Goal: Information Seeking & Learning: Learn about a topic

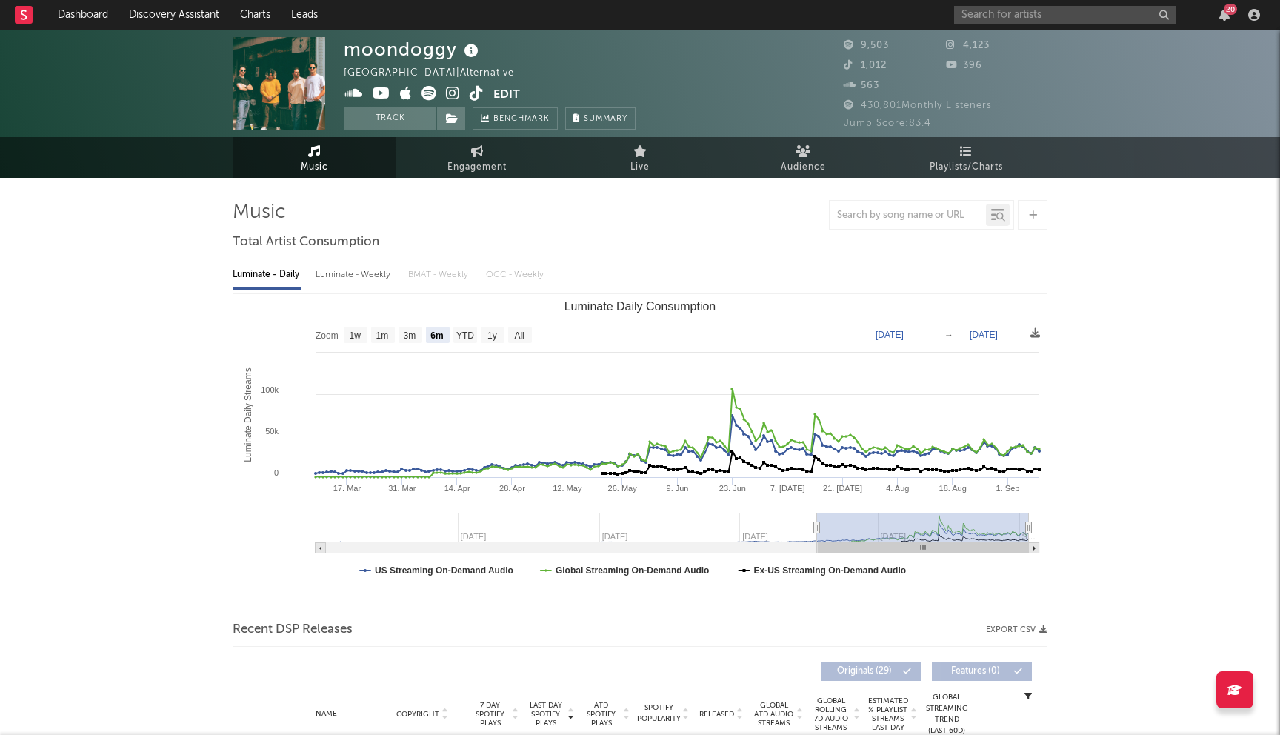
select select "6m"
click at [167, 19] on link "Discovery Assistant" at bounding box center [174, 15] width 111 height 30
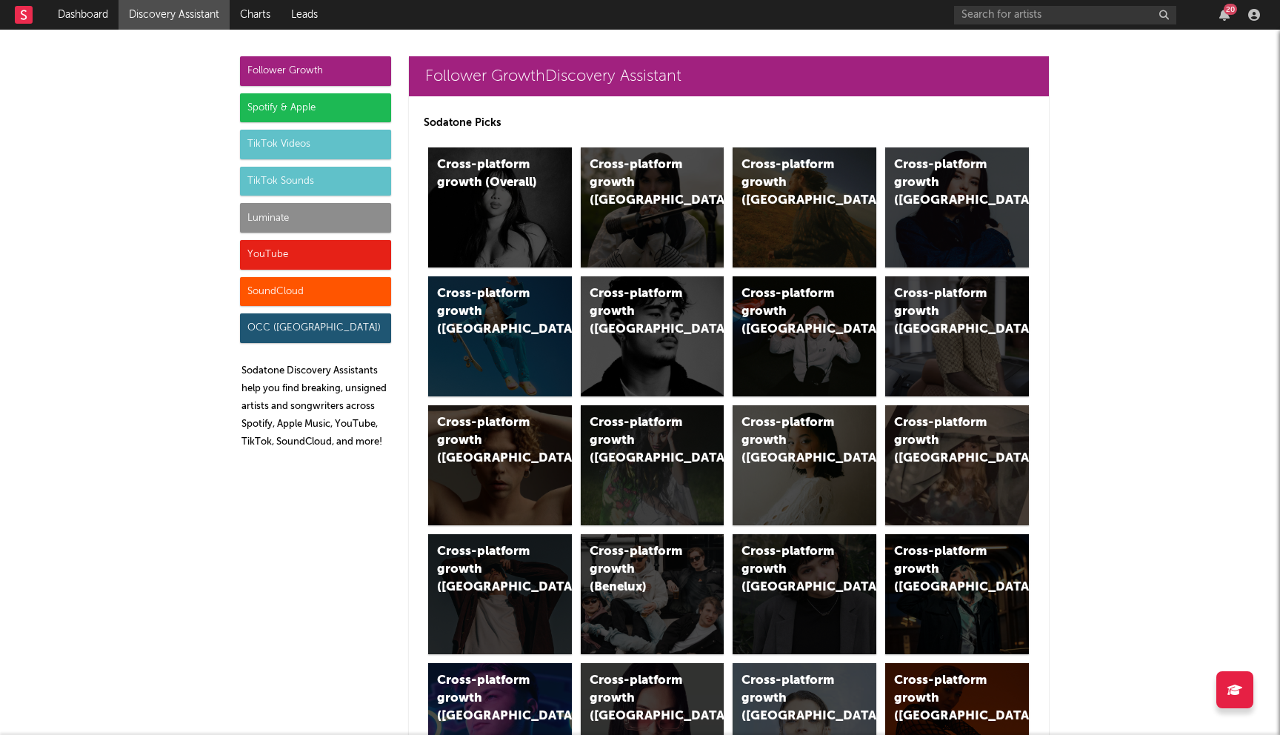
click at [297, 107] on div "Spotify & Apple" at bounding box center [315, 108] width 151 height 30
click at [913, 222] on div "Cross-platform growth (Canada)" at bounding box center [957, 207] width 144 height 120
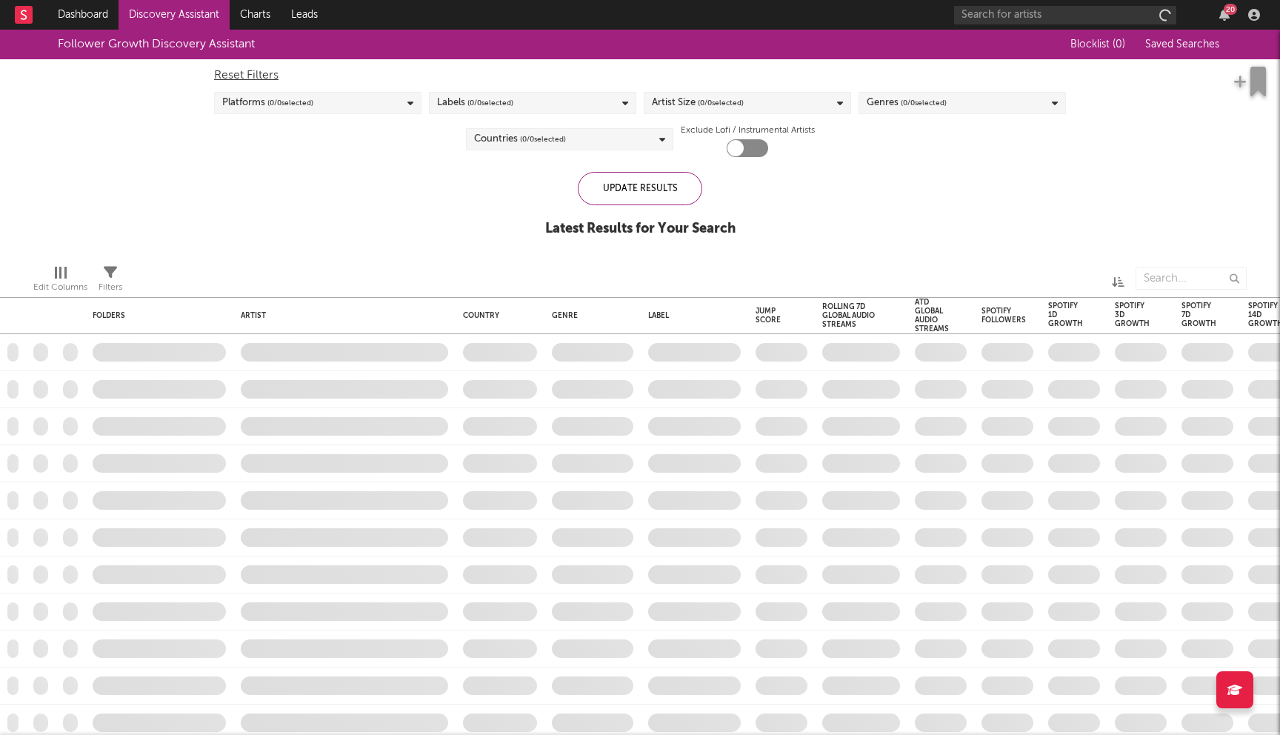
checkbox input "true"
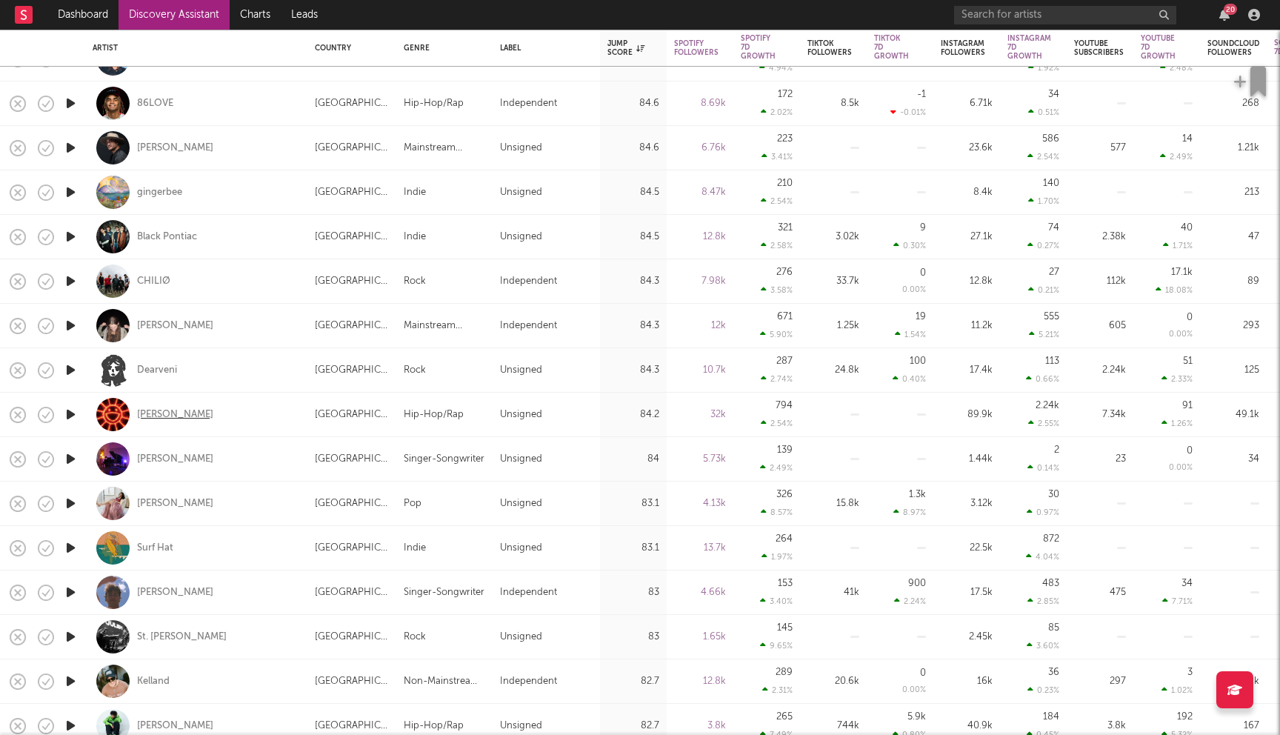
click at [167, 413] on div "Matin Fattahi" at bounding box center [175, 414] width 76 height 13
click at [153, 542] on div "Surf Hat" at bounding box center [155, 548] width 36 height 13
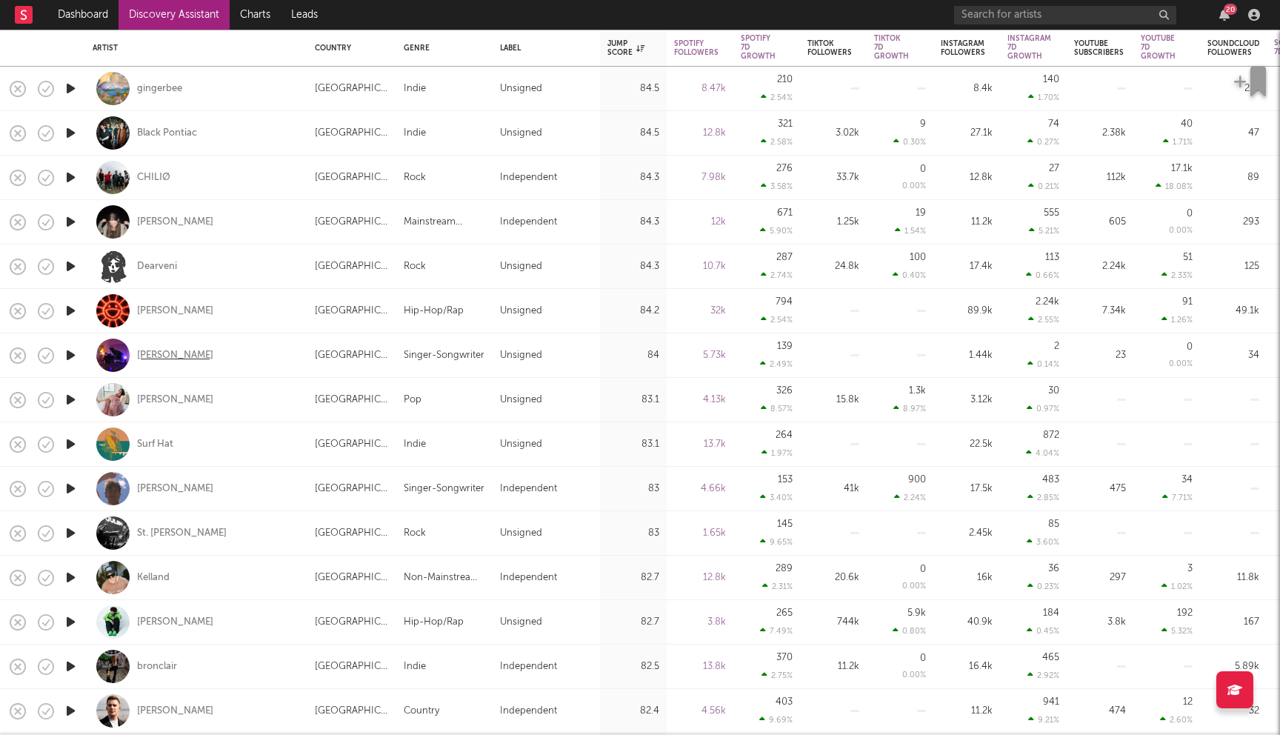
click at [148, 353] on div "Murr" at bounding box center [175, 355] width 76 height 13
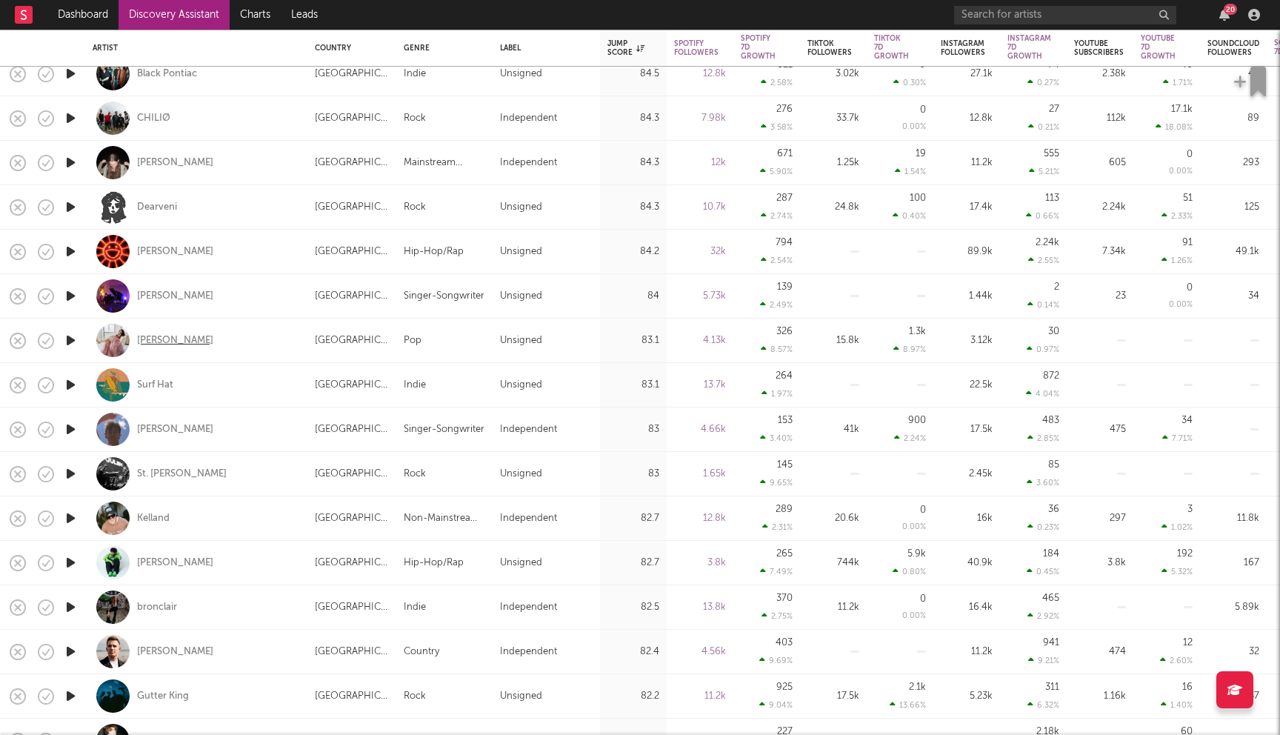
click at [184, 342] on div "Jovelle Balani" at bounding box center [175, 340] width 76 height 13
click at [175, 340] on div "Jovelle Balani" at bounding box center [175, 340] width 76 height 13
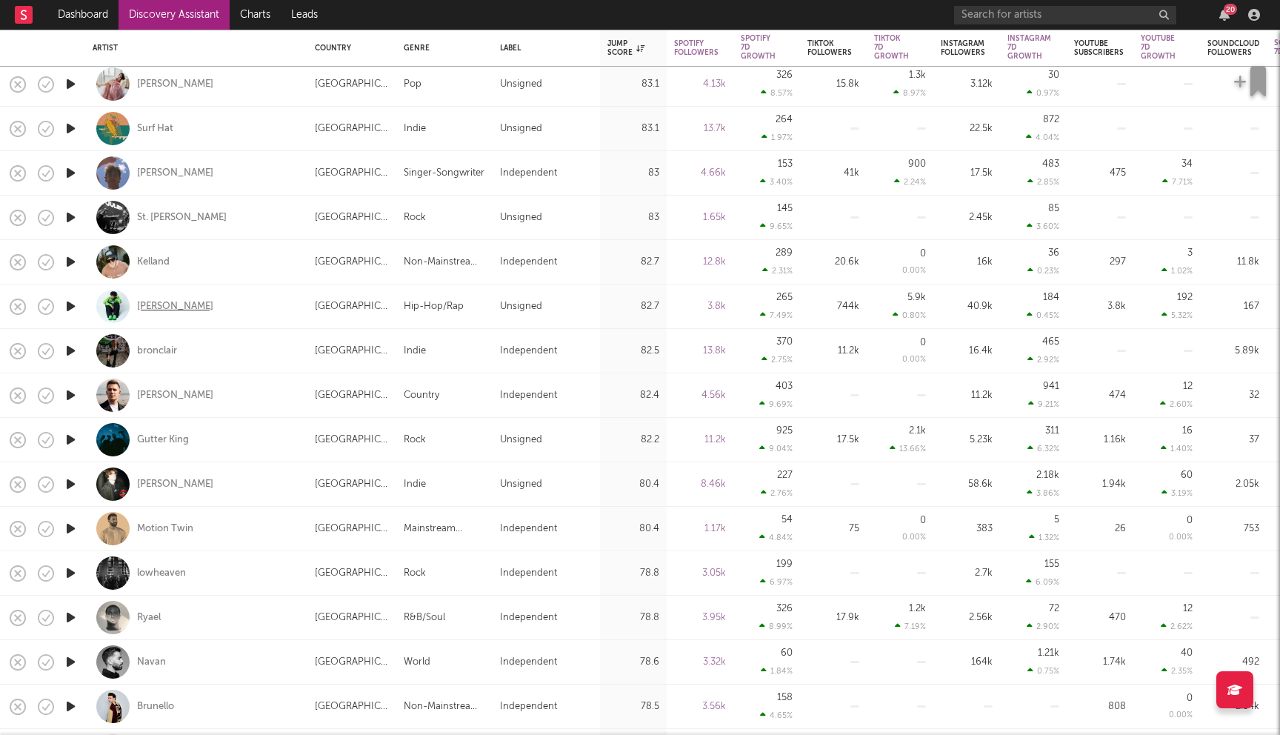
click at [153, 302] on div "Kane Bailey" at bounding box center [175, 306] width 76 height 13
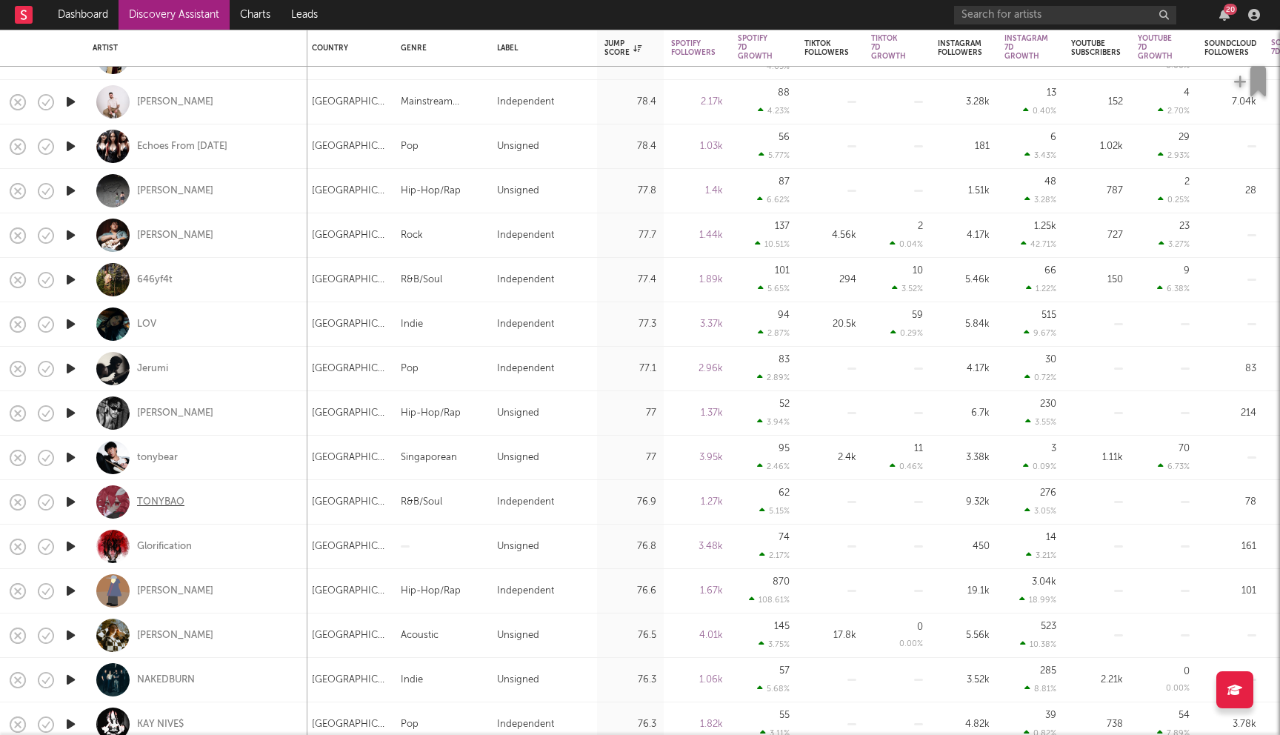
click at [168, 496] on div "TONYBAO" at bounding box center [160, 502] width 47 height 13
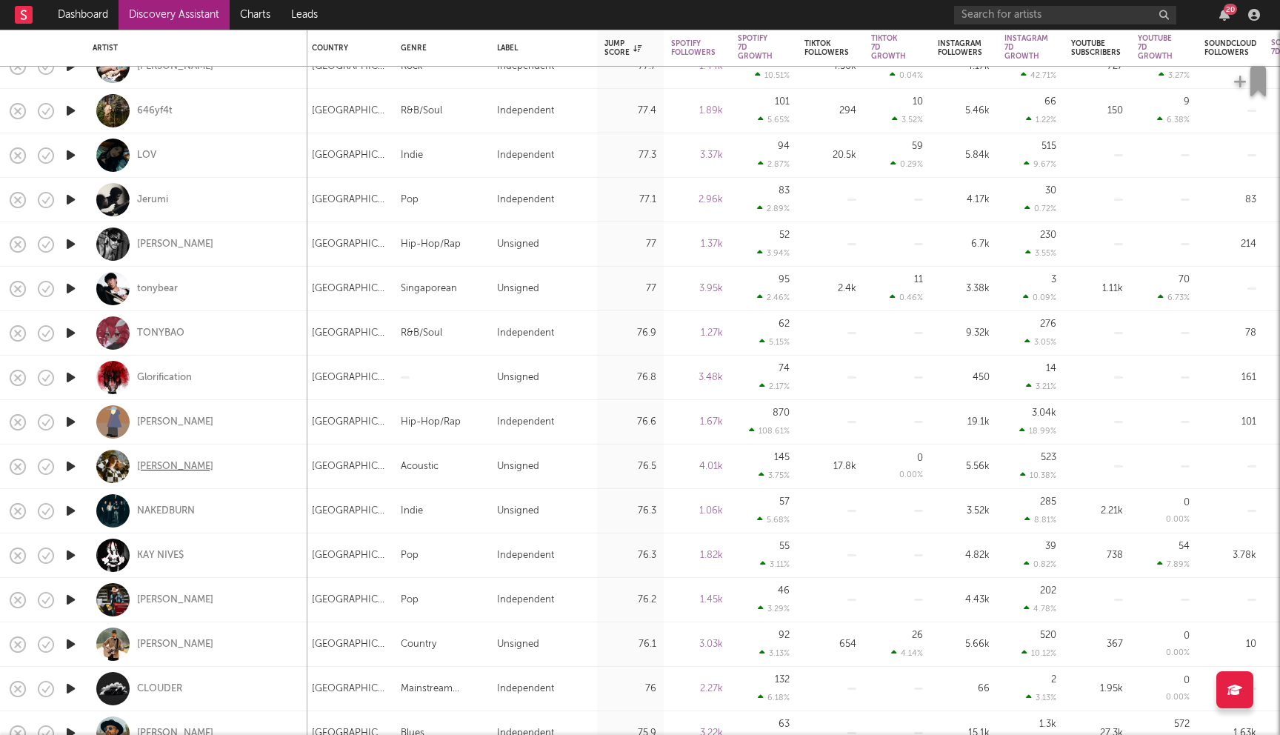
click at [196, 463] on div "Marie Dresselhuis" at bounding box center [175, 466] width 76 height 13
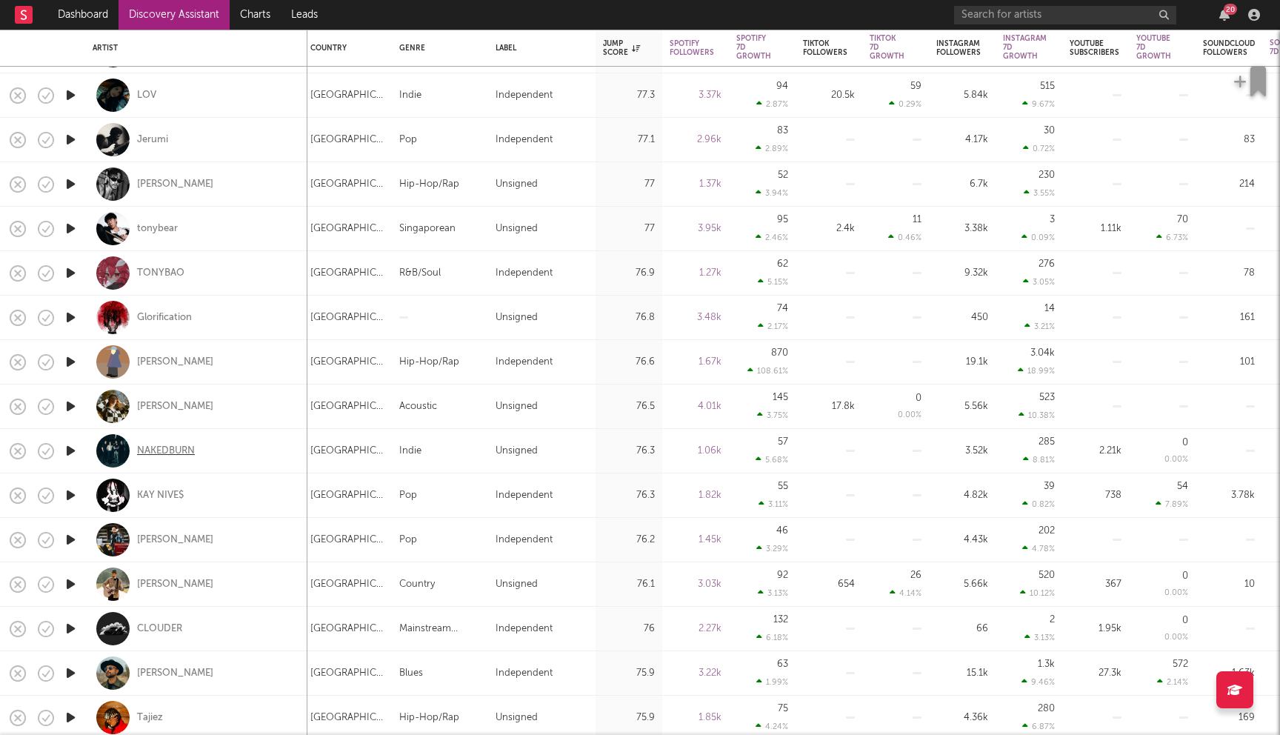
click at [179, 450] on div "NAKEDBURN" at bounding box center [166, 450] width 58 height 13
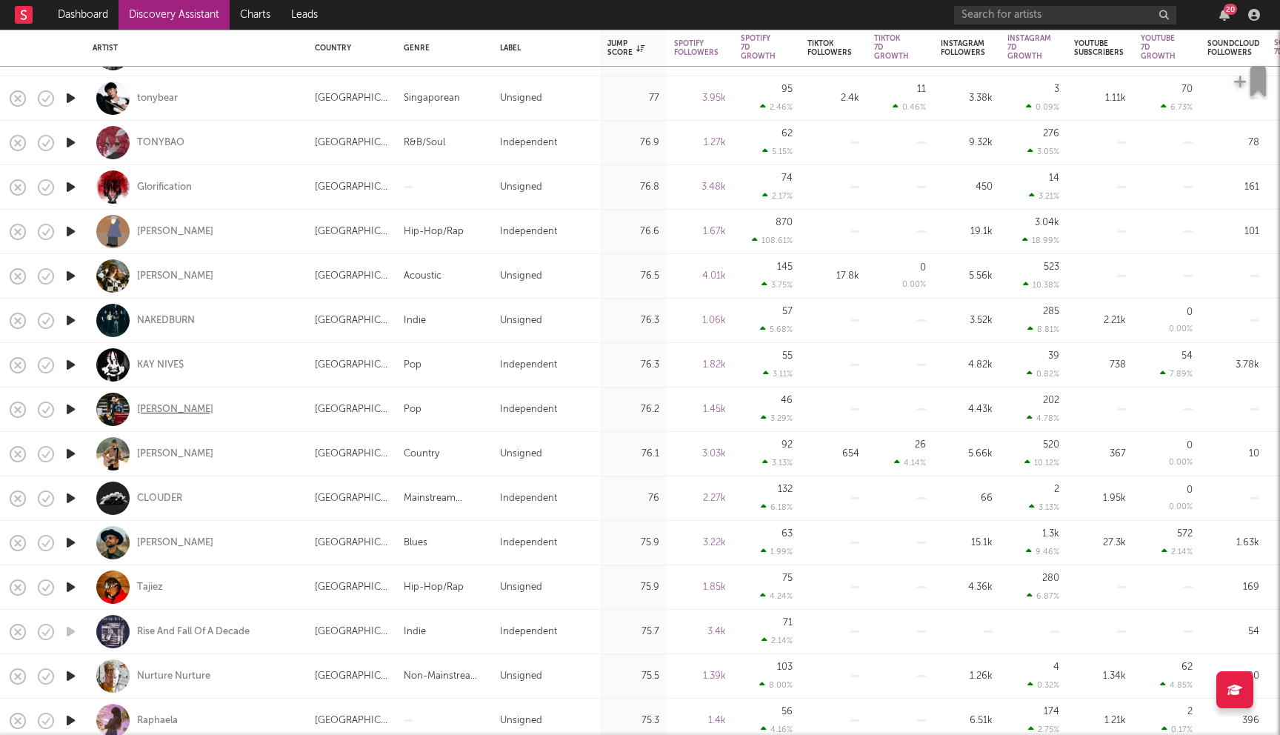
click at [176, 410] on div "Zach Chico" at bounding box center [175, 409] width 76 height 13
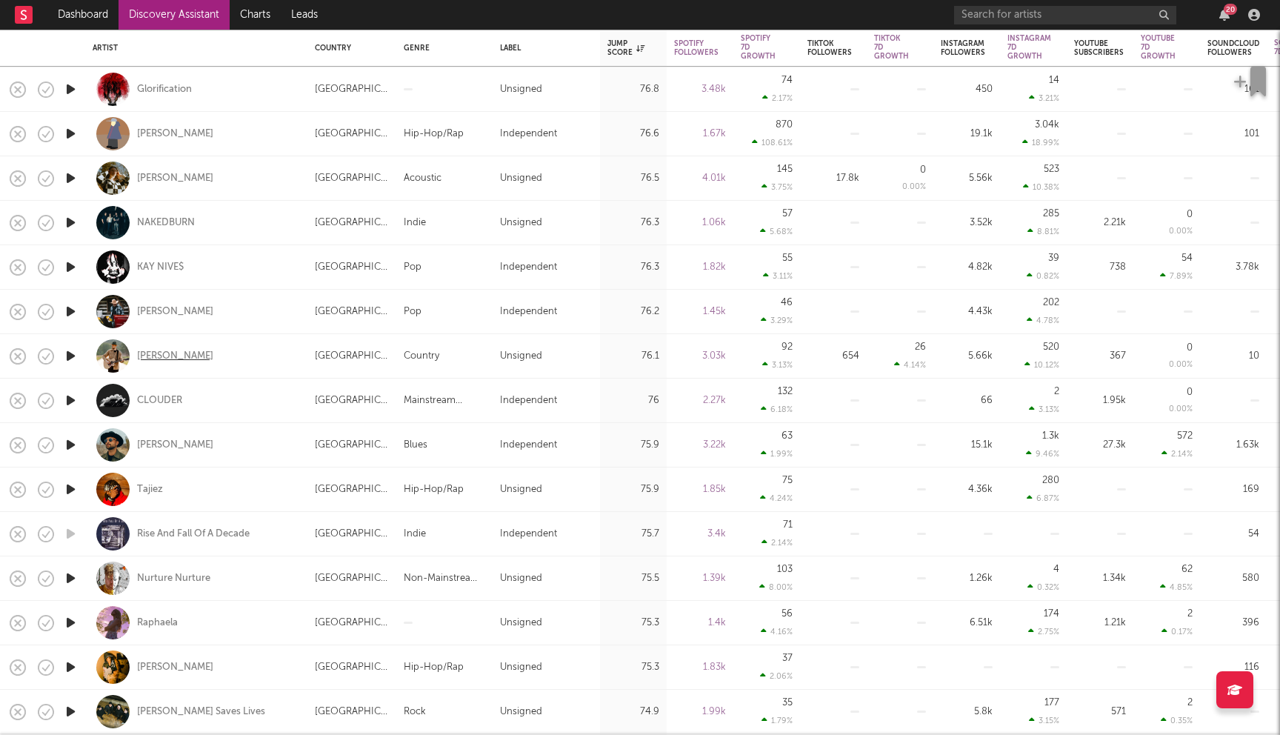
click at [177, 358] on div "[PERSON_NAME]" at bounding box center [175, 356] width 76 height 13
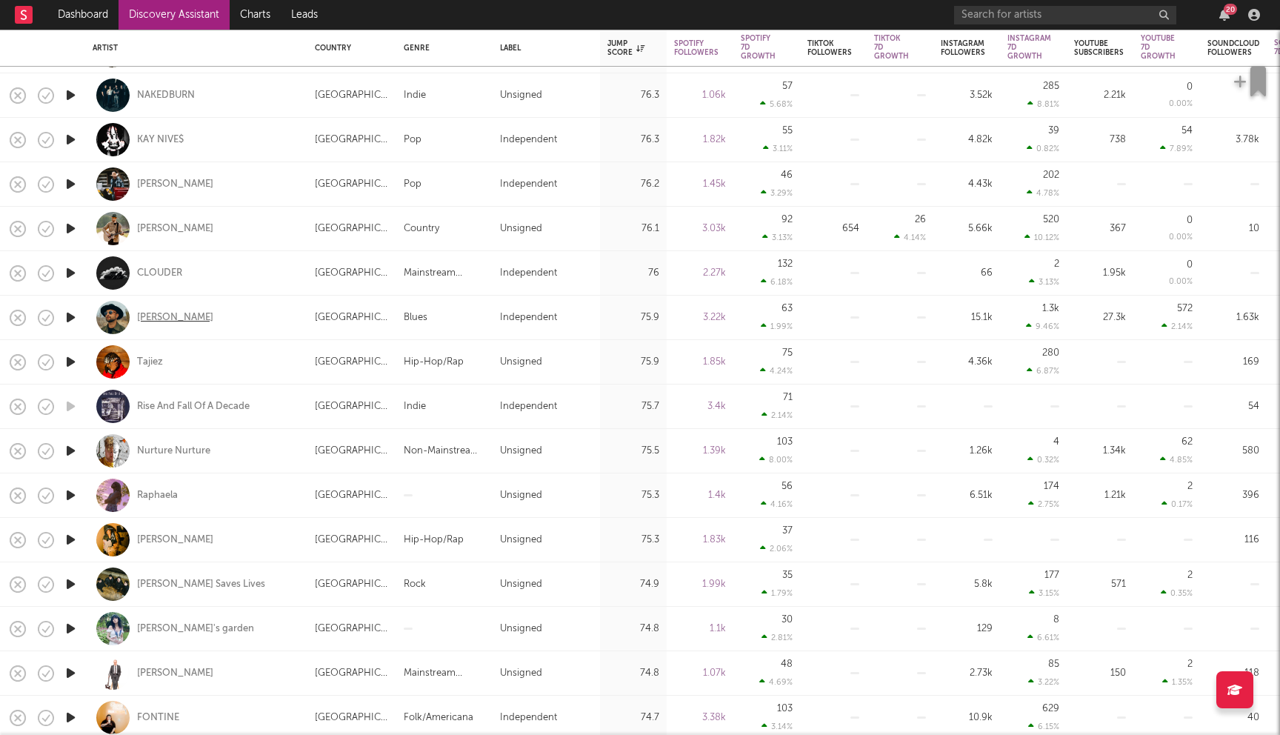
click at [176, 316] on div "David Morin" at bounding box center [175, 317] width 76 height 13
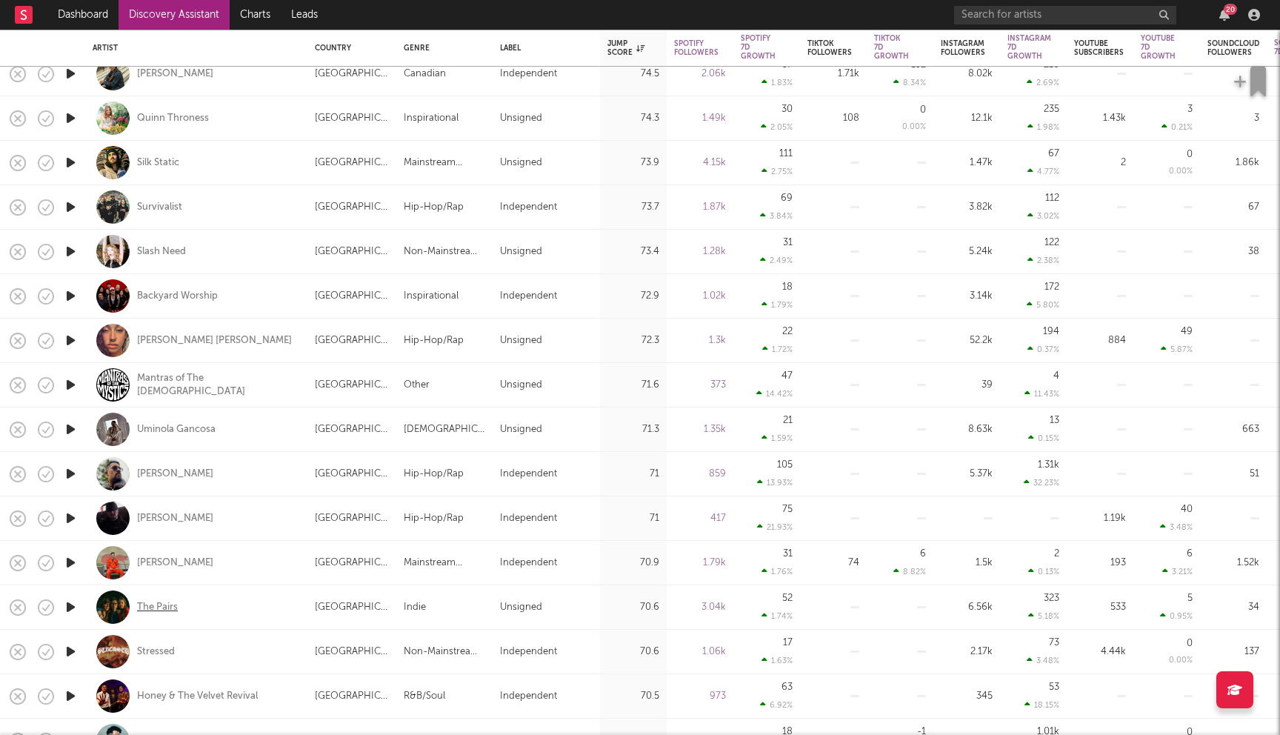
click at [167, 604] on div "The Pairs" at bounding box center [157, 607] width 41 height 13
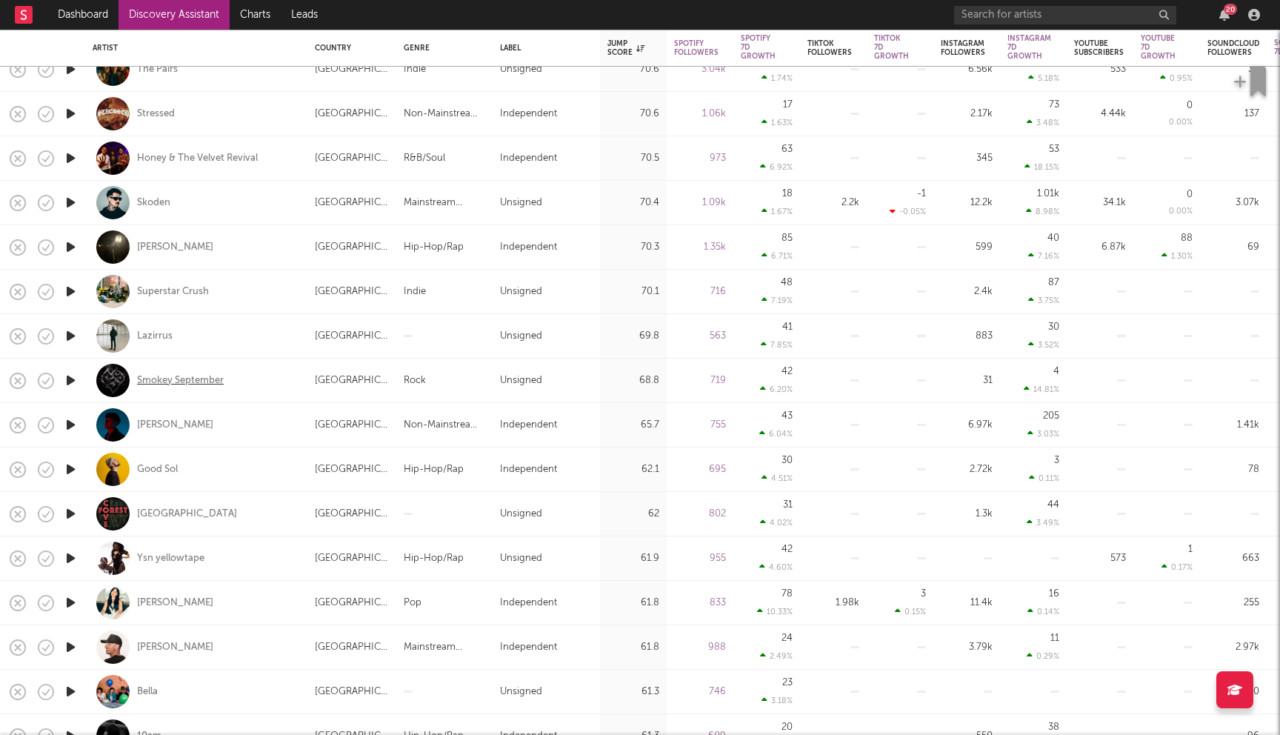
click at [190, 378] on div "Smokey September" at bounding box center [180, 380] width 87 height 13
click at [175, 424] on div "Tomas Grey" at bounding box center [175, 425] width 76 height 13
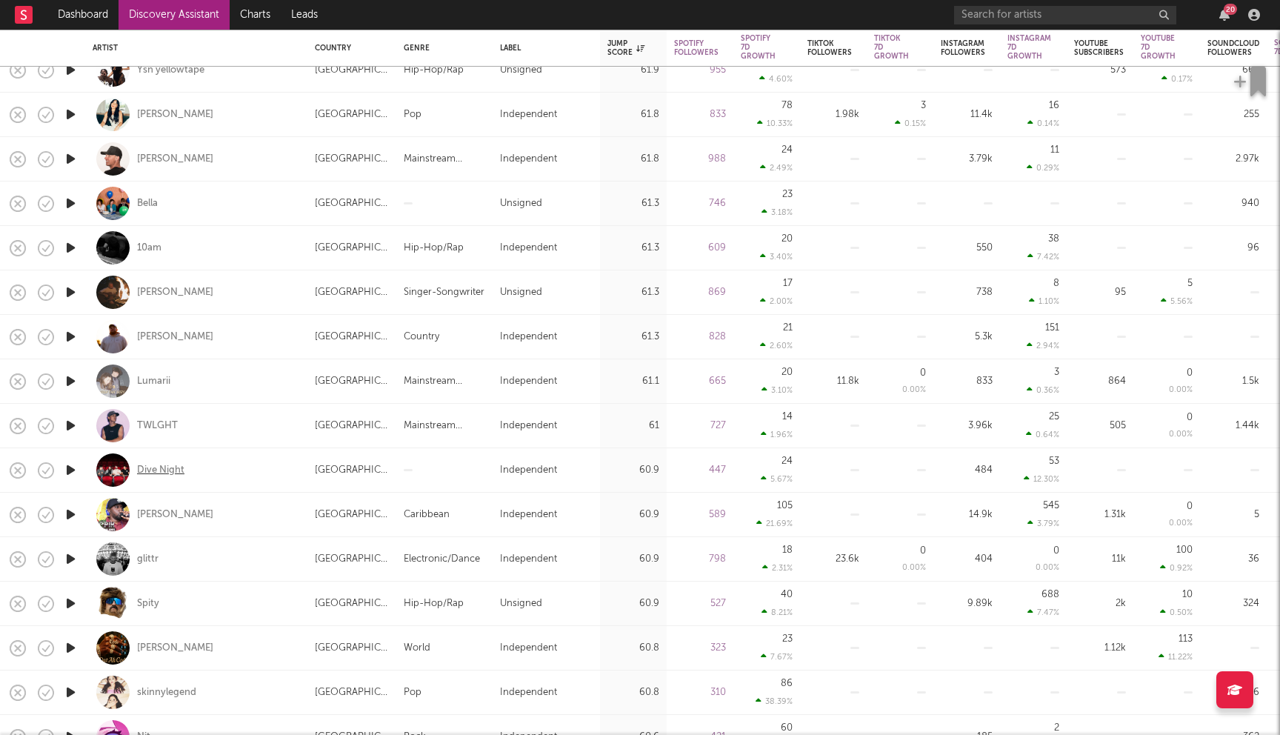
click at [164, 464] on div "Dive Night" at bounding box center [160, 470] width 47 height 13
click at [148, 562] on div "glittr" at bounding box center [147, 559] width 21 height 13
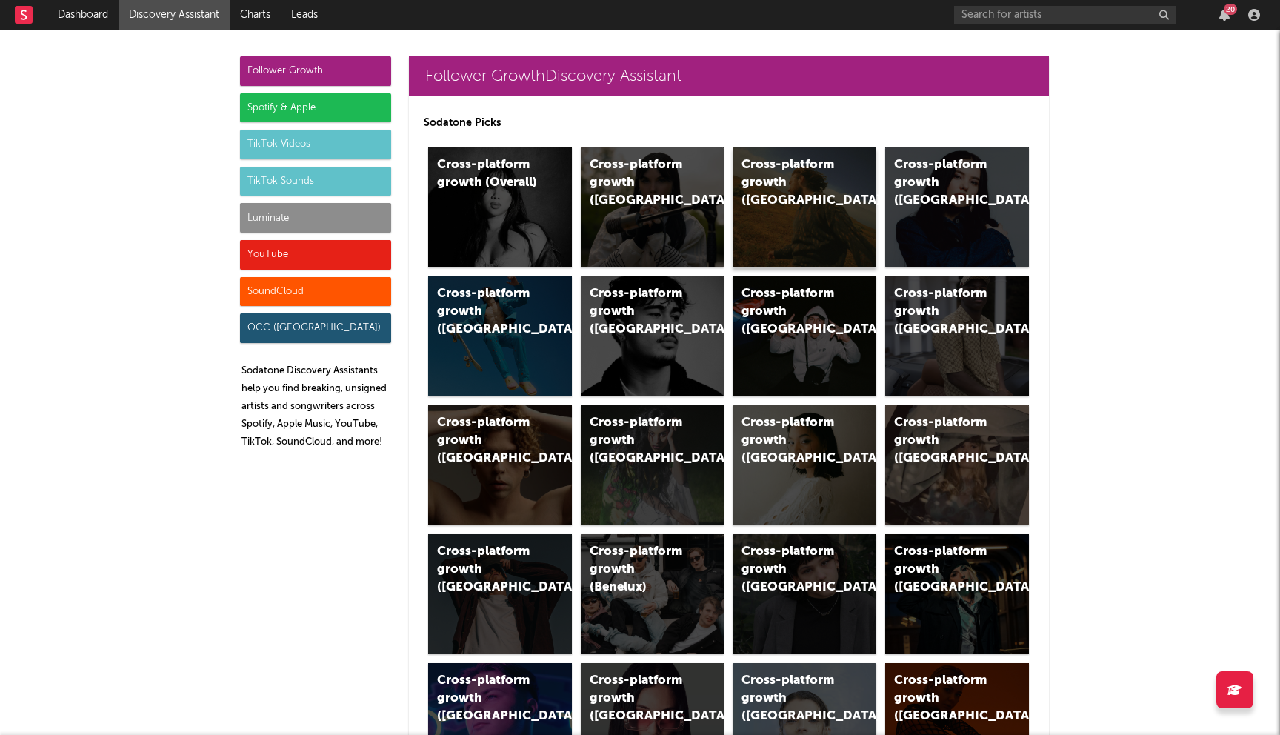
click at [835, 204] on div "Cross-platform growth (US)" at bounding box center [805, 207] width 144 height 120
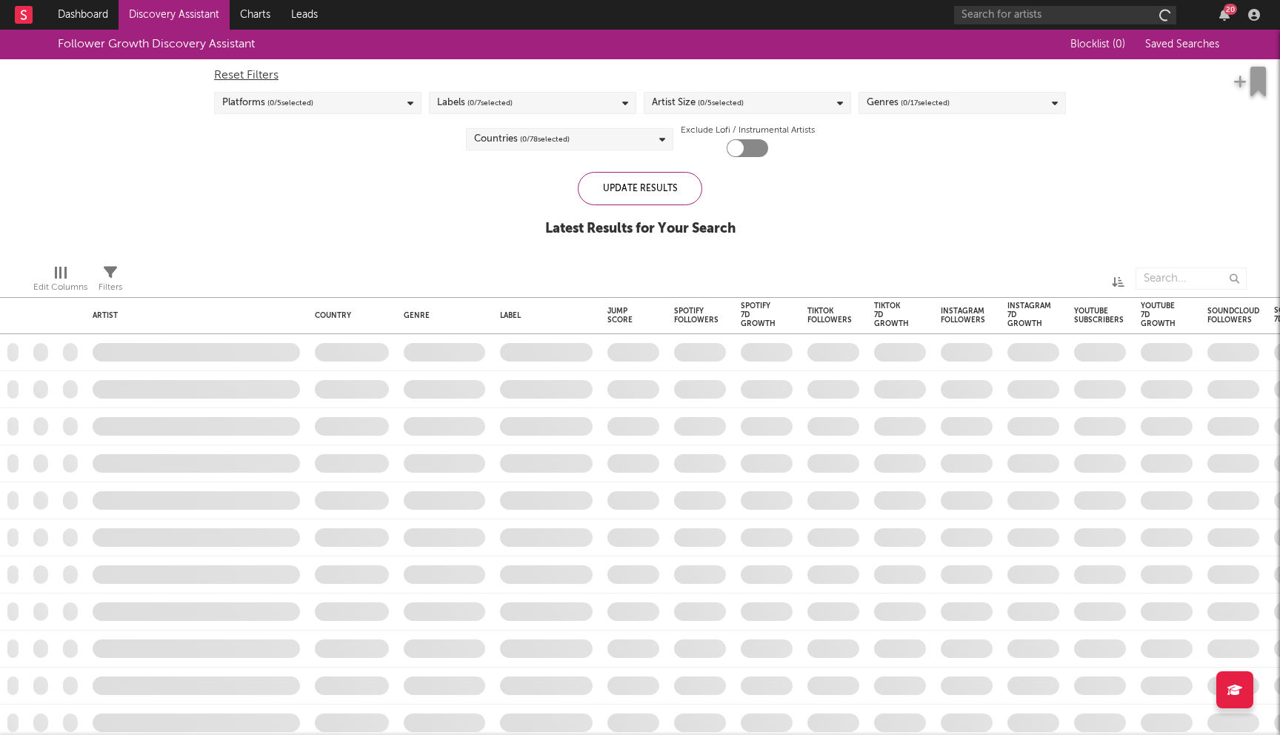
checkbox input "true"
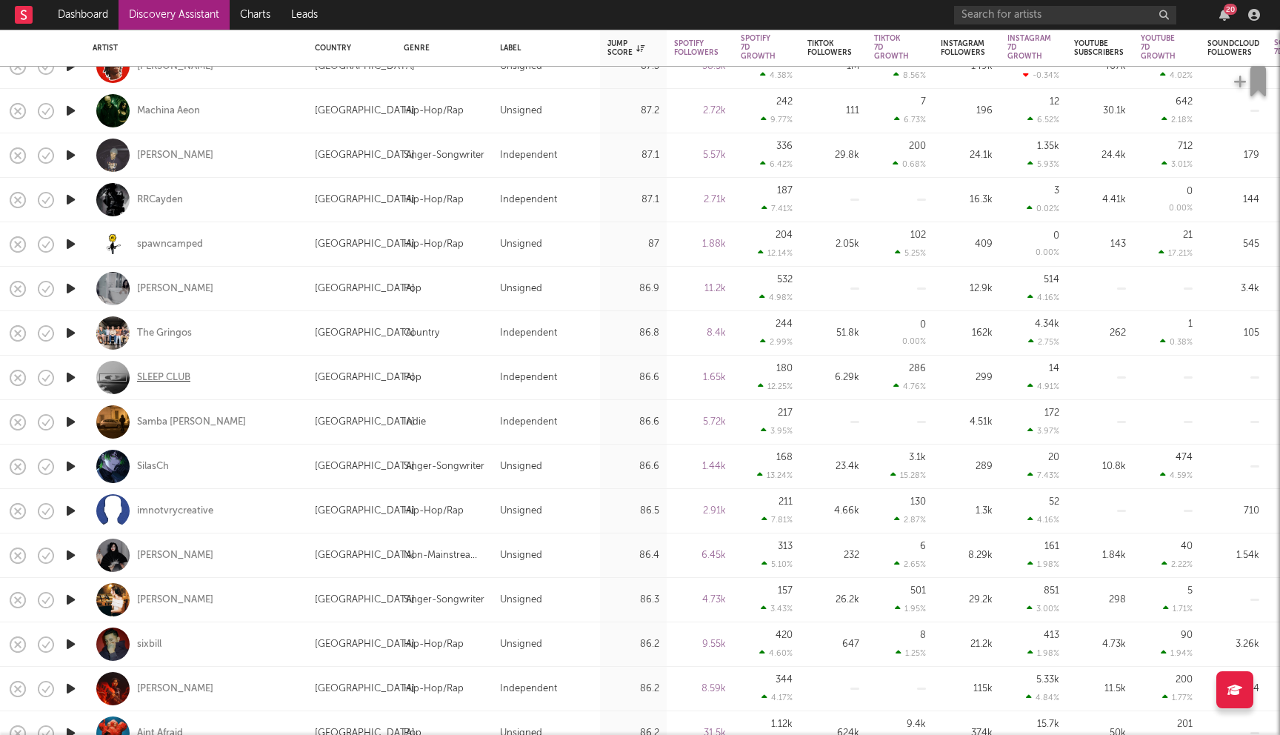
click at [169, 373] on div "SLEEP CLUB" at bounding box center [163, 377] width 53 height 13
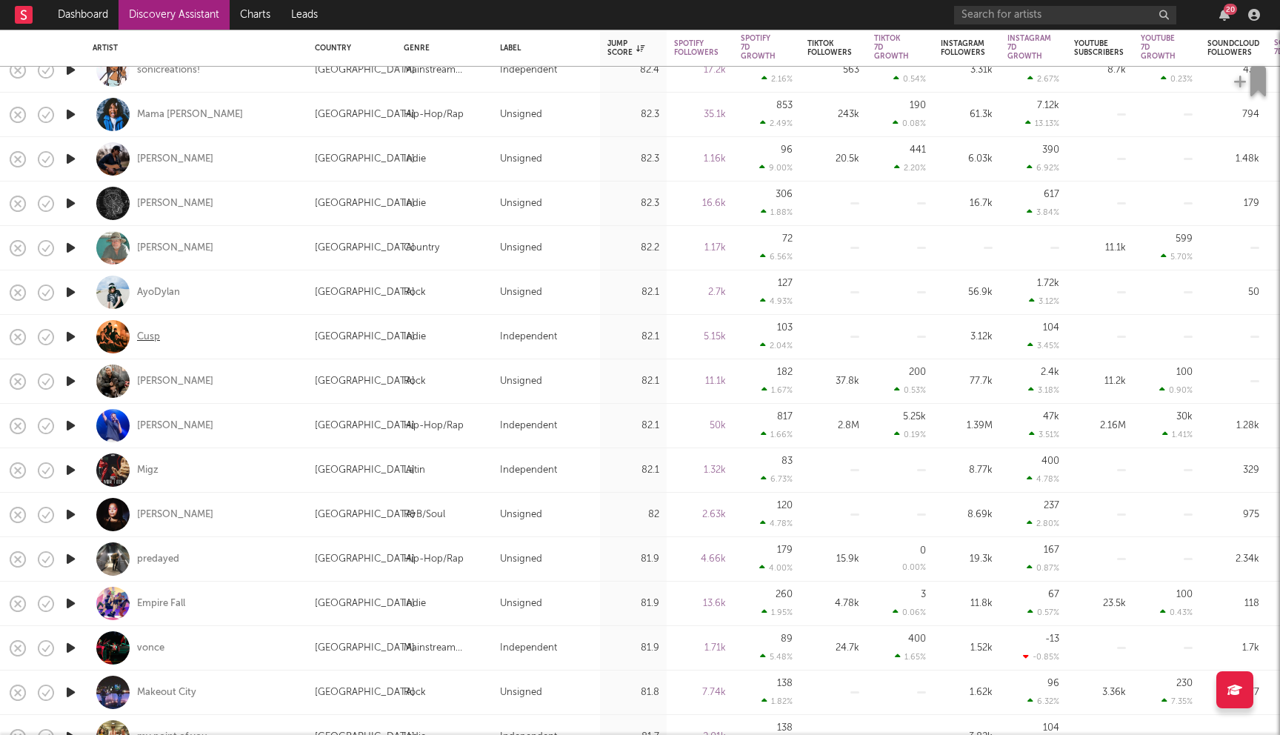
click at [140, 336] on div "Cusp" at bounding box center [148, 336] width 23 height 13
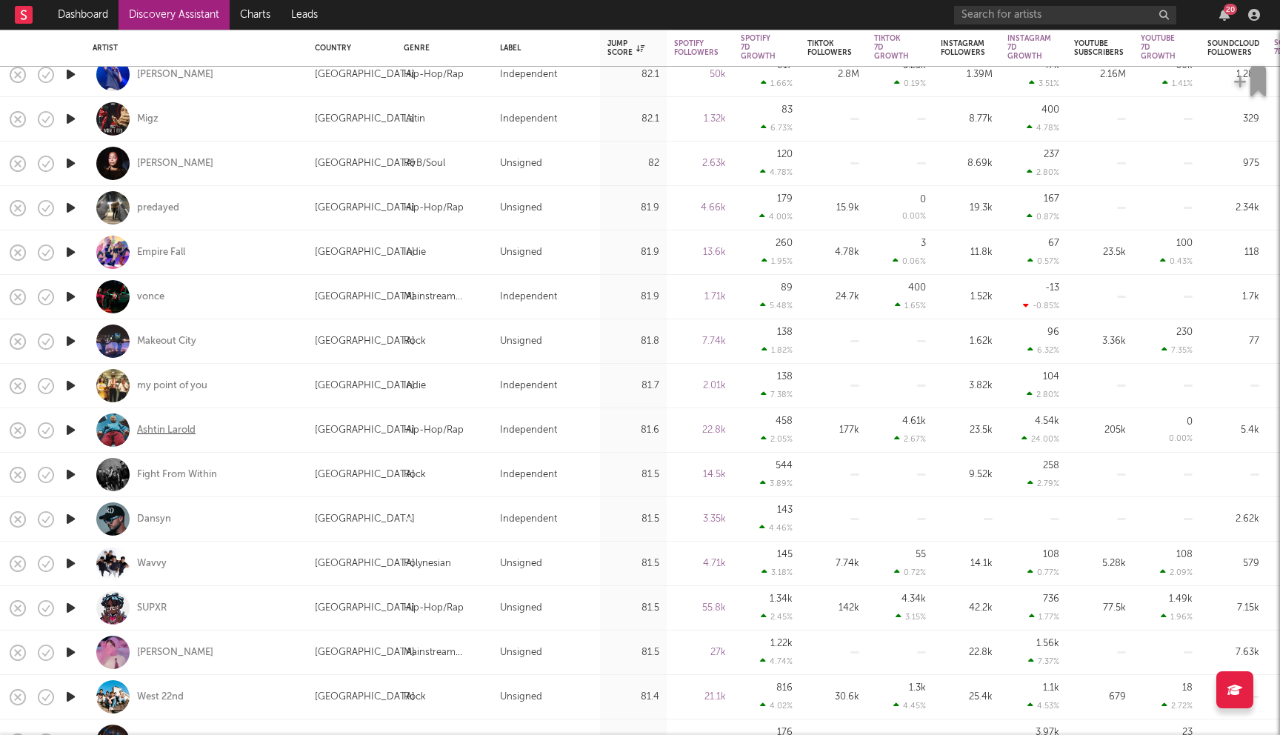
click at [156, 425] on div "Ashtin Larold" at bounding box center [166, 430] width 59 height 13
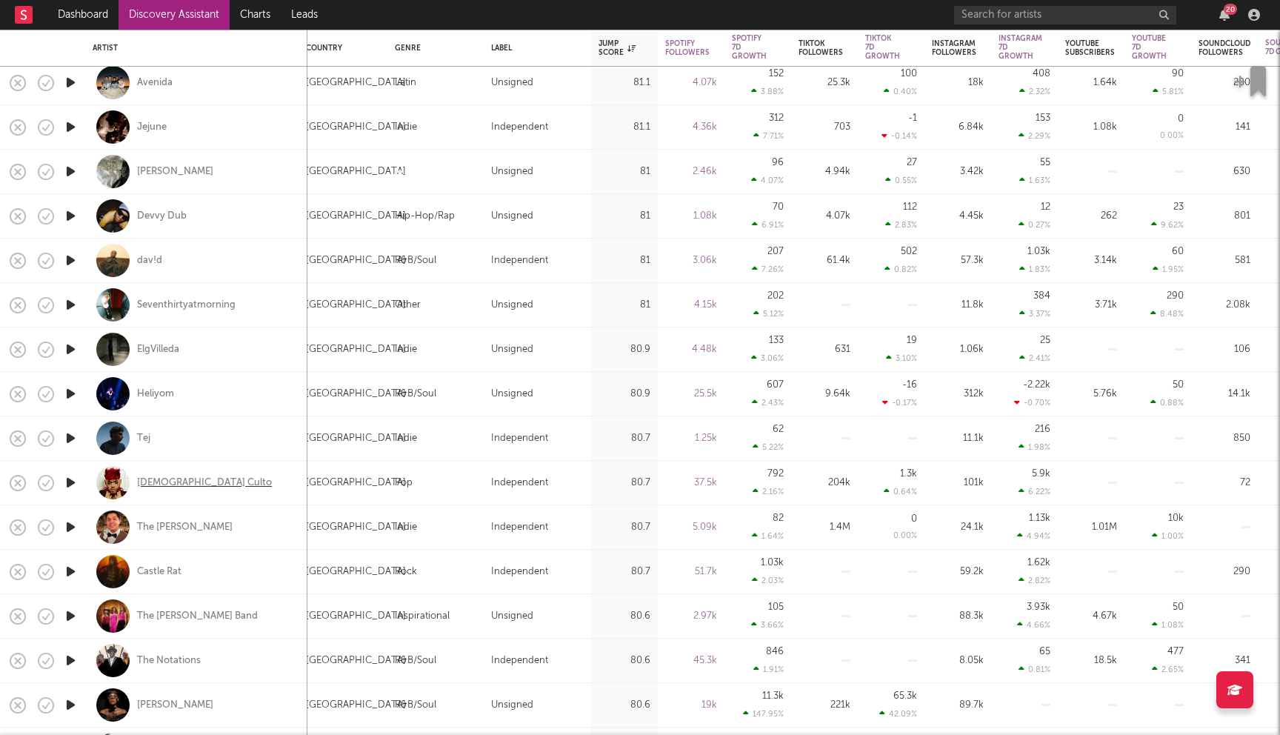
click at [176, 482] on div "Cain Culto" at bounding box center [204, 482] width 135 height 13
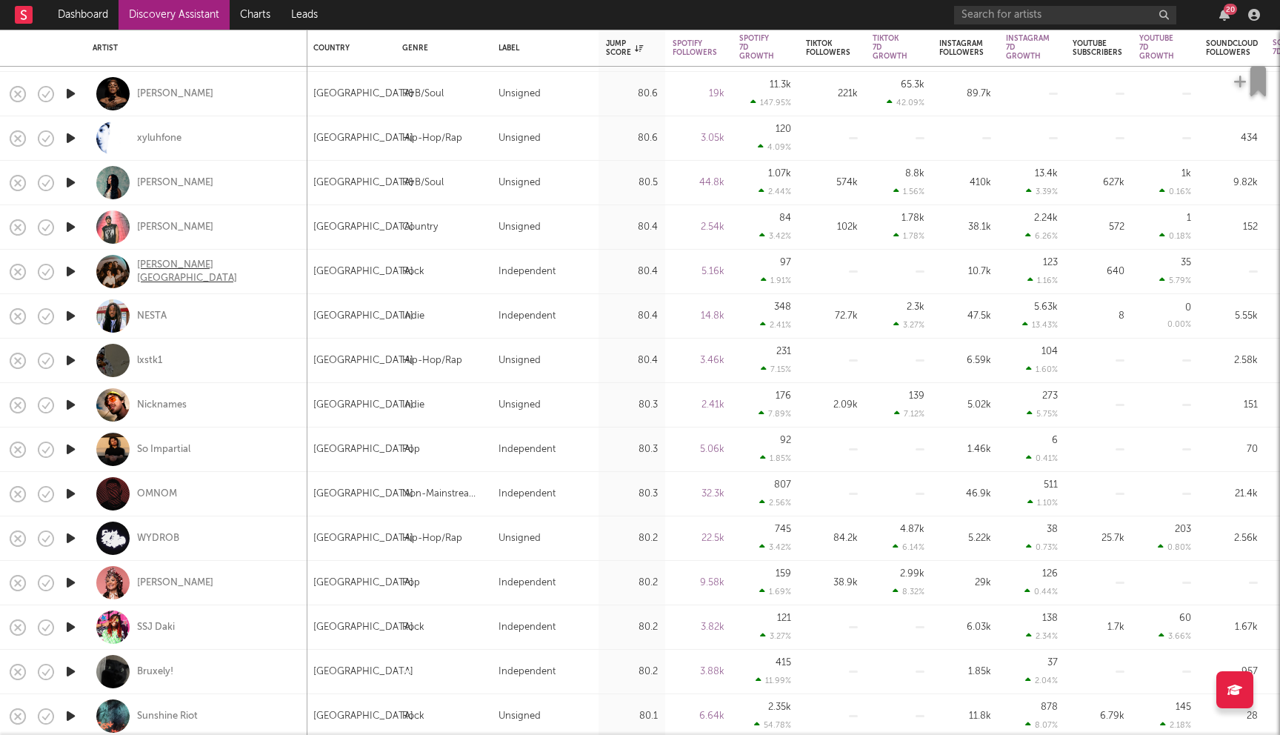
click at [184, 268] on div "Harvey Street" at bounding box center [216, 272] width 159 height 27
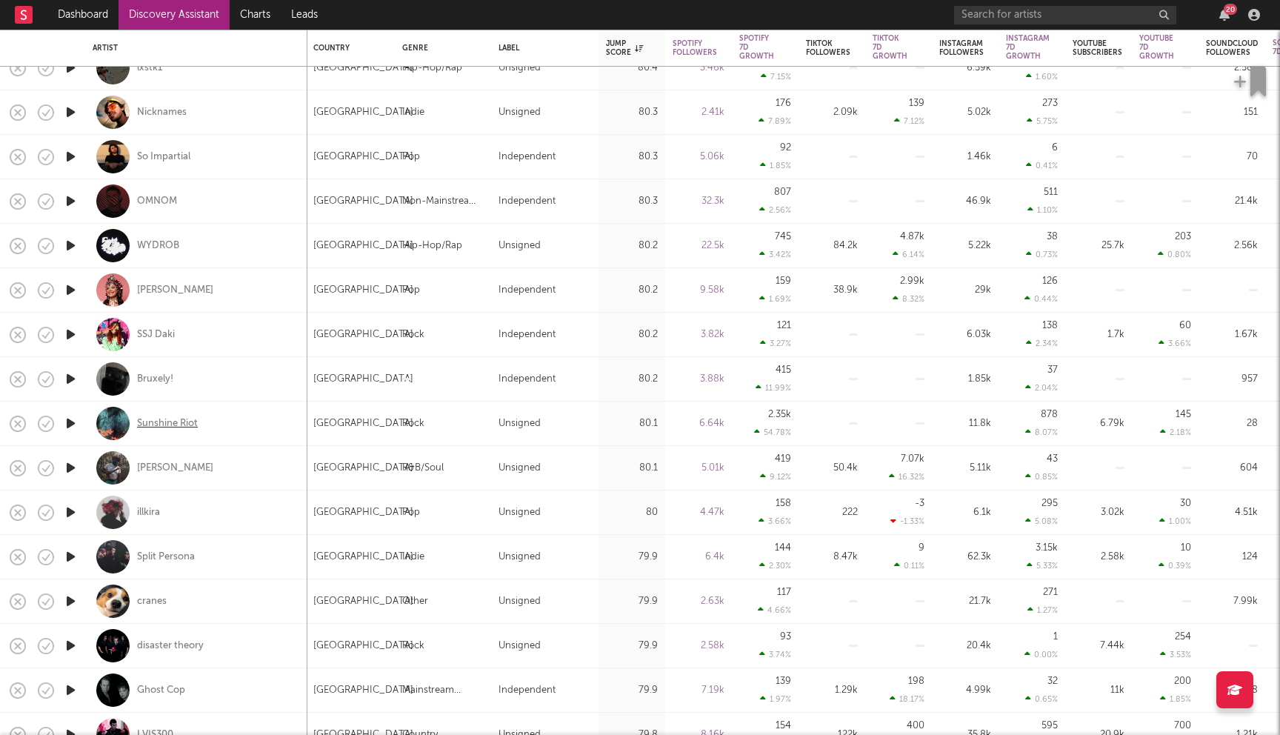
click at [185, 425] on div "Sunshine Riot" at bounding box center [167, 423] width 61 height 13
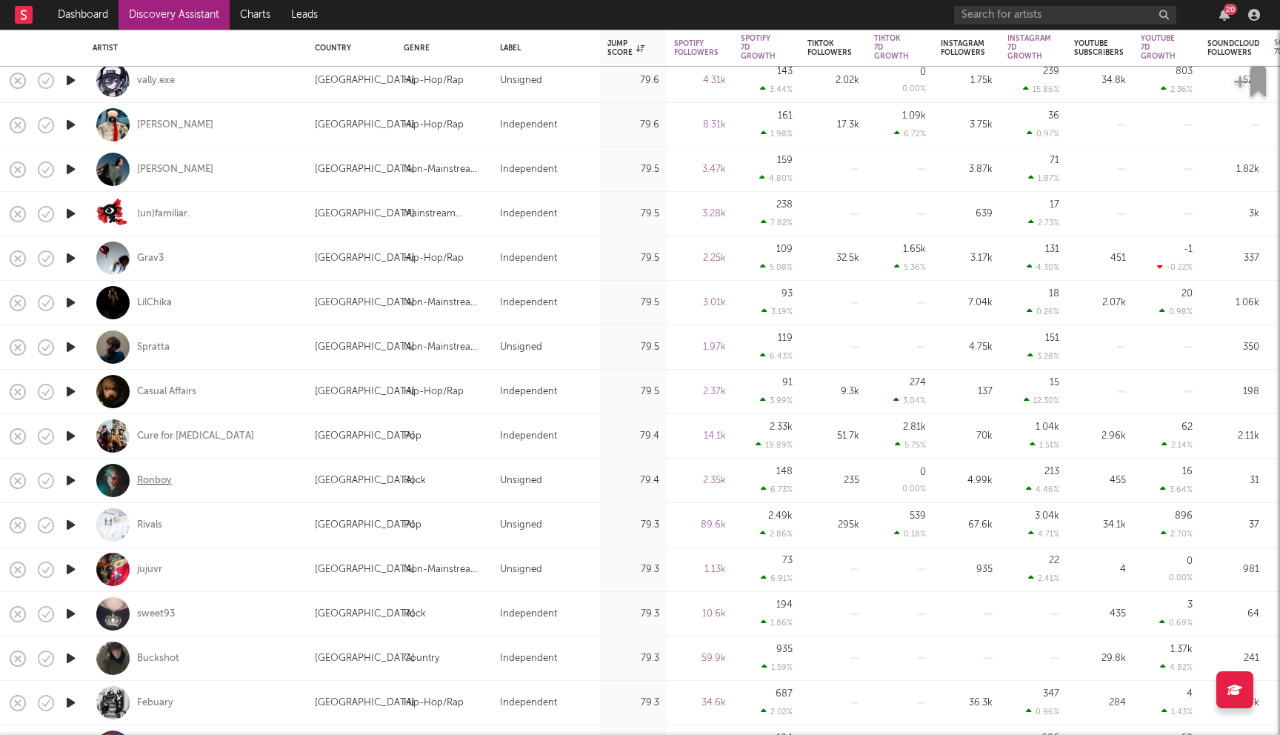
click at [158, 480] on div "Ronboy" at bounding box center [154, 480] width 35 height 13
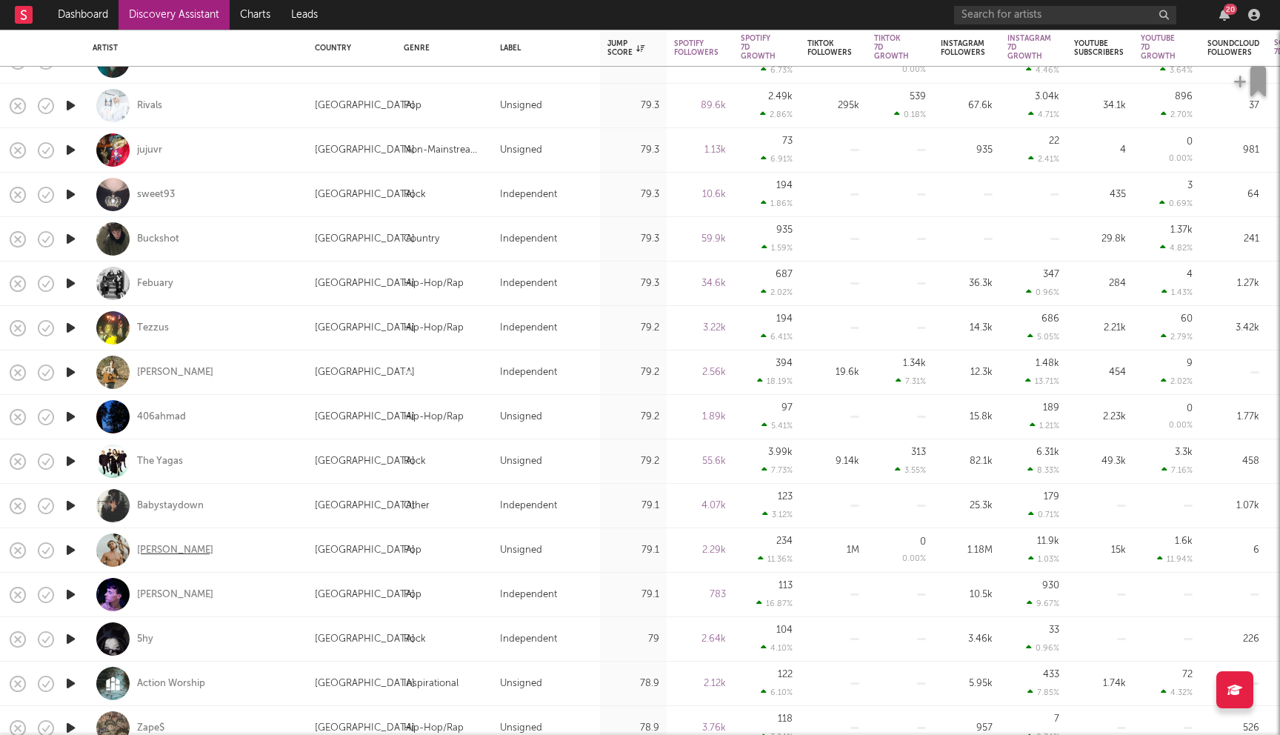
click at [172, 550] on div "Jake Jonez" at bounding box center [175, 550] width 76 height 13
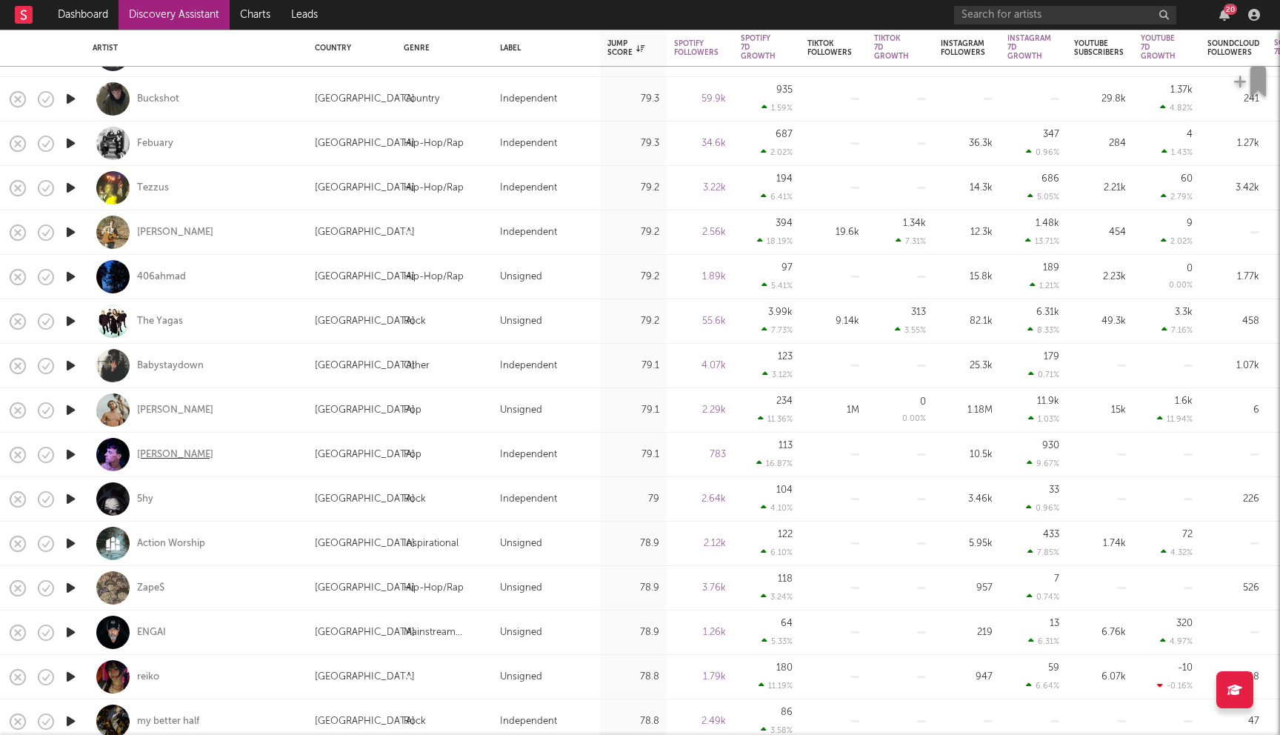
click at [184, 453] on div "Timothy Skyler" at bounding box center [175, 454] width 76 height 13
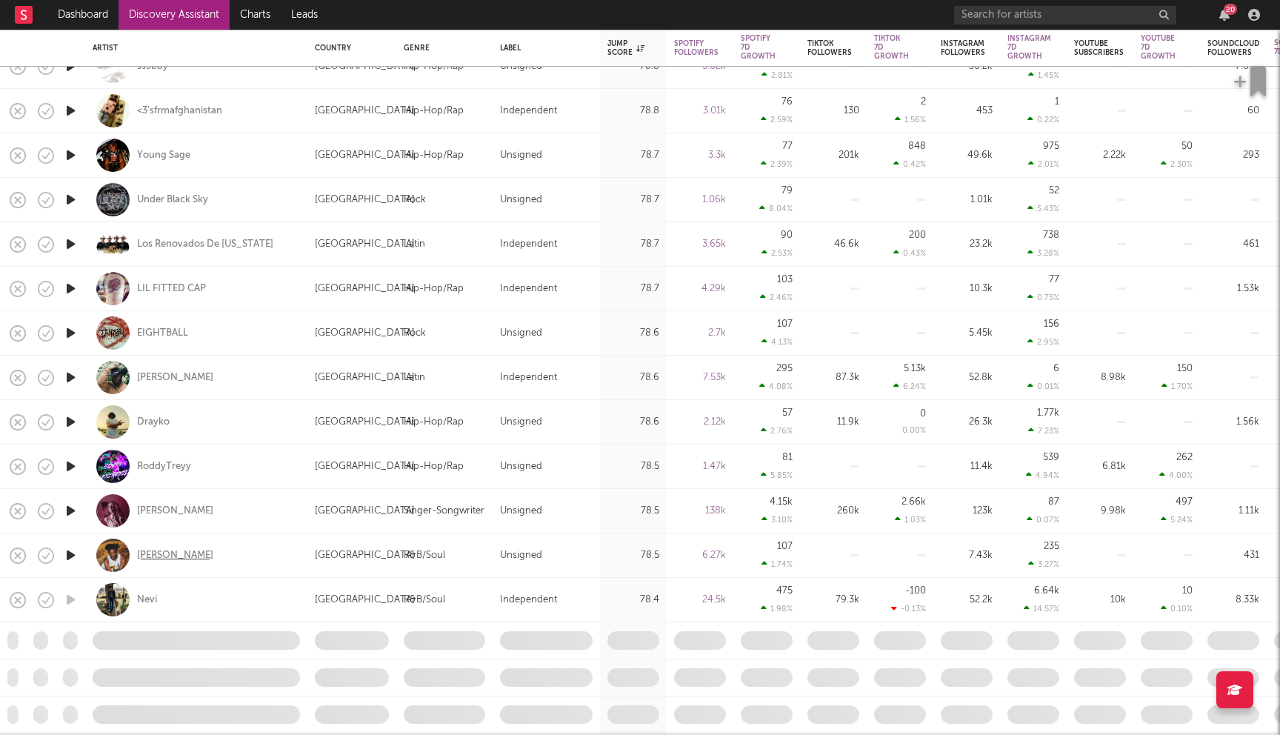
click at [173, 557] on div "Jony Shelby" at bounding box center [175, 555] width 76 height 13
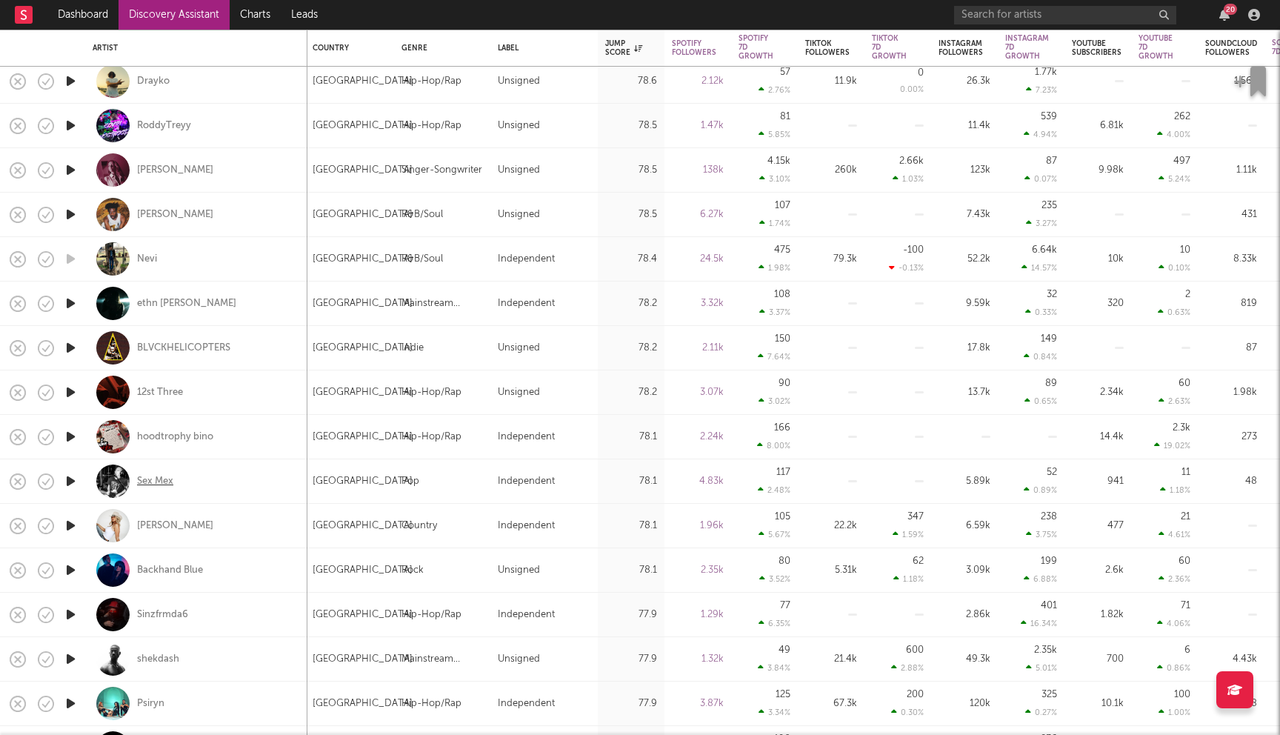
click at [156, 479] on div "Sex Mex" at bounding box center [155, 481] width 36 height 13
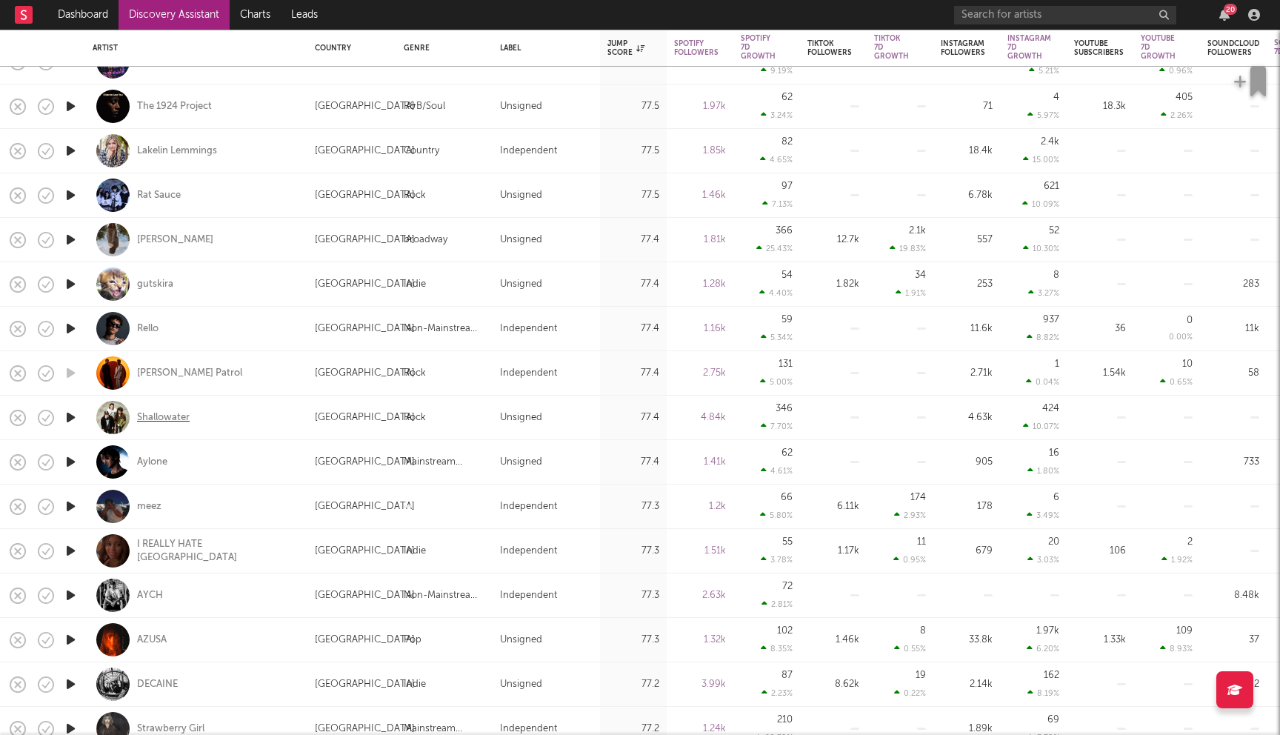
click at [161, 415] on div "Shallowater" at bounding box center [163, 417] width 53 height 13
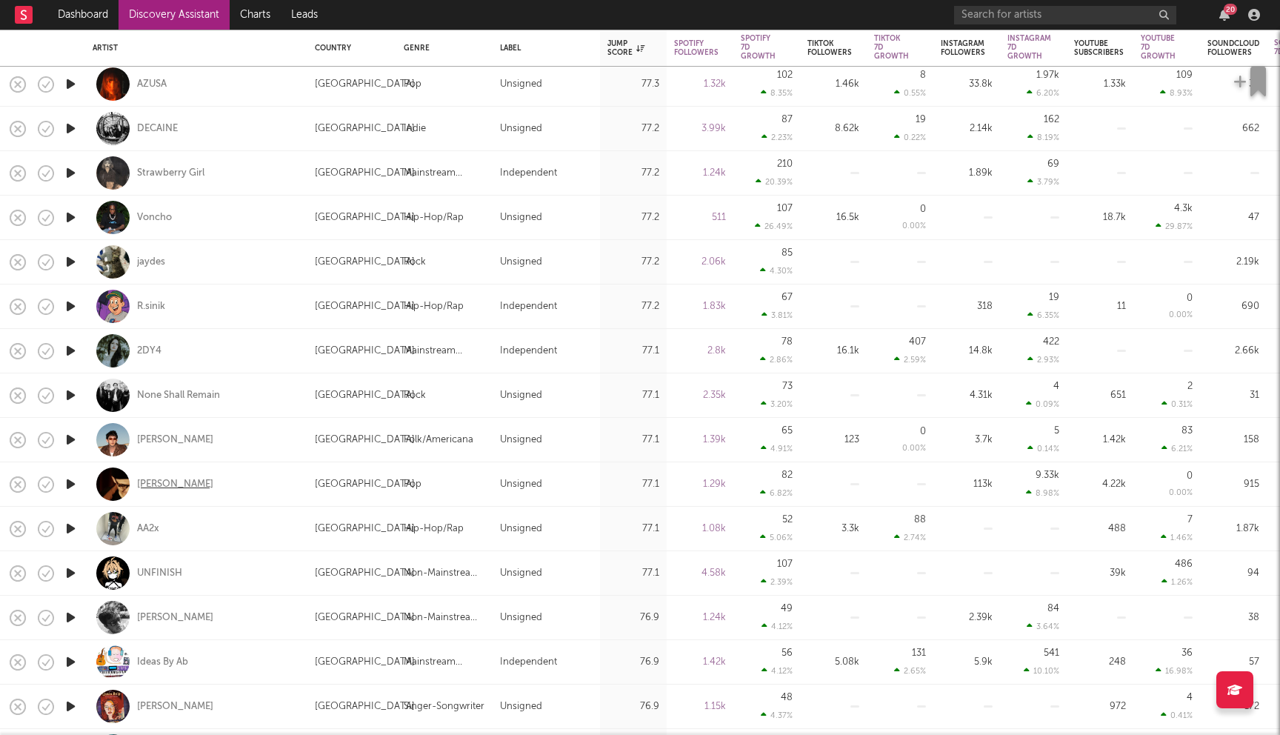
click at [162, 482] on div "Daniel Duncan" at bounding box center [175, 484] width 76 height 13
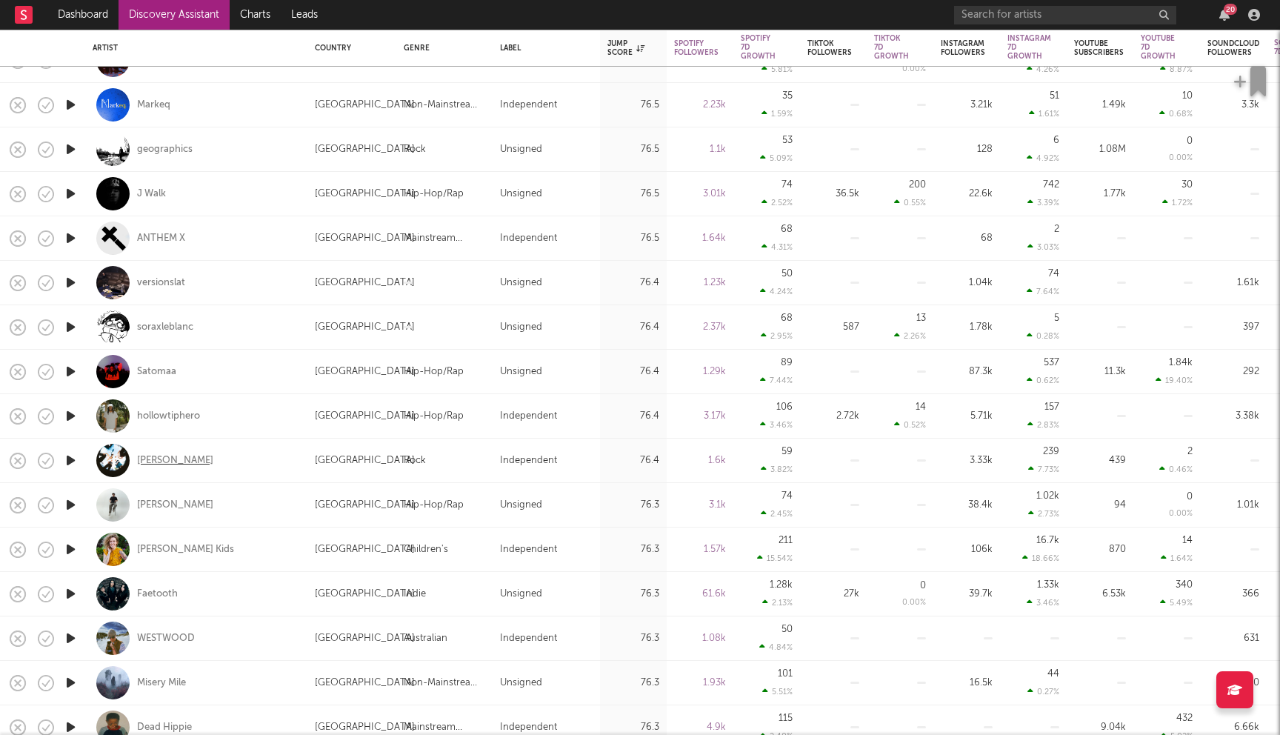
click at [162, 459] on div "clement hall" at bounding box center [175, 460] width 76 height 13
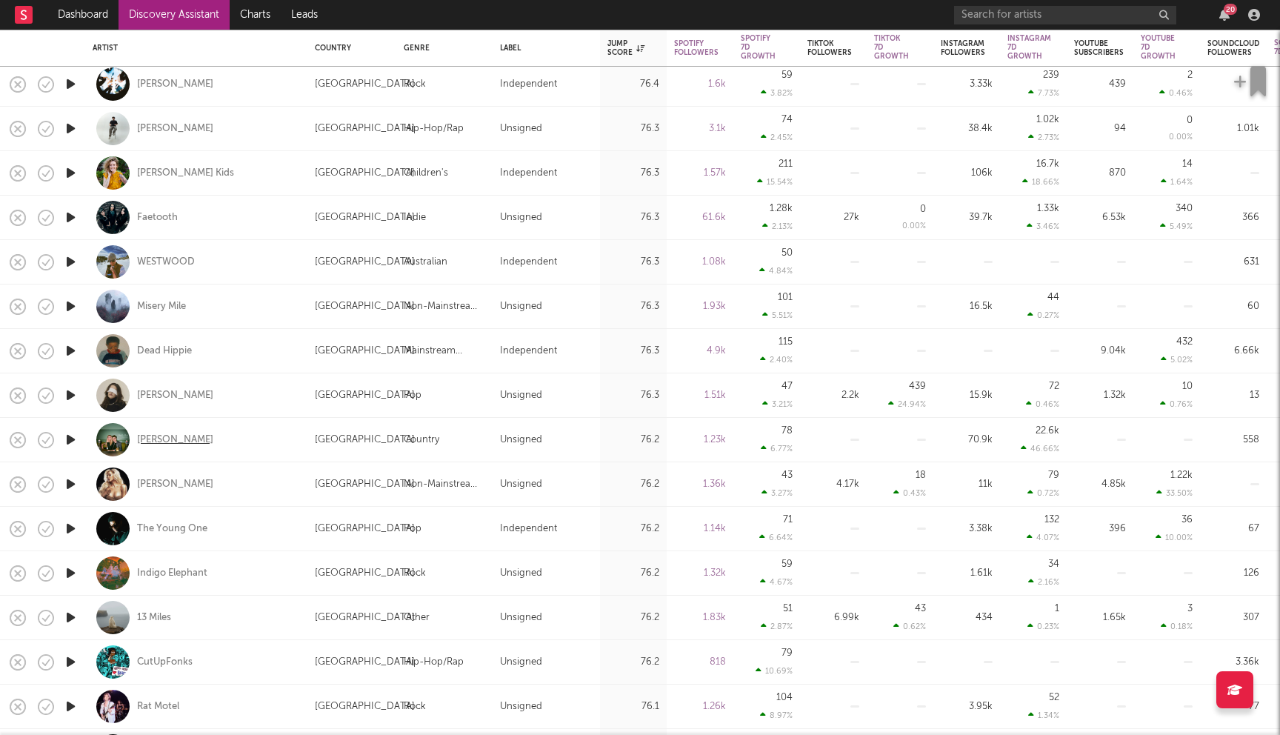
click at [163, 436] on div "William Lipton" at bounding box center [175, 439] width 76 height 13
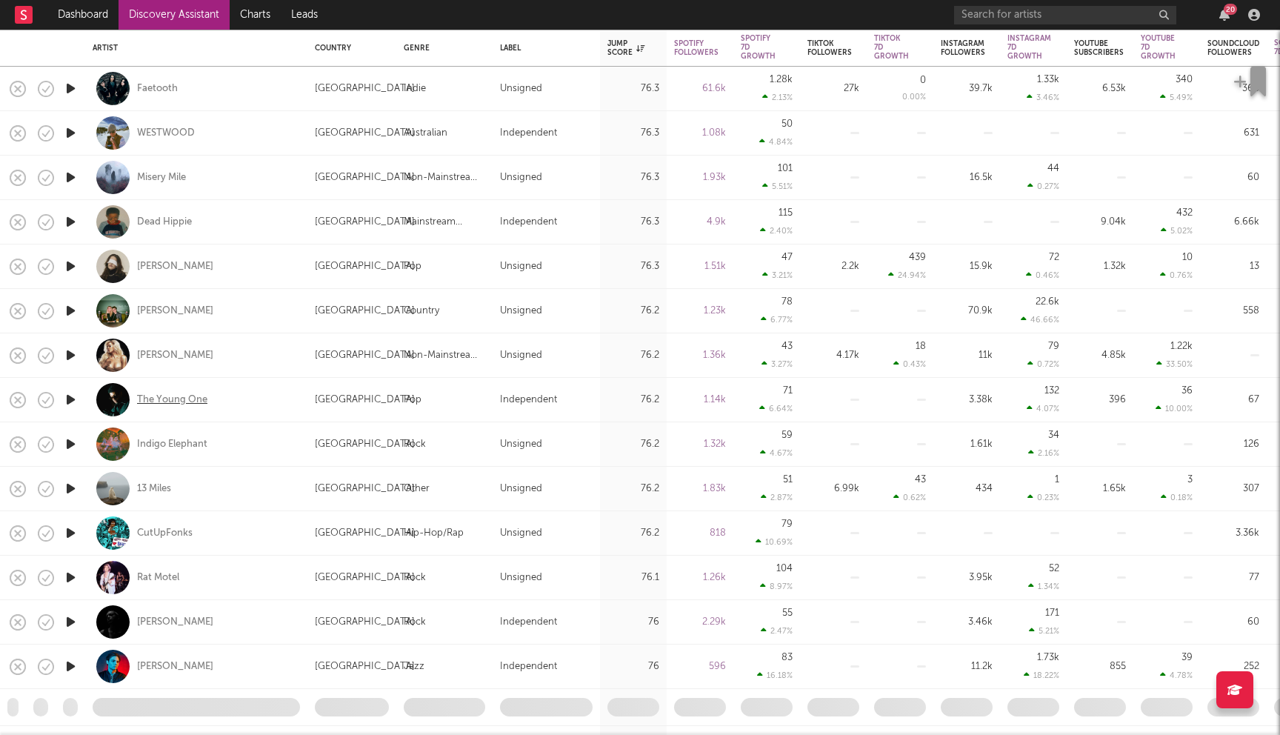
click at [182, 400] on div "The Young One" at bounding box center [172, 399] width 70 height 13
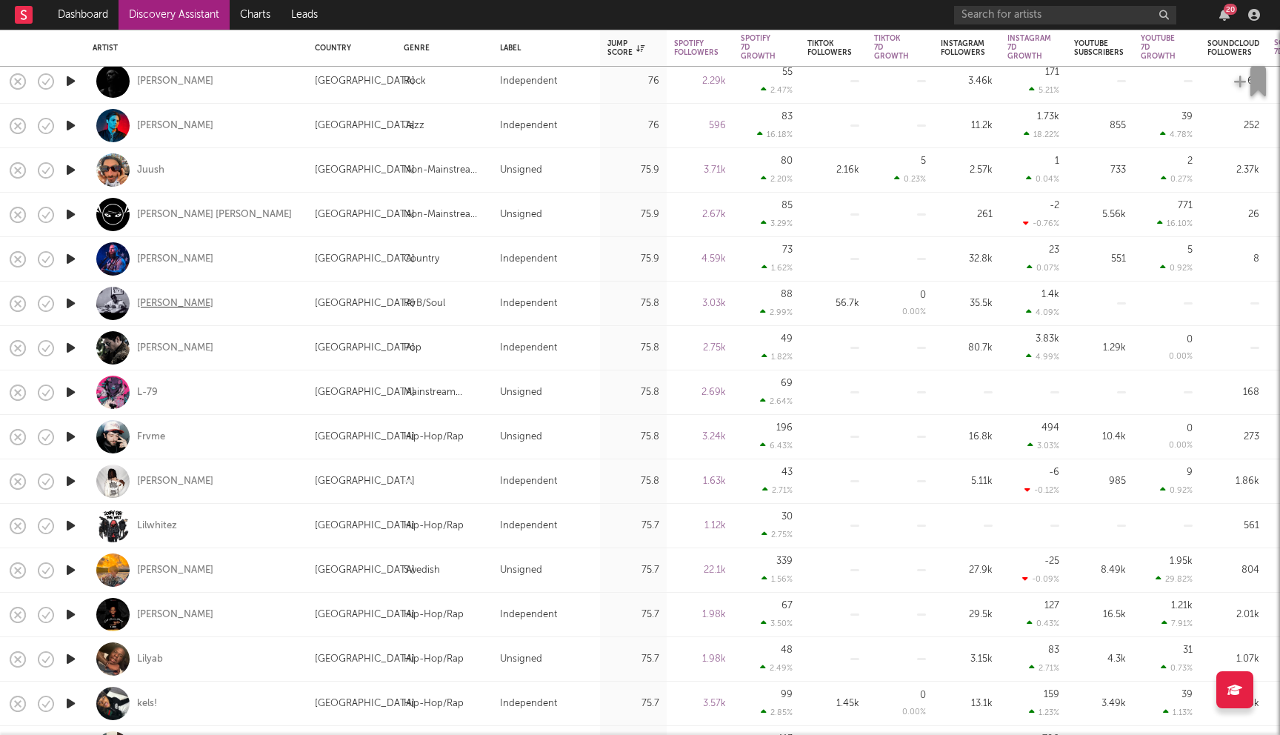
click at [179, 307] on div "Saige Michael" at bounding box center [175, 303] width 76 height 13
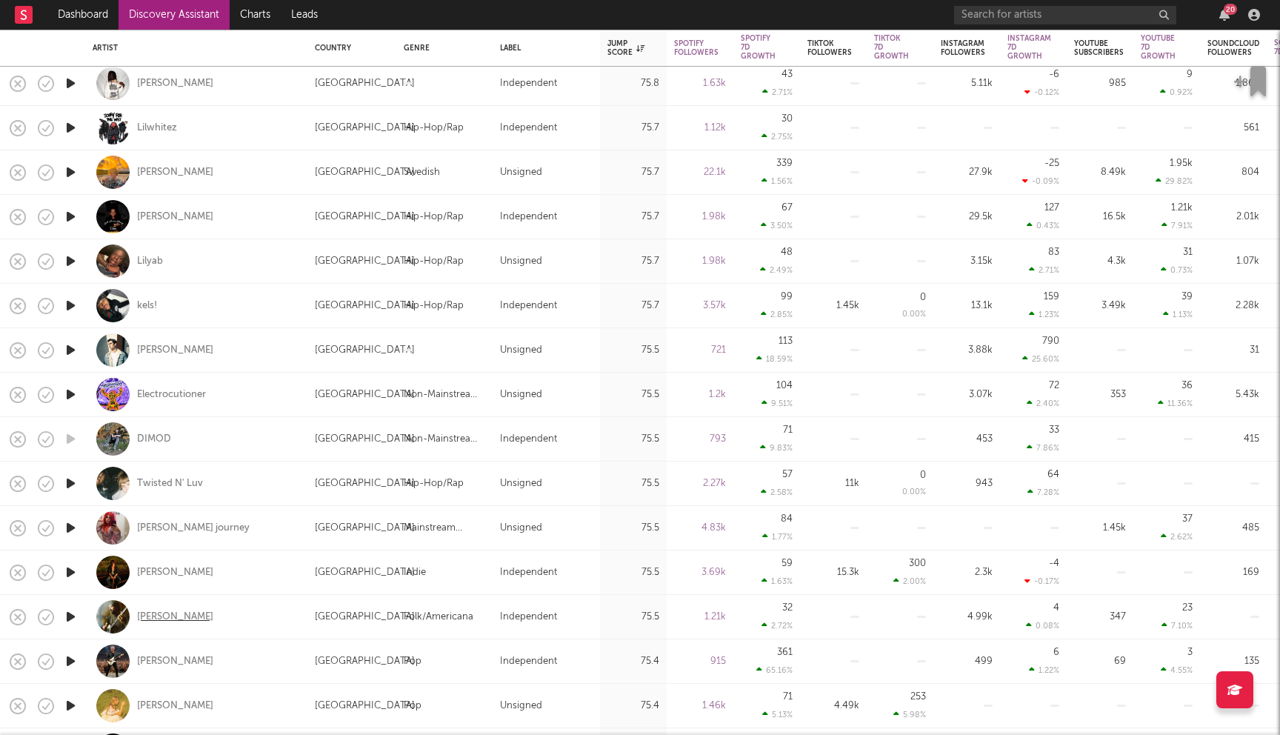
click at [162, 616] on div "Wes Corbett" at bounding box center [175, 616] width 76 height 13
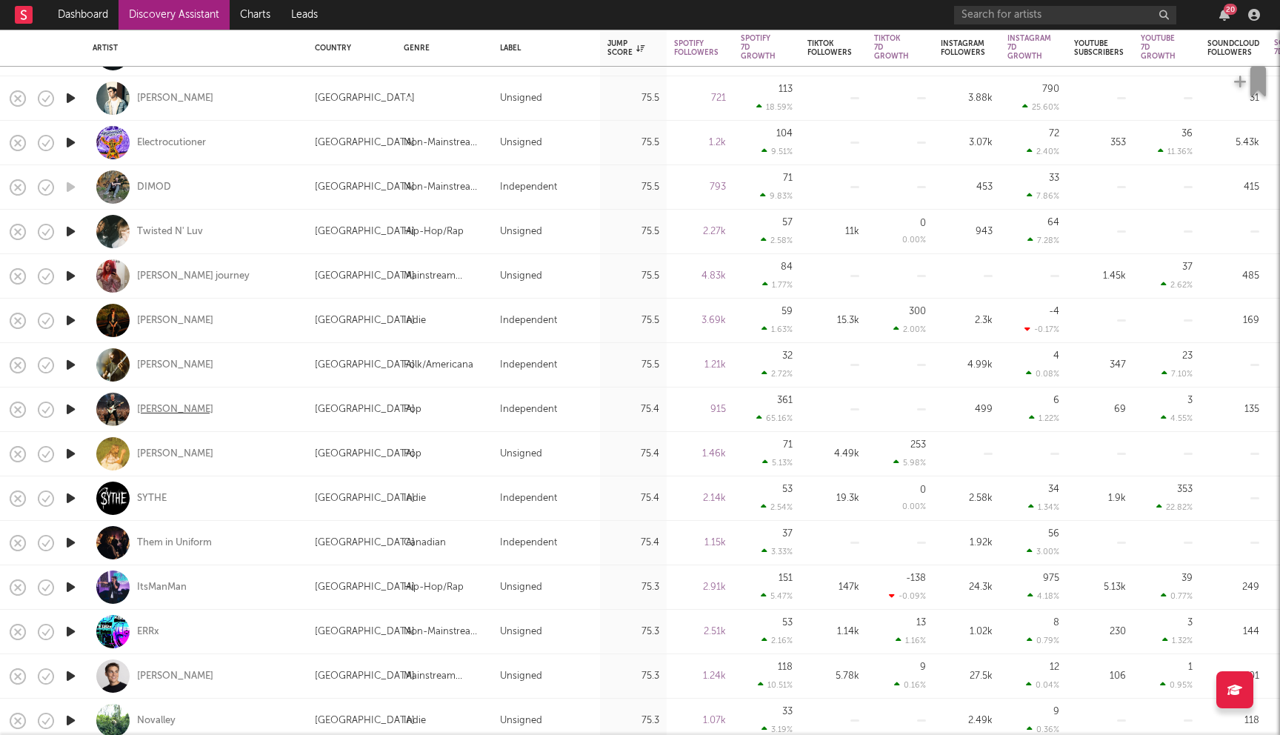
click at [173, 410] on div "Gregory Lioi" at bounding box center [175, 409] width 76 height 13
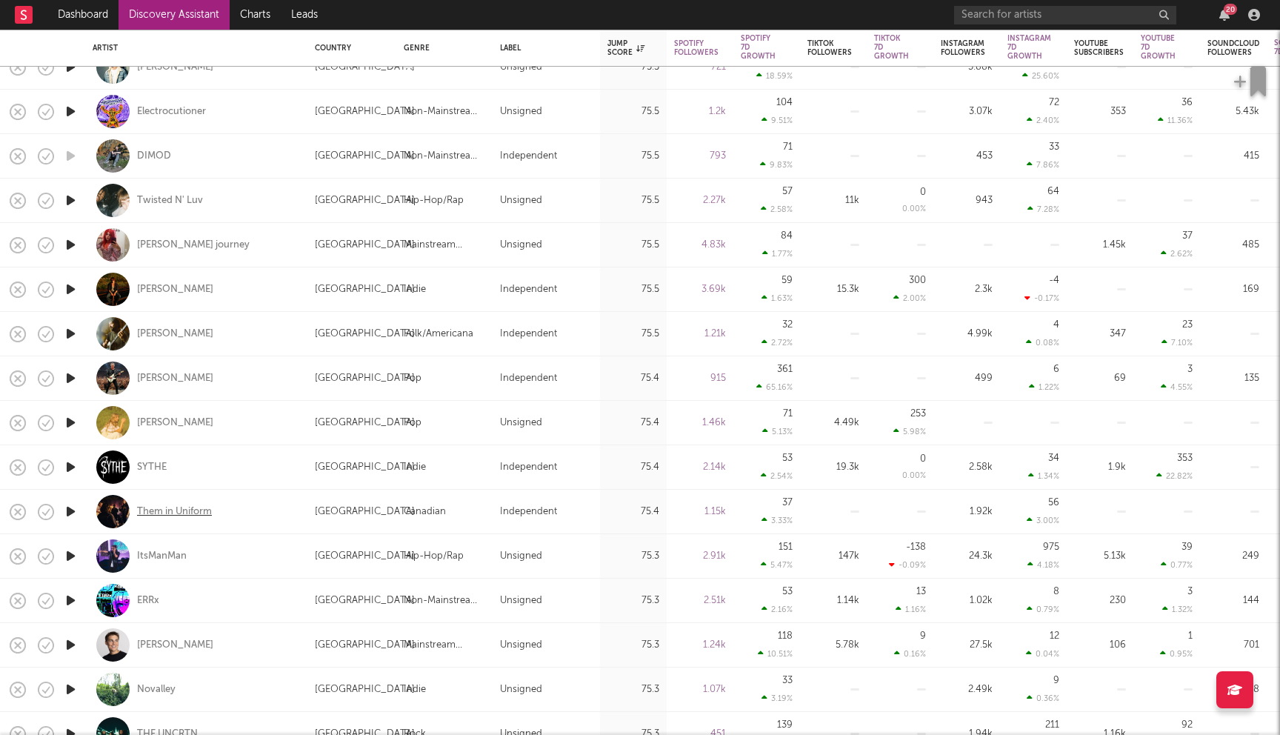
click at [191, 511] on div "Them in Uniform" at bounding box center [174, 511] width 75 height 13
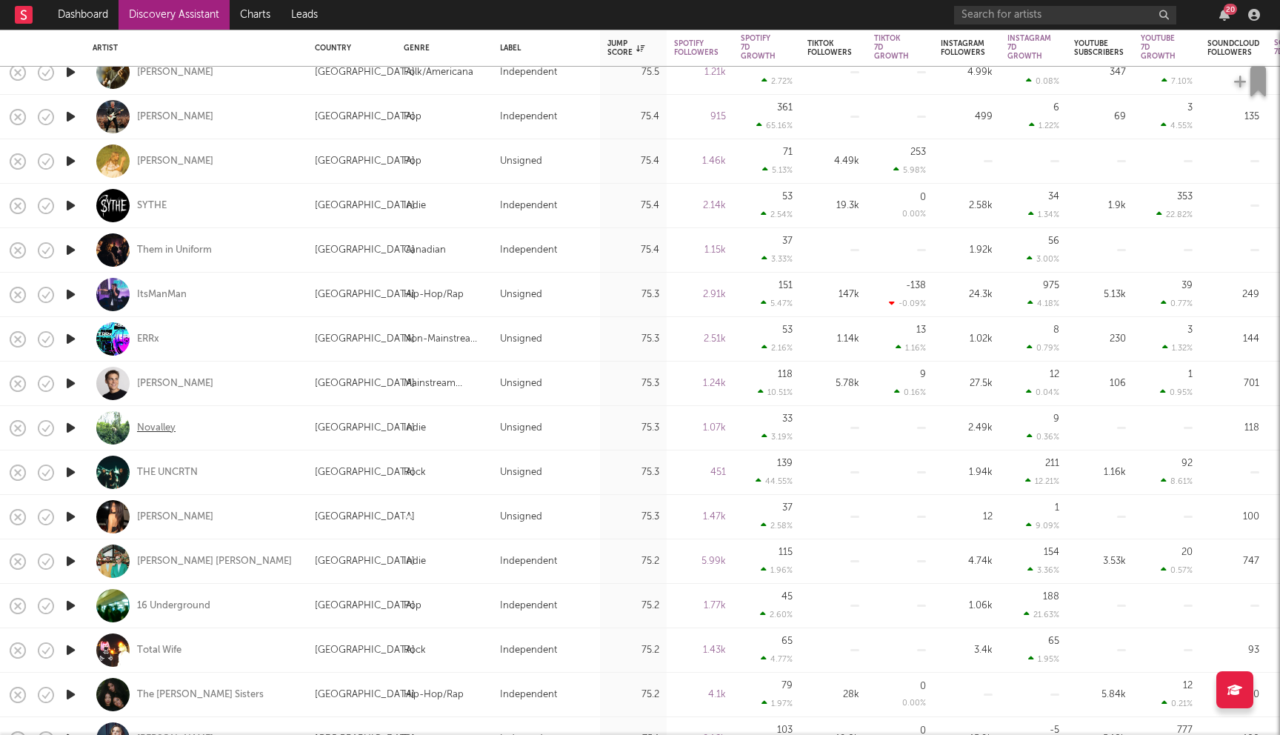
click at [157, 433] on div "Novalley" at bounding box center [156, 428] width 39 height 13
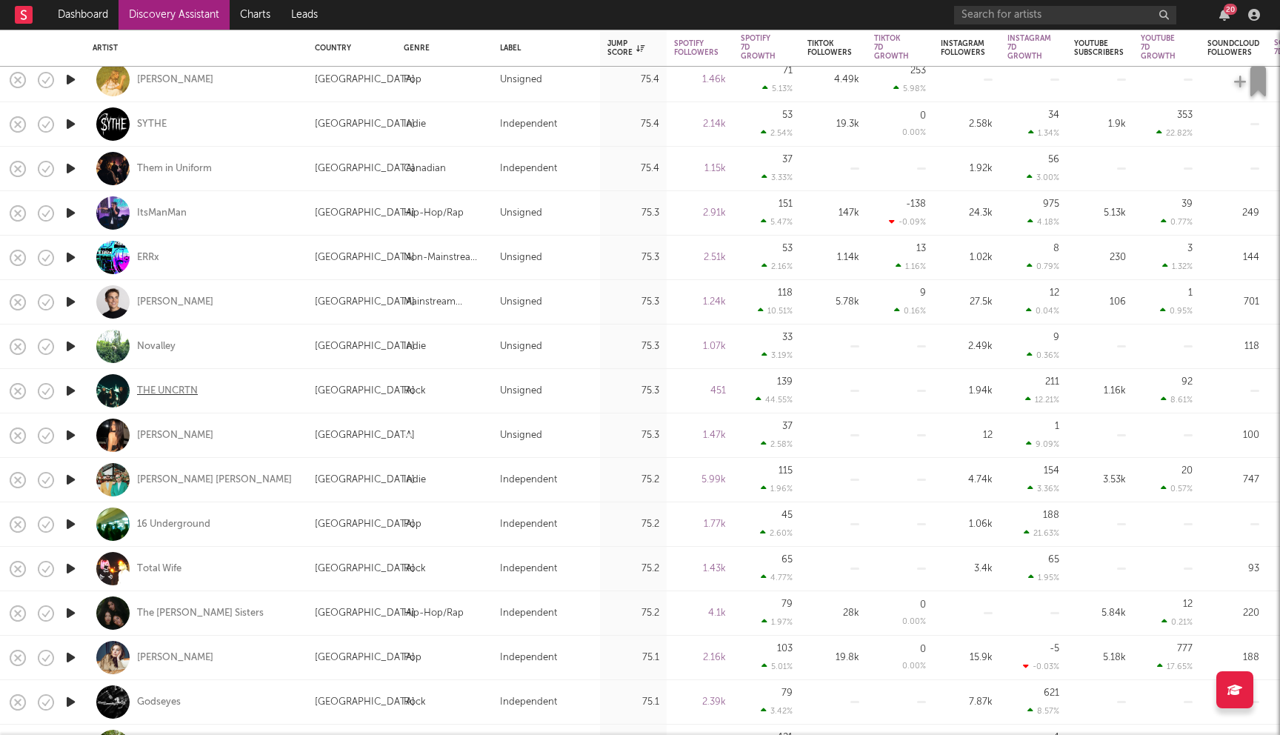
click at [182, 395] on div "THE UNCRTN" at bounding box center [167, 390] width 61 height 13
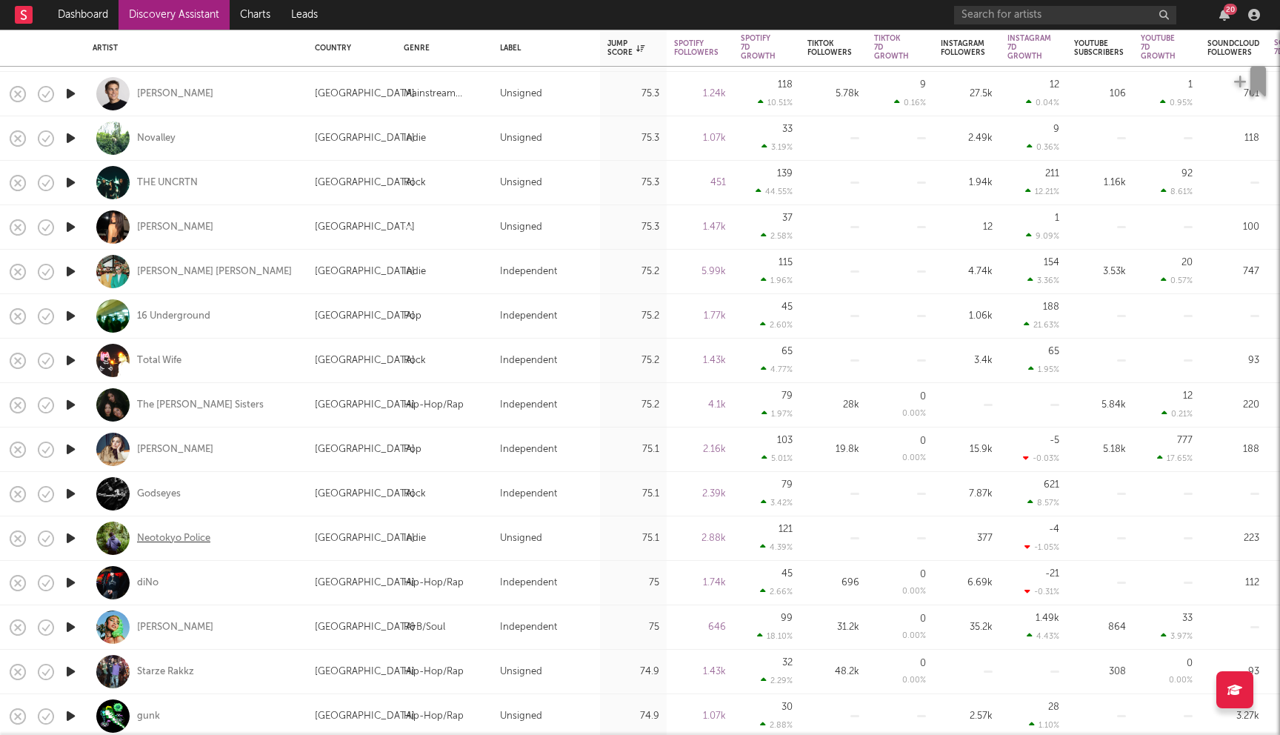
click at [166, 535] on div "Neotokyo Police" at bounding box center [173, 538] width 73 height 13
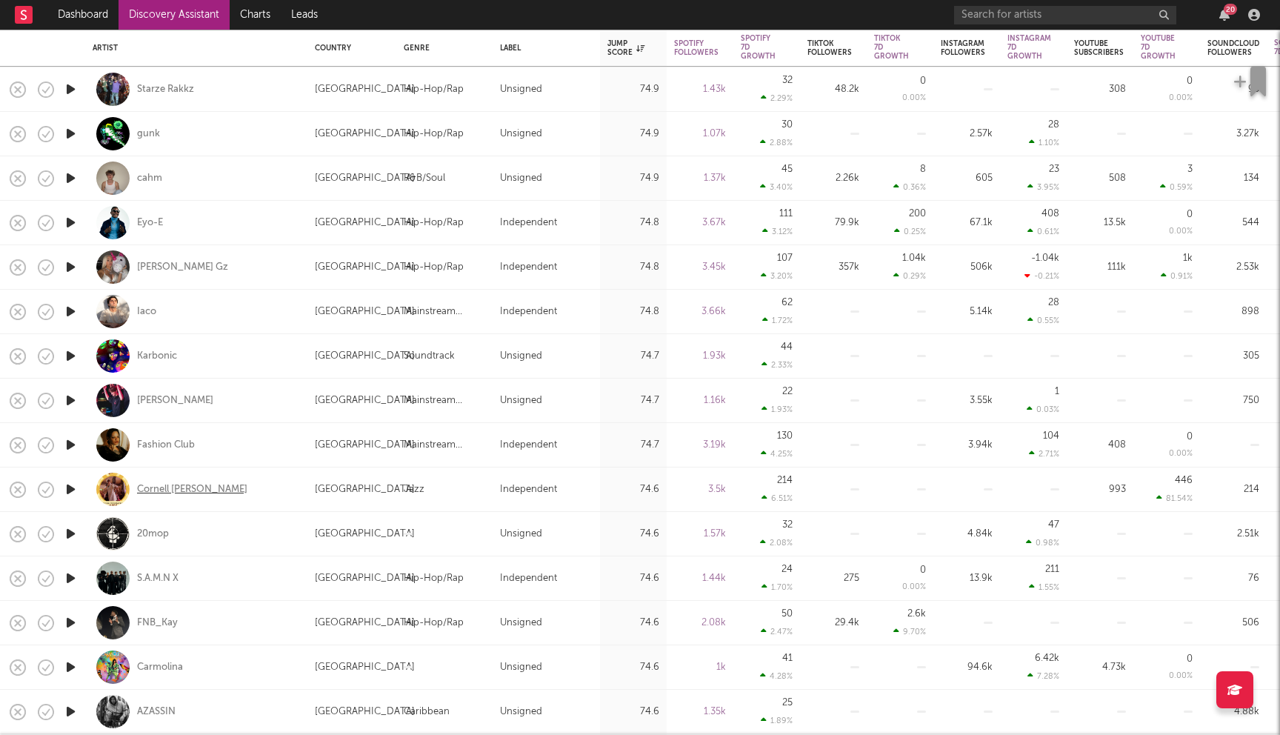
click at [177, 490] on div "Cornell C.C. Carter" at bounding box center [192, 489] width 110 height 13
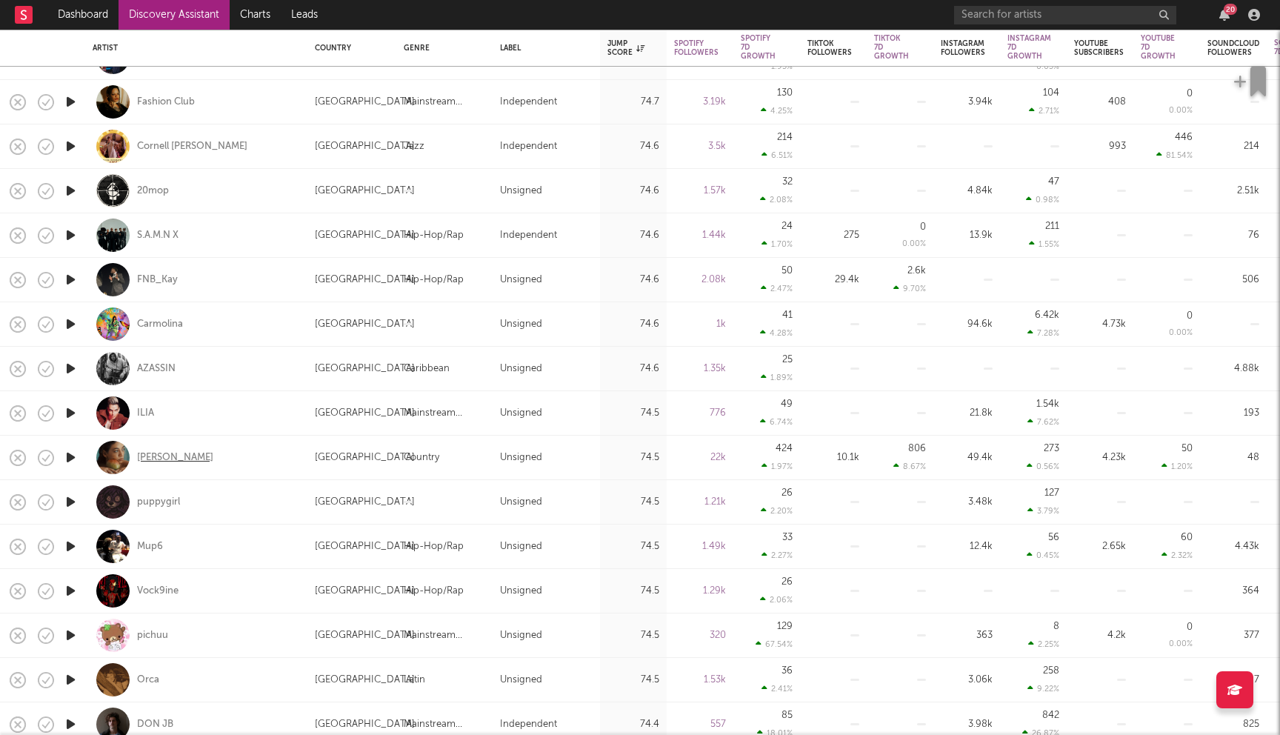
click at [186, 458] on div "Madeline Edwards" at bounding box center [175, 457] width 76 height 13
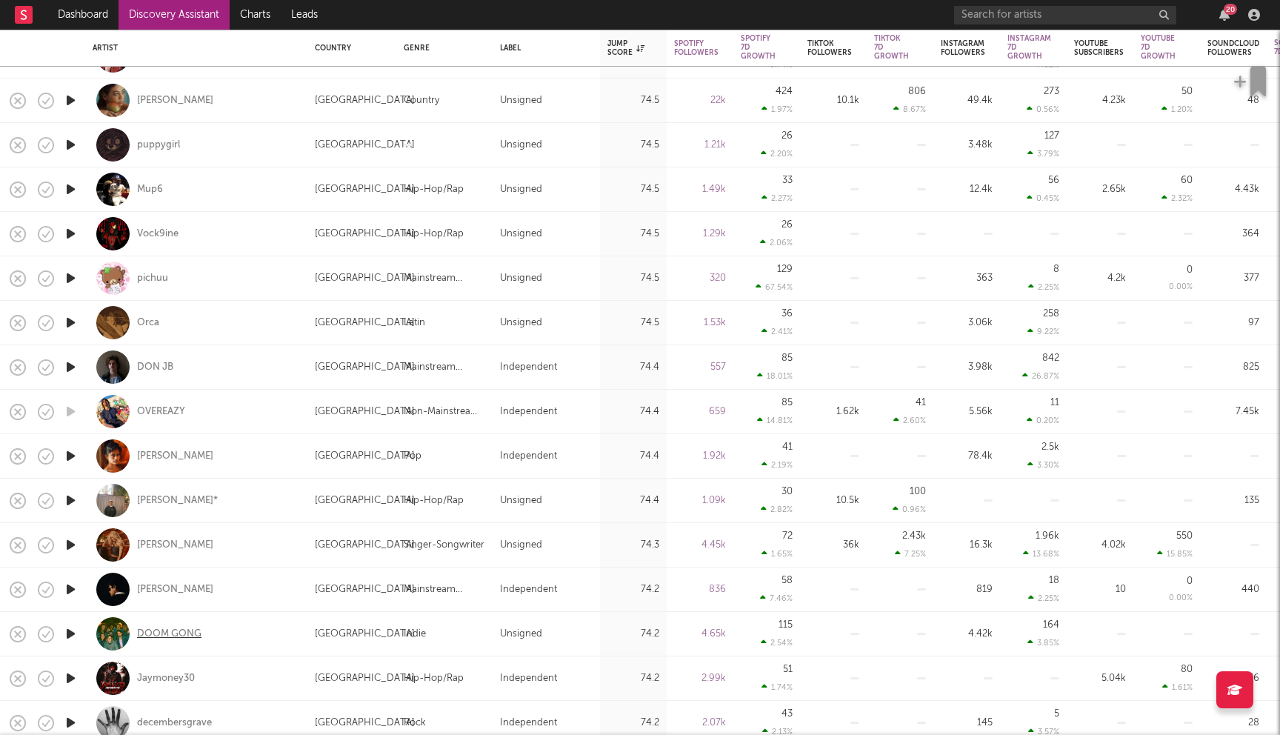
click at [168, 631] on div "DOOM GONG" at bounding box center [169, 633] width 64 height 13
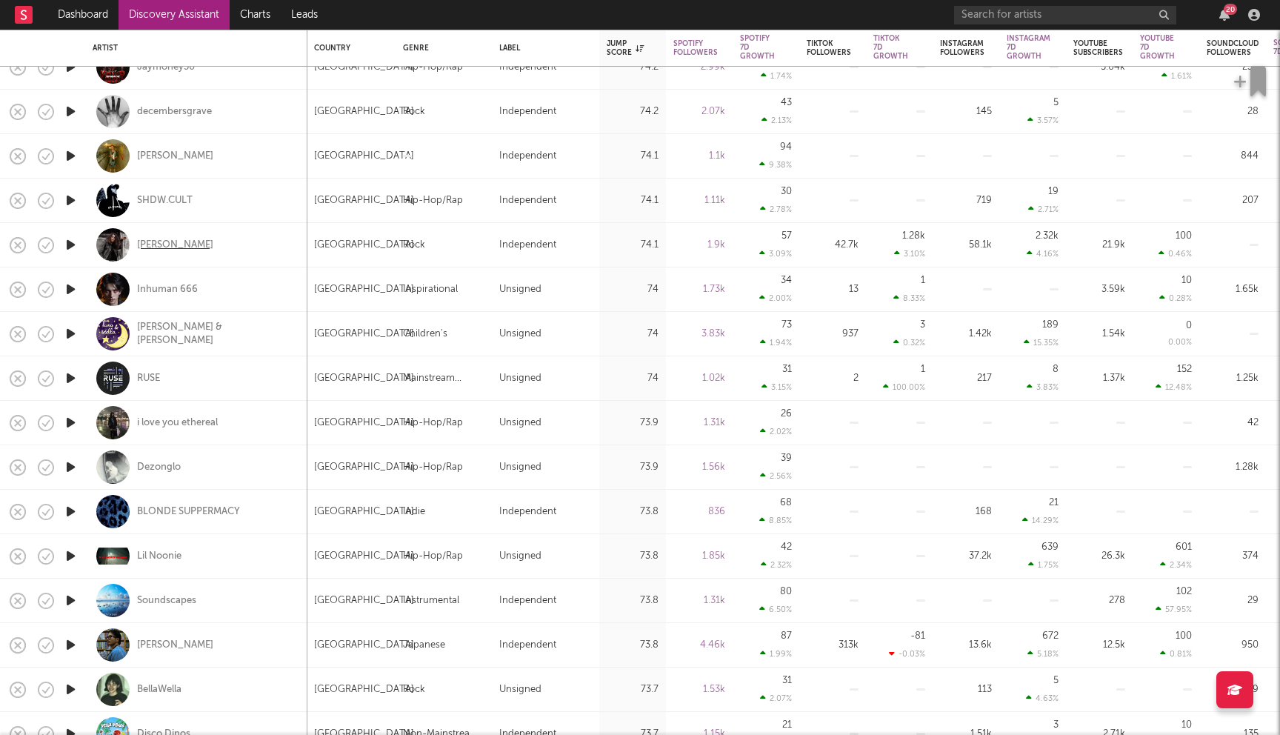
click at [185, 239] on div "Dylan Zangwill" at bounding box center [175, 245] width 76 height 13
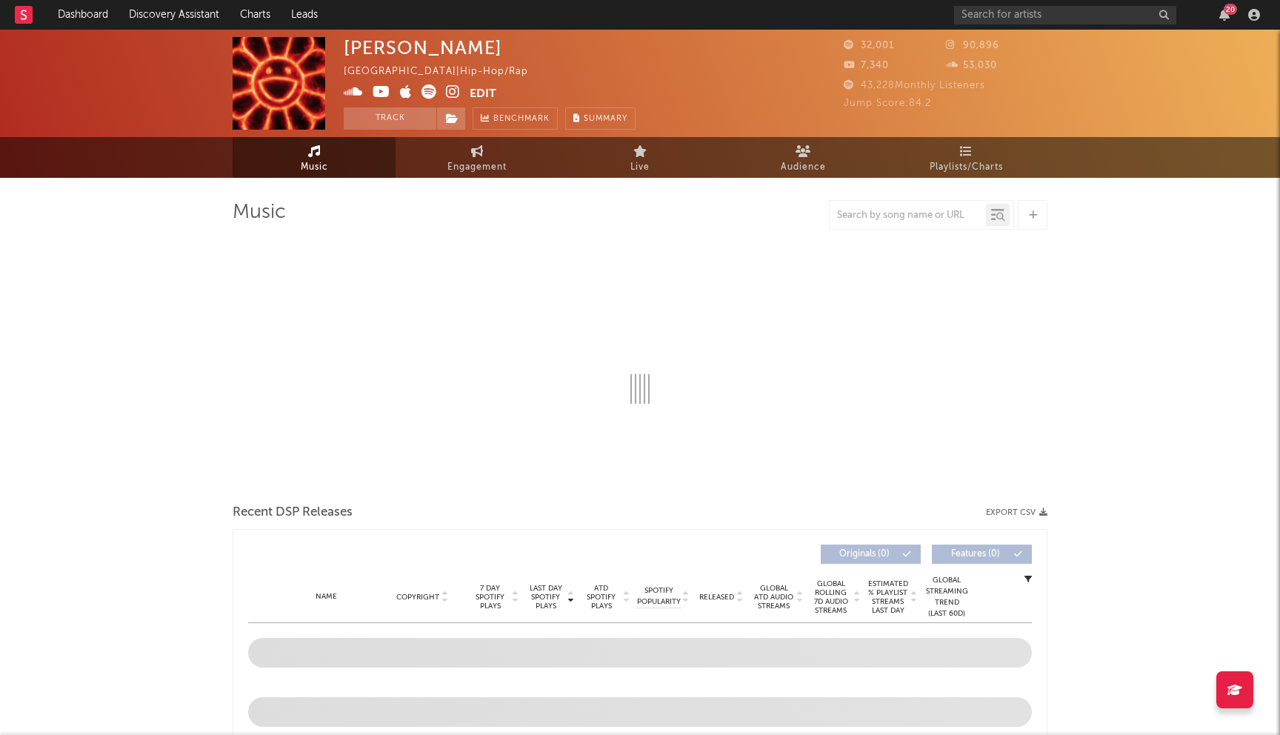
select select "6m"
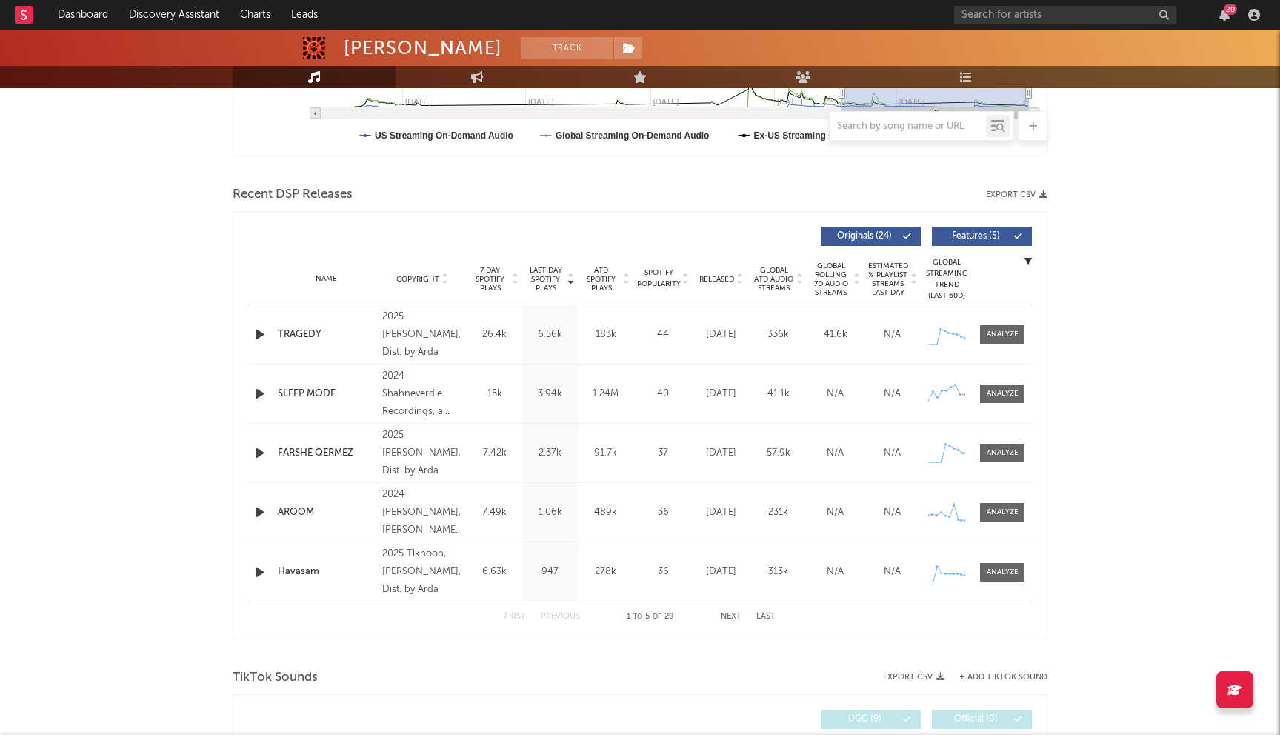
scroll to position [356, 0]
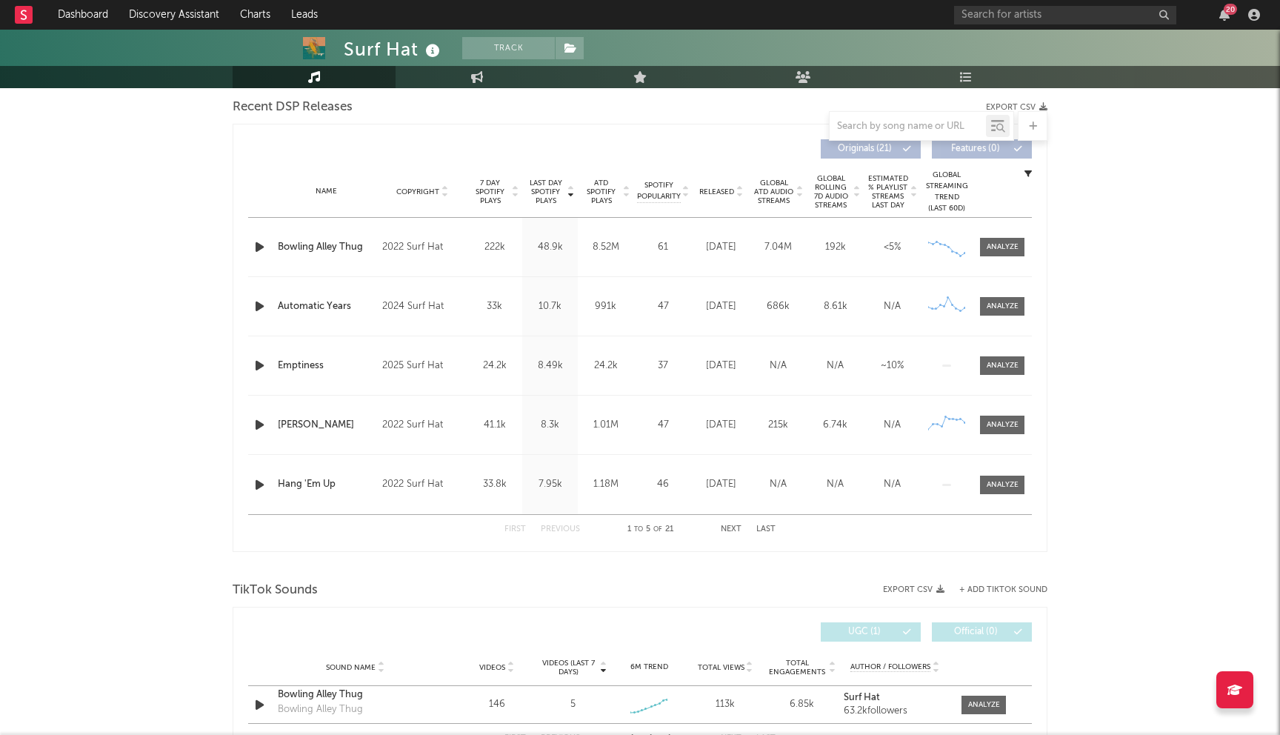
scroll to position [238, 0]
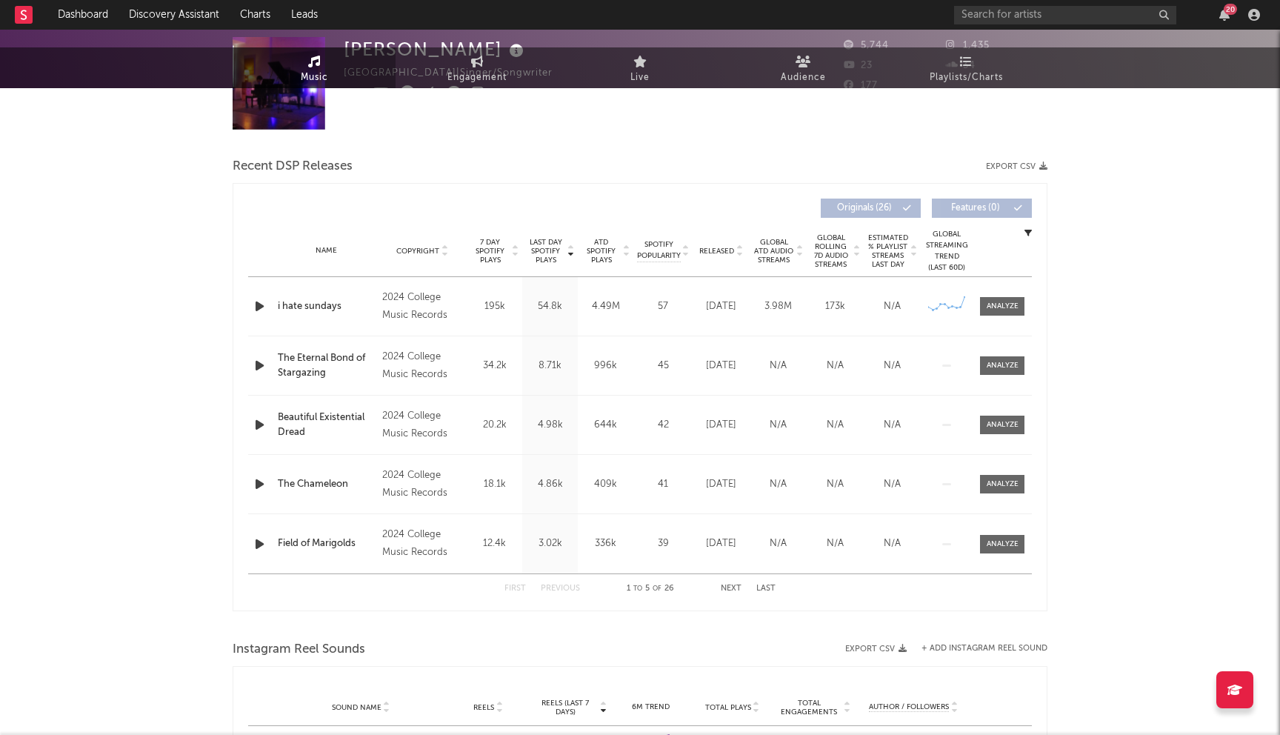
select select "6m"
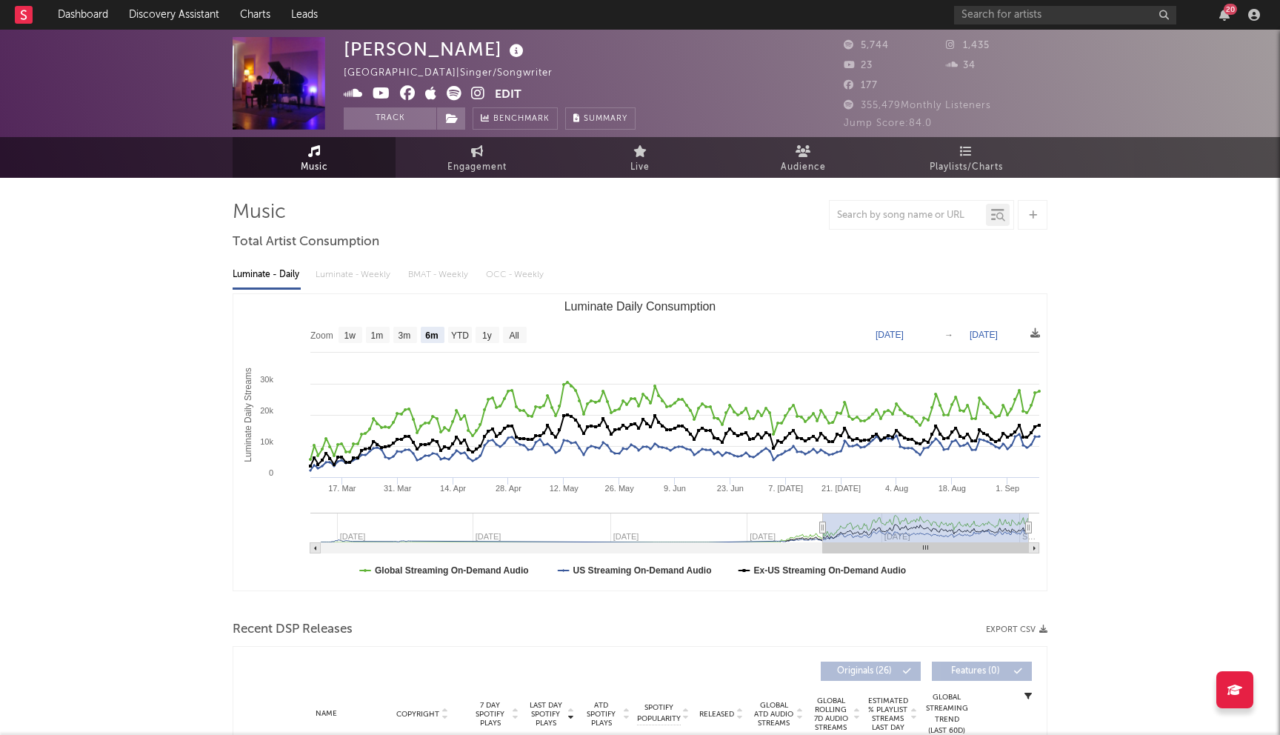
click at [411, 93] on icon at bounding box center [408, 93] width 16 height 15
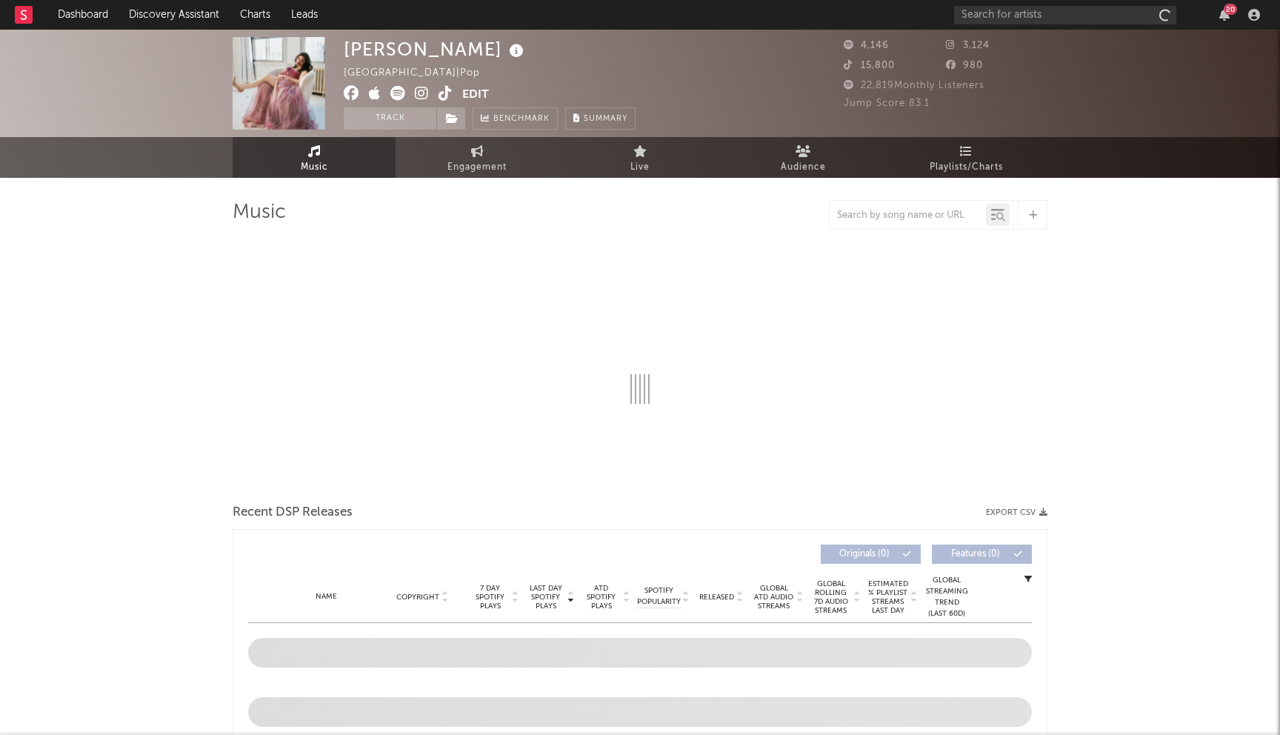
select select "1w"
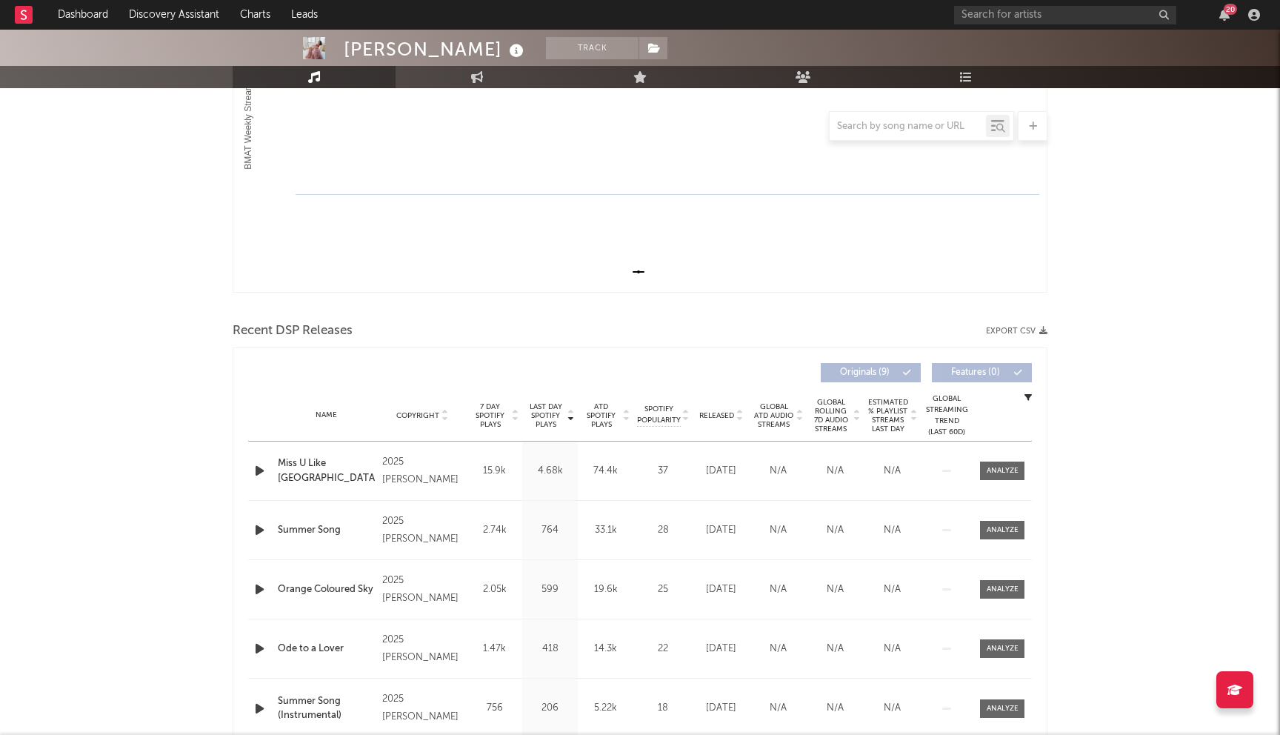
scroll to position [397, 0]
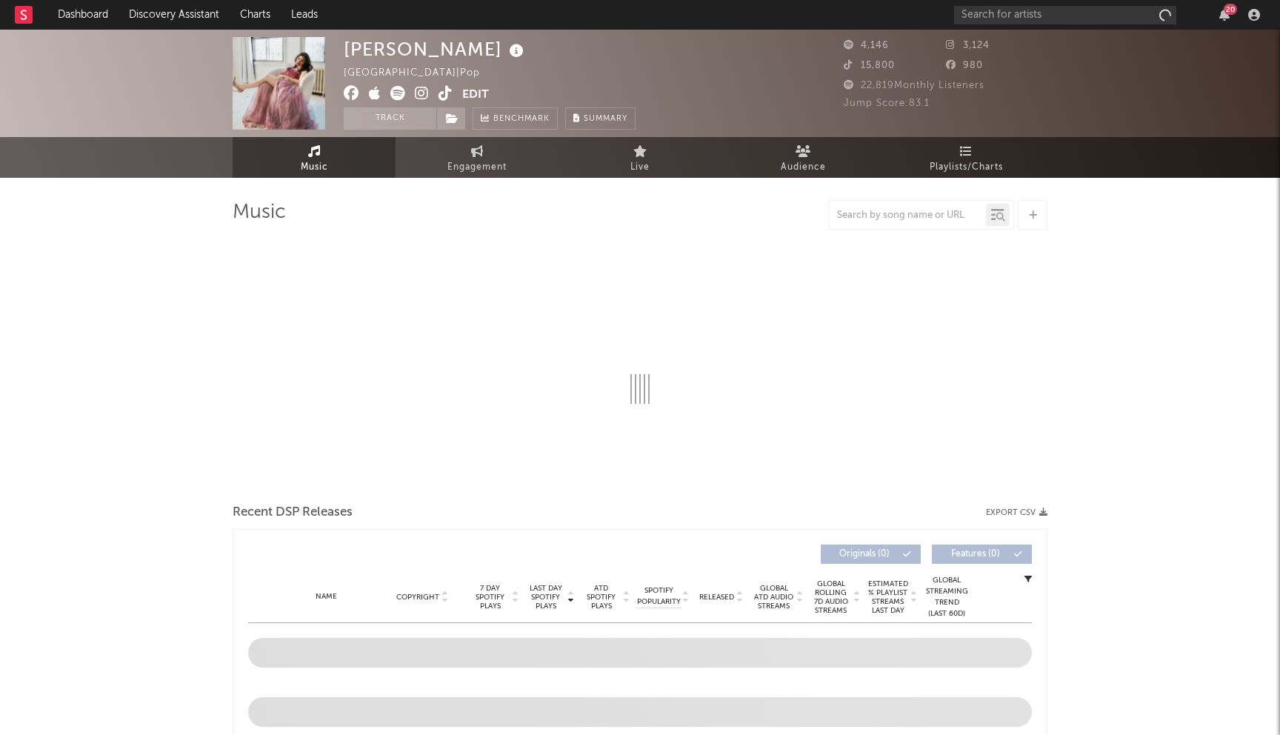
select select "1w"
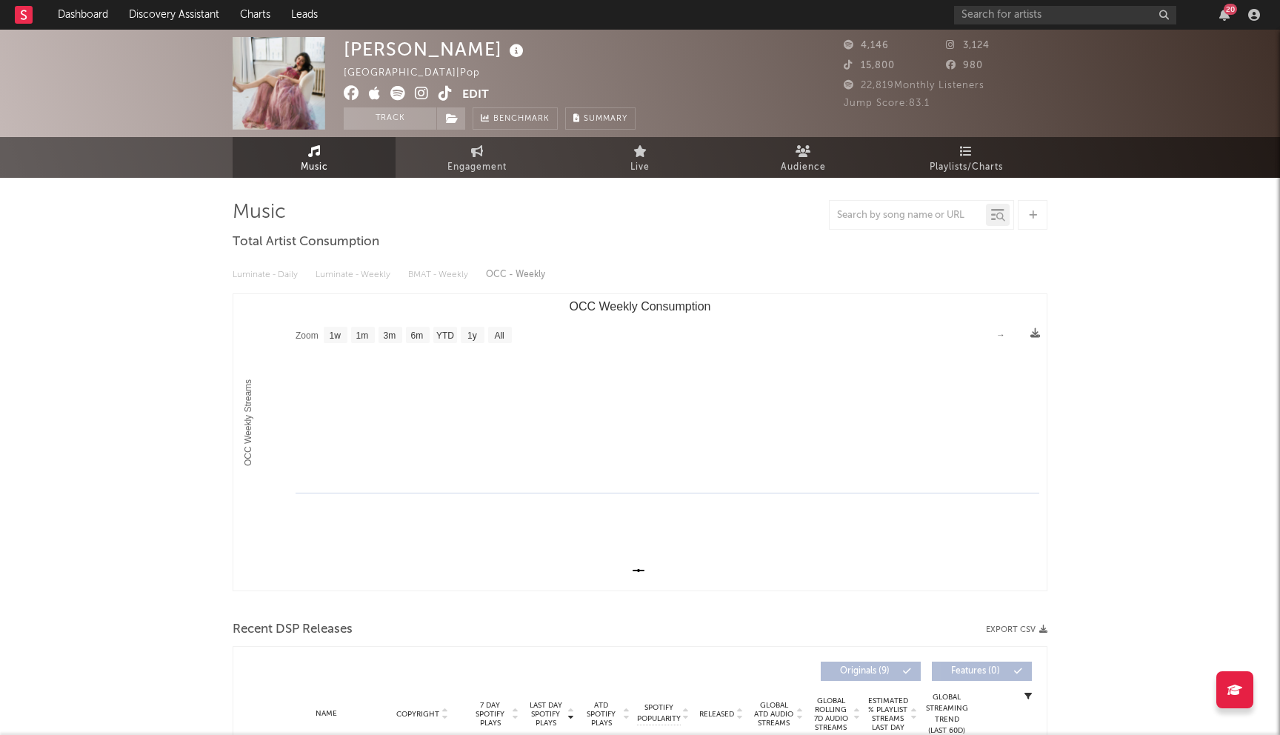
click at [355, 94] on icon at bounding box center [352, 93] width 16 height 15
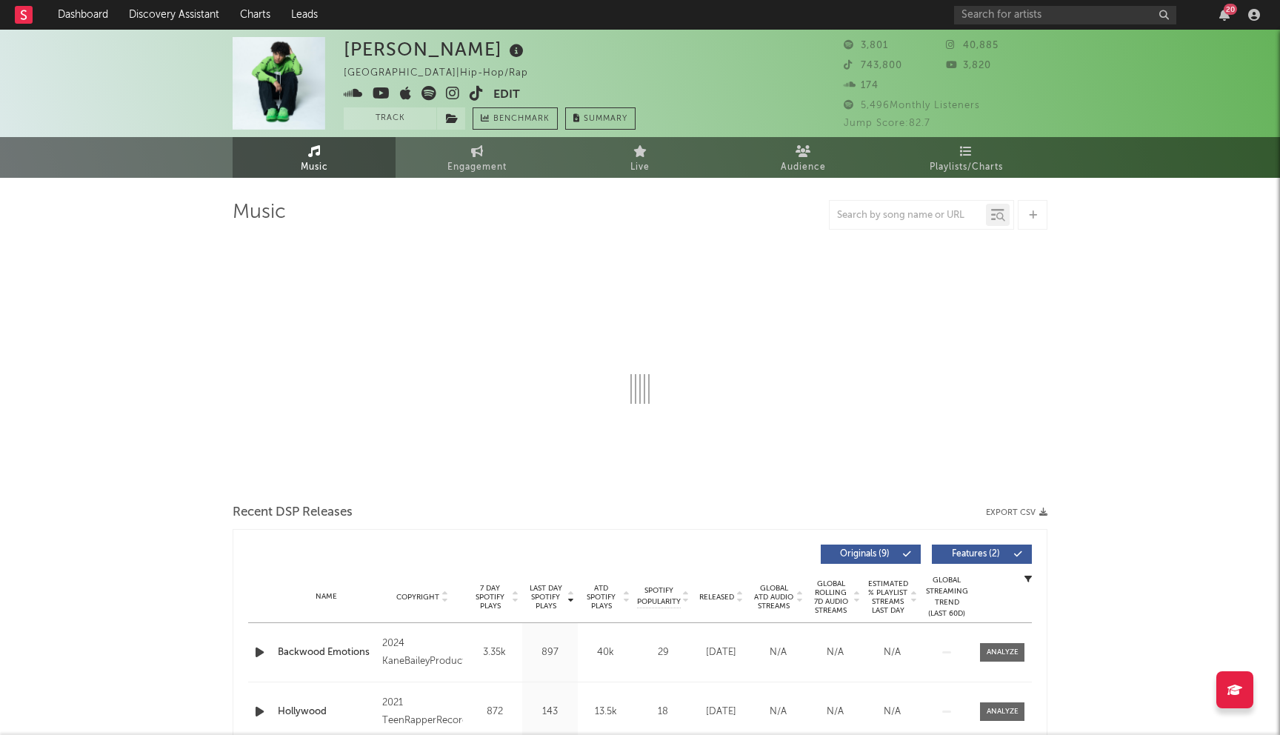
select select "1w"
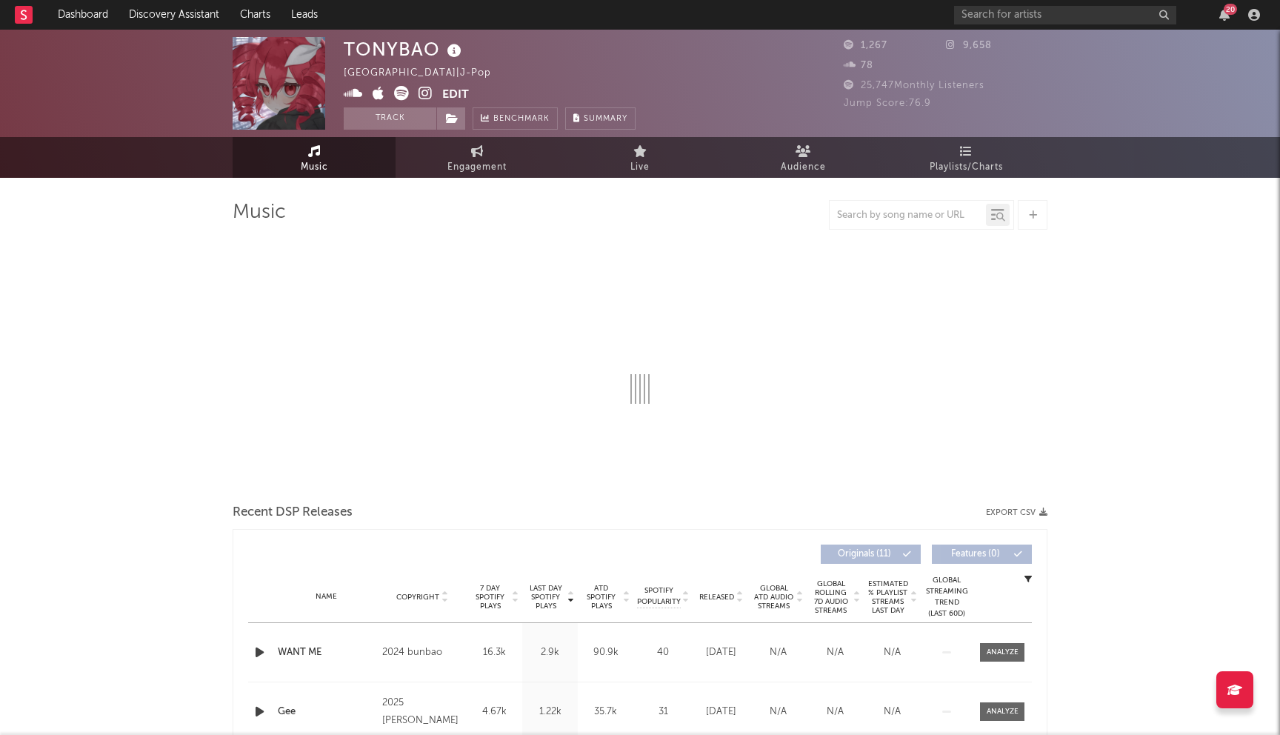
select select "1w"
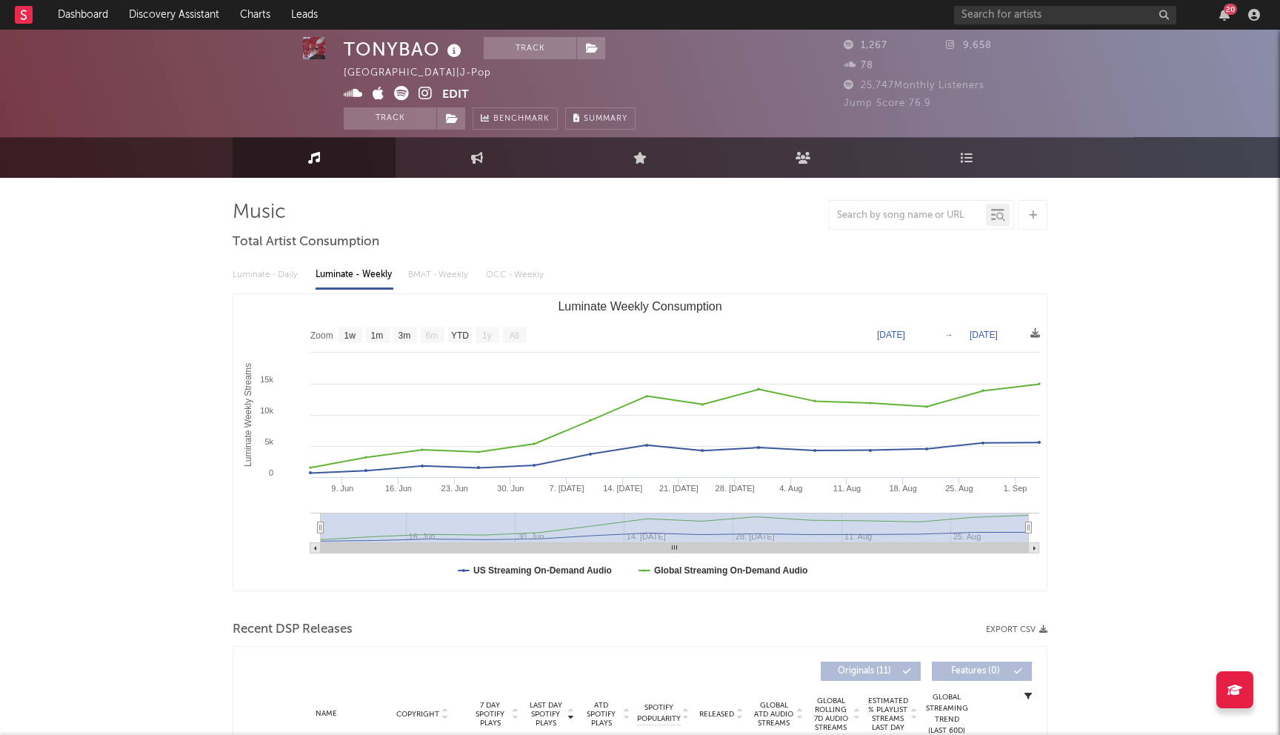
scroll to position [1, 0]
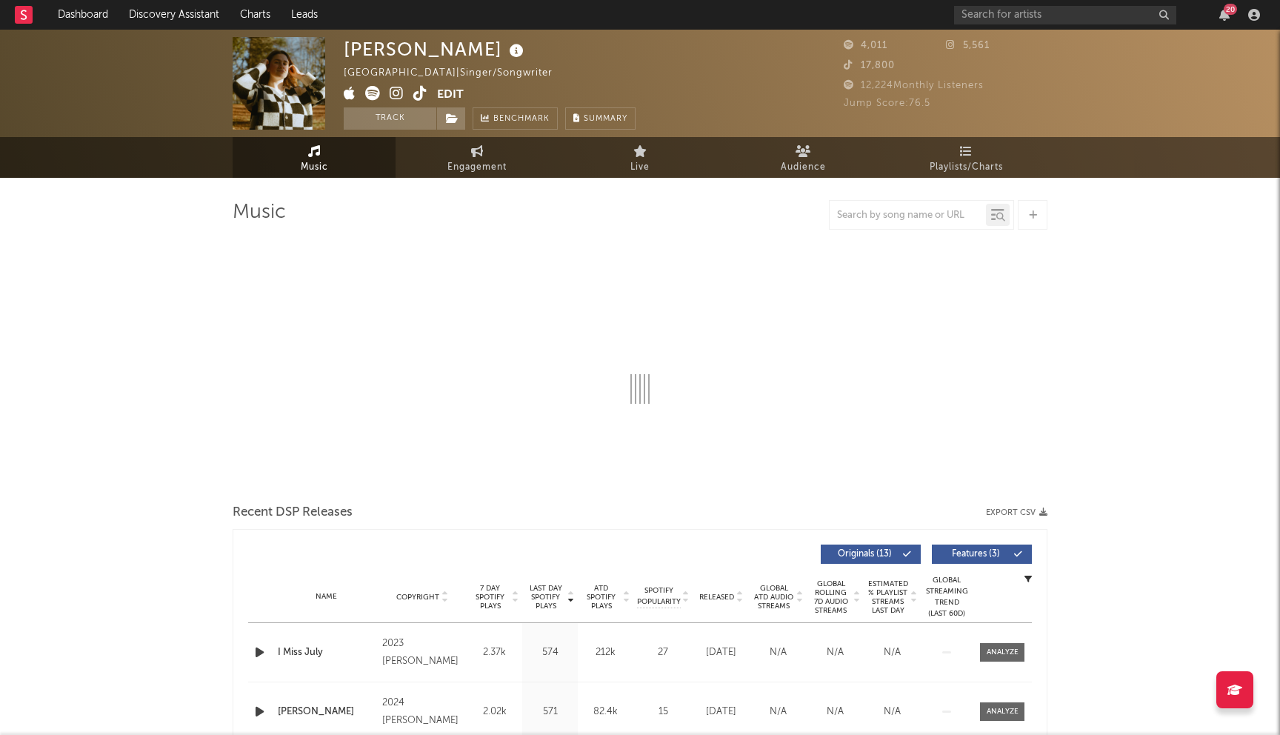
select select "1w"
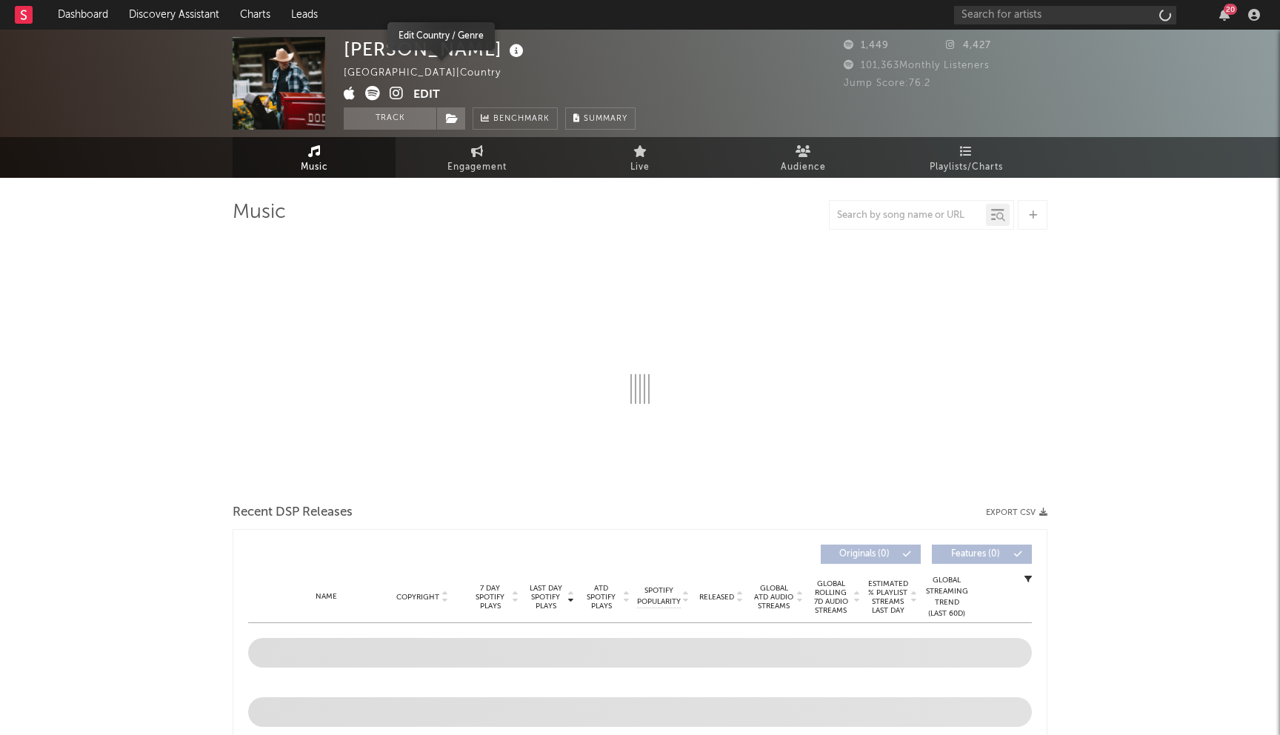
select select "1w"
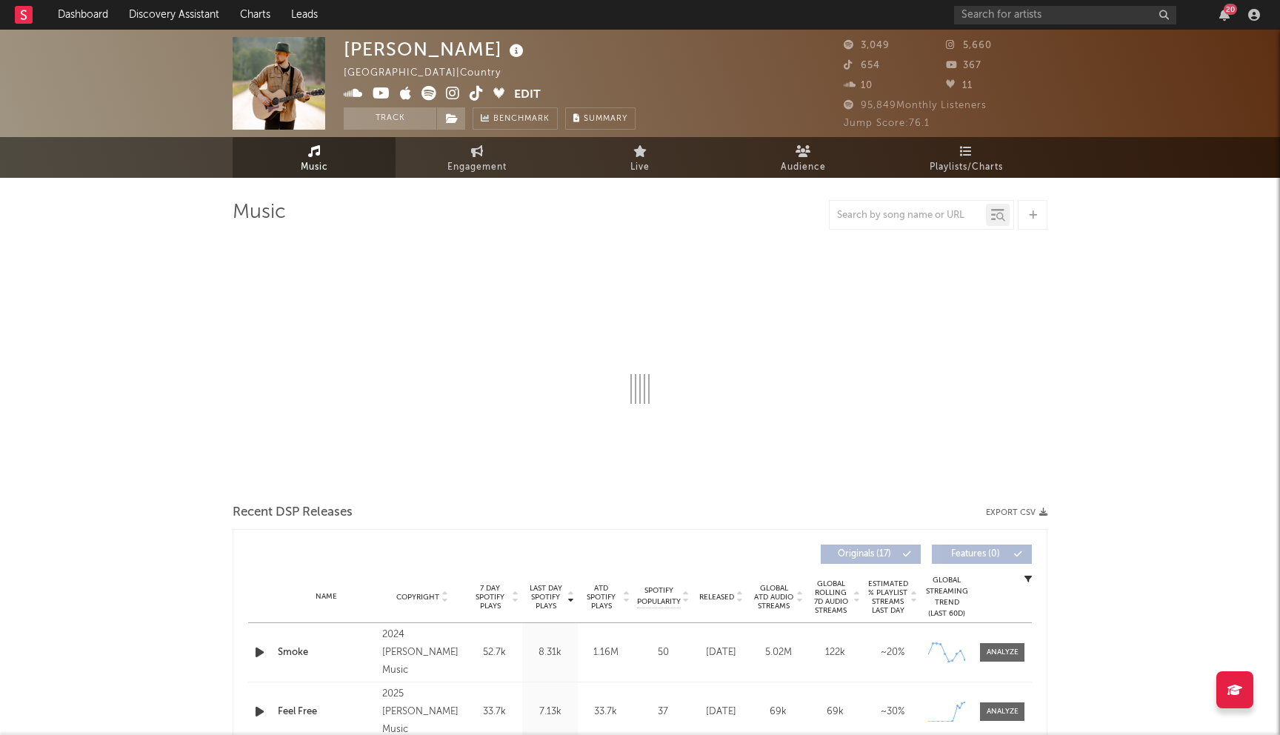
select select "6m"
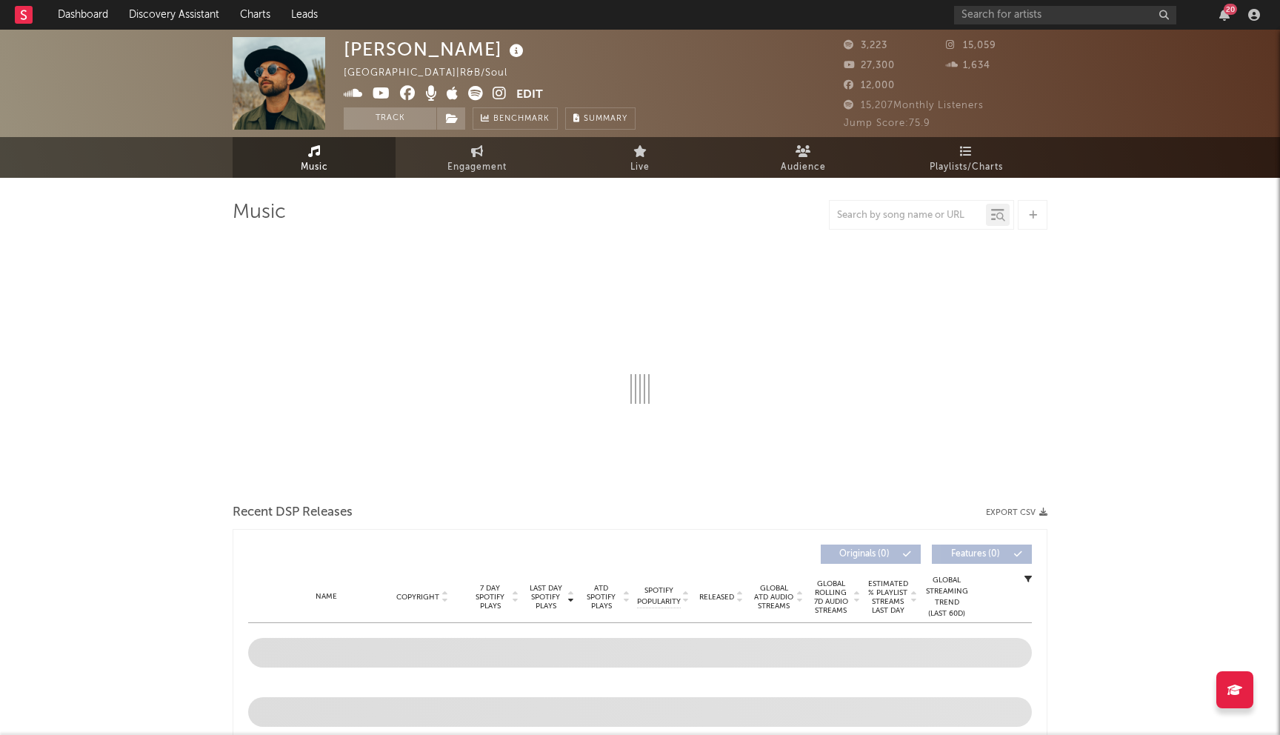
select select "1w"
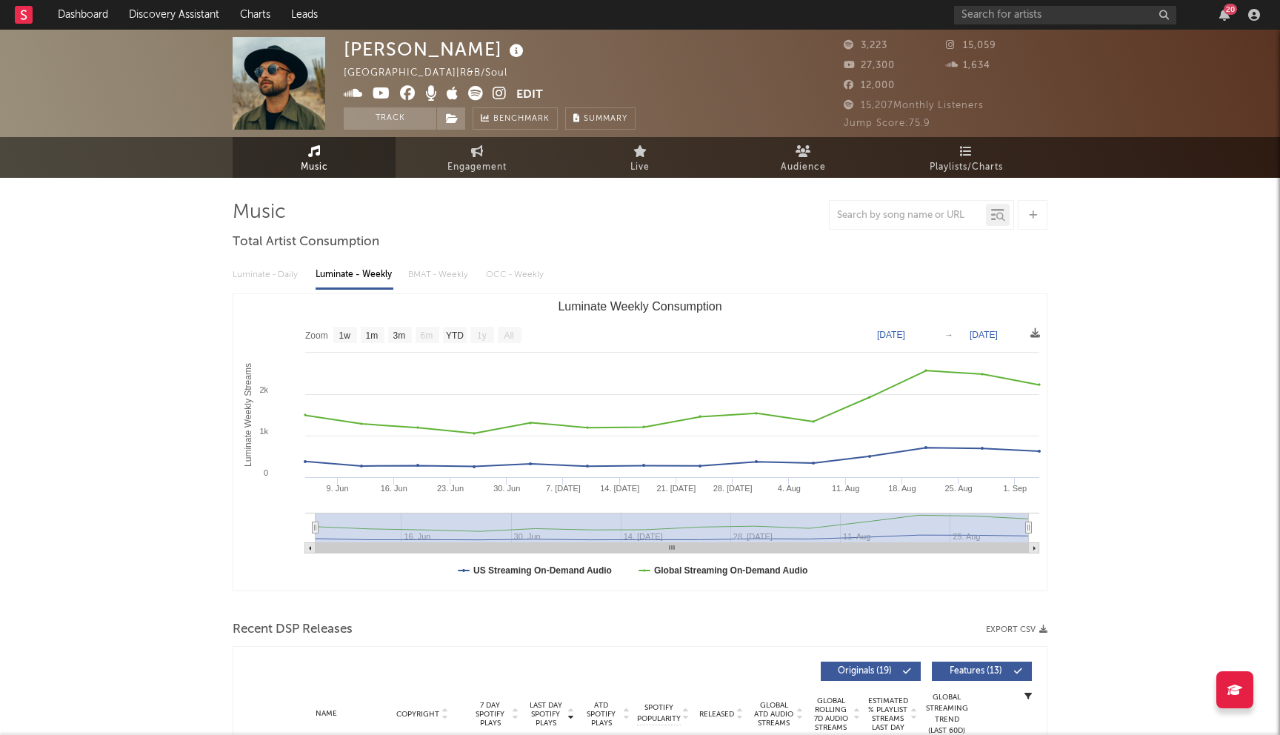
click at [410, 95] on icon at bounding box center [408, 93] width 16 height 15
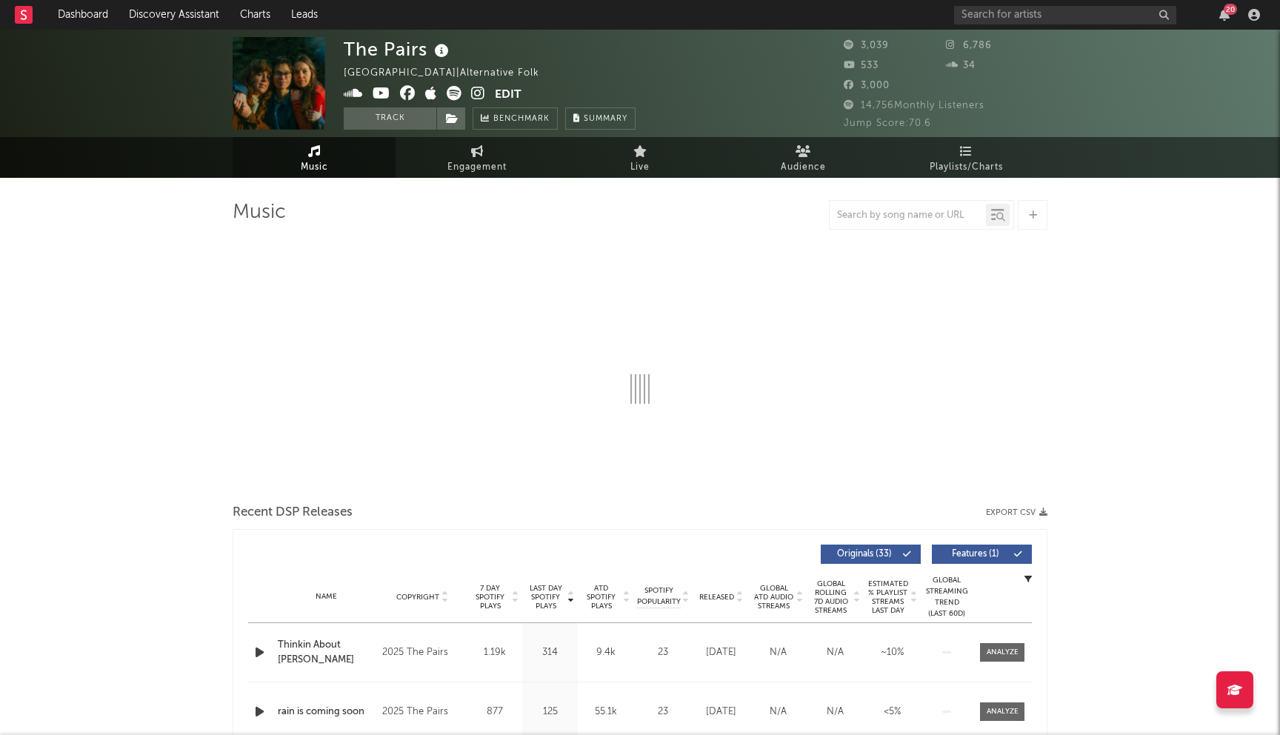
select select "1w"
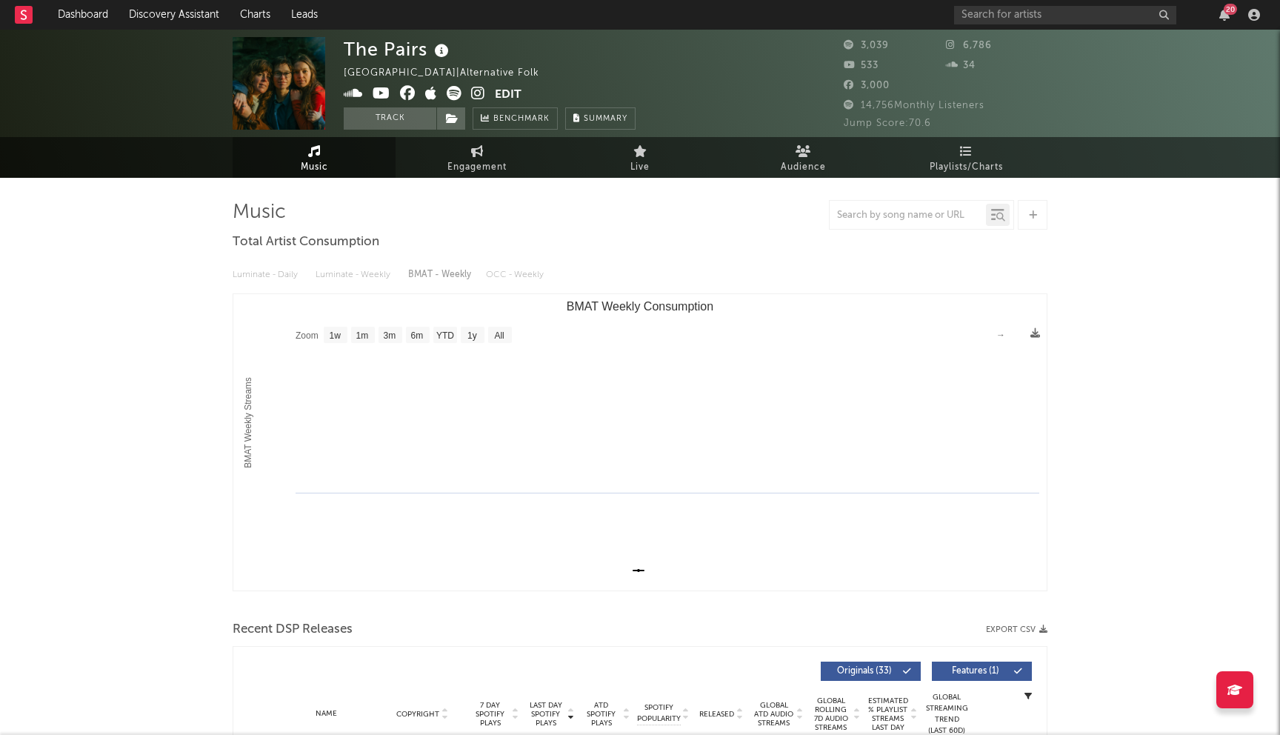
click at [410, 91] on icon at bounding box center [408, 93] width 16 height 15
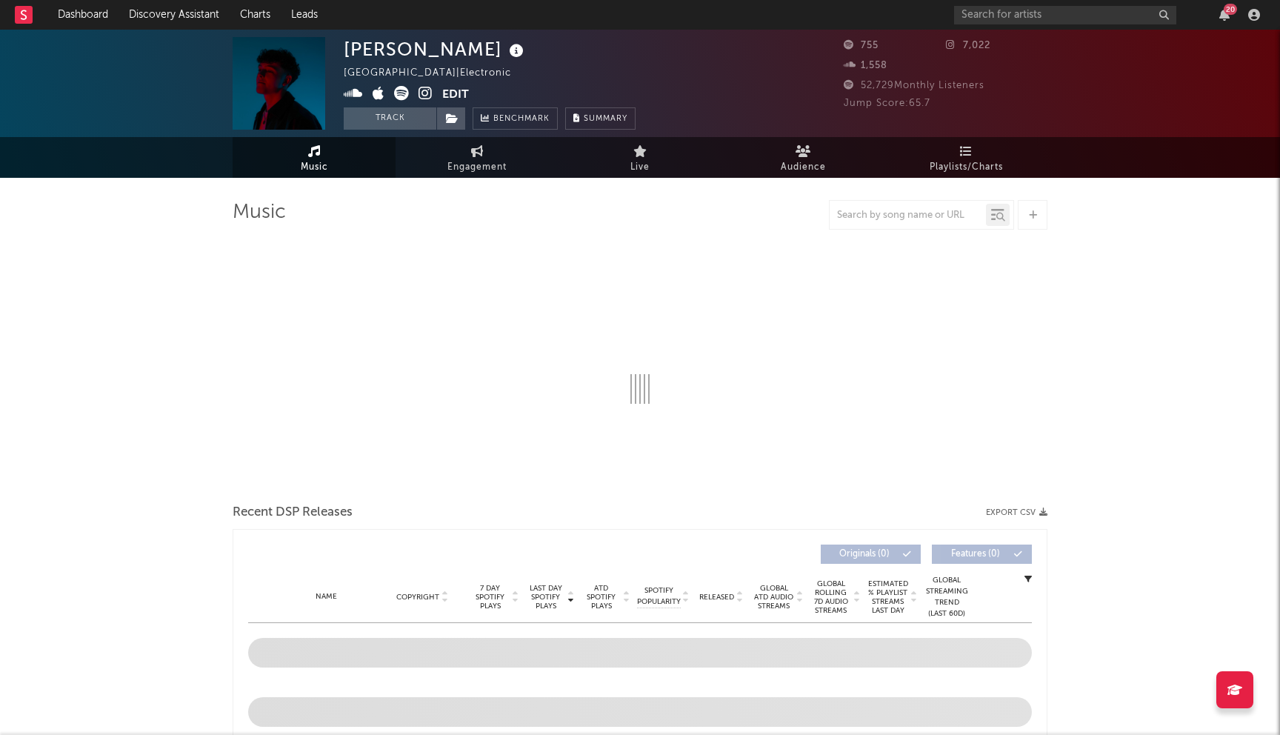
select select "1w"
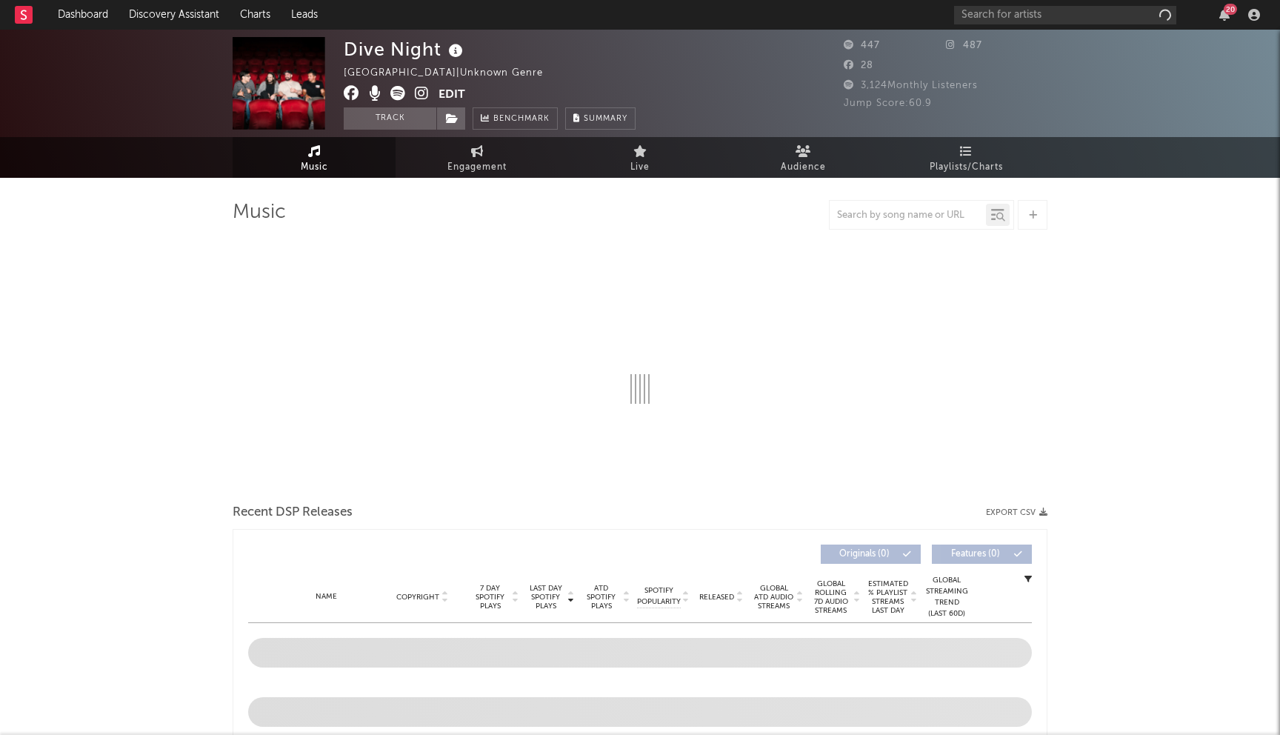
select select "1w"
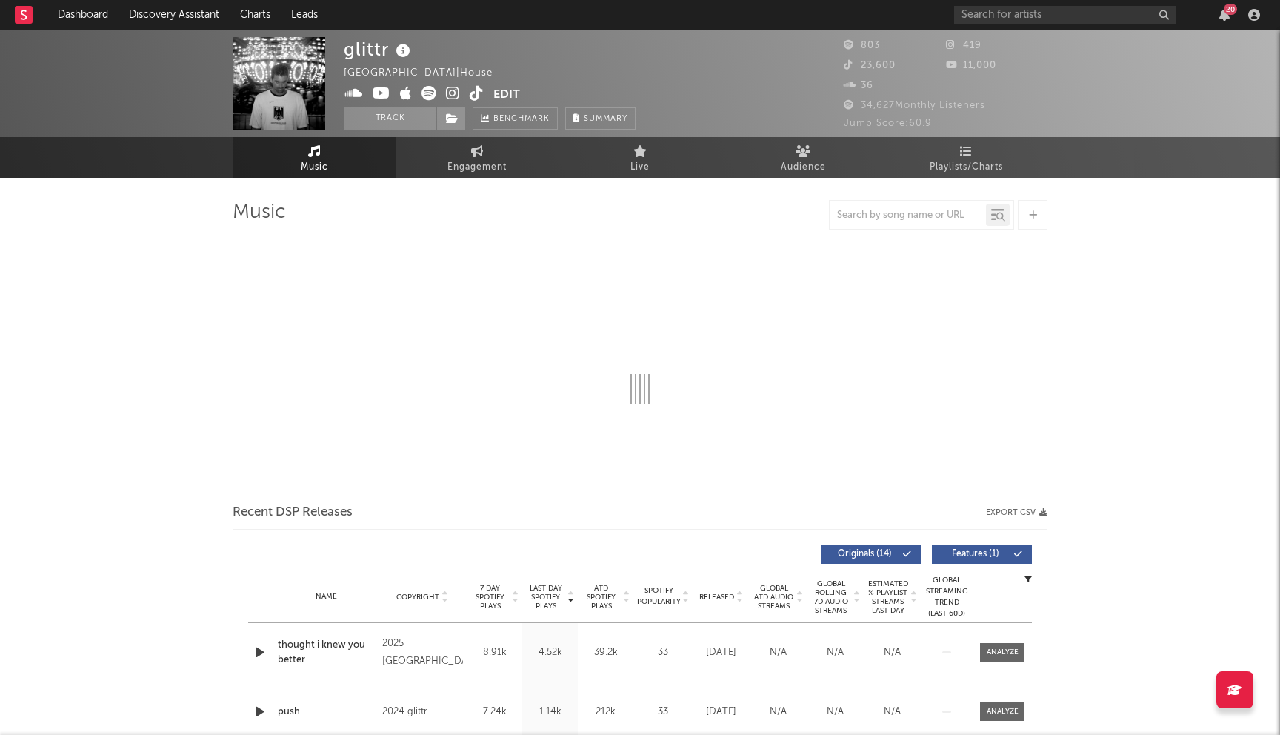
select select "6m"
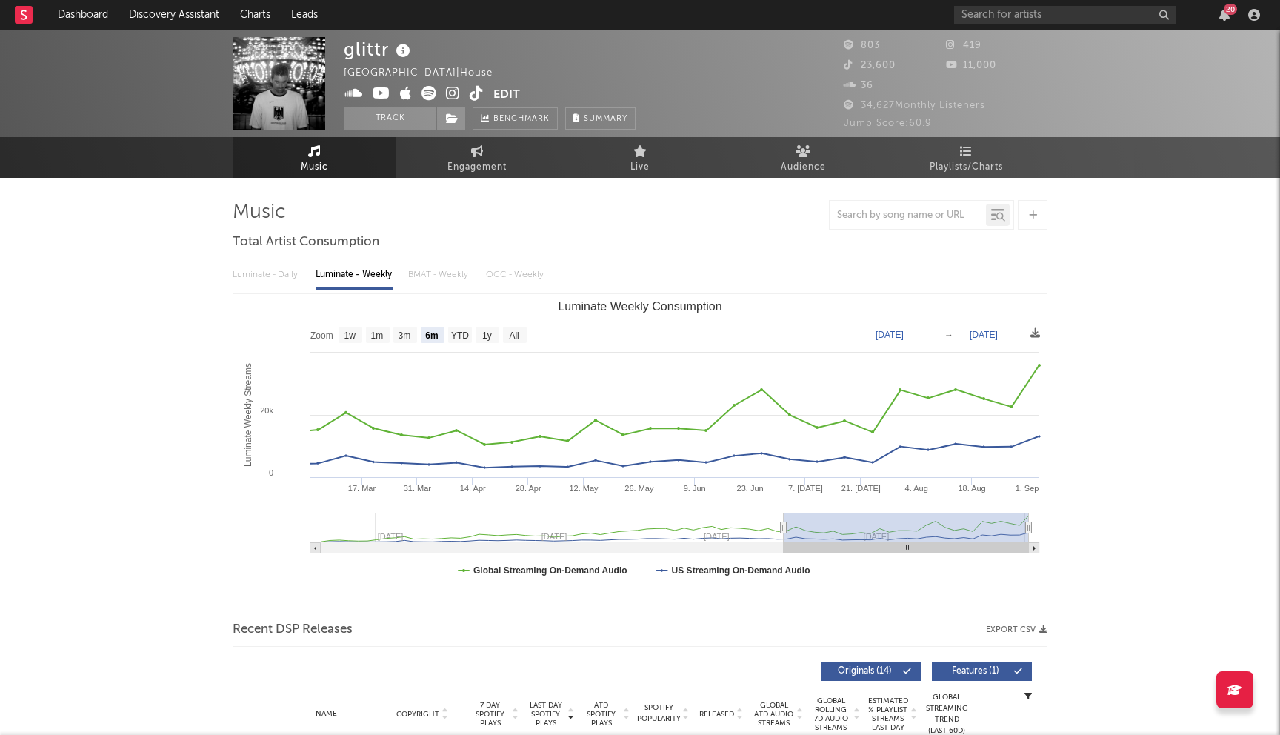
click at [453, 92] on icon at bounding box center [453, 93] width 14 height 15
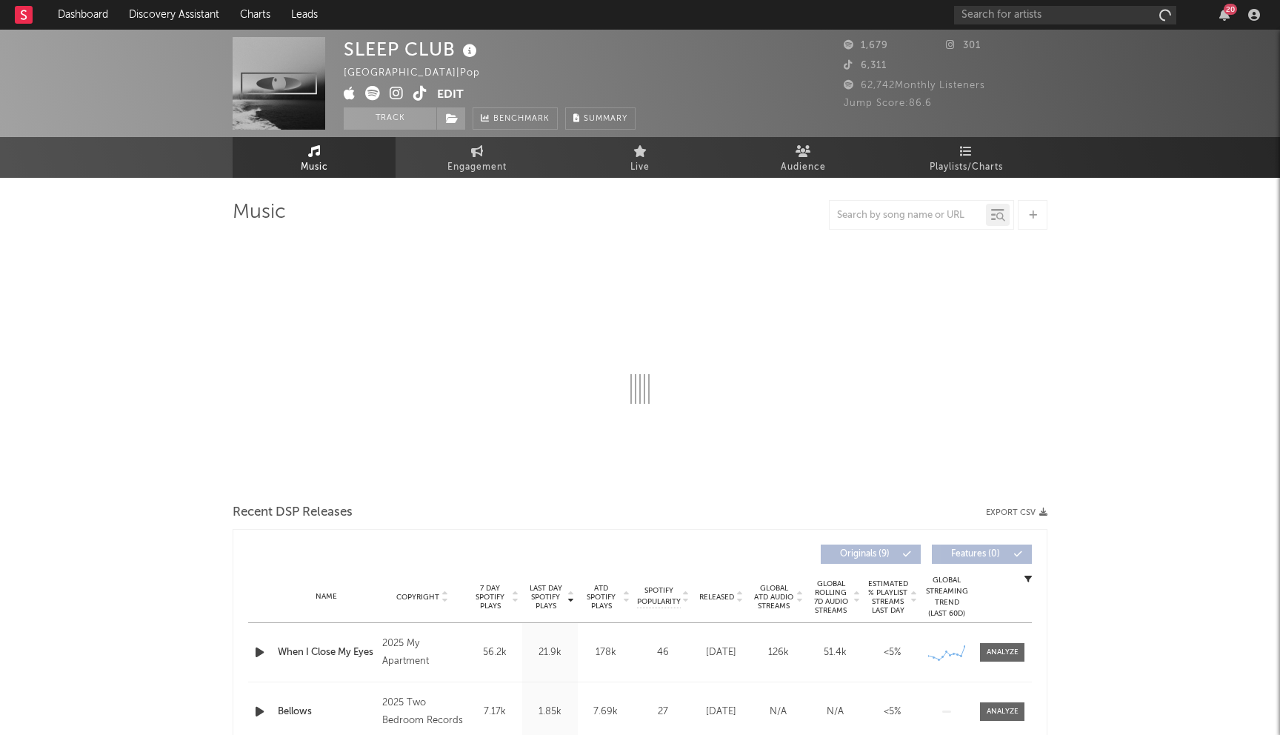
select select "1w"
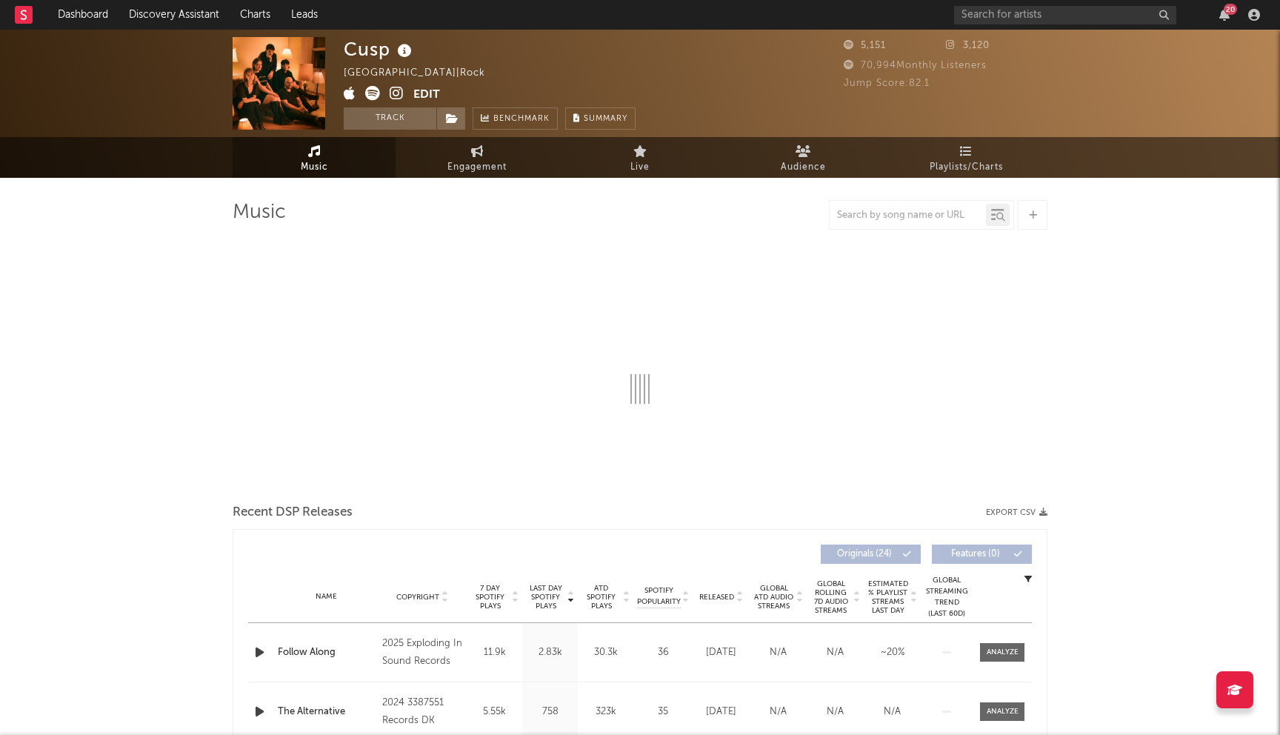
select select "1w"
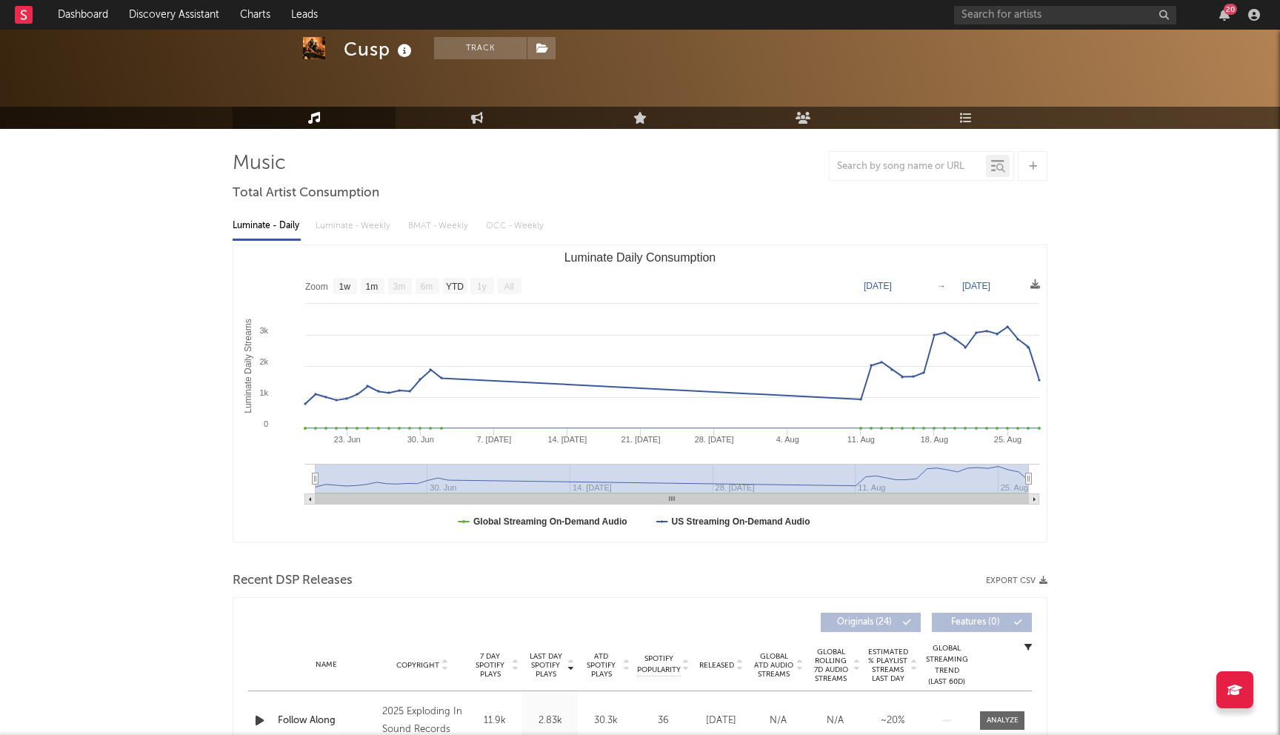
scroll to position [121, 0]
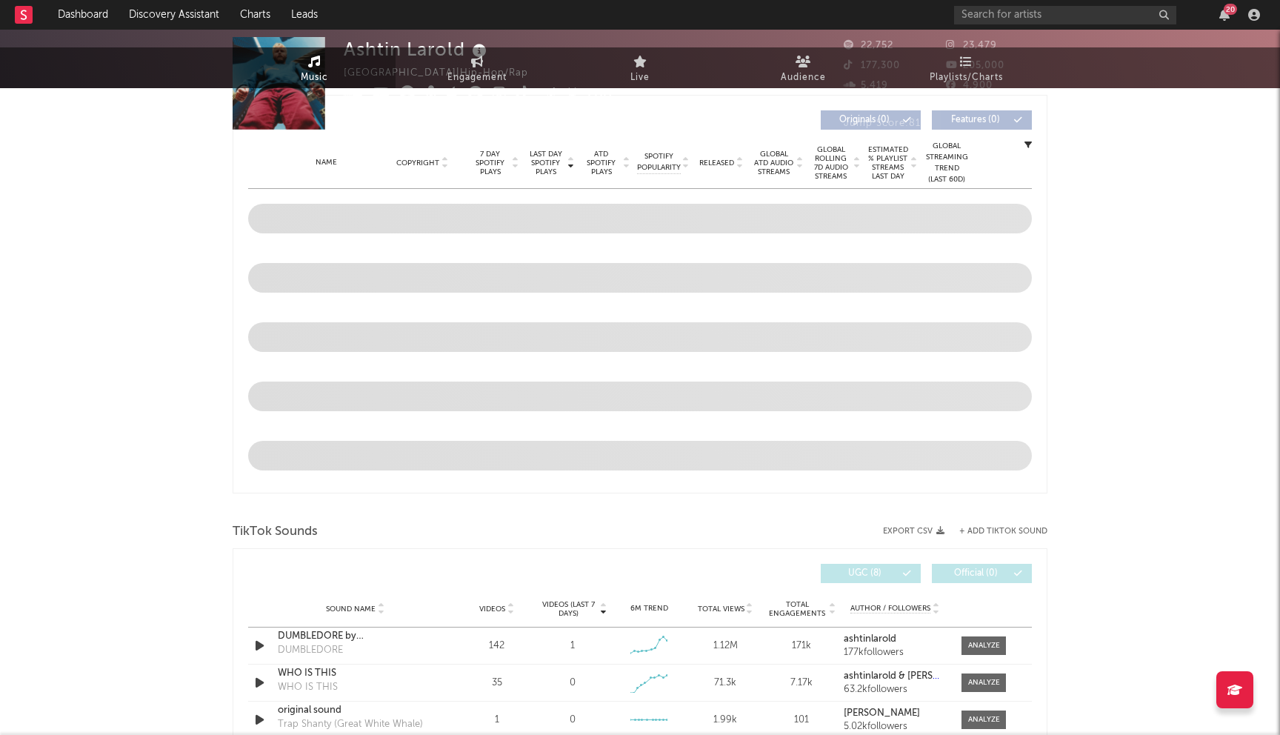
select select "6m"
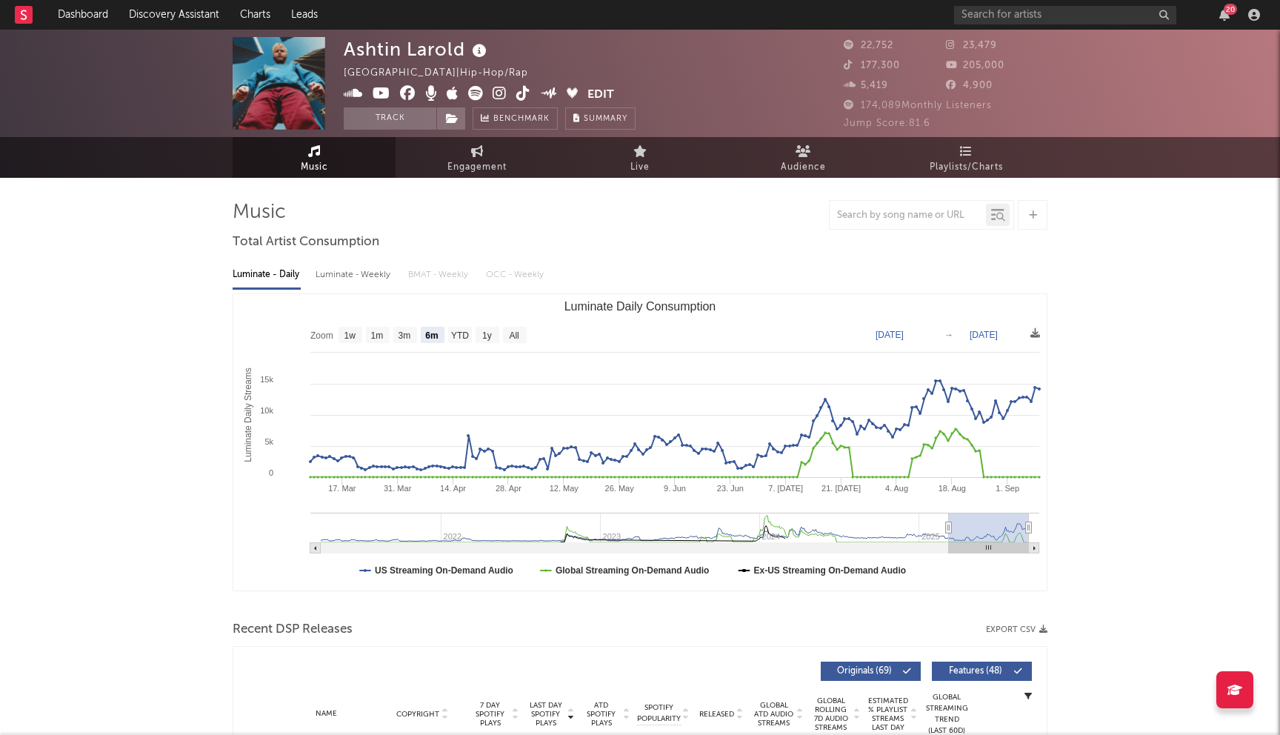
click at [404, 91] on icon at bounding box center [408, 93] width 16 height 15
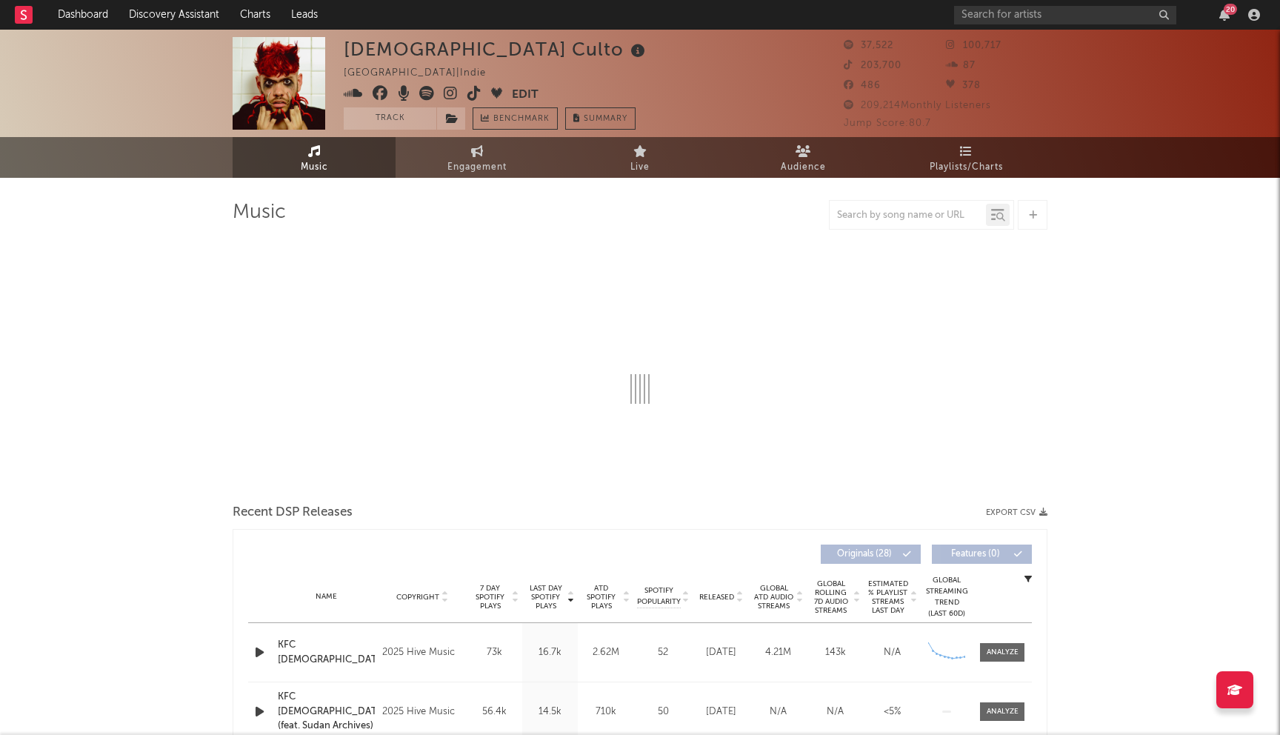
select select "6m"
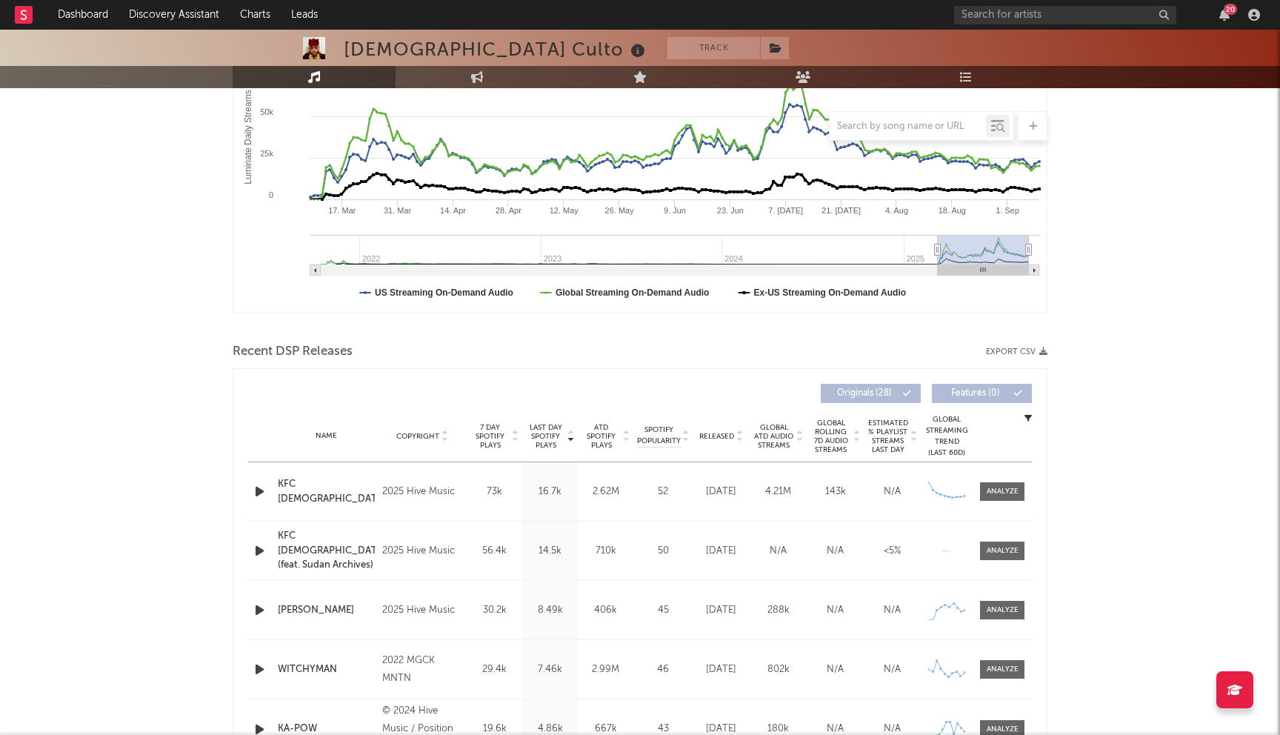
scroll to position [305, 0]
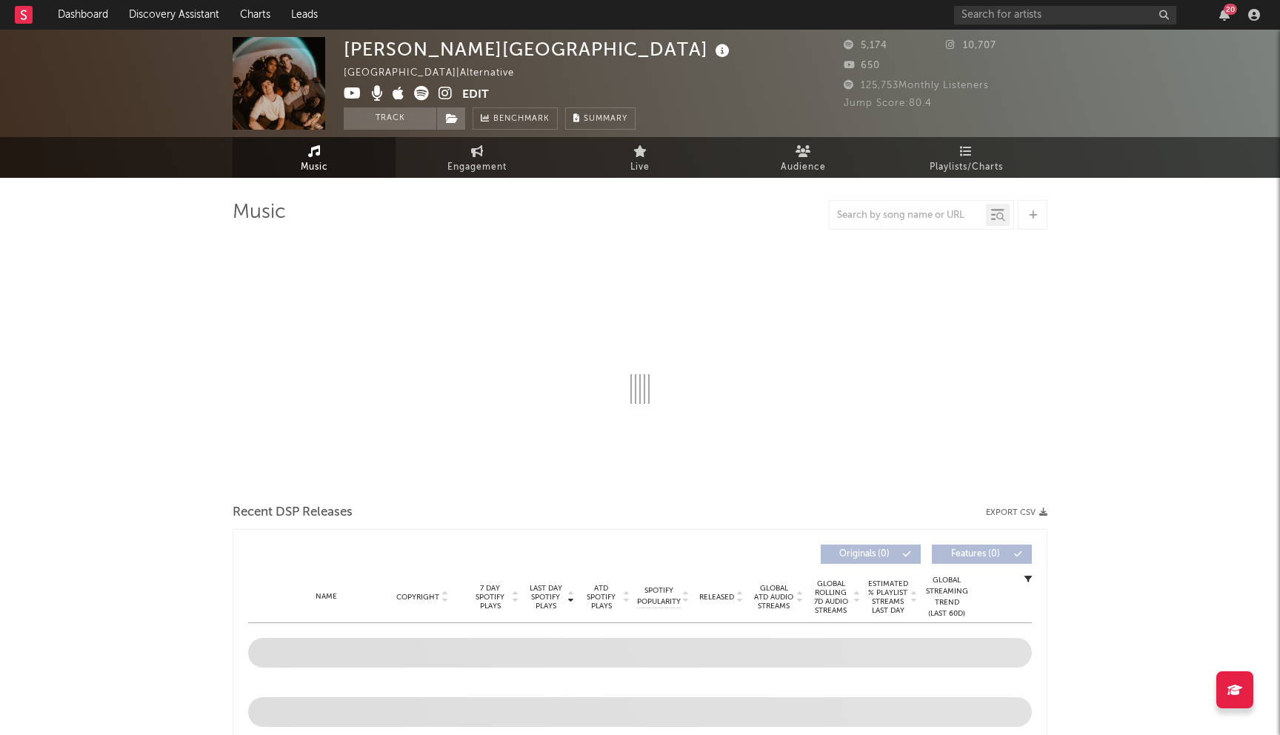
select select "6m"
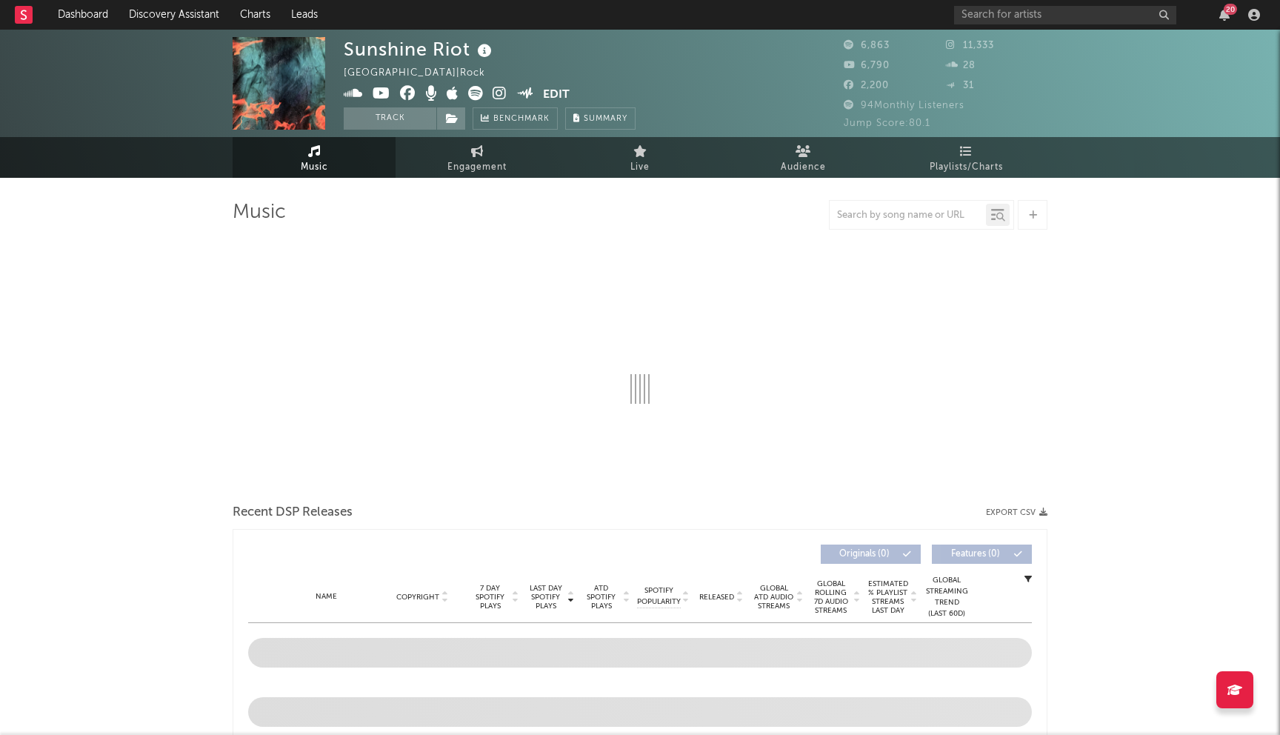
select select "6m"
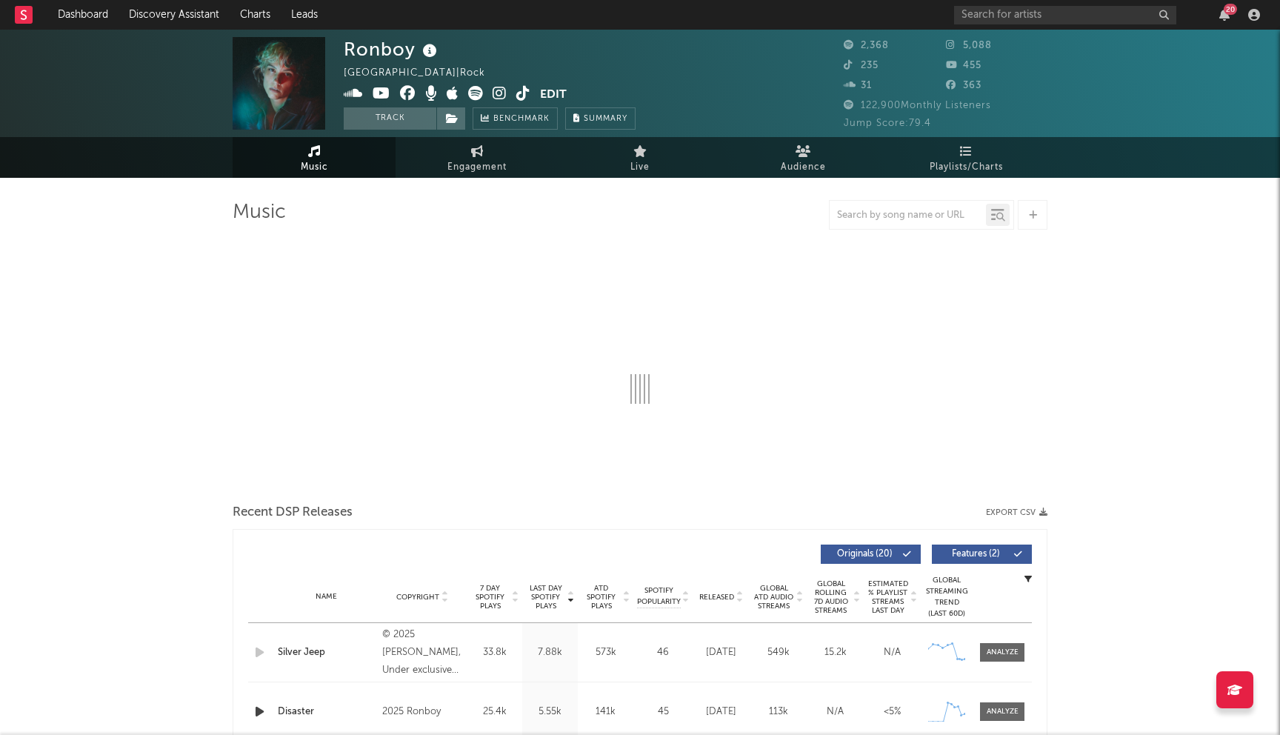
select select "1w"
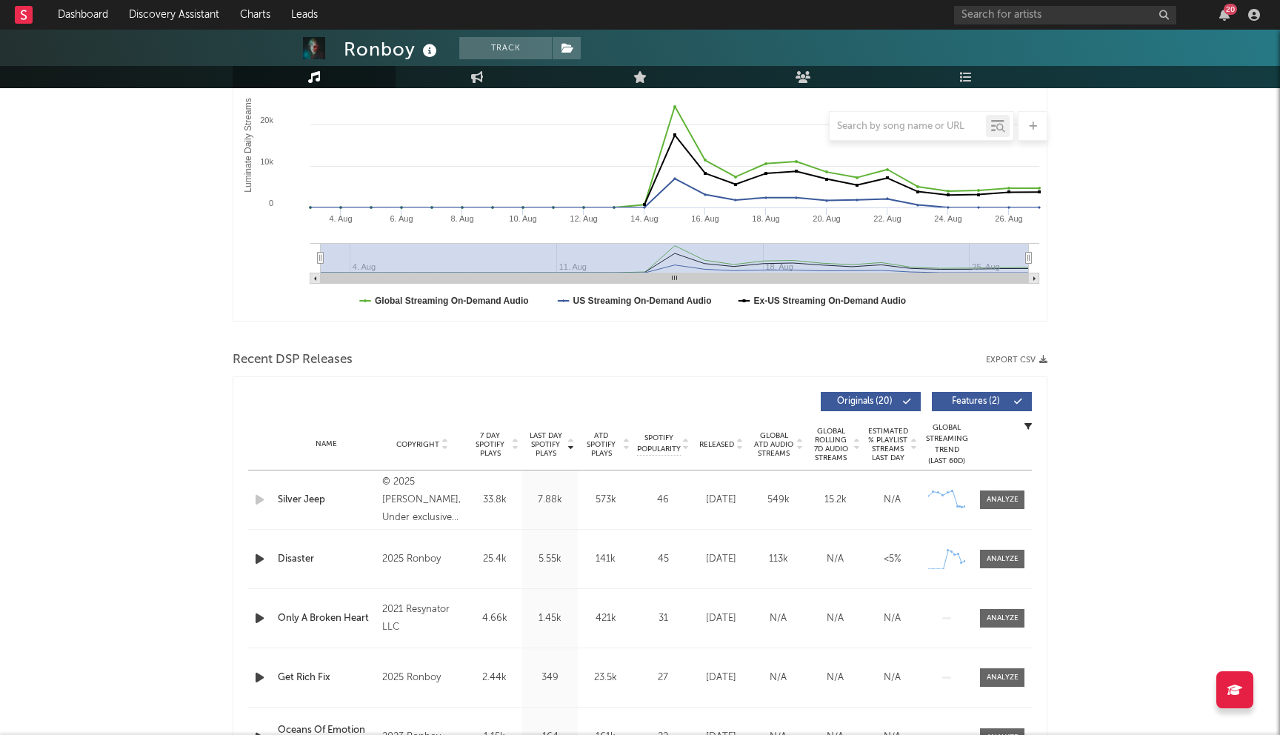
scroll to position [266, 0]
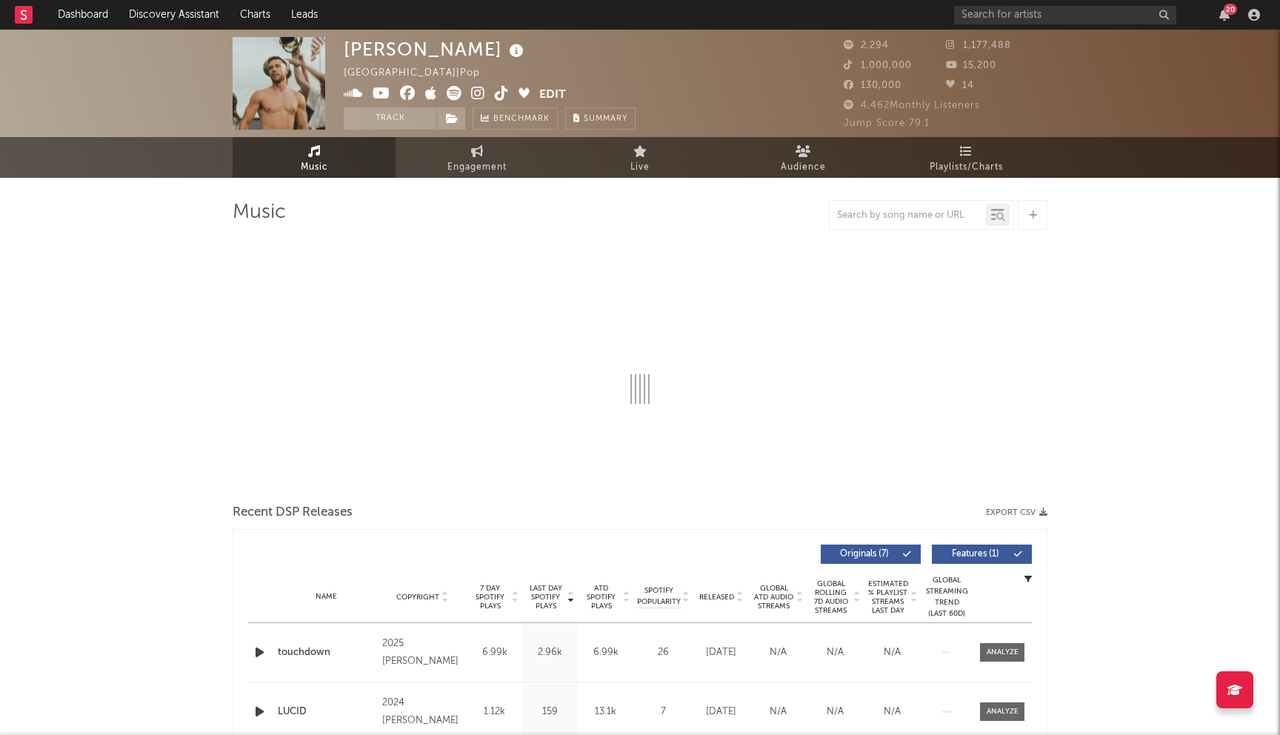
select select "1w"
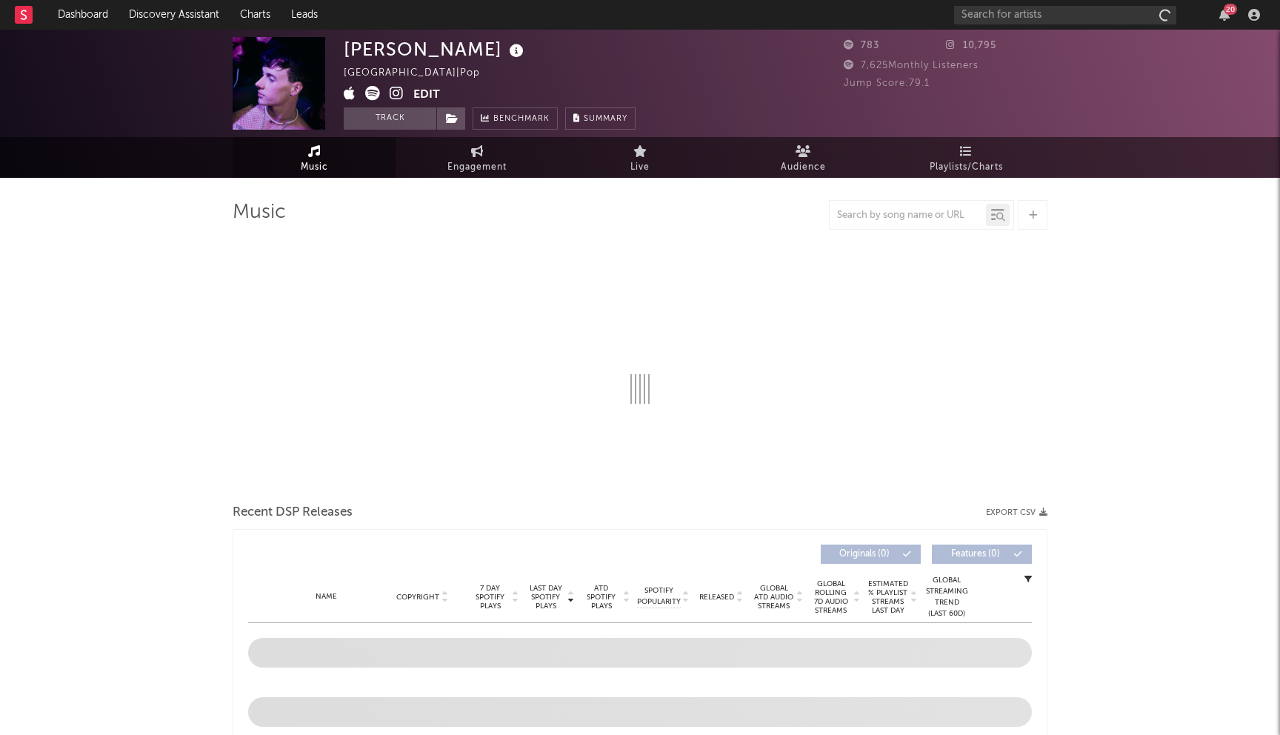
select select "1w"
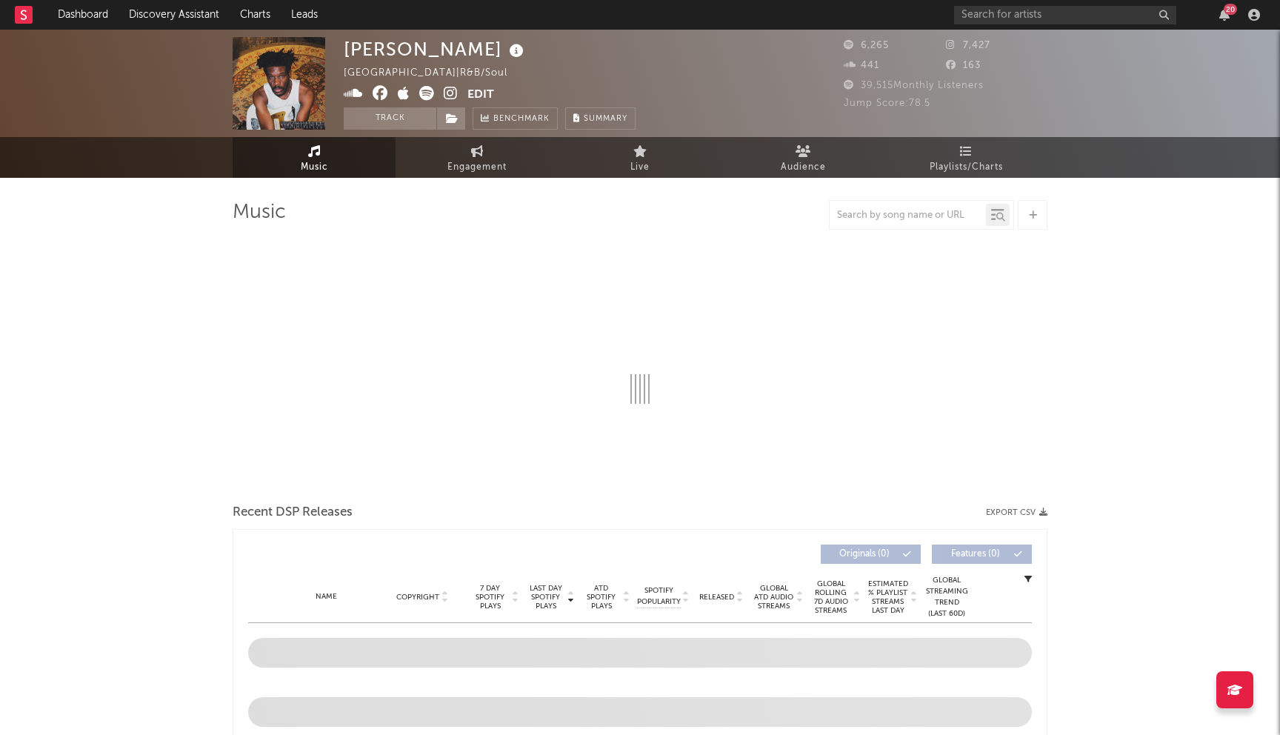
select select "6m"
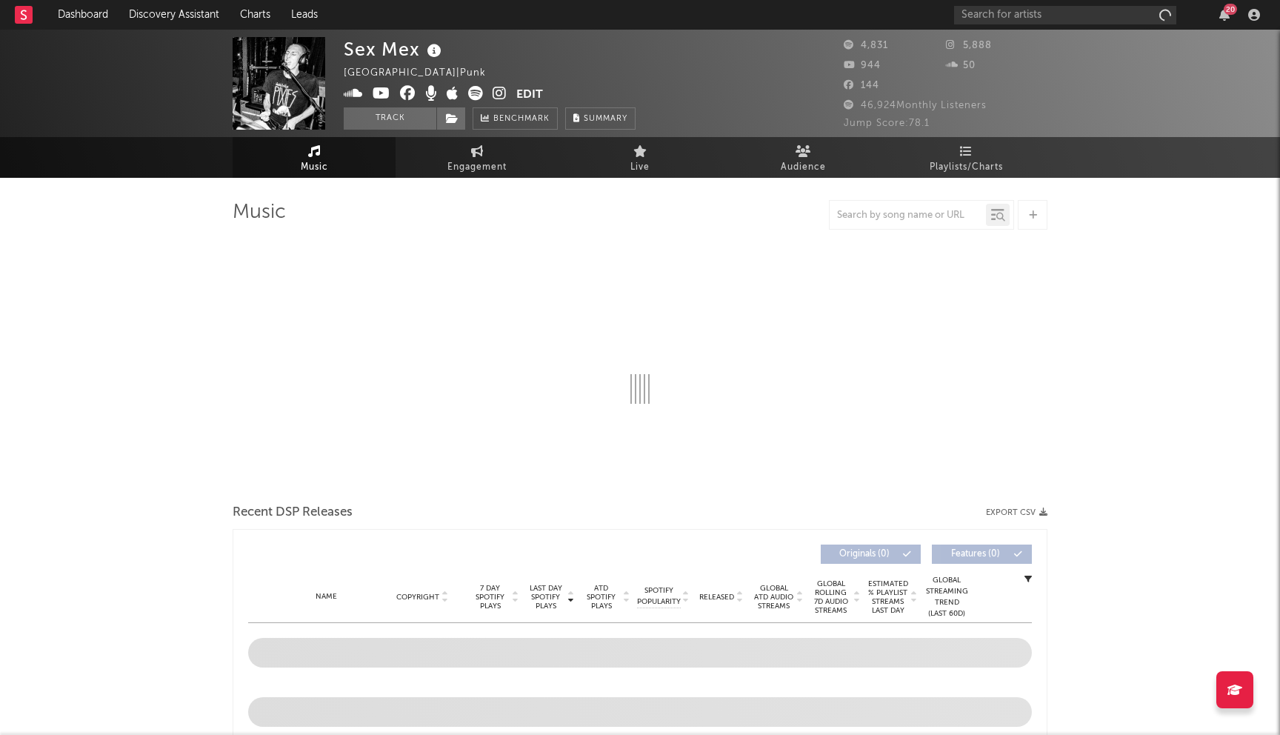
select select "1w"
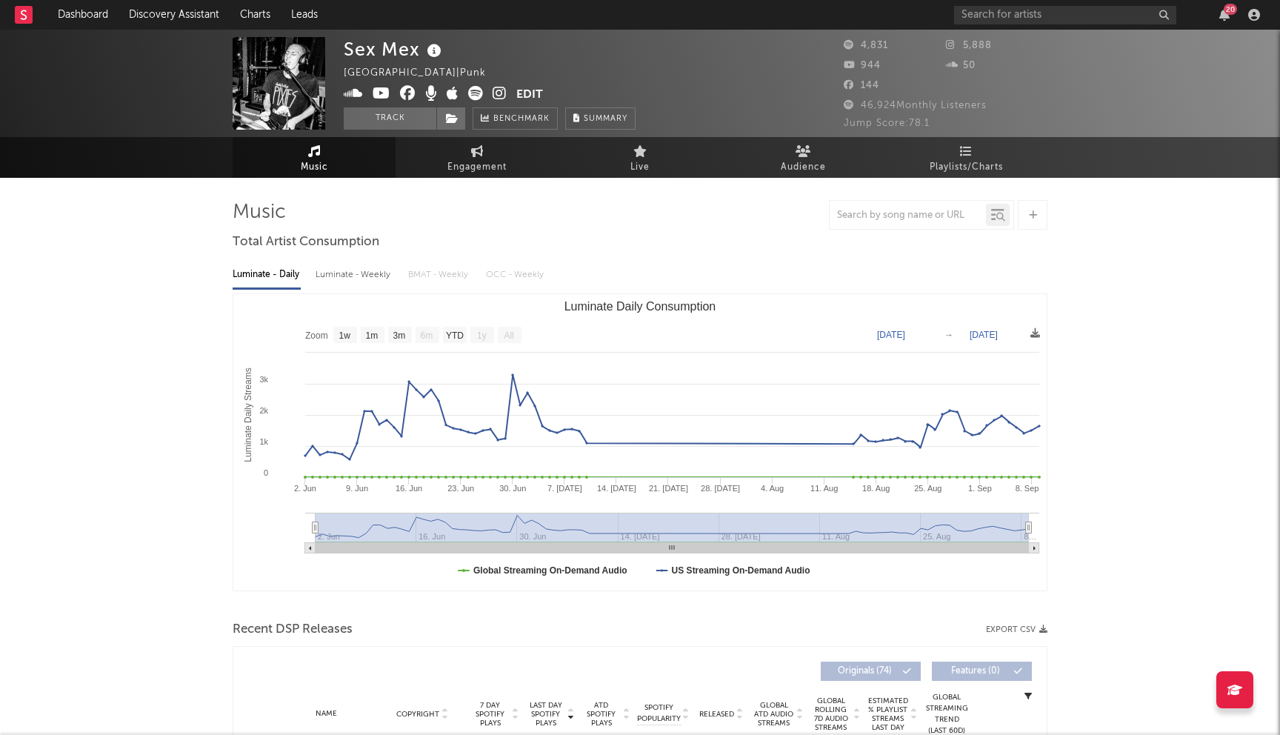
click at [412, 96] on icon at bounding box center [408, 93] width 16 height 15
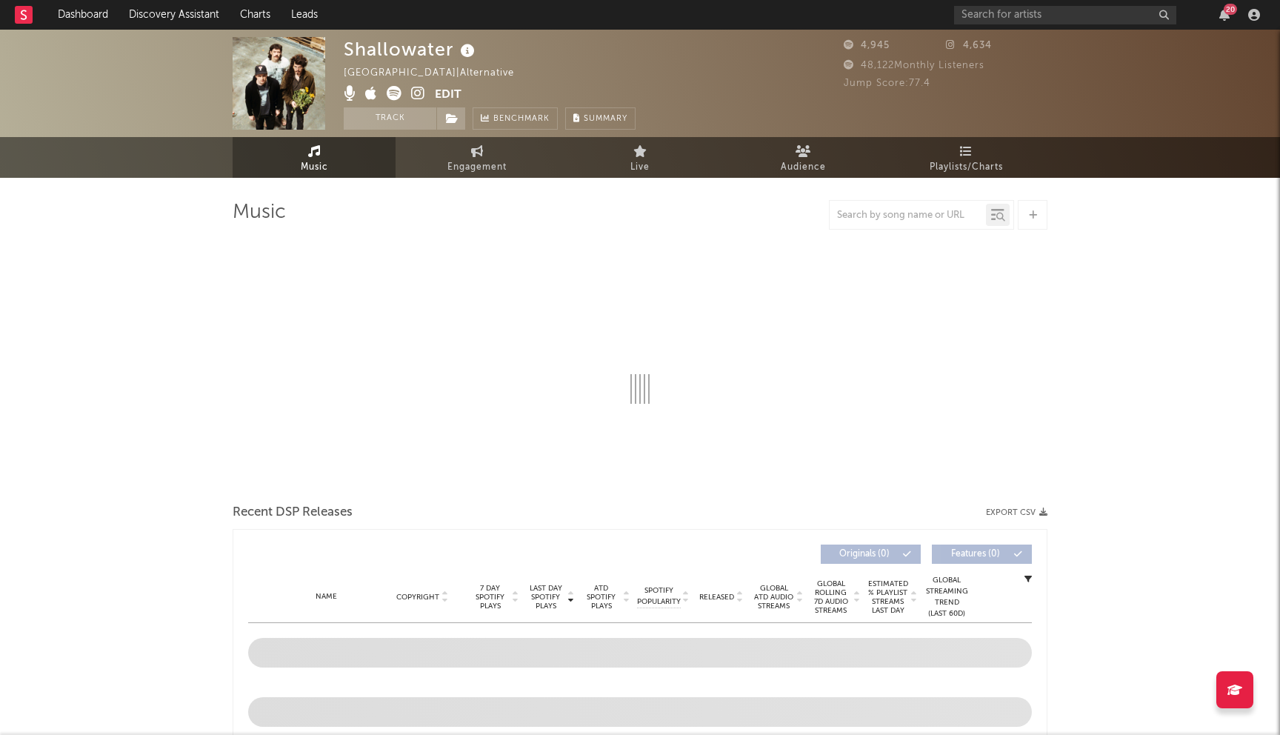
select select "1w"
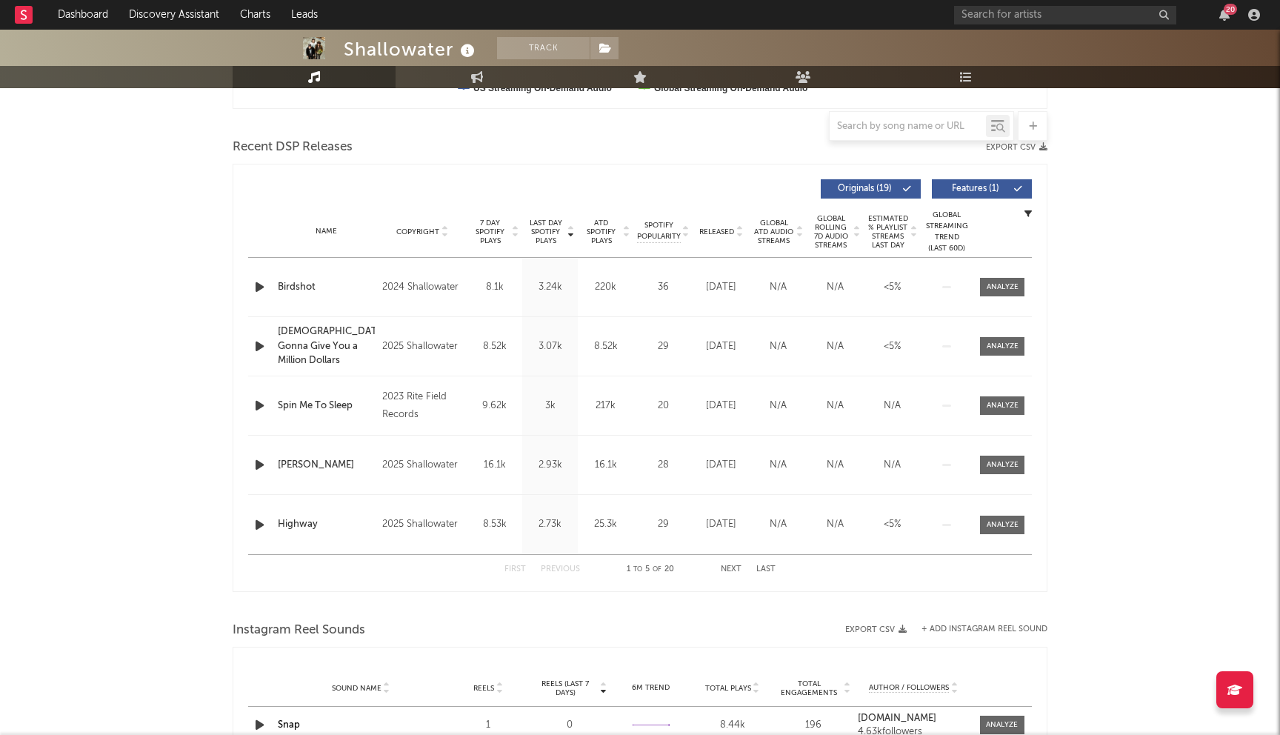
scroll to position [510, 0]
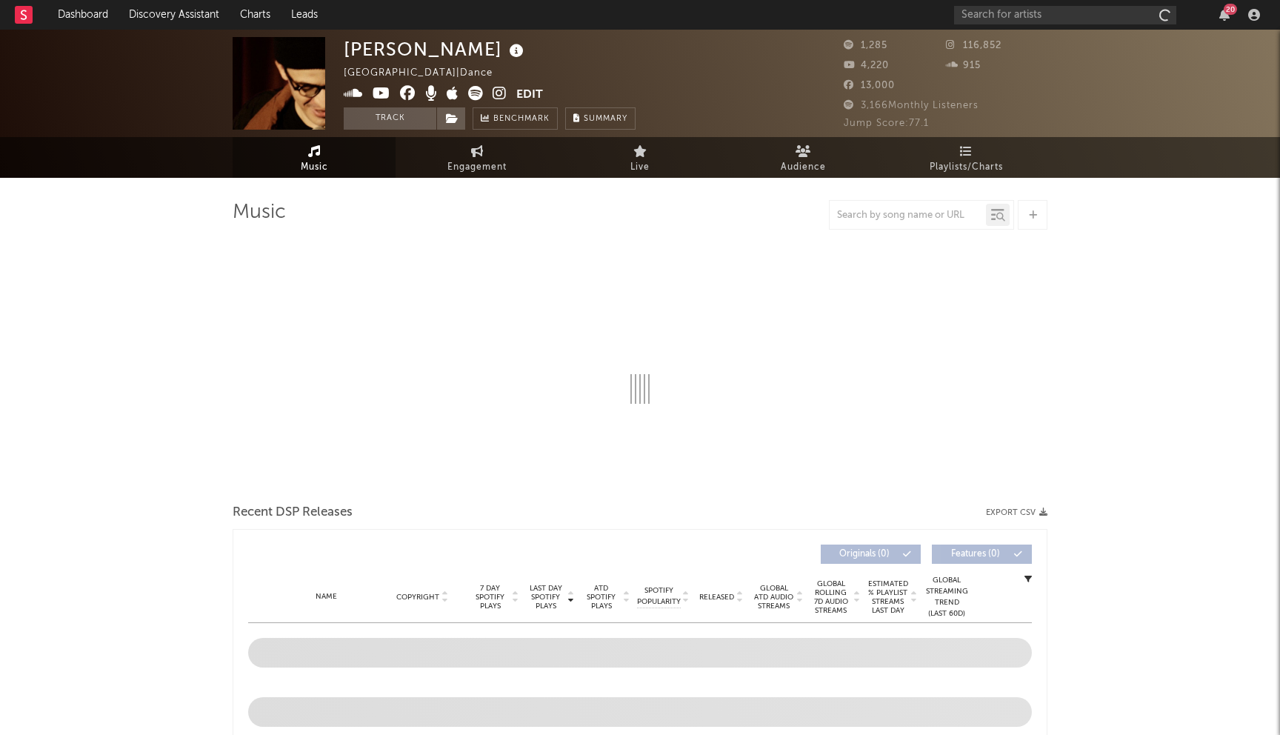
select select "1w"
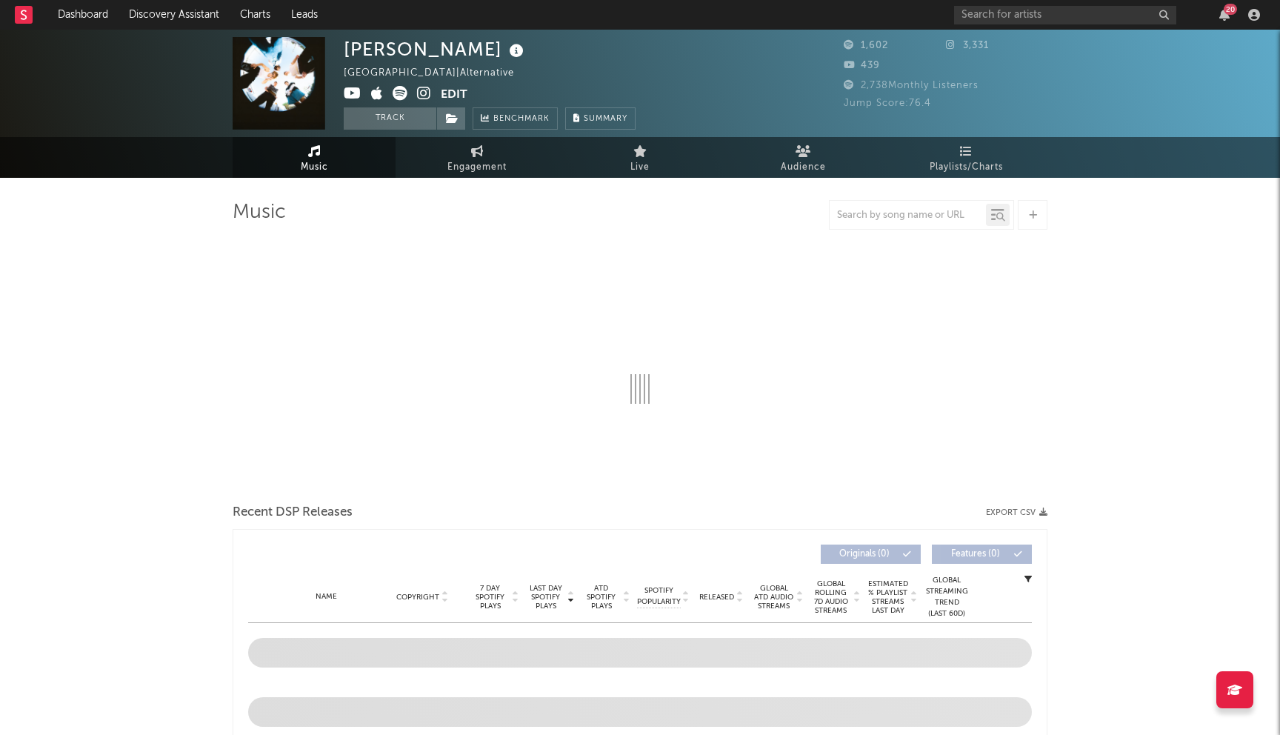
select select "1w"
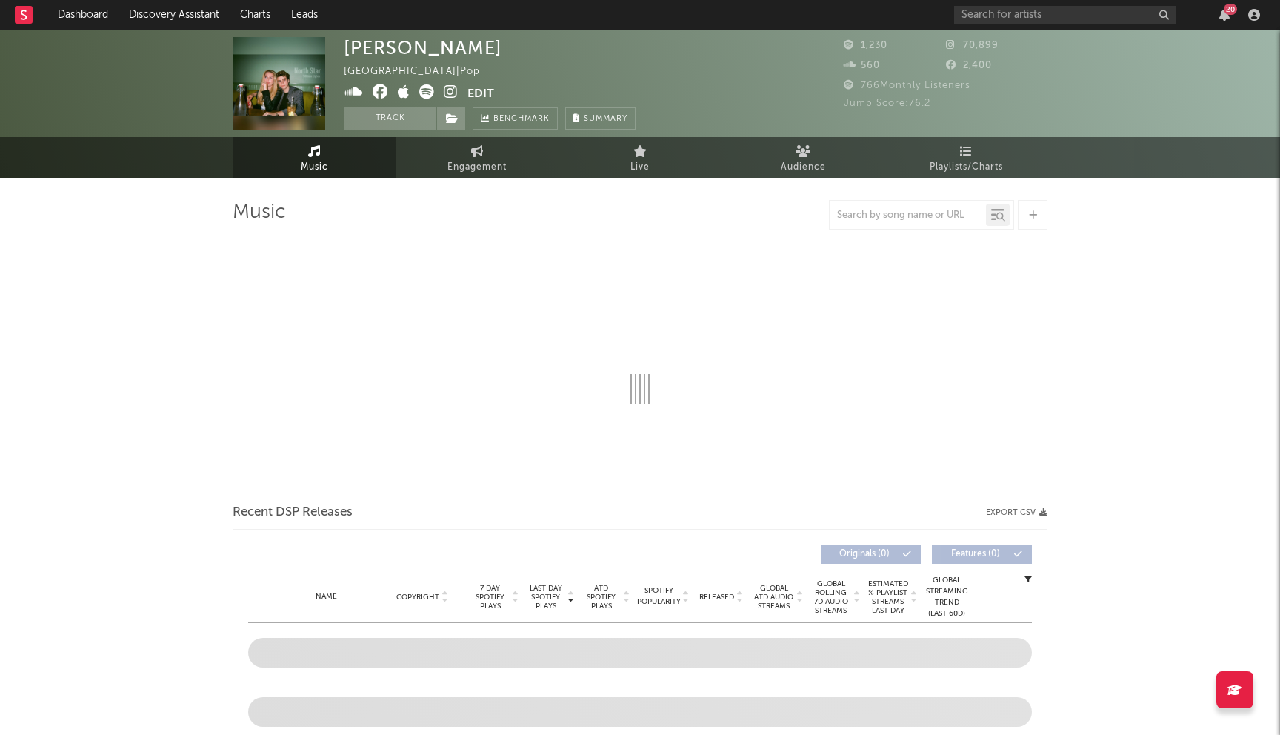
select select "6m"
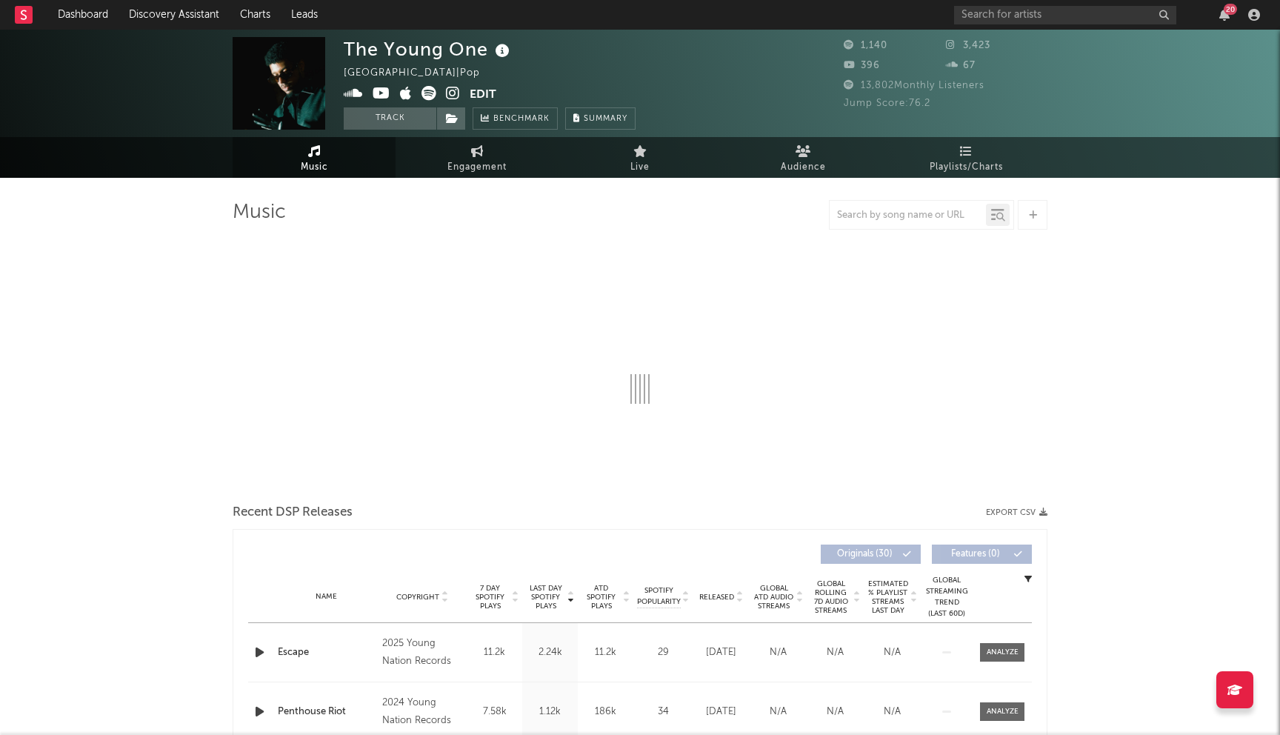
select select "1w"
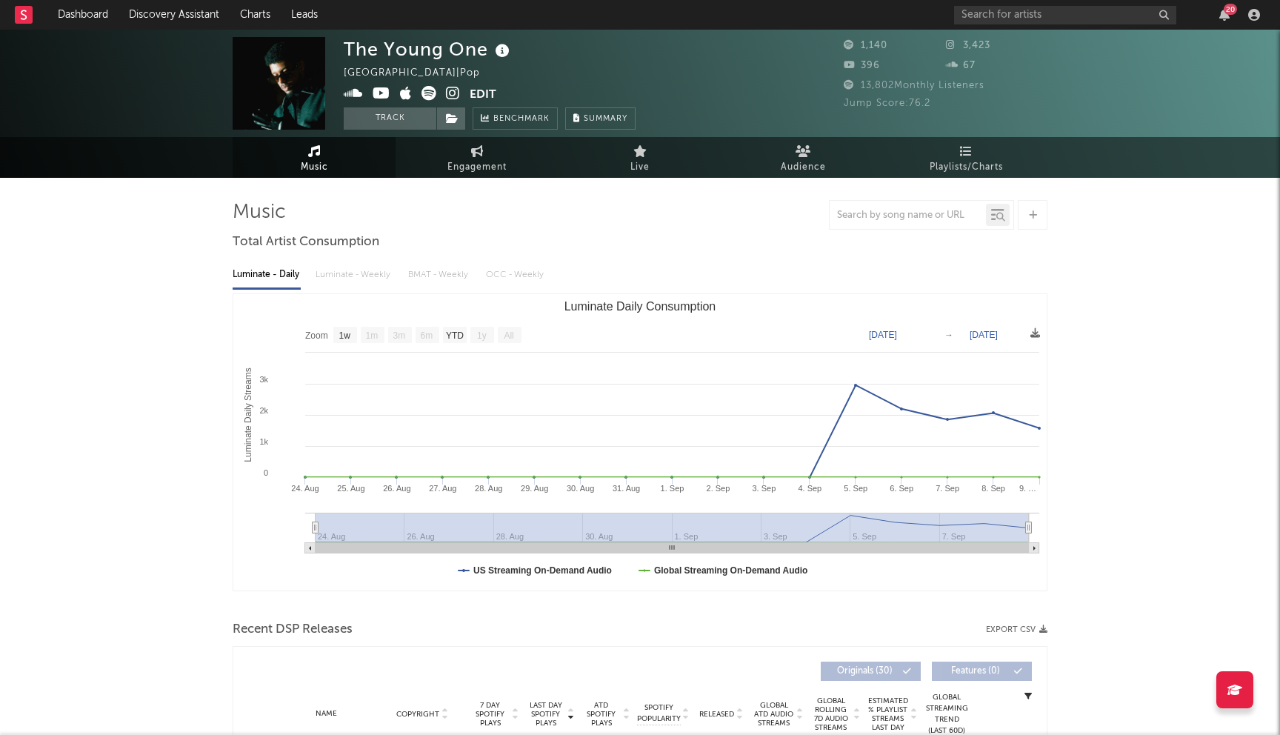
click at [455, 94] on icon at bounding box center [453, 93] width 14 height 15
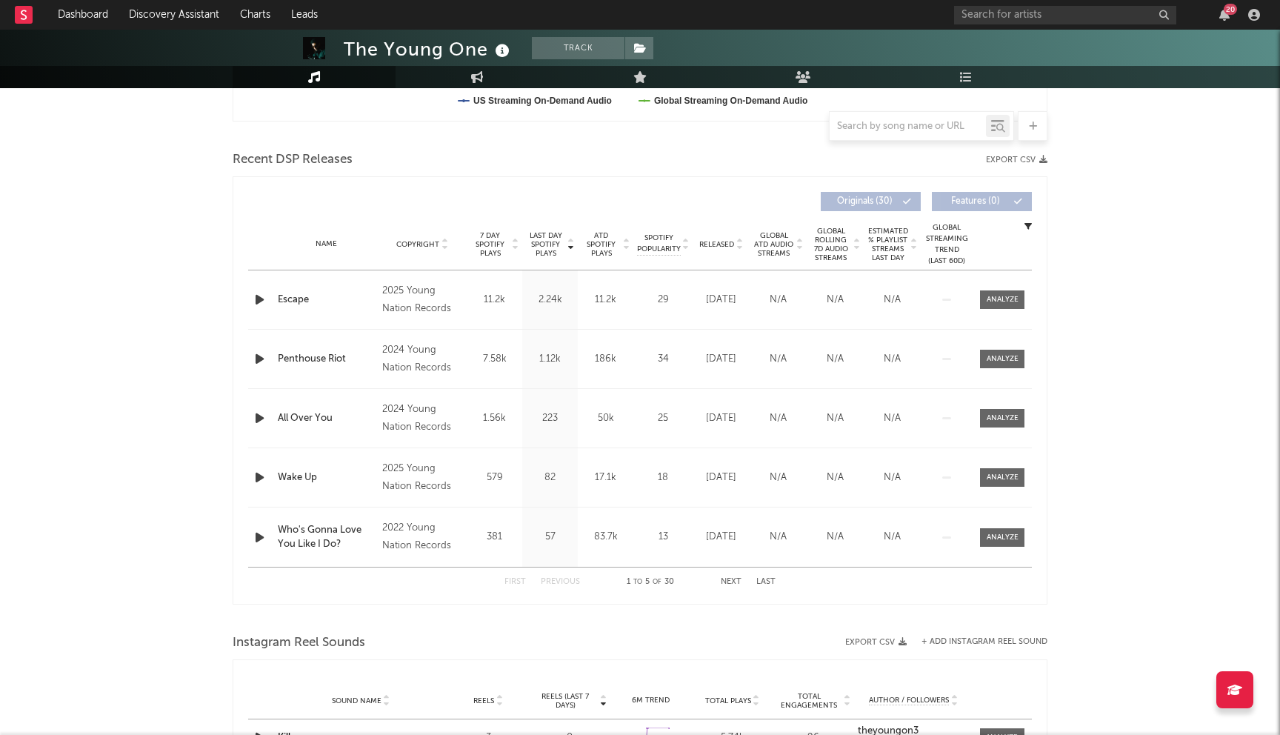
scroll to position [522, 0]
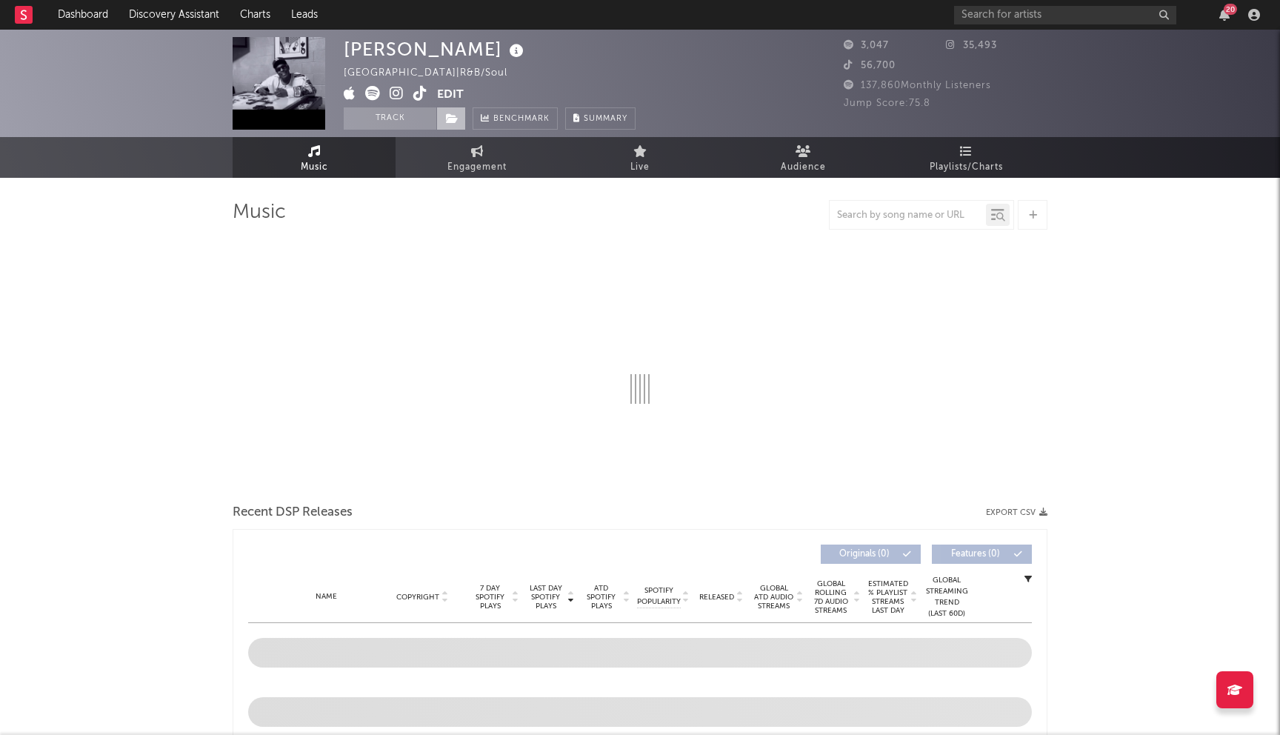
select select "6m"
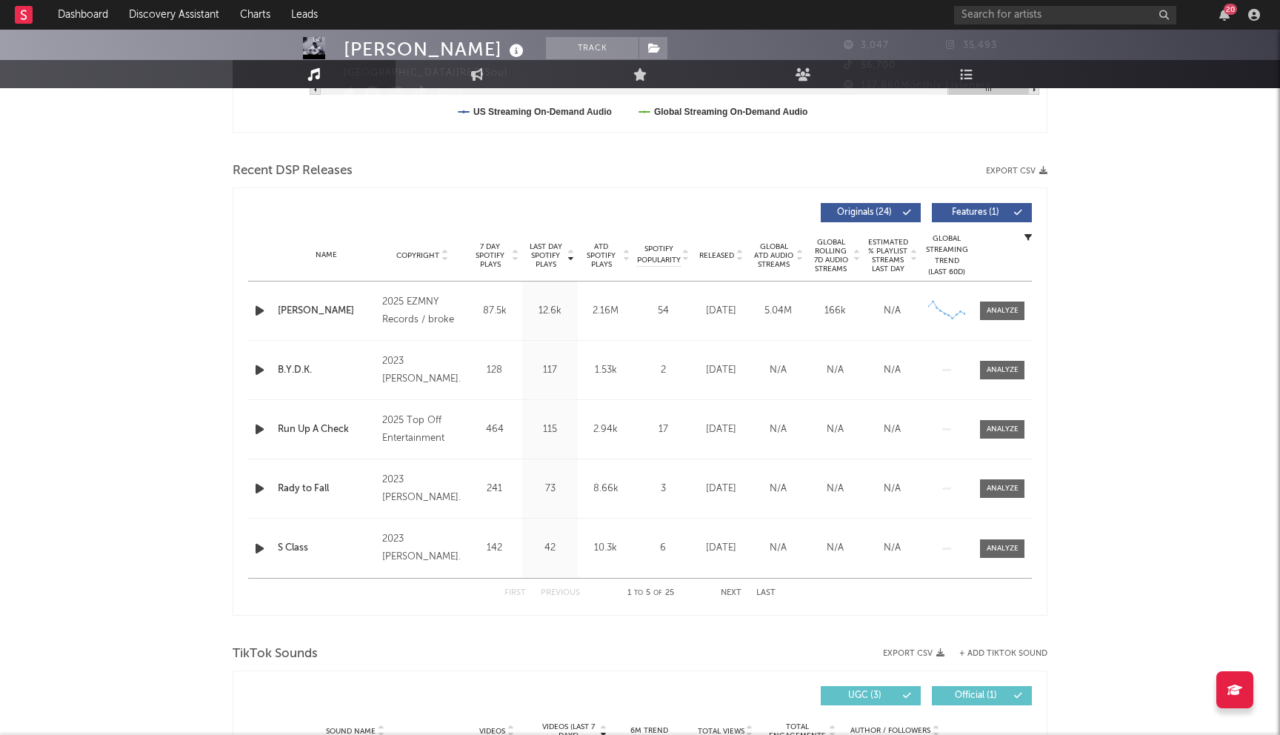
scroll to position [484, 0]
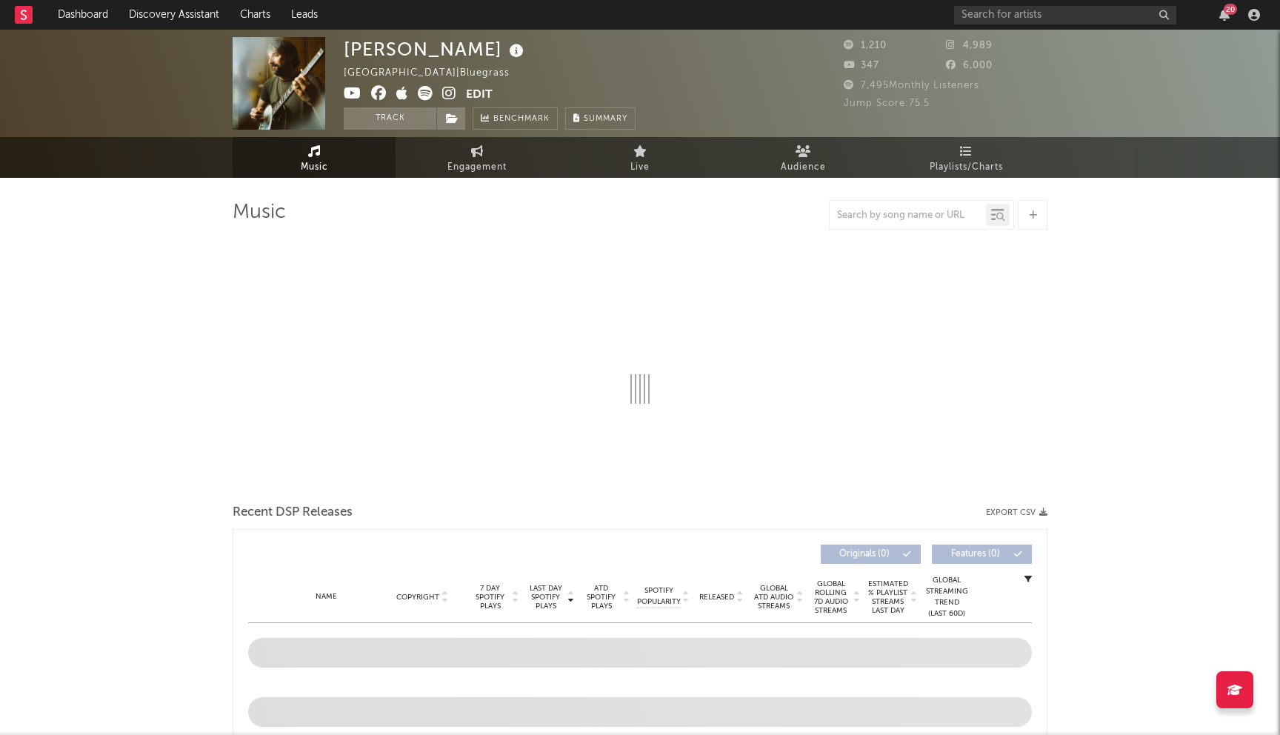
select select "1w"
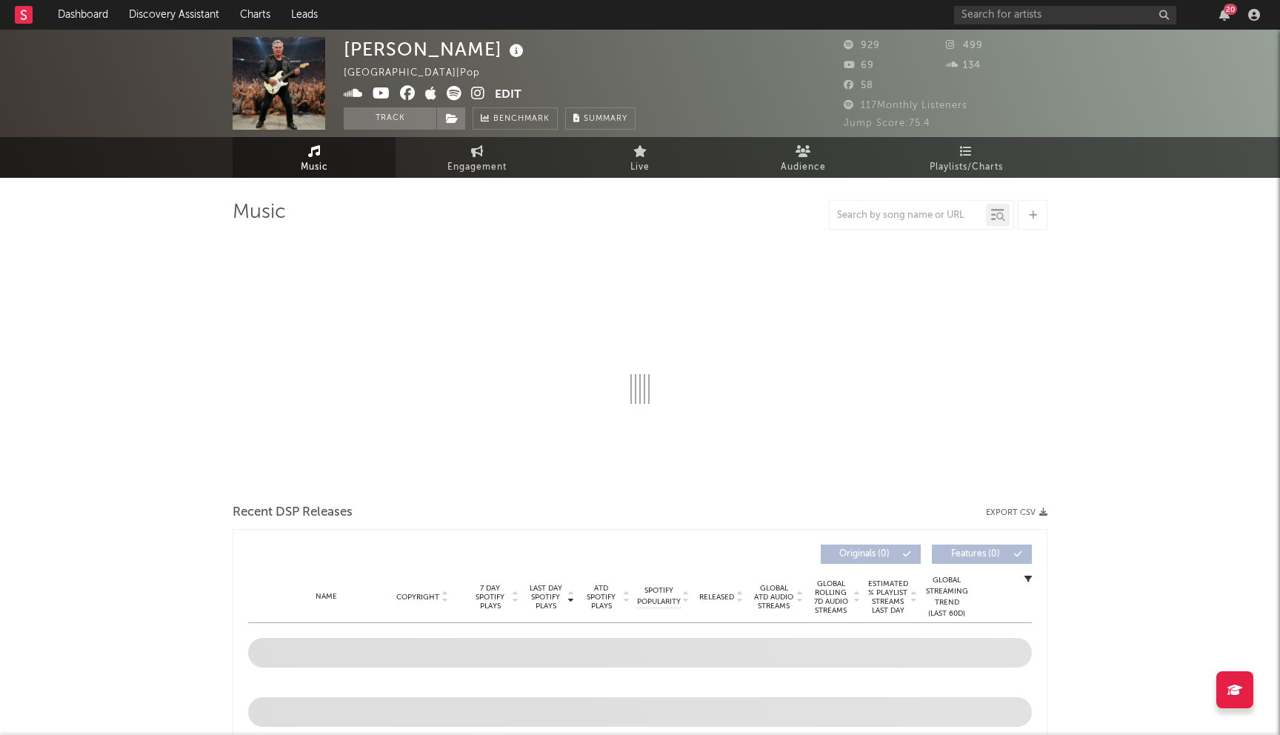
select select "1w"
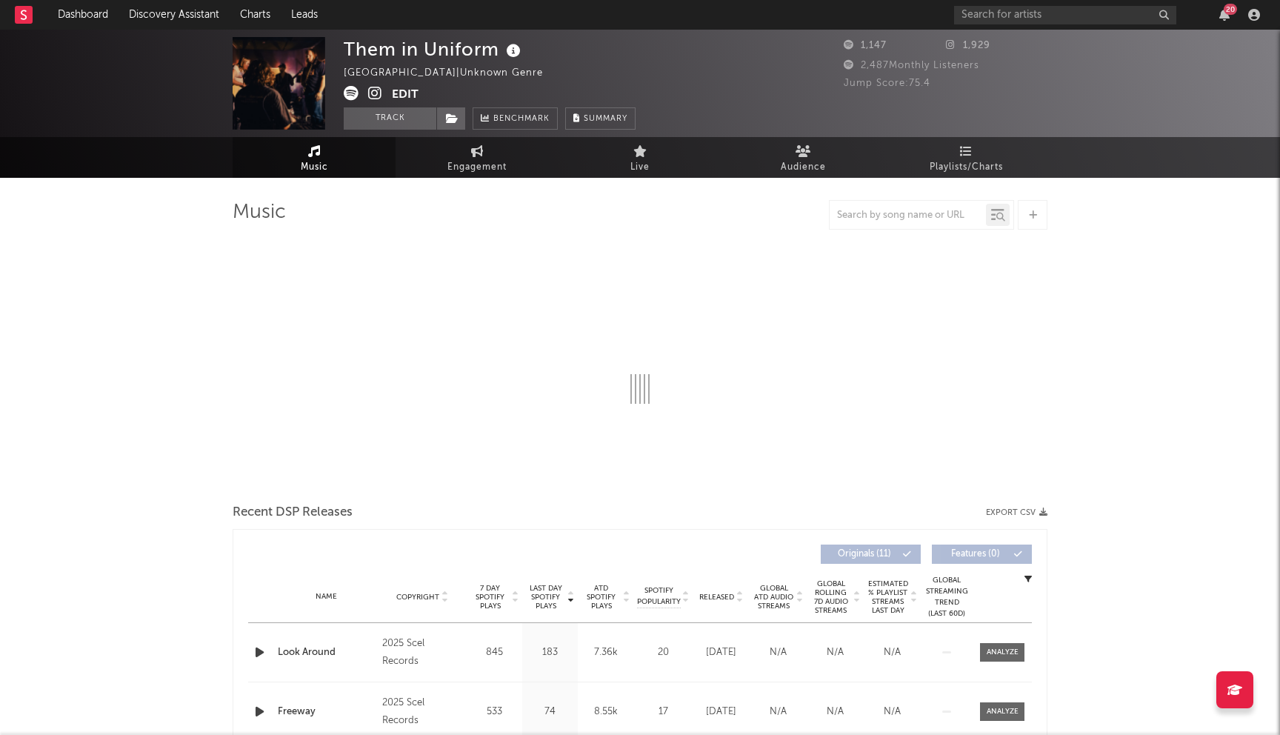
select select "1w"
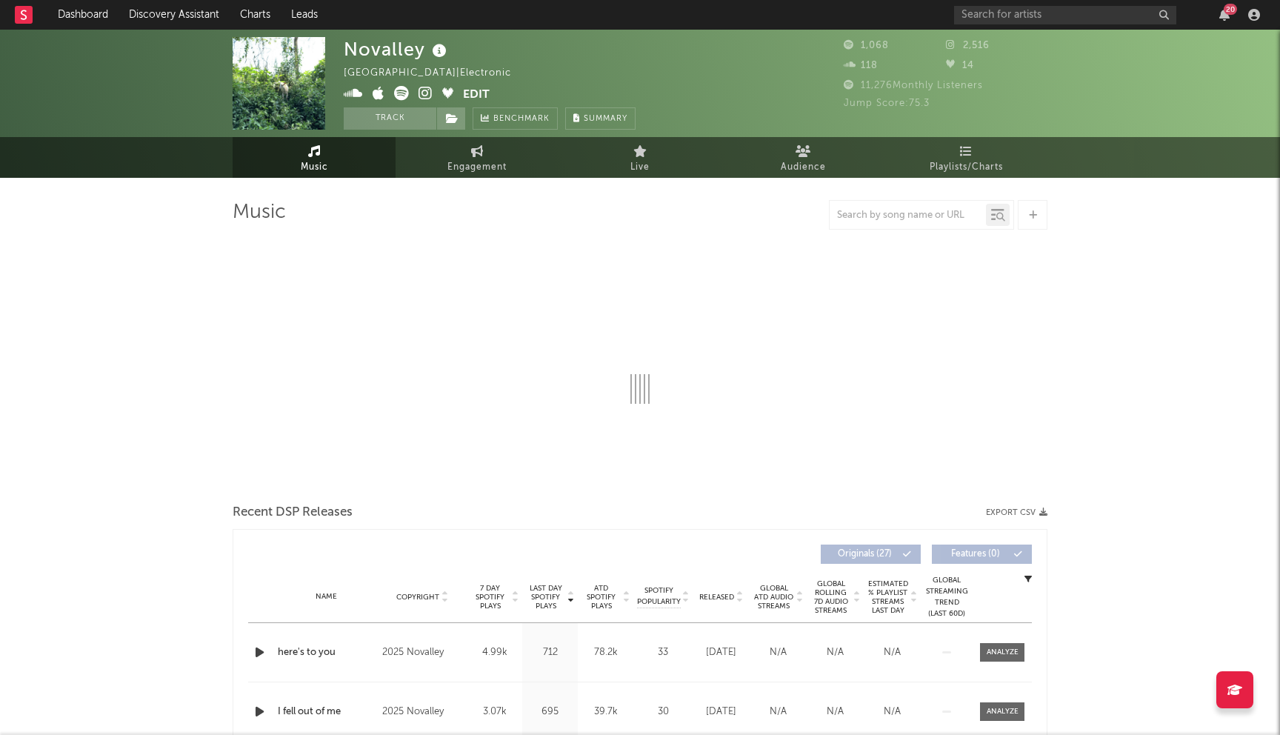
select select "1w"
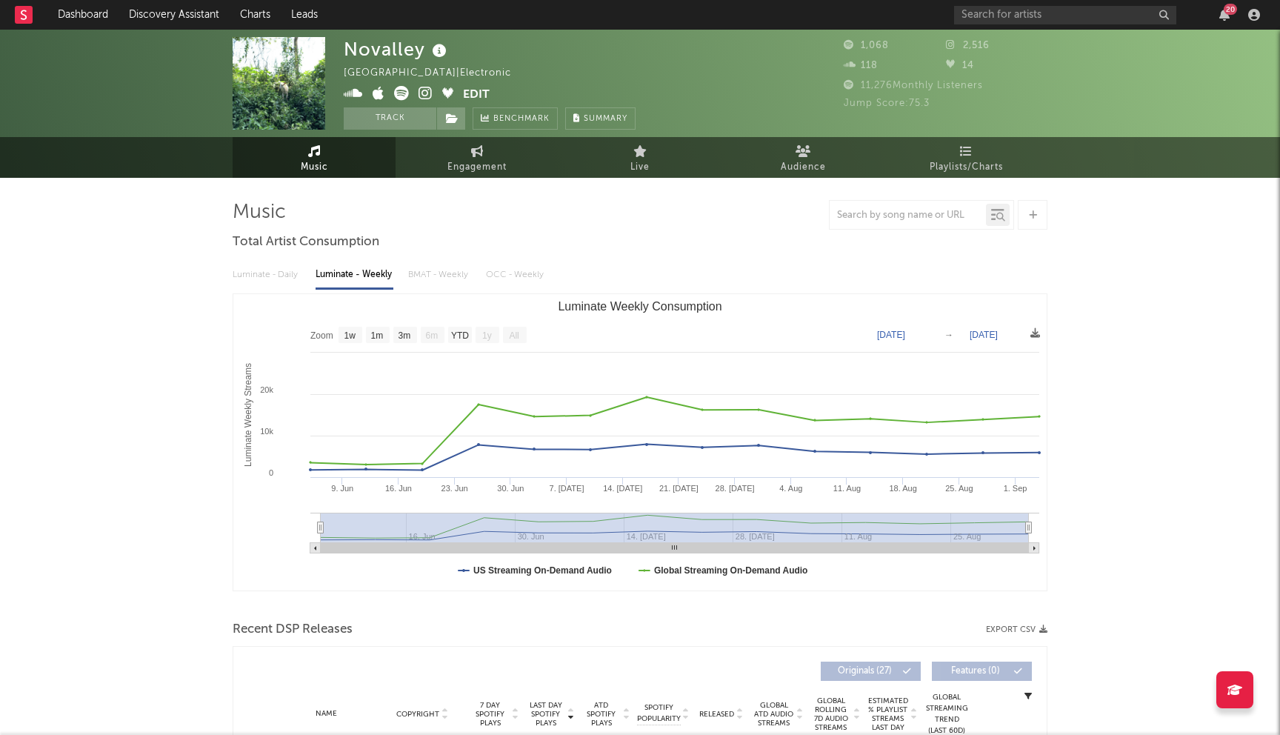
click at [429, 91] on icon at bounding box center [426, 93] width 14 height 15
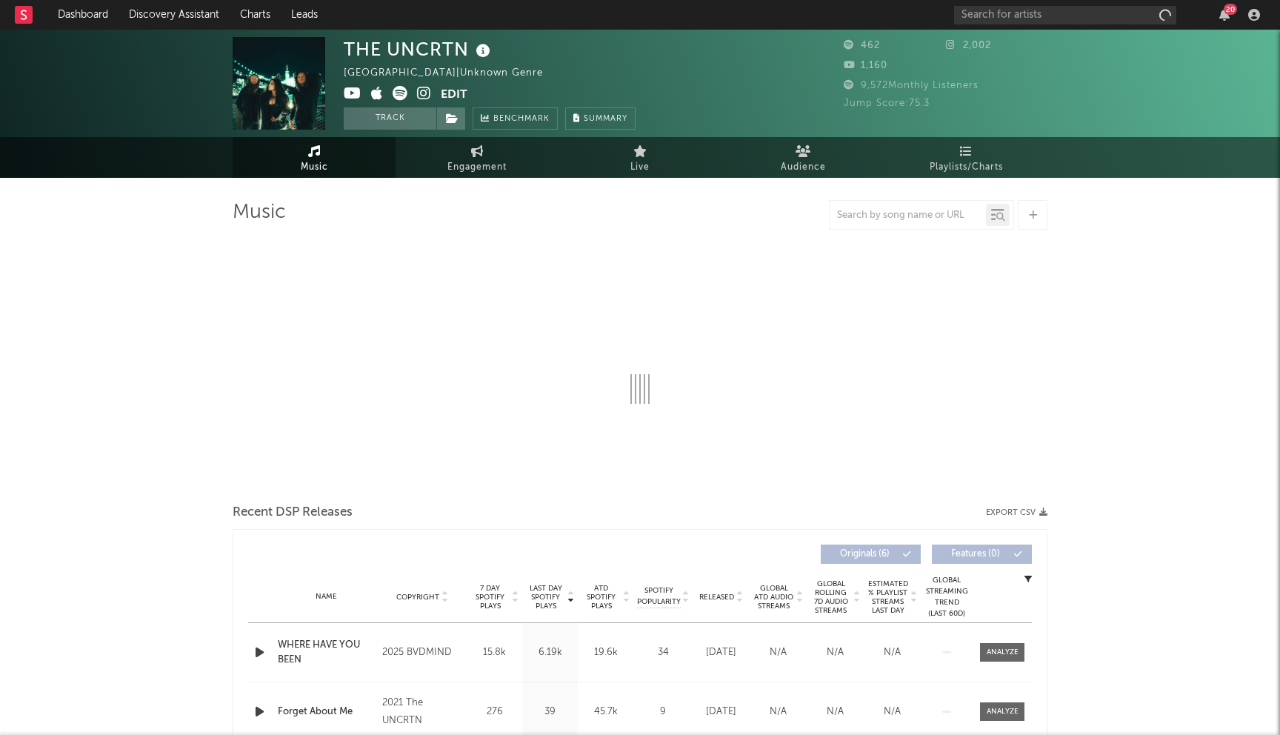
select select "1w"
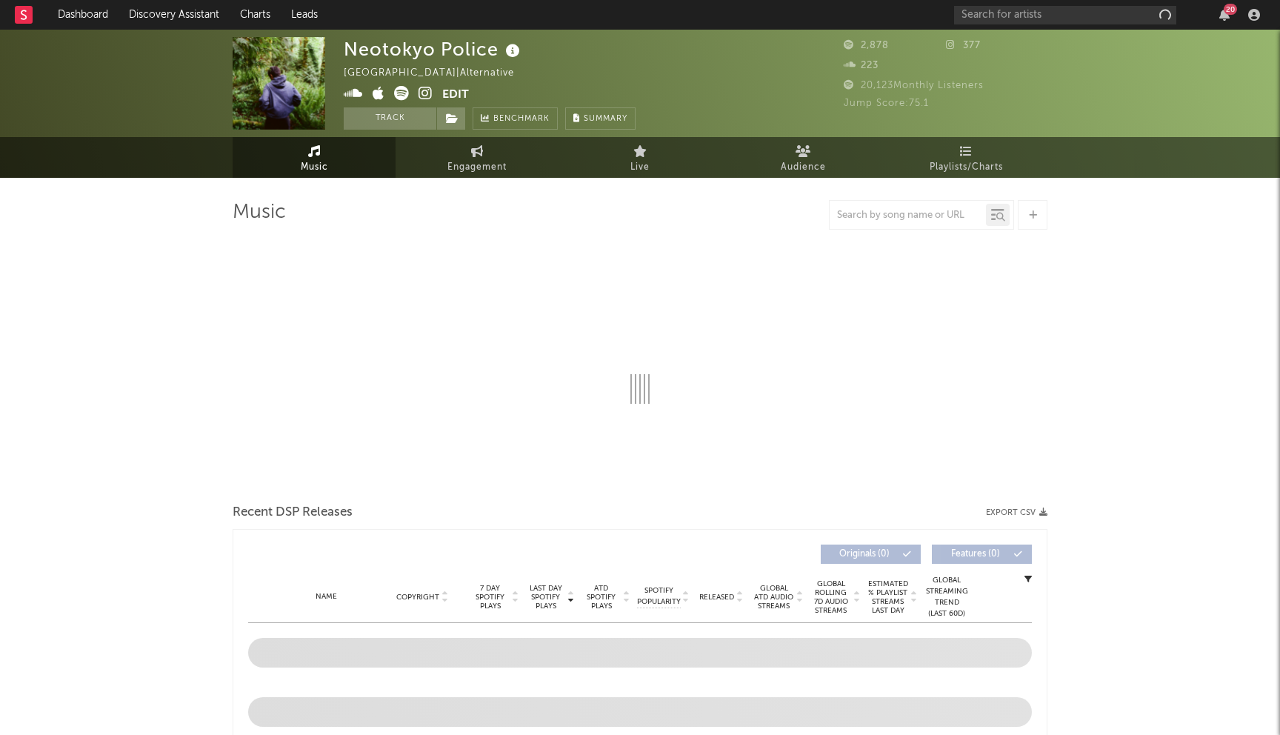
select select "1w"
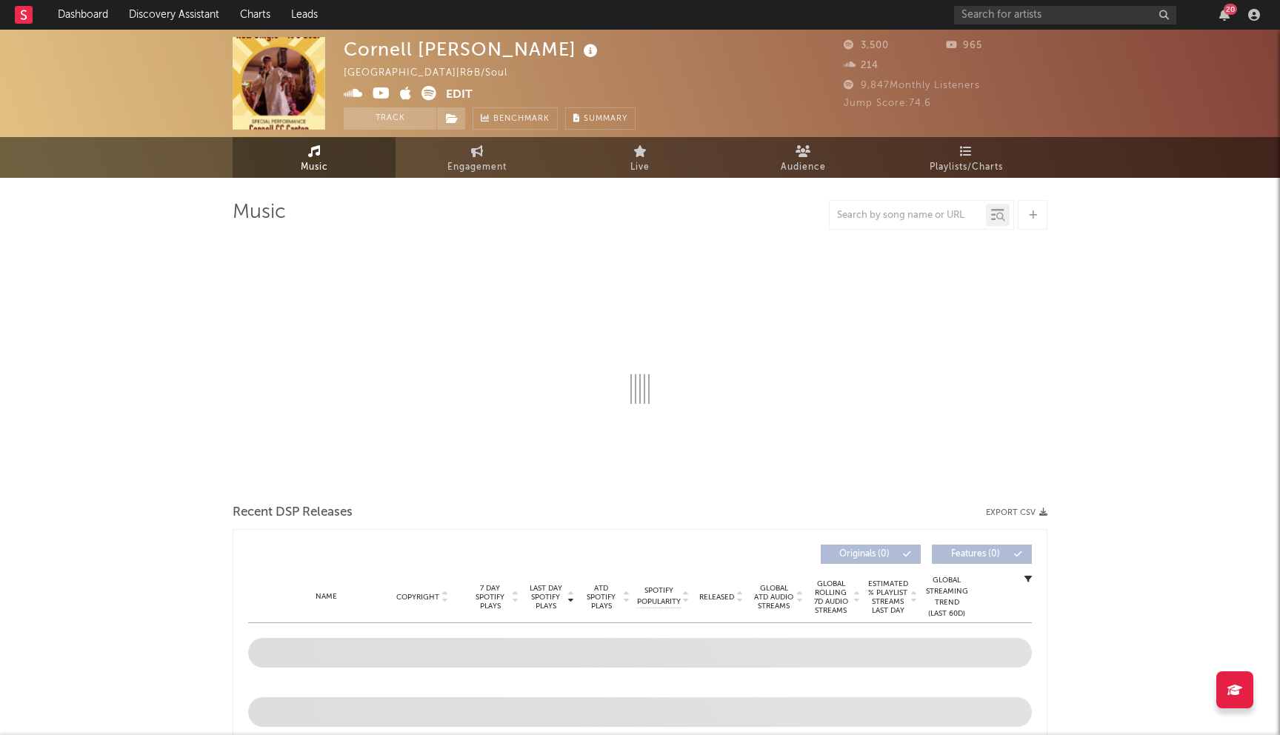
select select "1w"
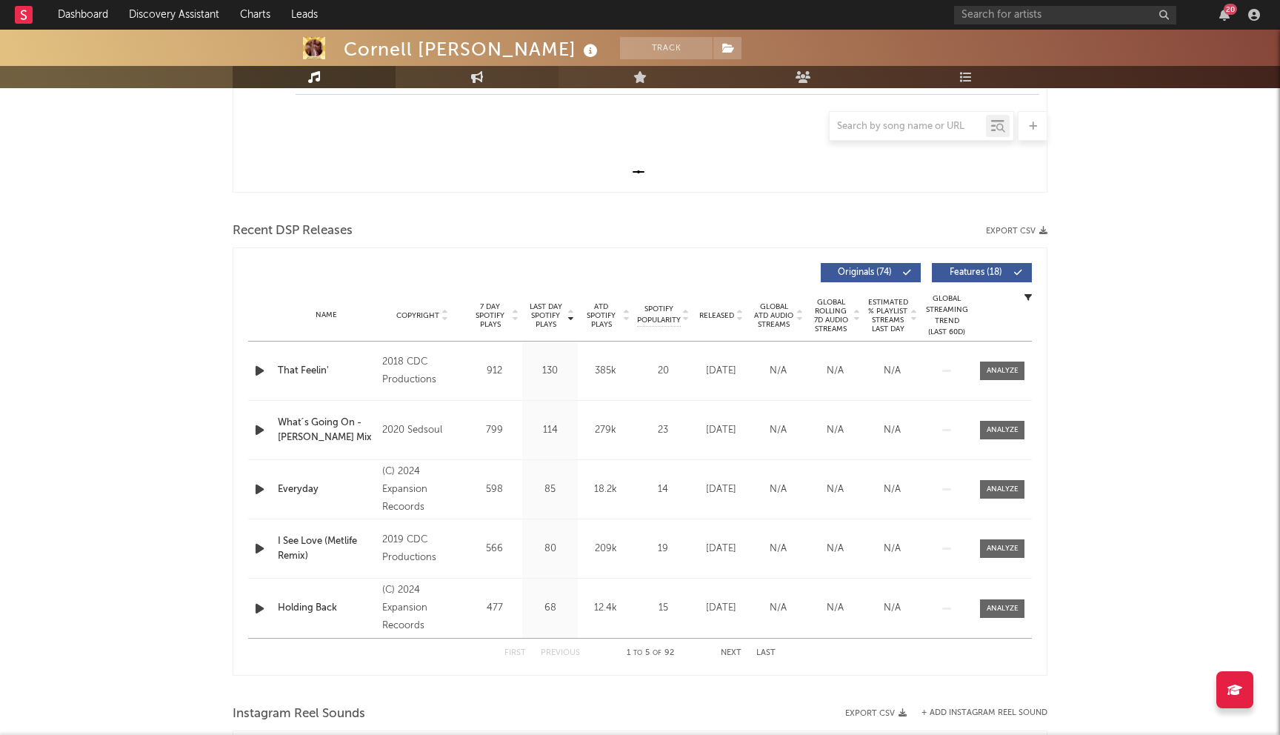
scroll to position [491, 0]
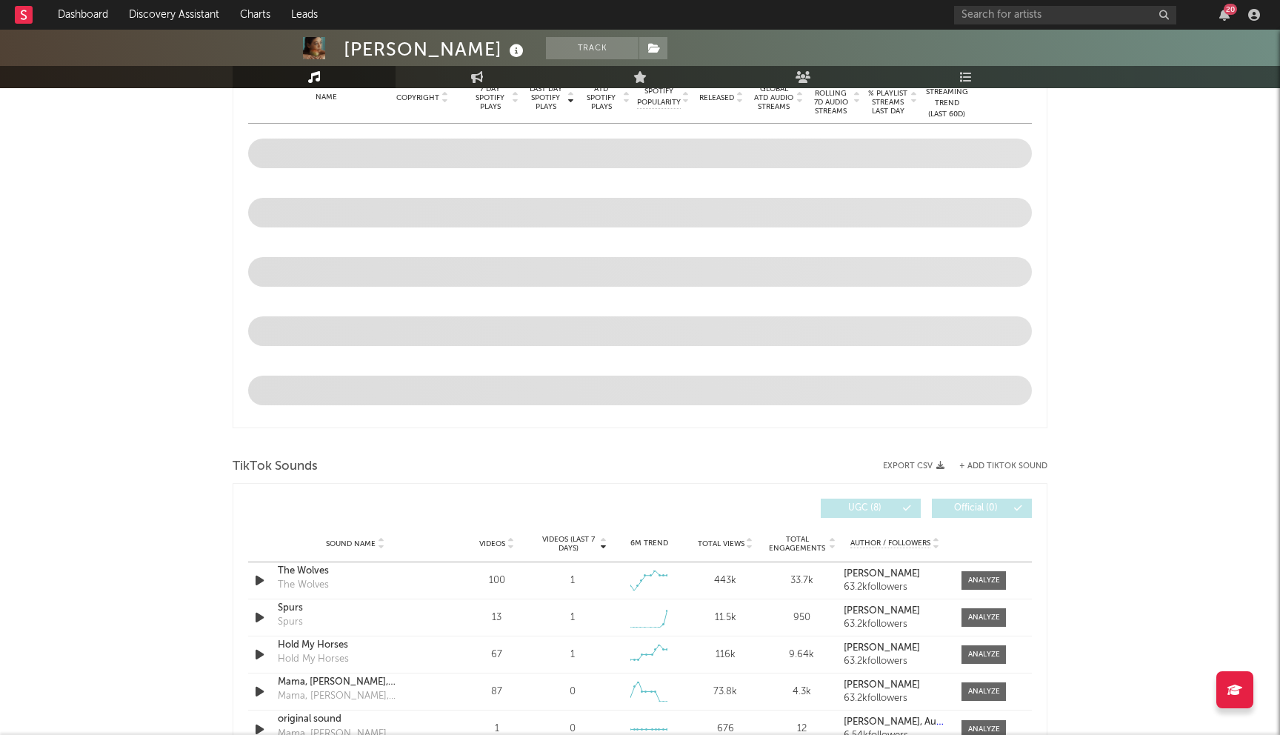
select select "6m"
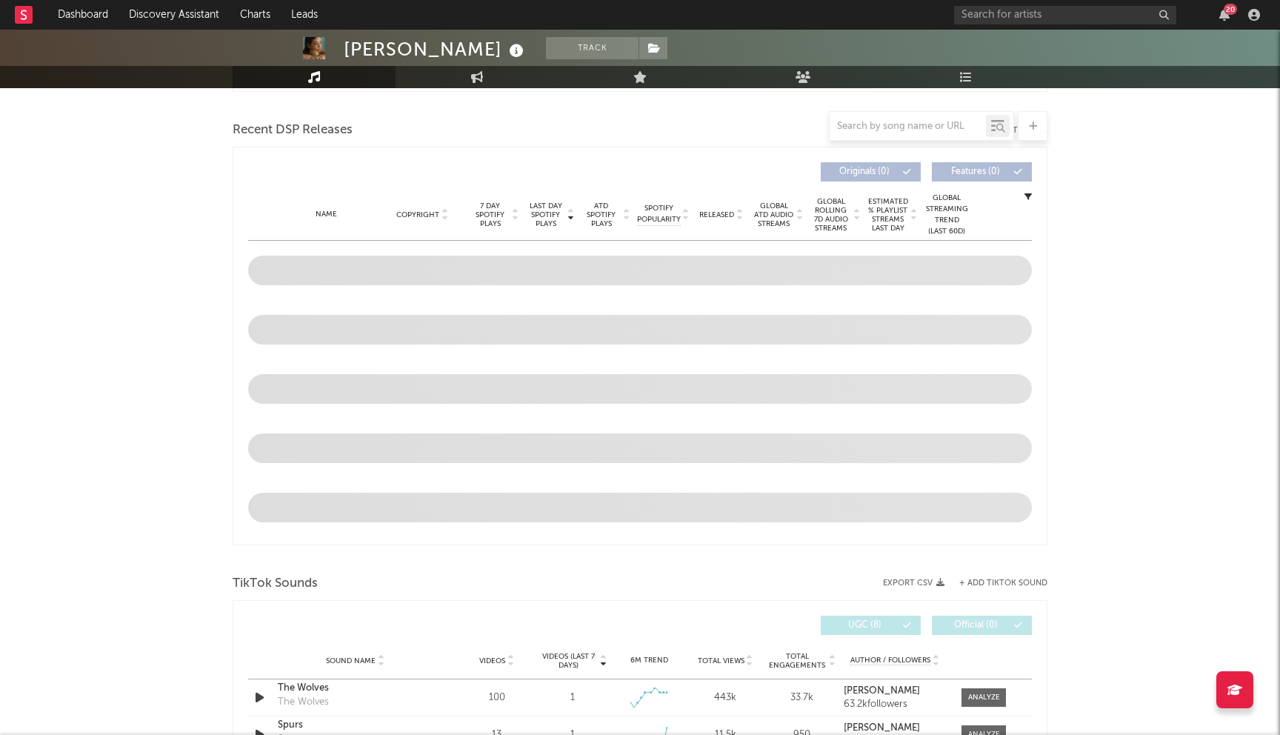
scroll to position [616, 0]
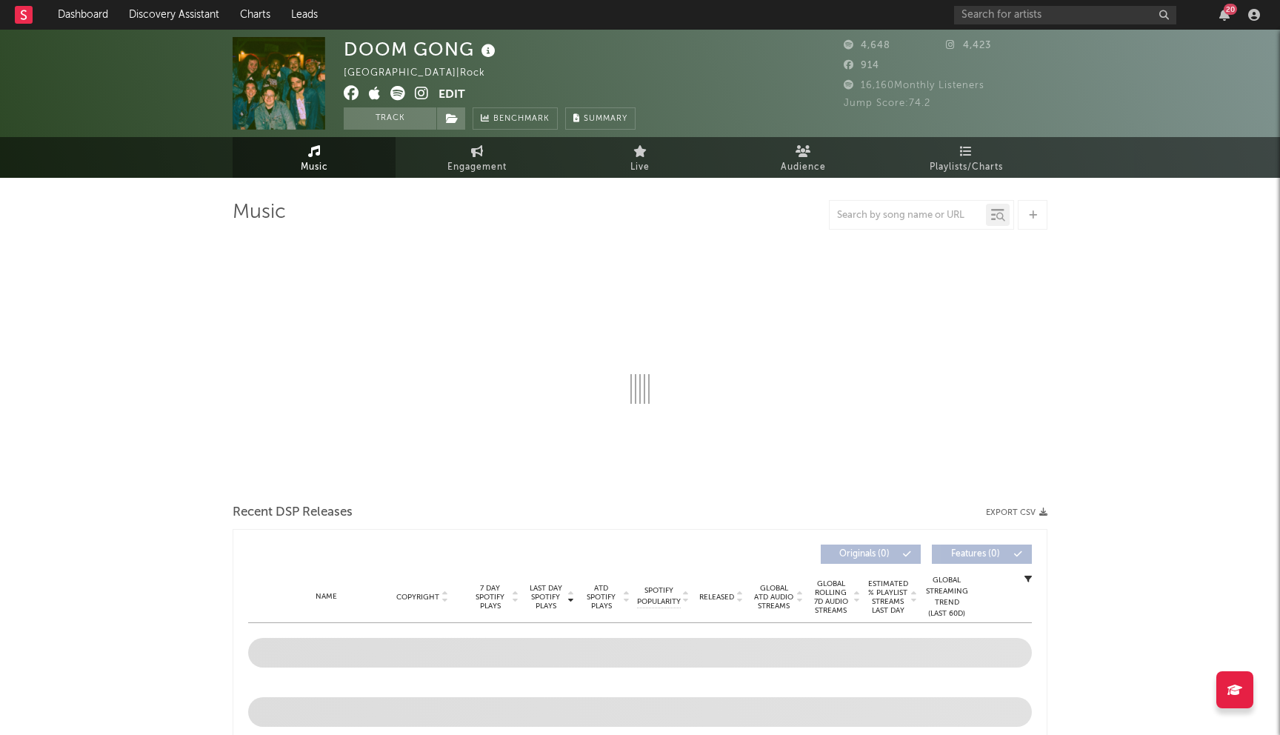
select select "6m"
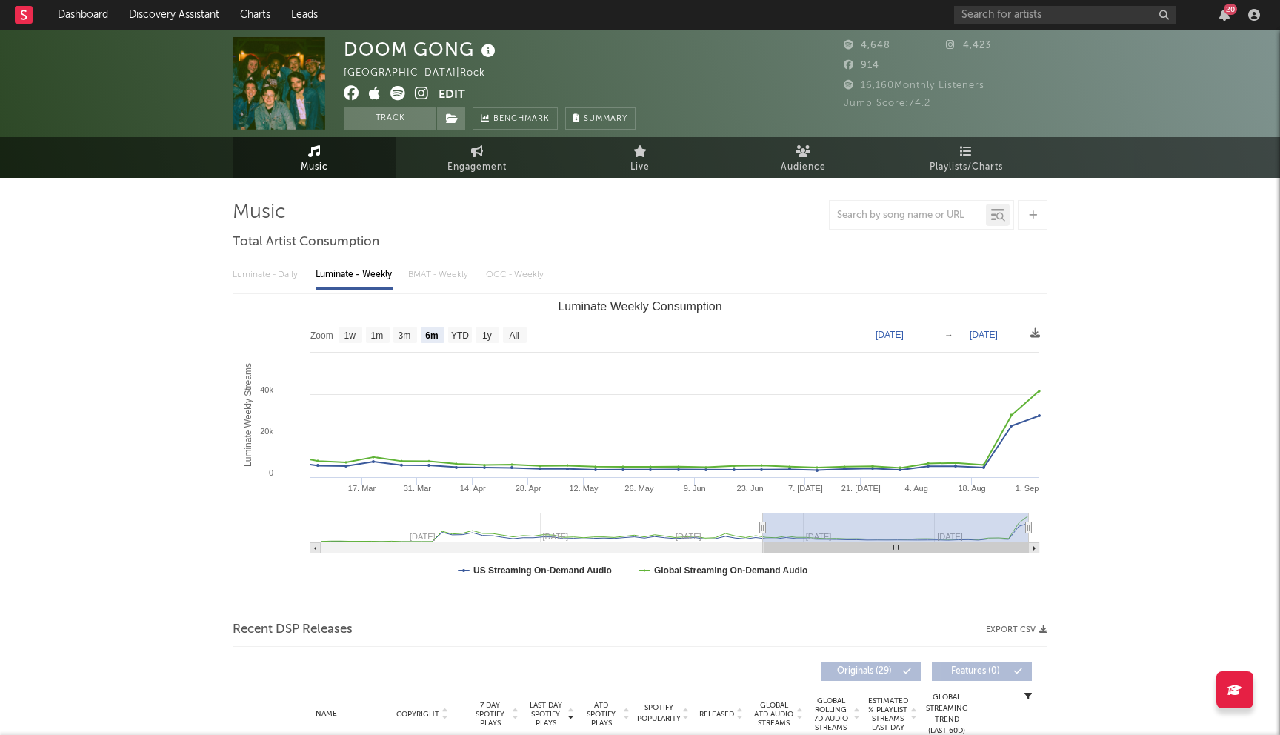
click at [349, 96] on icon at bounding box center [352, 93] width 16 height 15
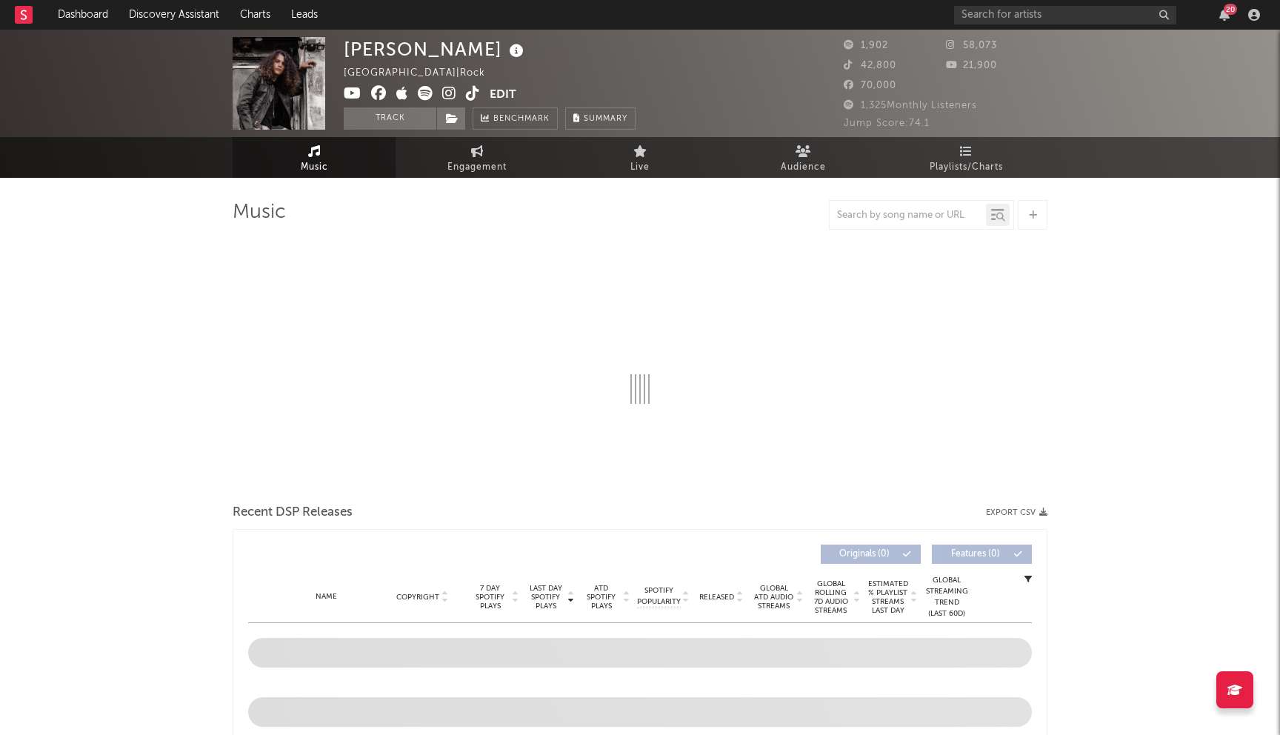
select select "6m"
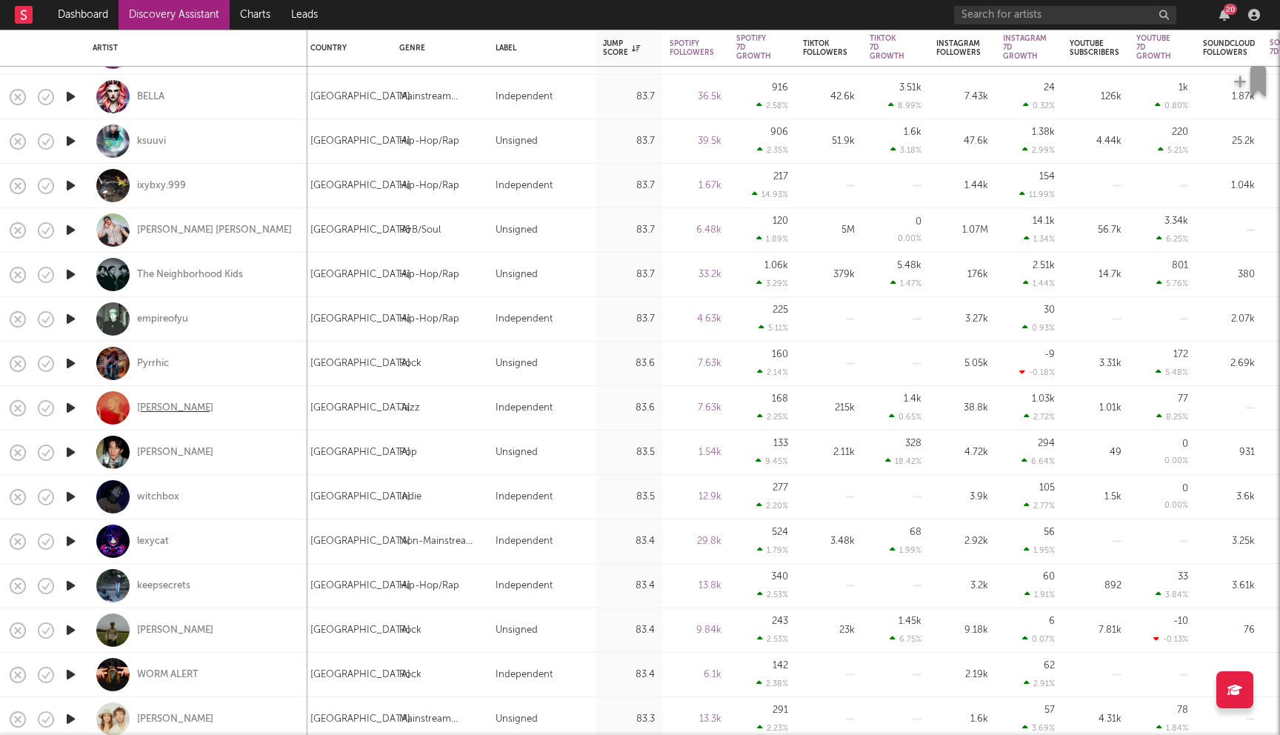
click at [157, 407] on div "Kate Kortum" at bounding box center [175, 408] width 76 height 13
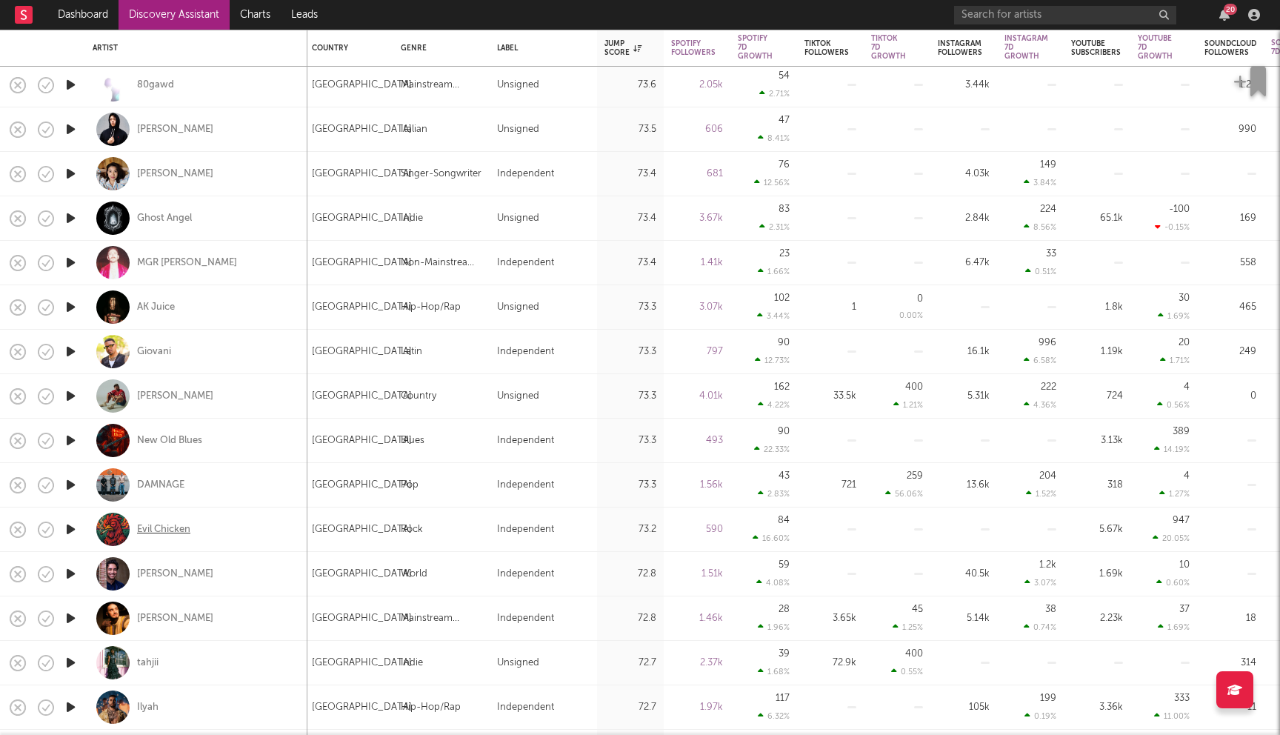
click at [173, 528] on div "Evil Chicken" at bounding box center [163, 529] width 53 height 13
click at [170, 486] on div "DAMNAGE" at bounding box center [160, 485] width 47 height 13
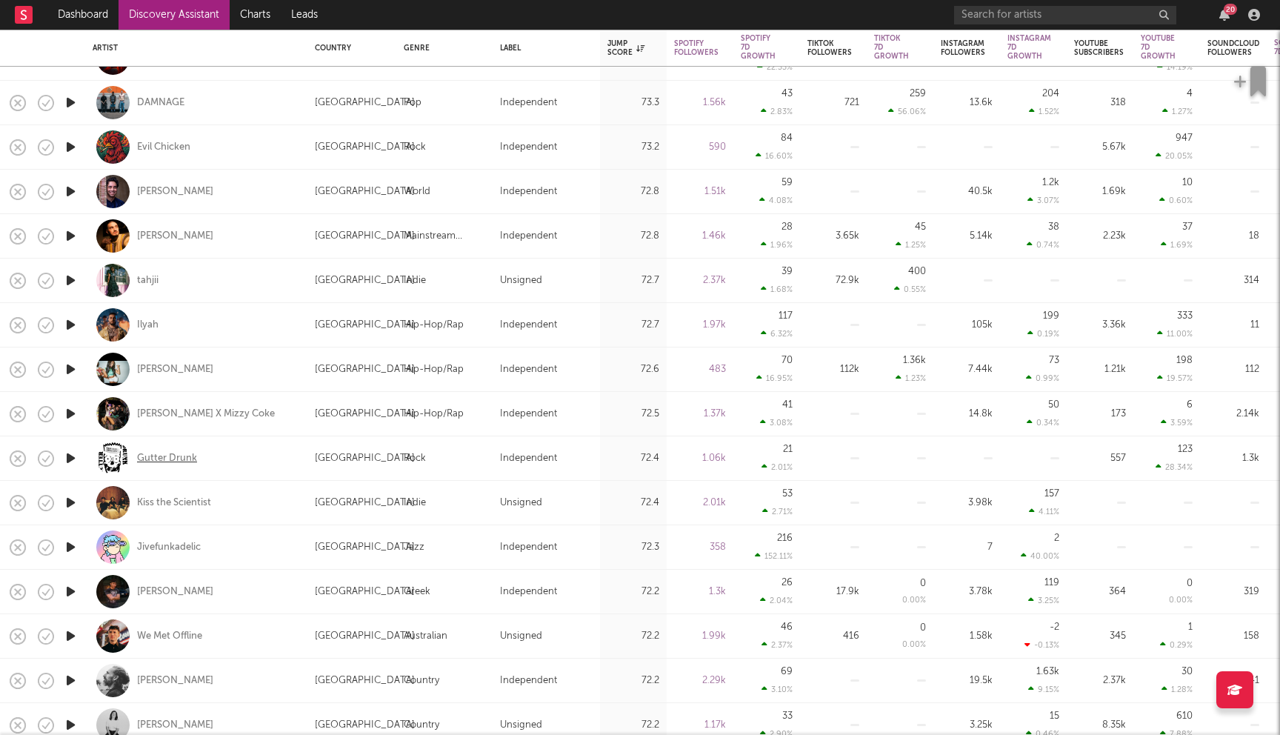
click at [167, 460] on div "Gutter Drunk" at bounding box center [167, 458] width 60 height 13
click at [187, 634] on div "We Met Offline" at bounding box center [169, 636] width 65 height 13
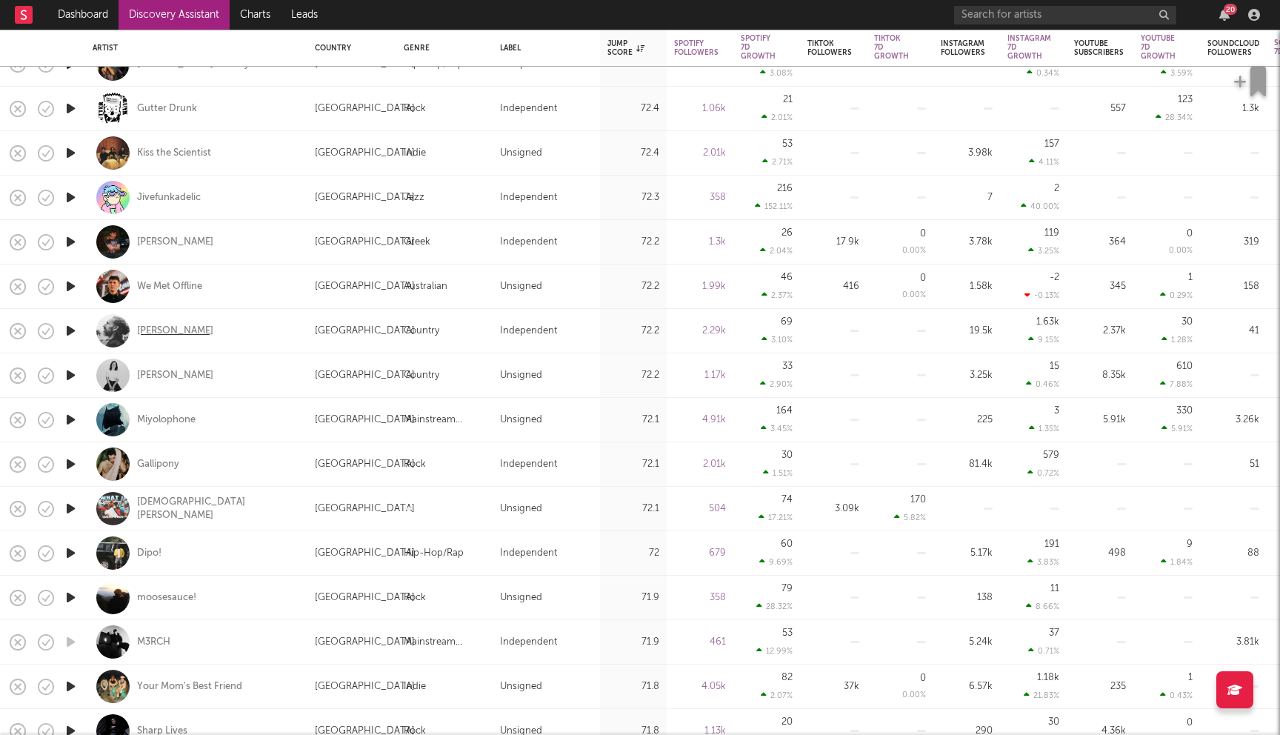
click at [181, 329] on div "[PERSON_NAME]" at bounding box center [175, 330] width 76 height 13
click at [156, 466] on div "Gallipony" at bounding box center [158, 464] width 42 height 13
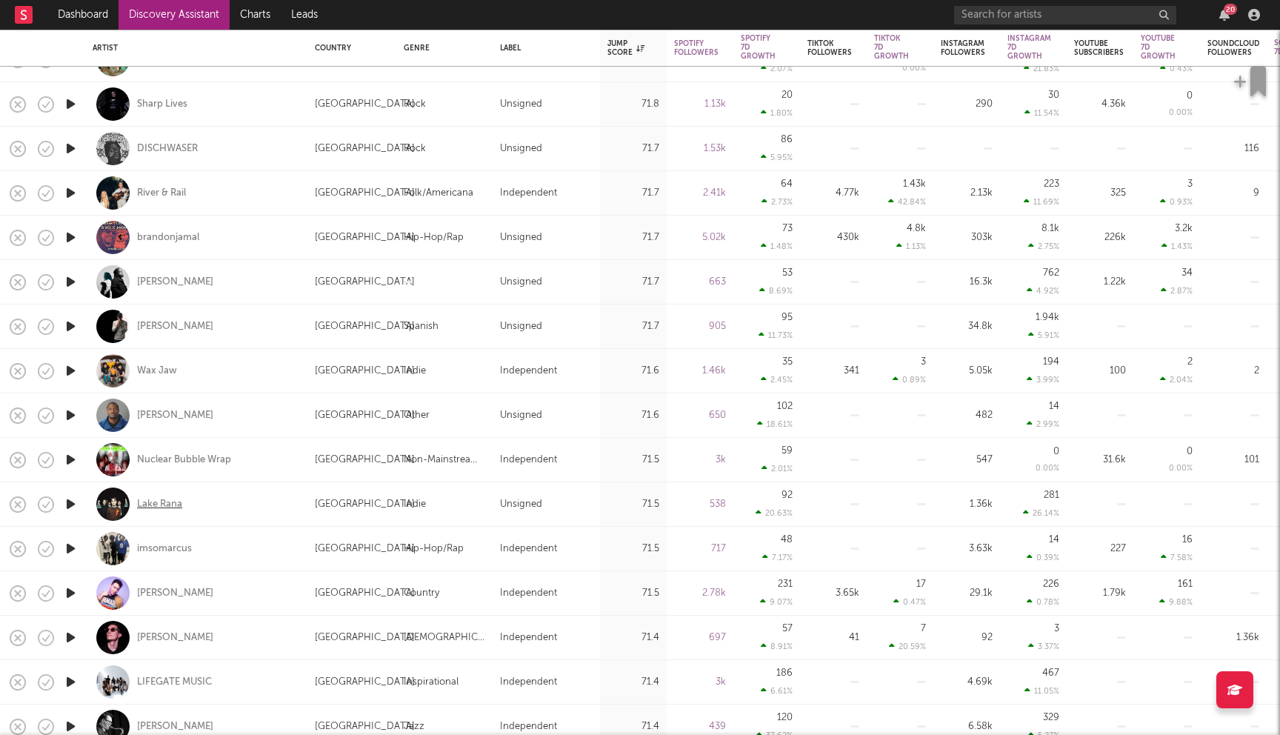
click at [169, 504] on div "Lake Rana" at bounding box center [159, 504] width 45 height 13
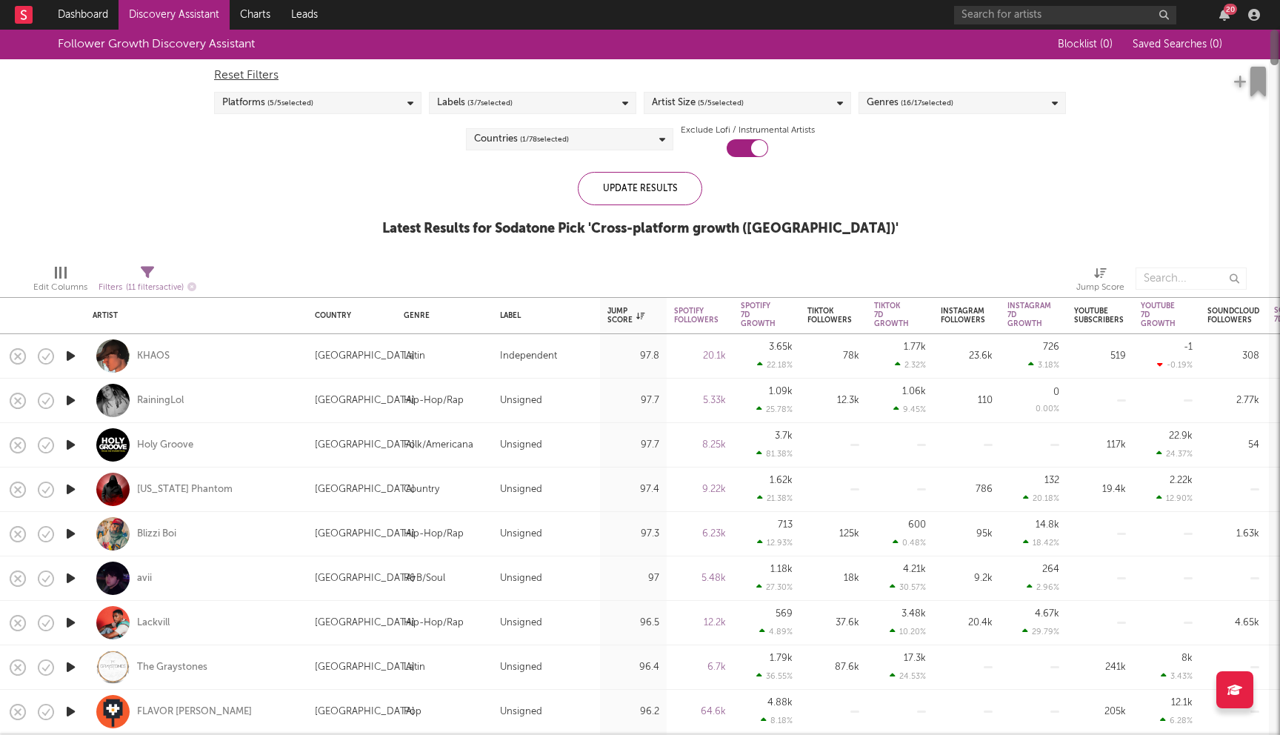
drag, startPoint x: 1273, startPoint y: 350, endPoint x: 1273, endPoint y: 4, distance: 346.0
click at [1273, 4] on div "Dashboard Discovery Assistant Charts Leads 20 Notifications Settings Mark all a…" at bounding box center [640, 367] width 1280 height 735
click at [105, 16] on link "Dashboard" at bounding box center [82, 15] width 71 height 30
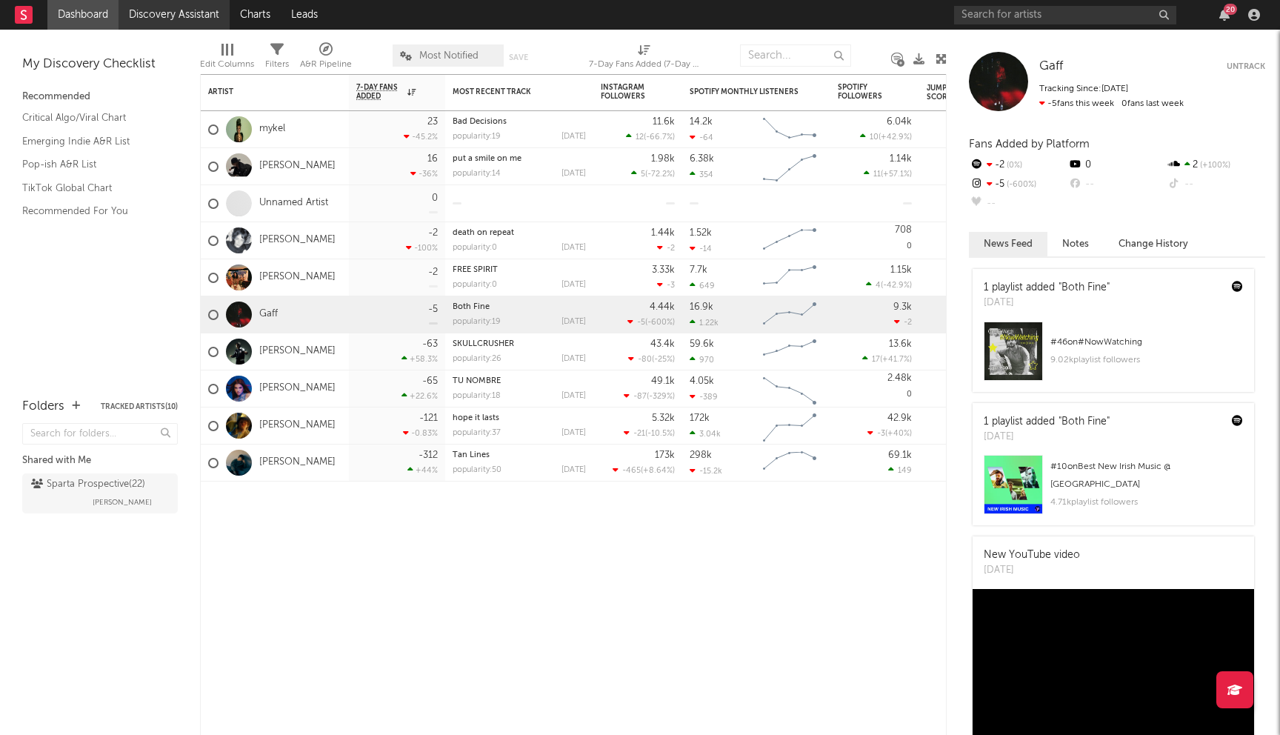
click at [159, 15] on link "Discovery Assistant" at bounding box center [174, 15] width 111 height 30
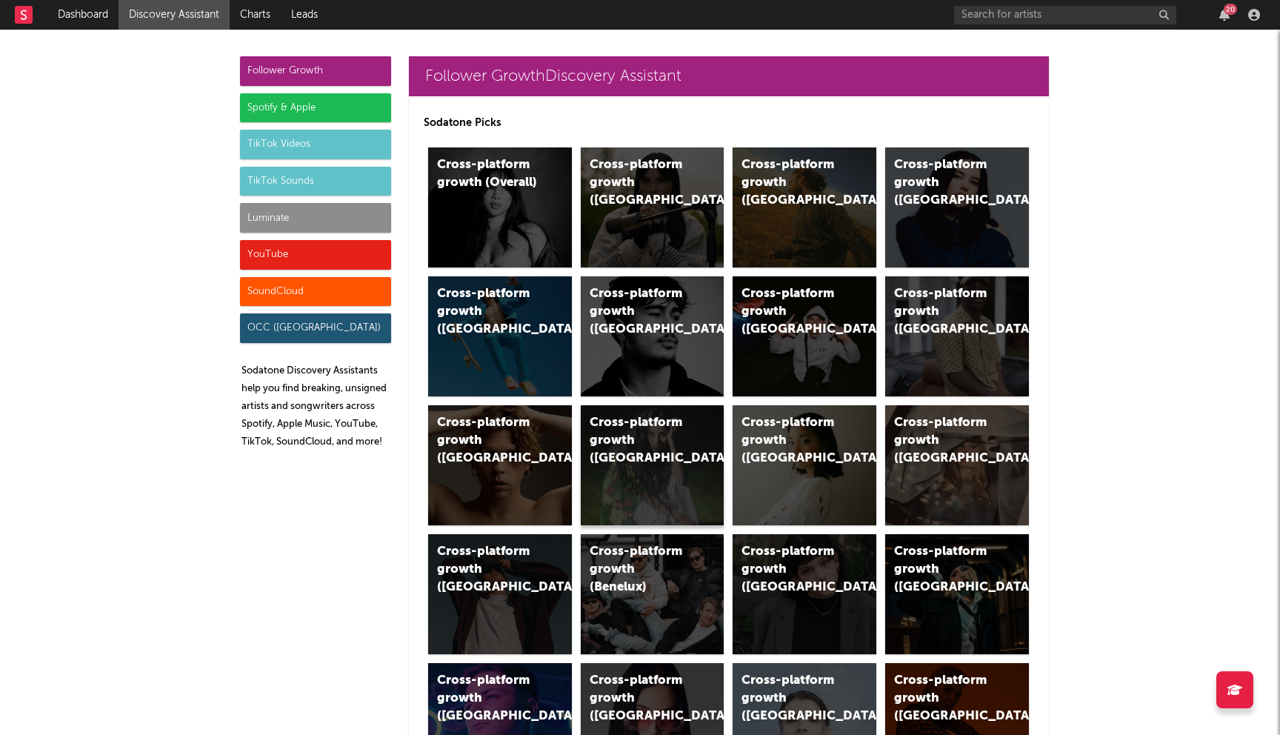
scroll to position [216, 0]
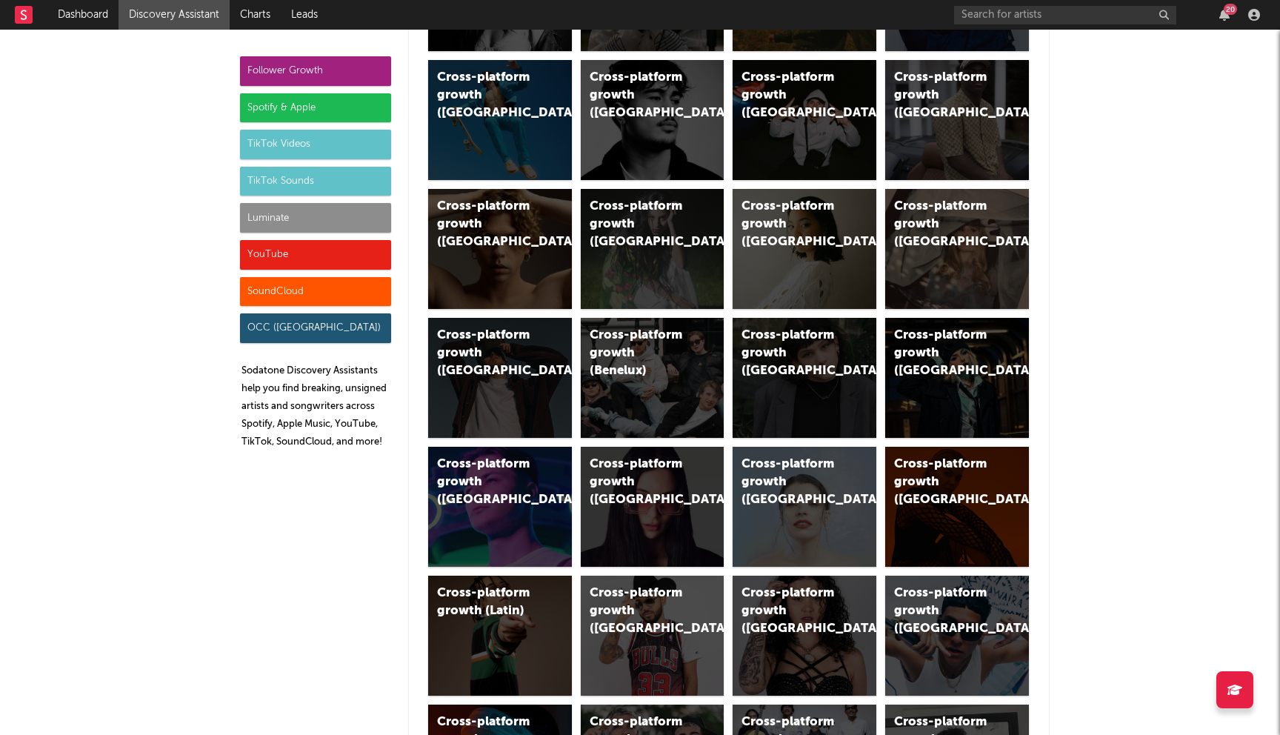
click div "Spotify & Apple"
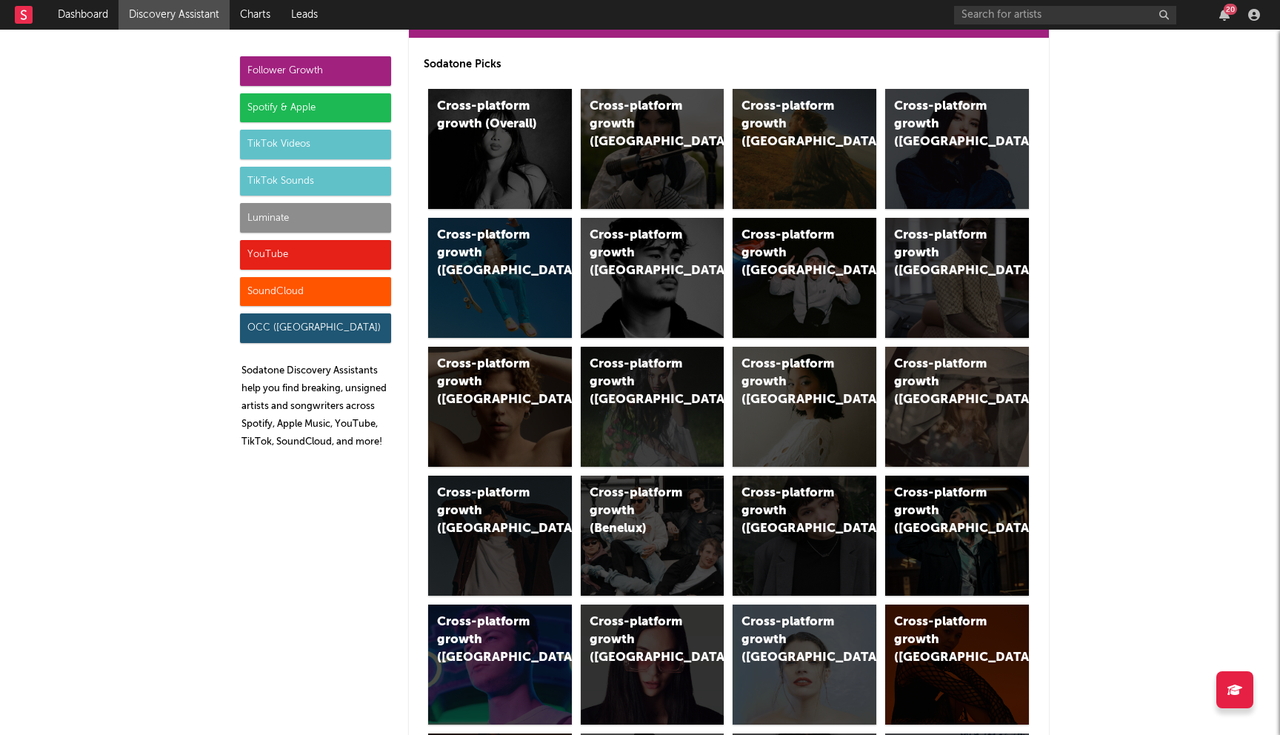
scroll to position [0, 0]
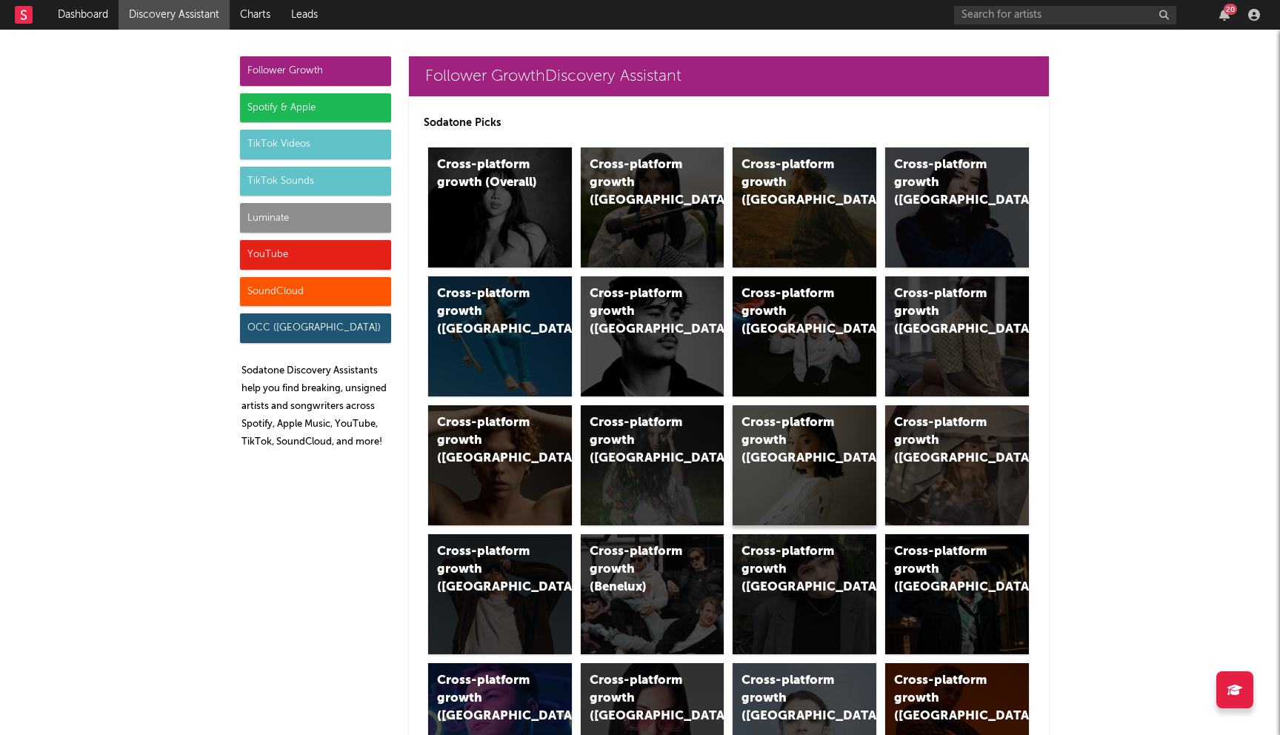
click div "Cross-platform growth (Norway)"
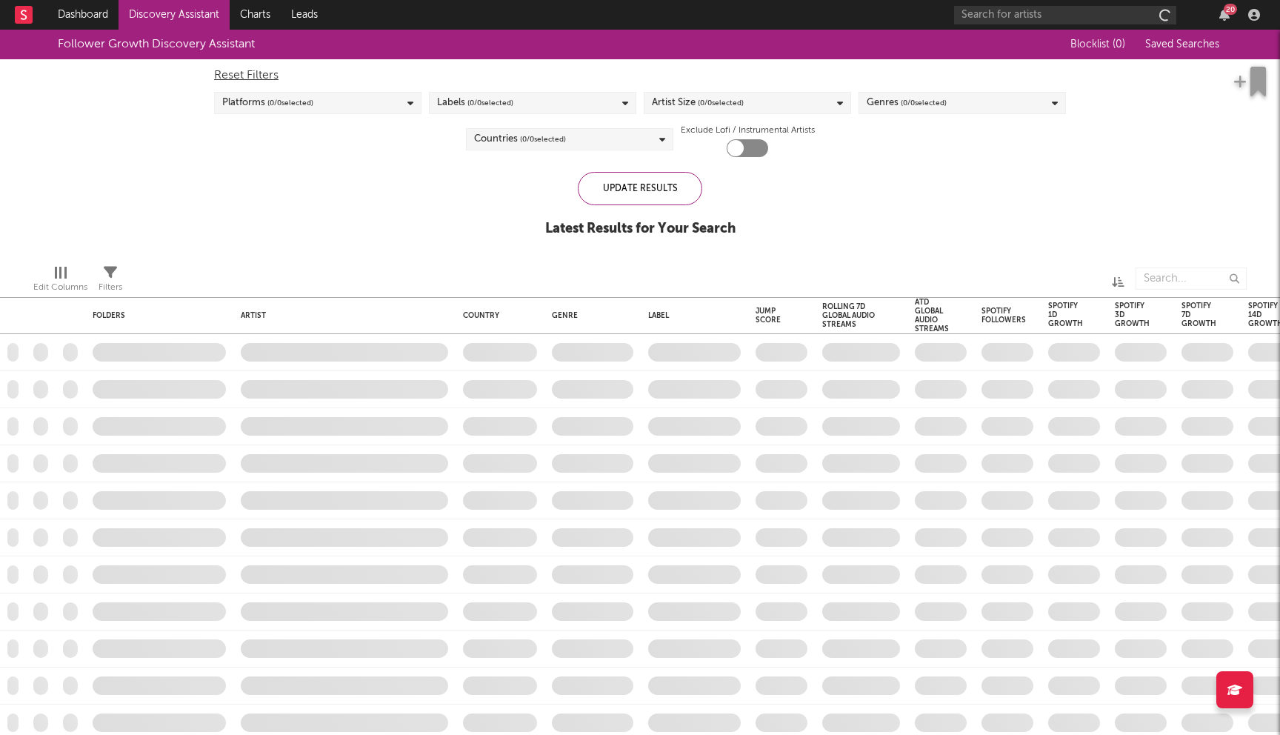
checkbox input "true"
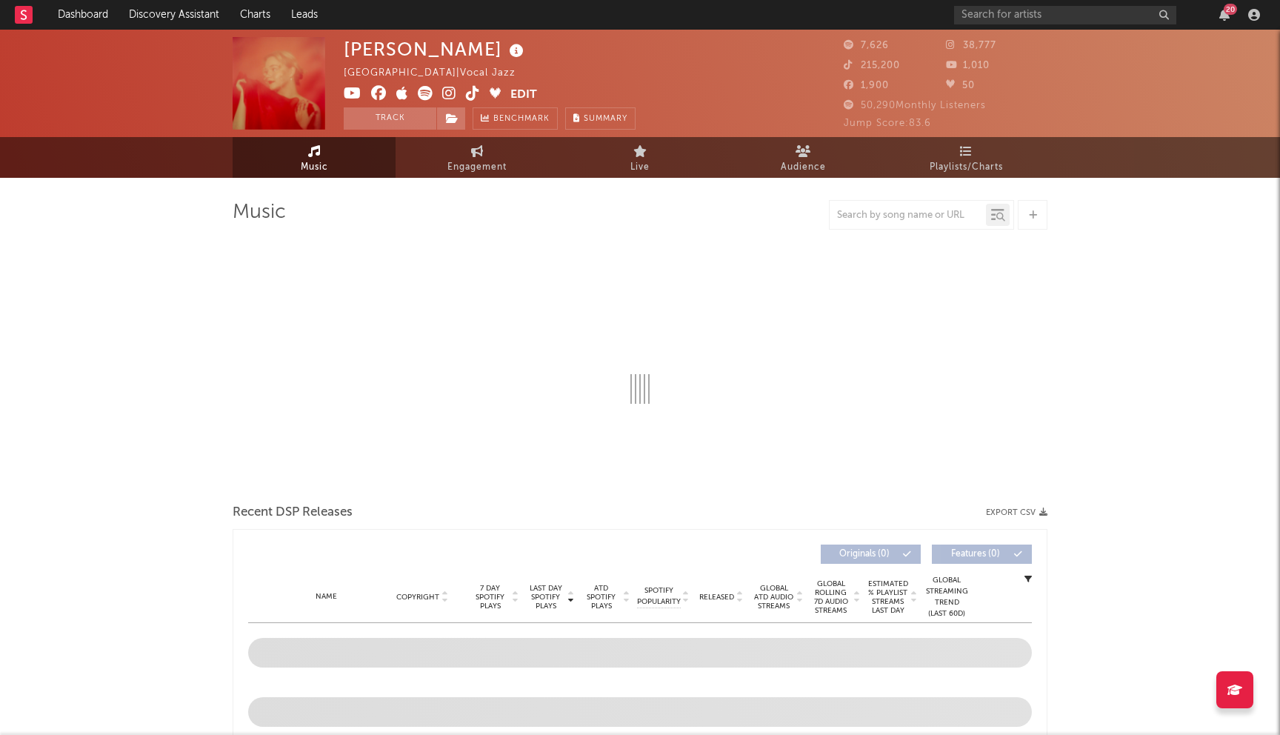
select select "6m"
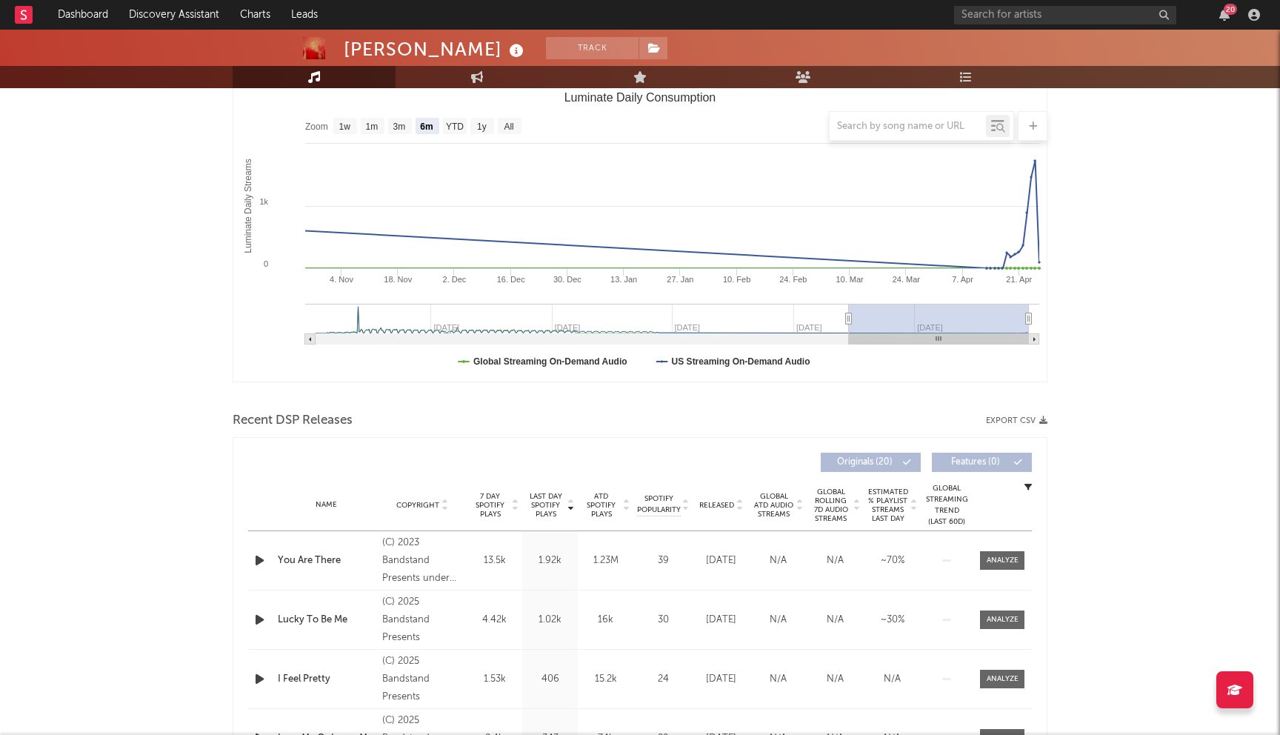
scroll to position [242, 0]
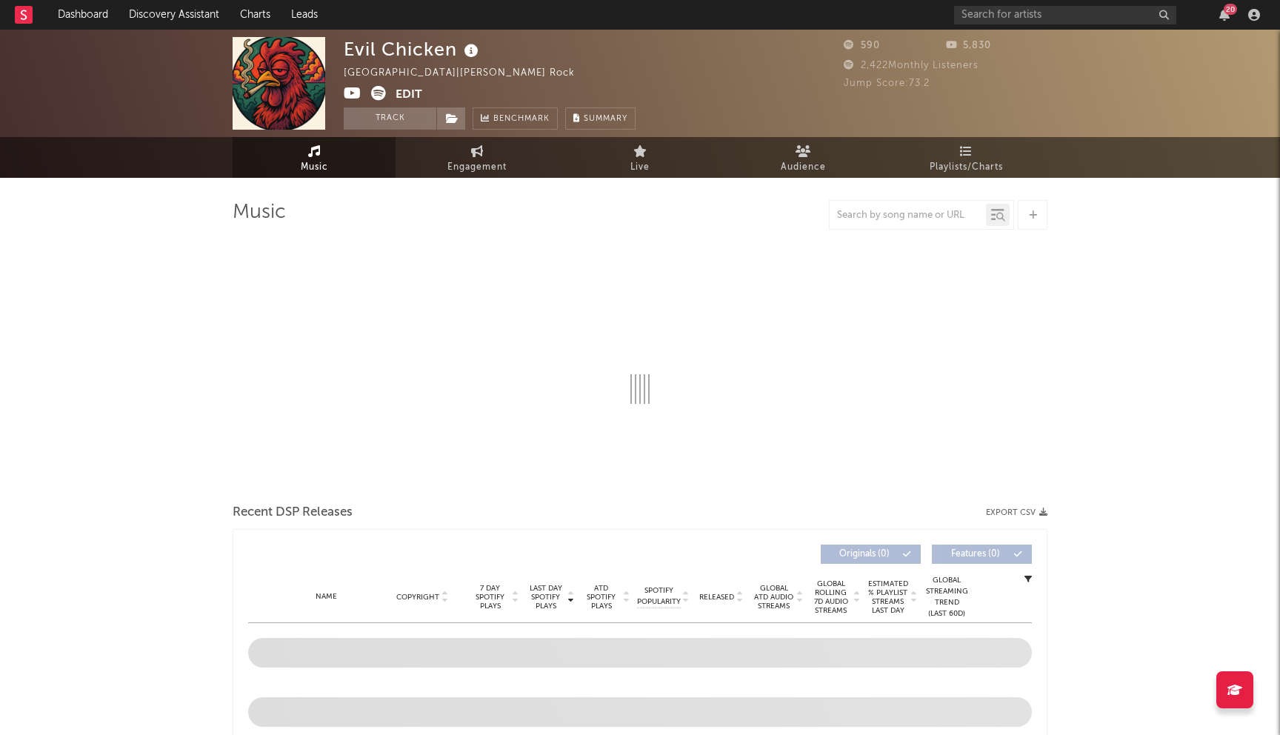
select select "1w"
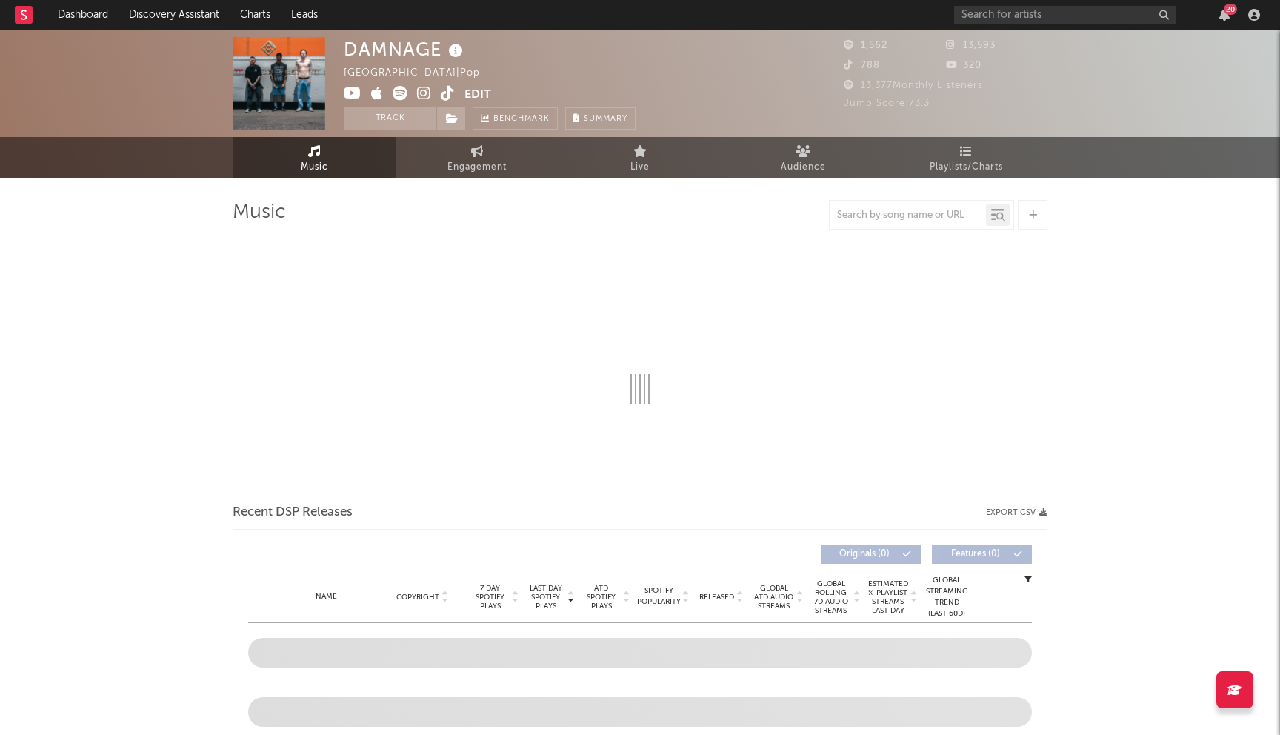
select select "1w"
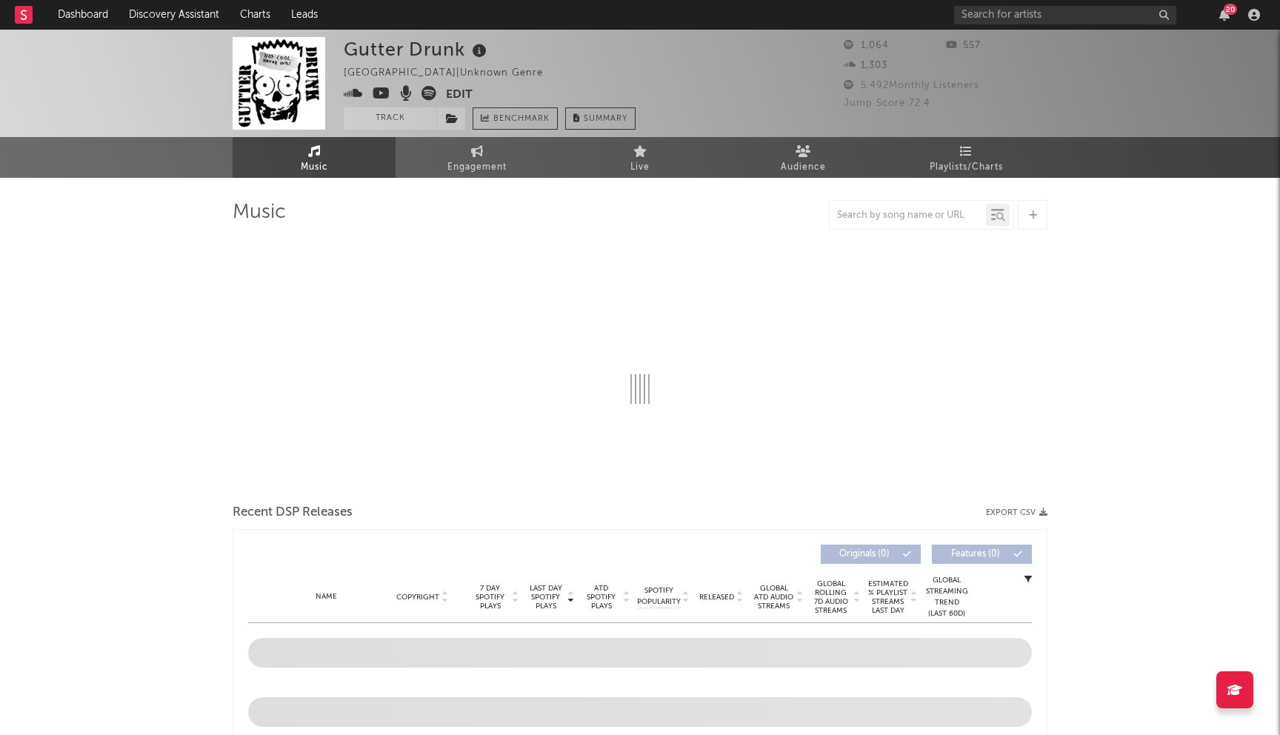
select select "1w"
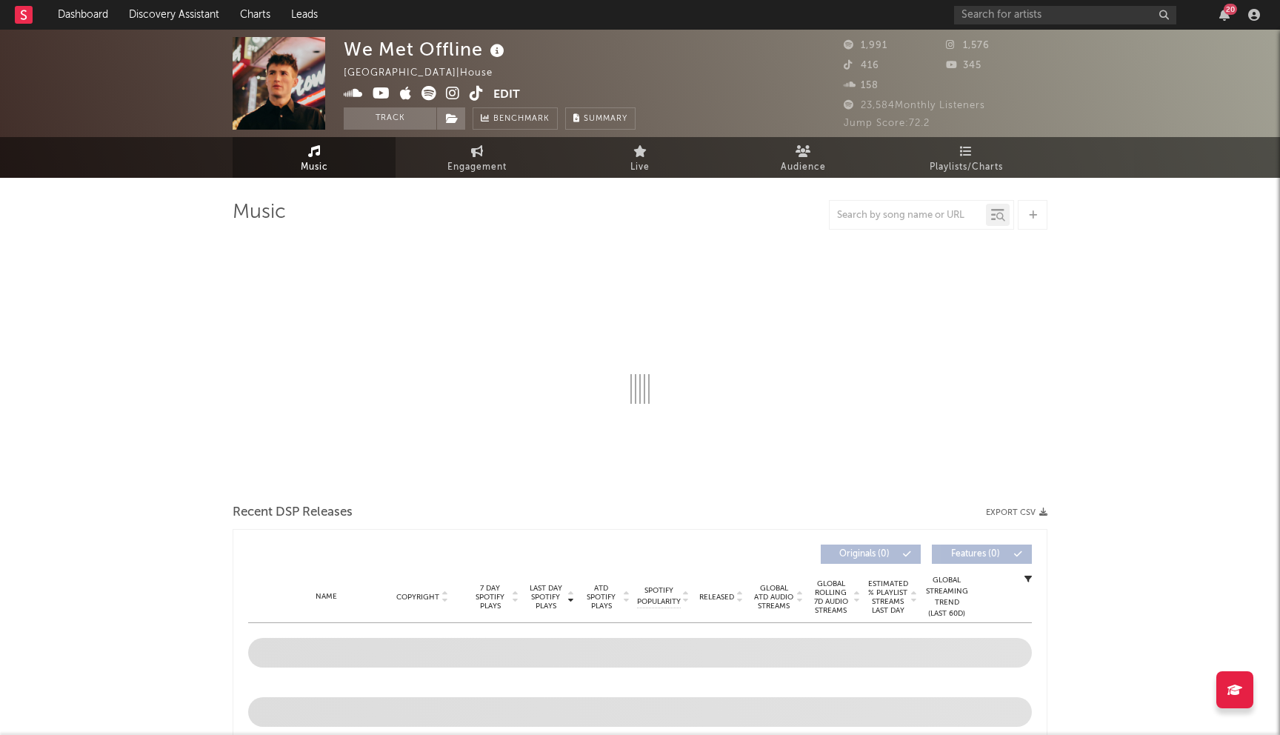
select select "1w"
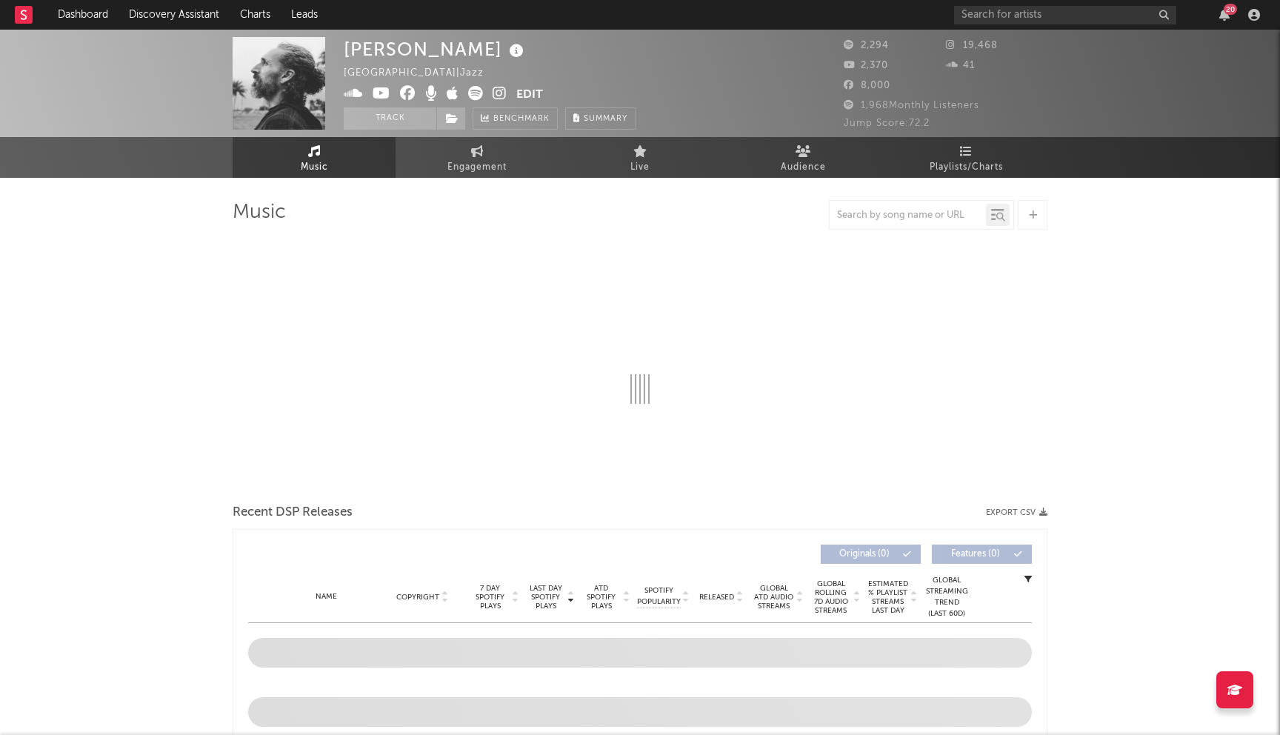
select select "1w"
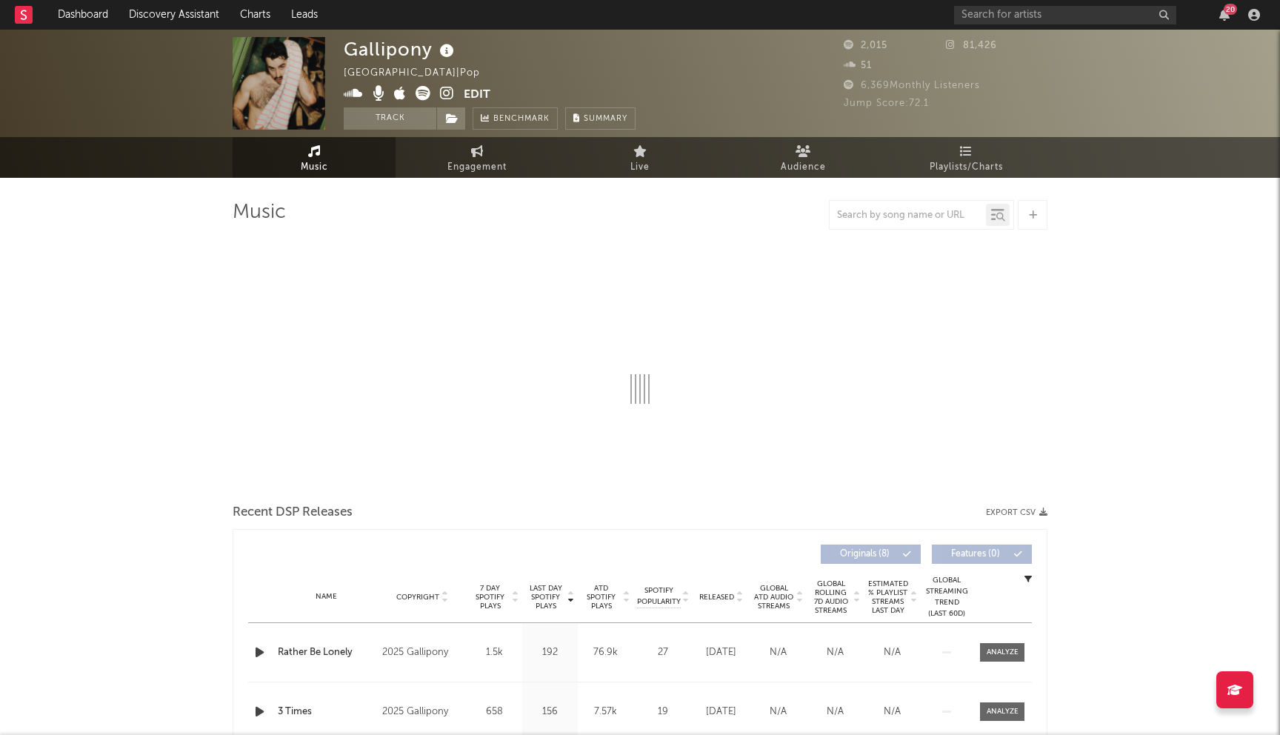
select select "1w"
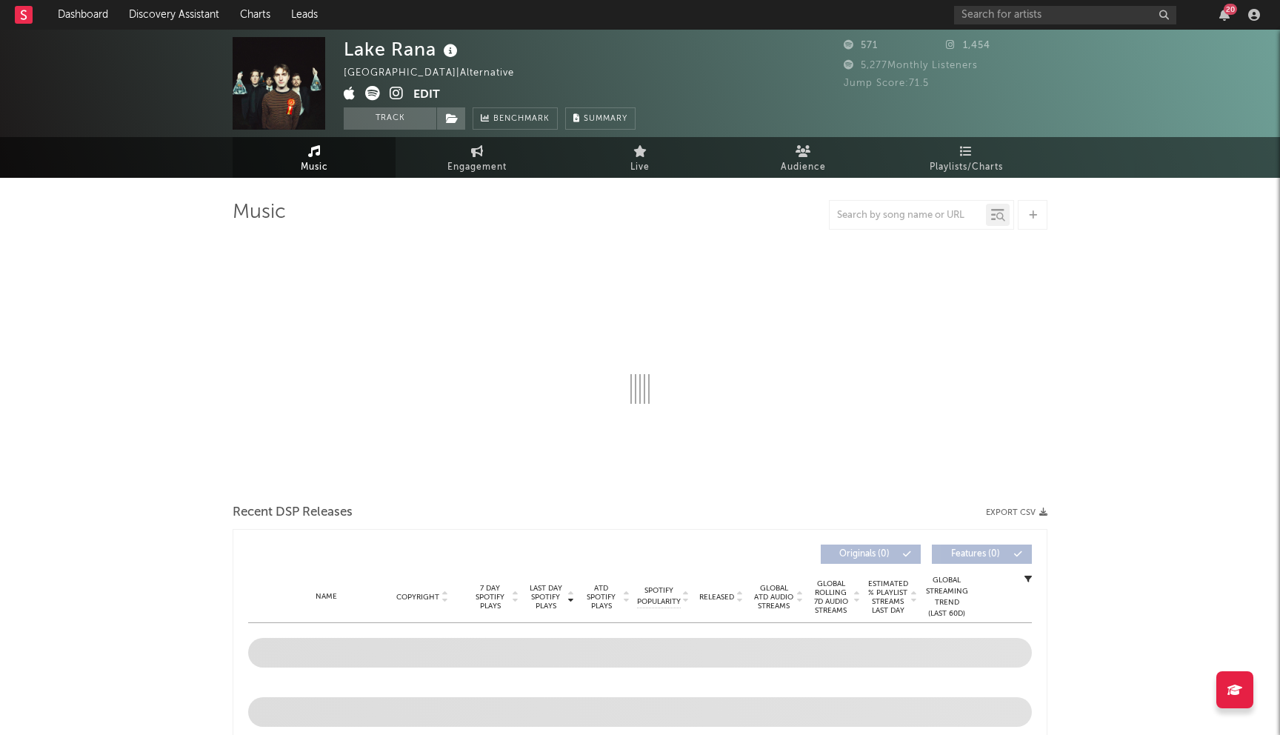
select select "1w"
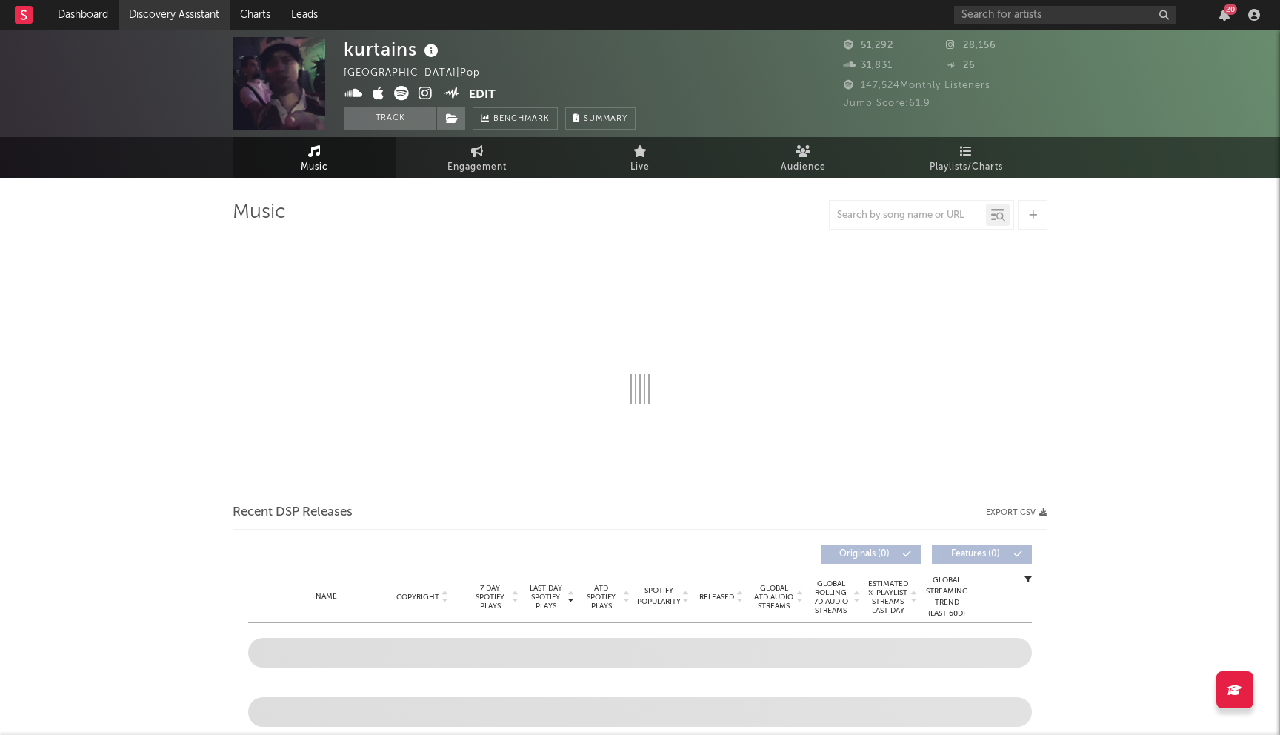
click at [188, 14] on link "Discovery Assistant" at bounding box center [174, 15] width 111 height 30
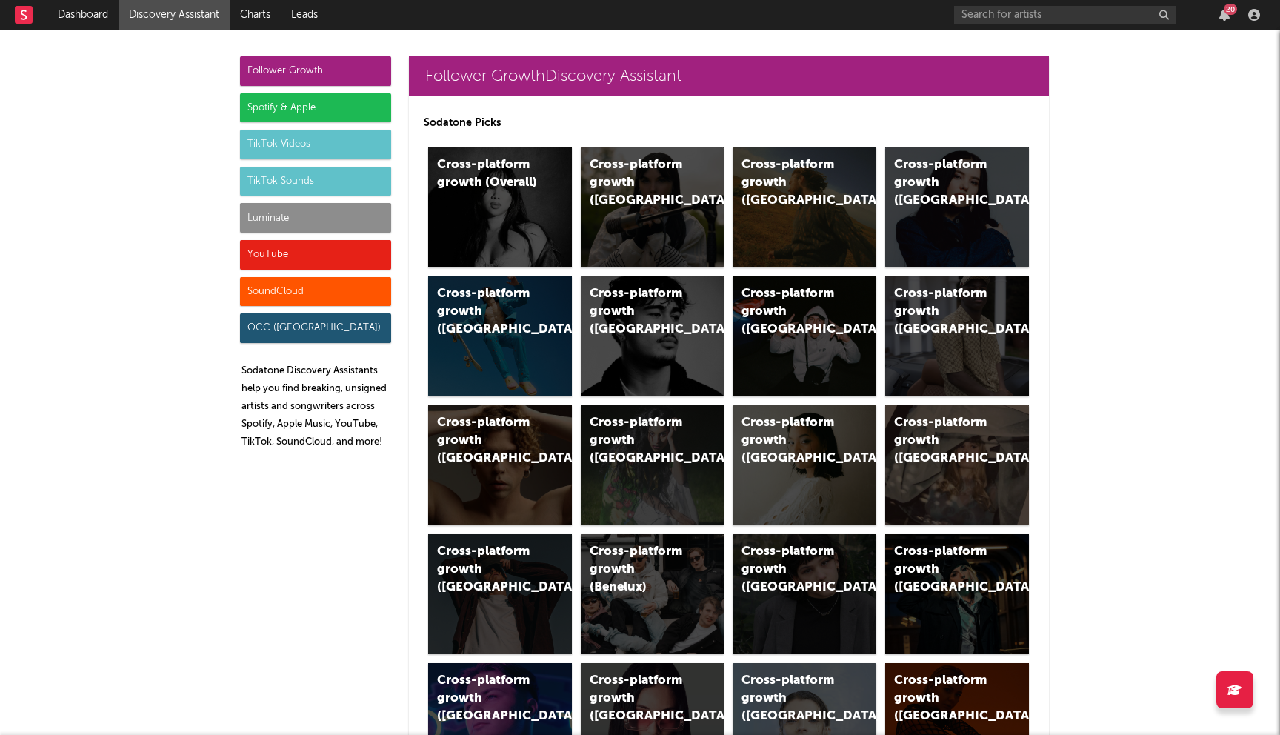
click at [327, 108] on div "Spotify & Apple" at bounding box center [315, 108] width 151 height 30
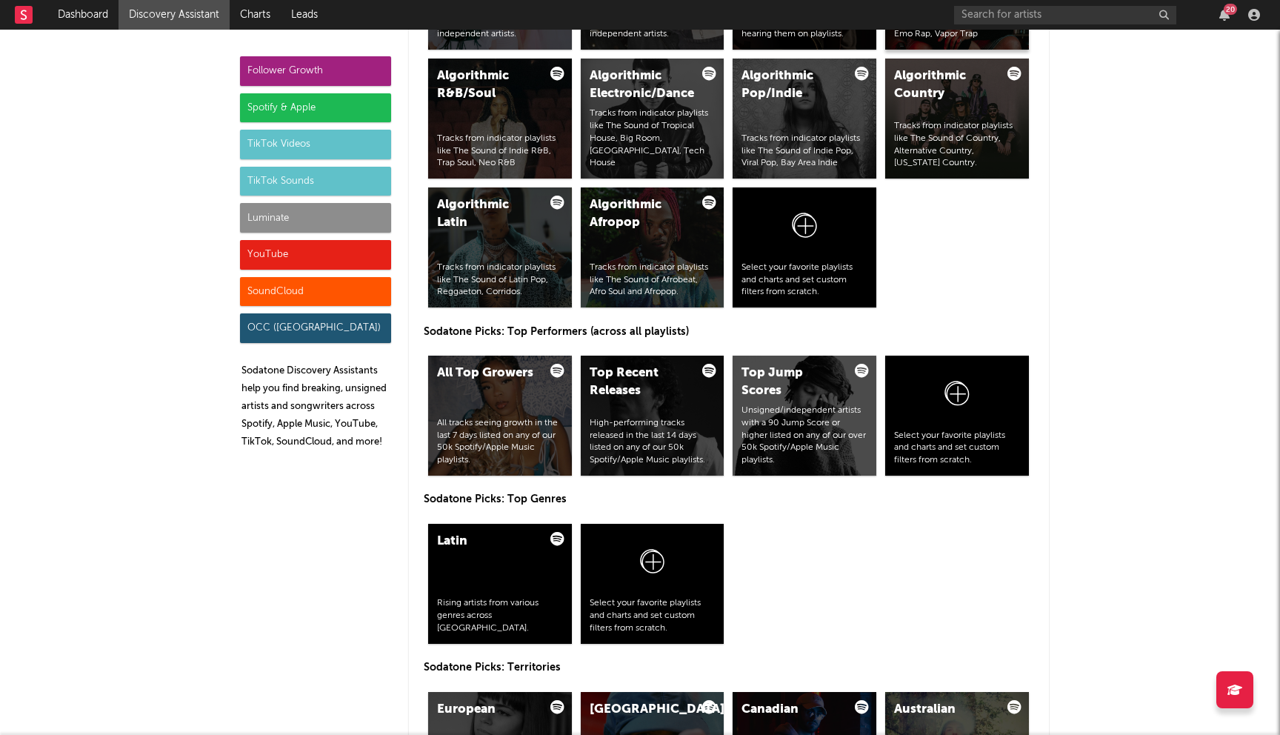
scroll to position [2042, 0]
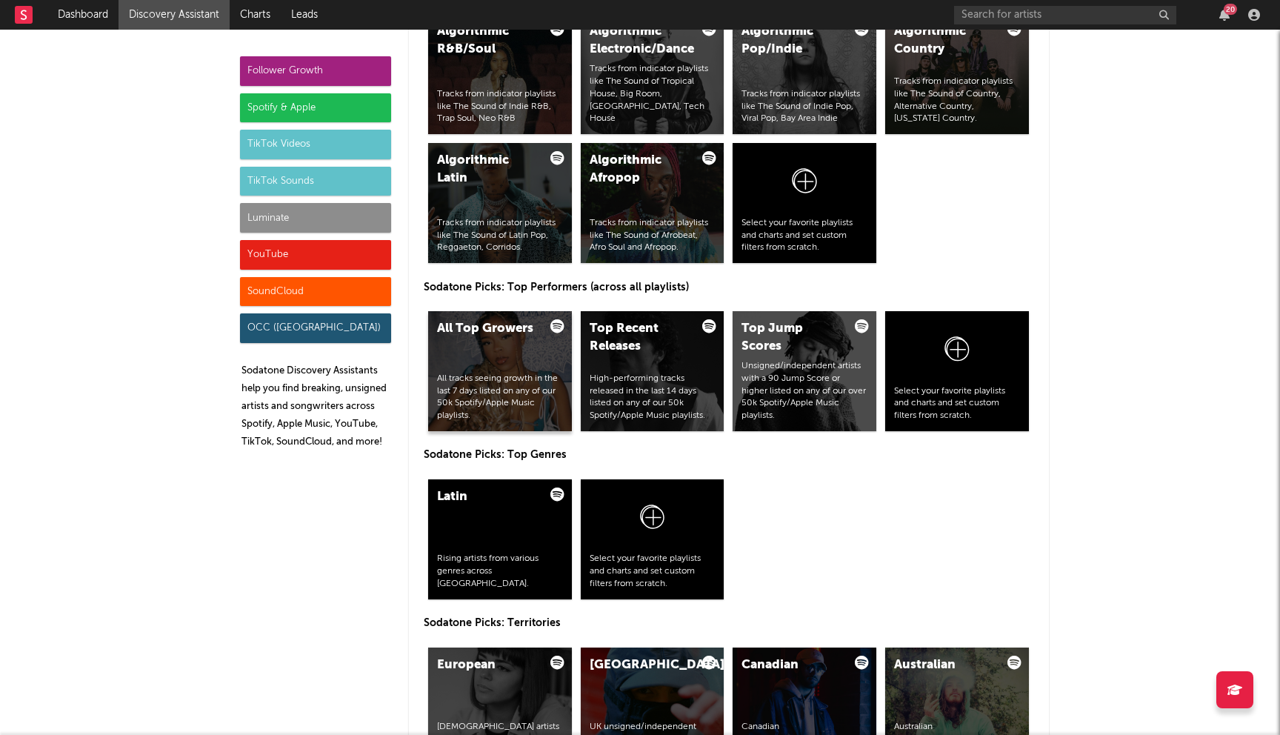
click at [476, 356] on div "All Top Growers All tracks seeing growth in the last 7 days listed on any of ou…" at bounding box center [500, 371] width 144 height 120
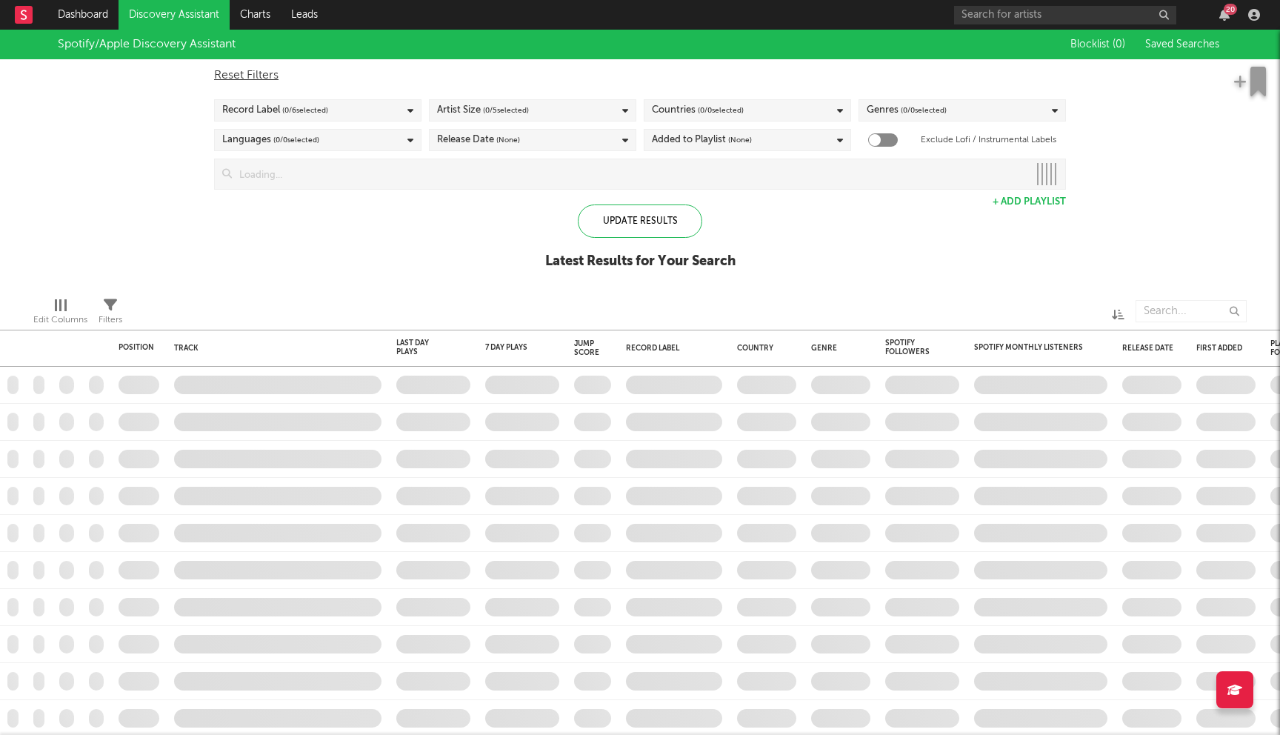
checkbox input "true"
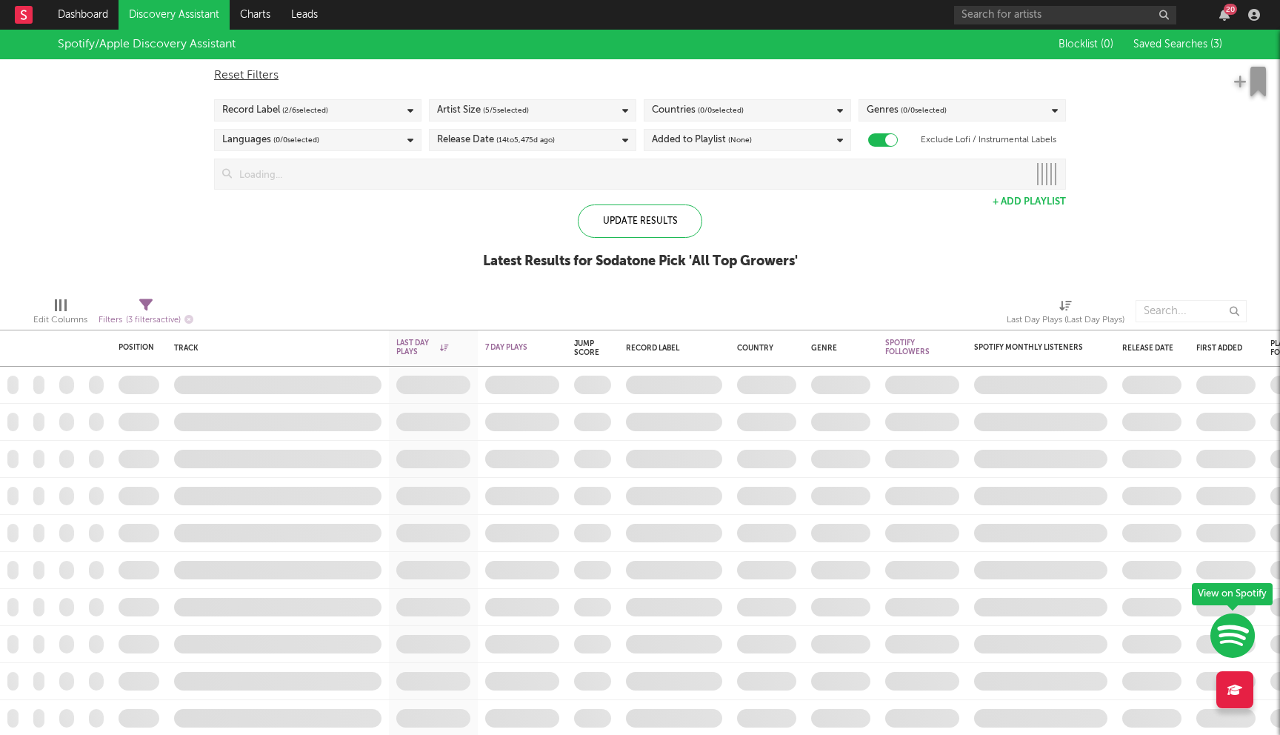
checkbox input "true"
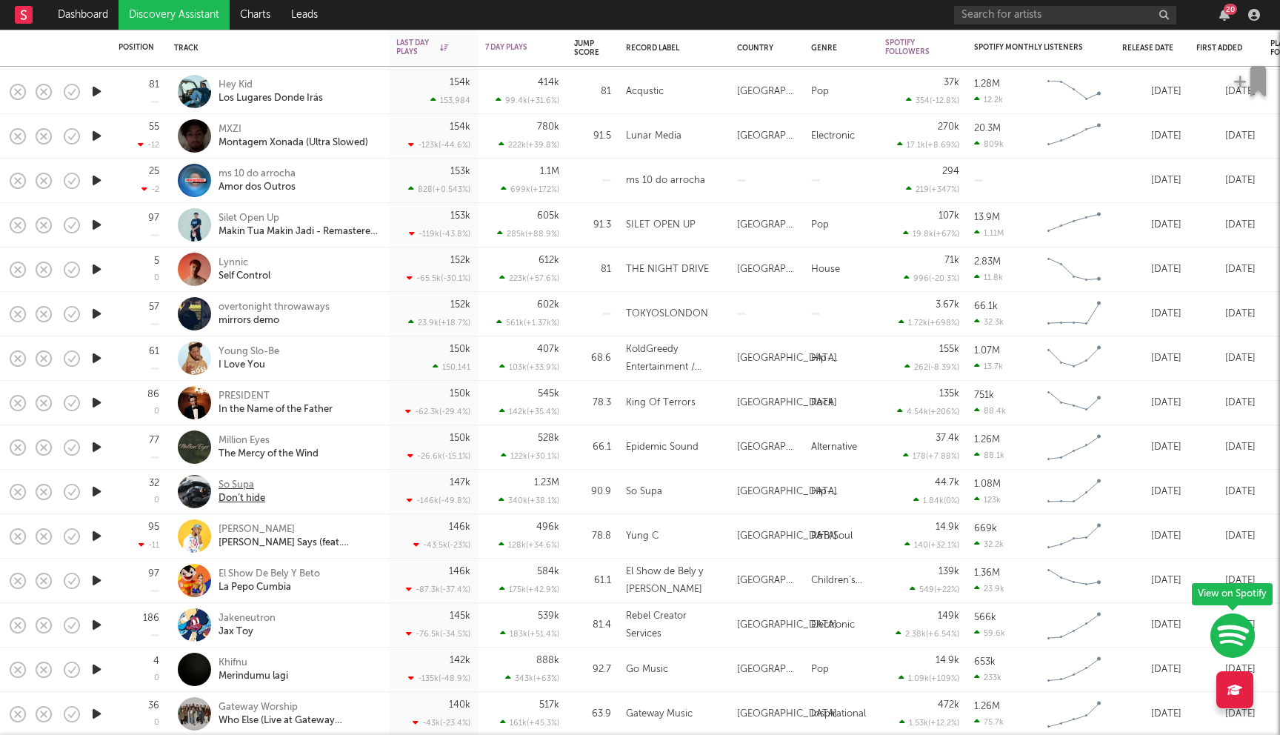
click at [237, 482] on div "So Supa" at bounding box center [242, 485] width 47 height 13
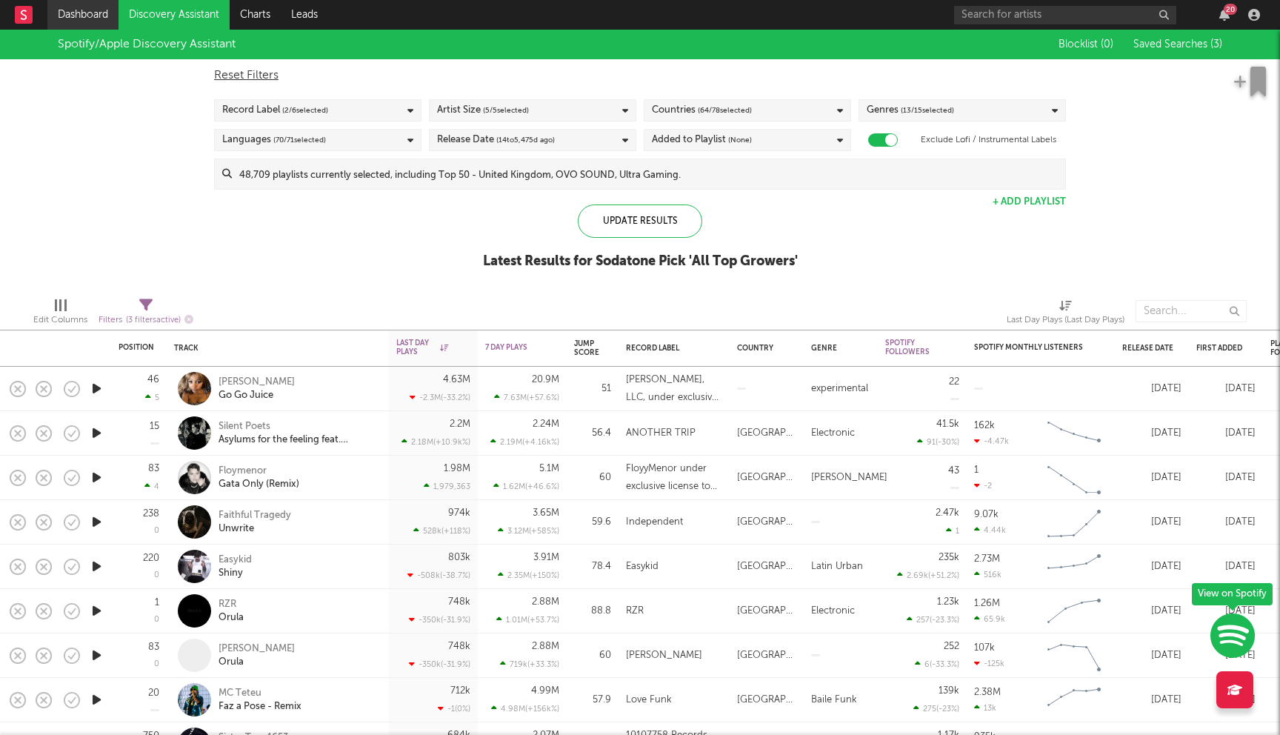
click at [81, 13] on link "Dashboard" at bounding box center [82, 15] width 71 height 30
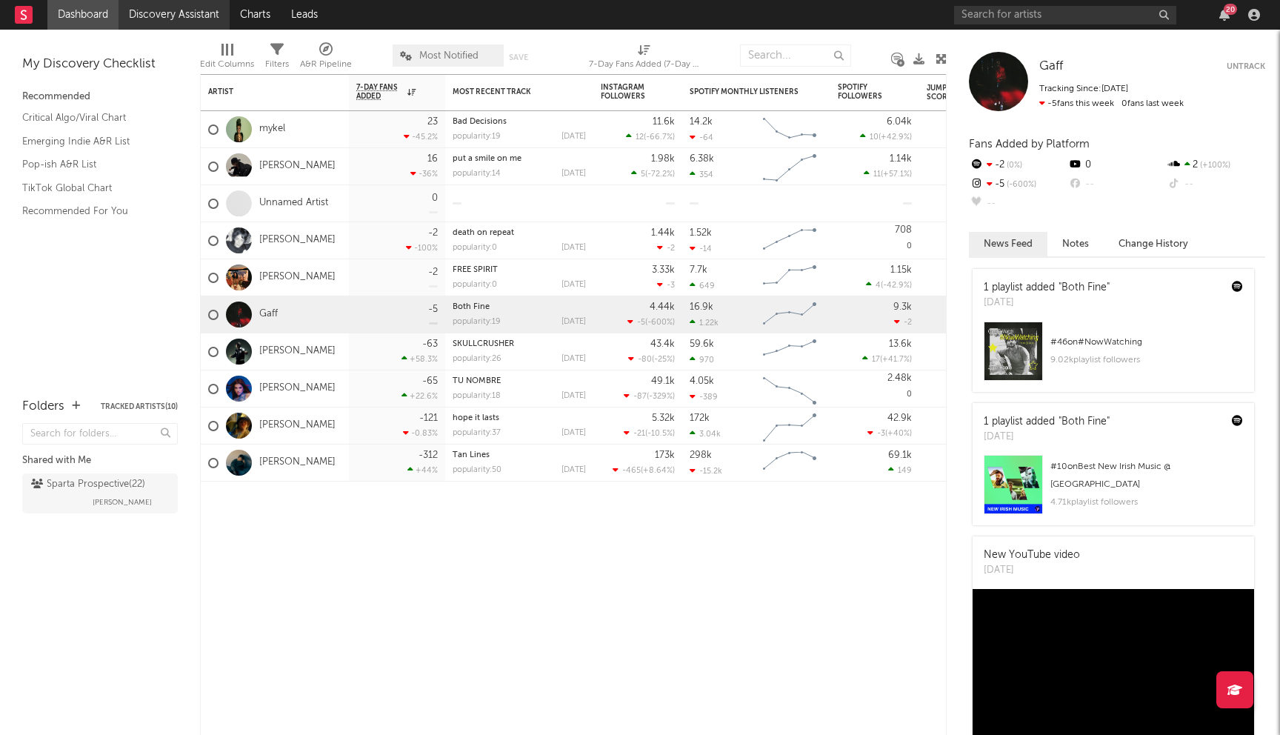
click at [141, 11] on link "Discovery Assistant" at bounding box center [174, 15] width 111 height 30
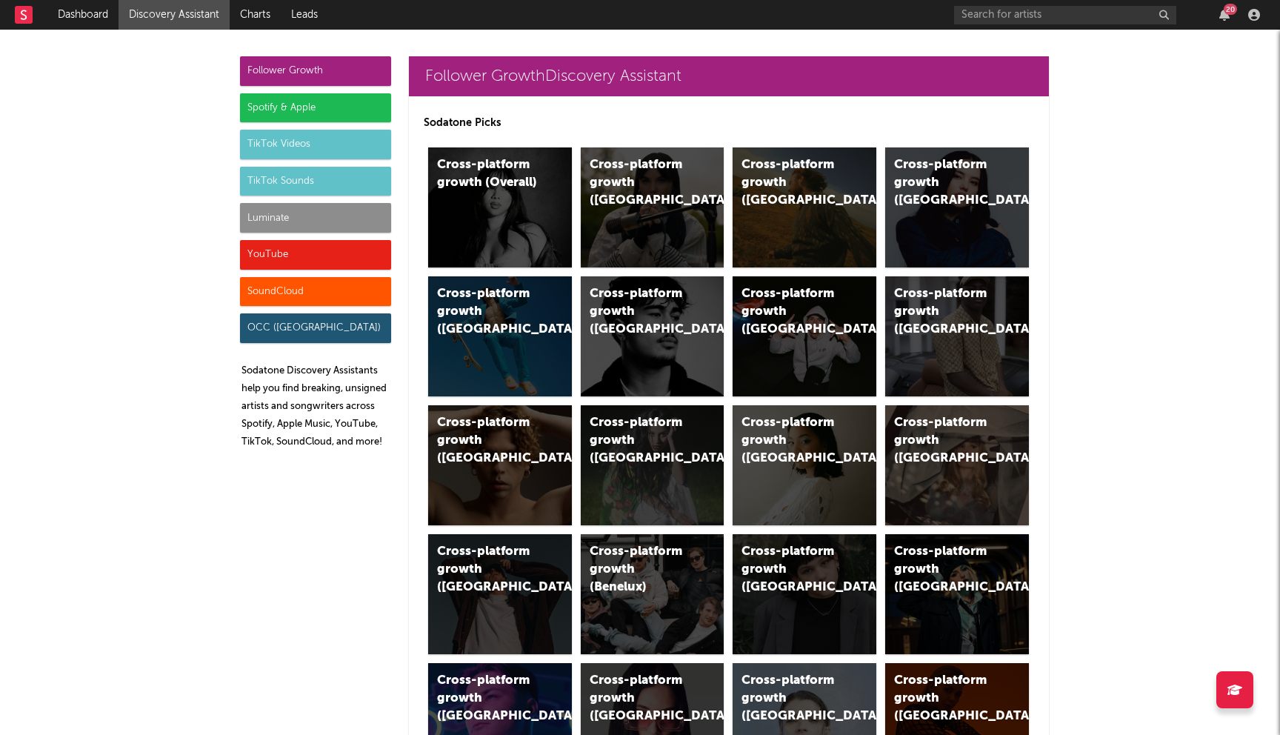
click at [289, 116] on div "Spotify & Apple" at bounding box center [315, 108] width 151 height 30
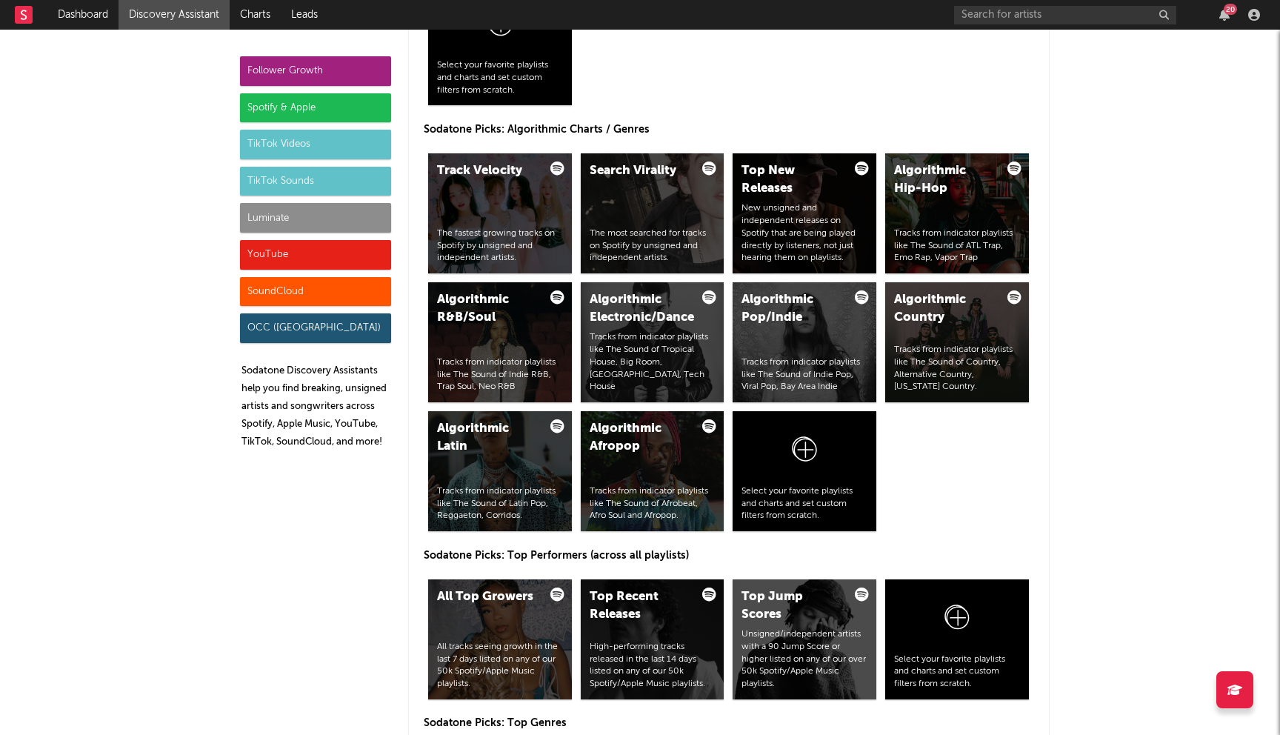
scroll to position [1777, 0]
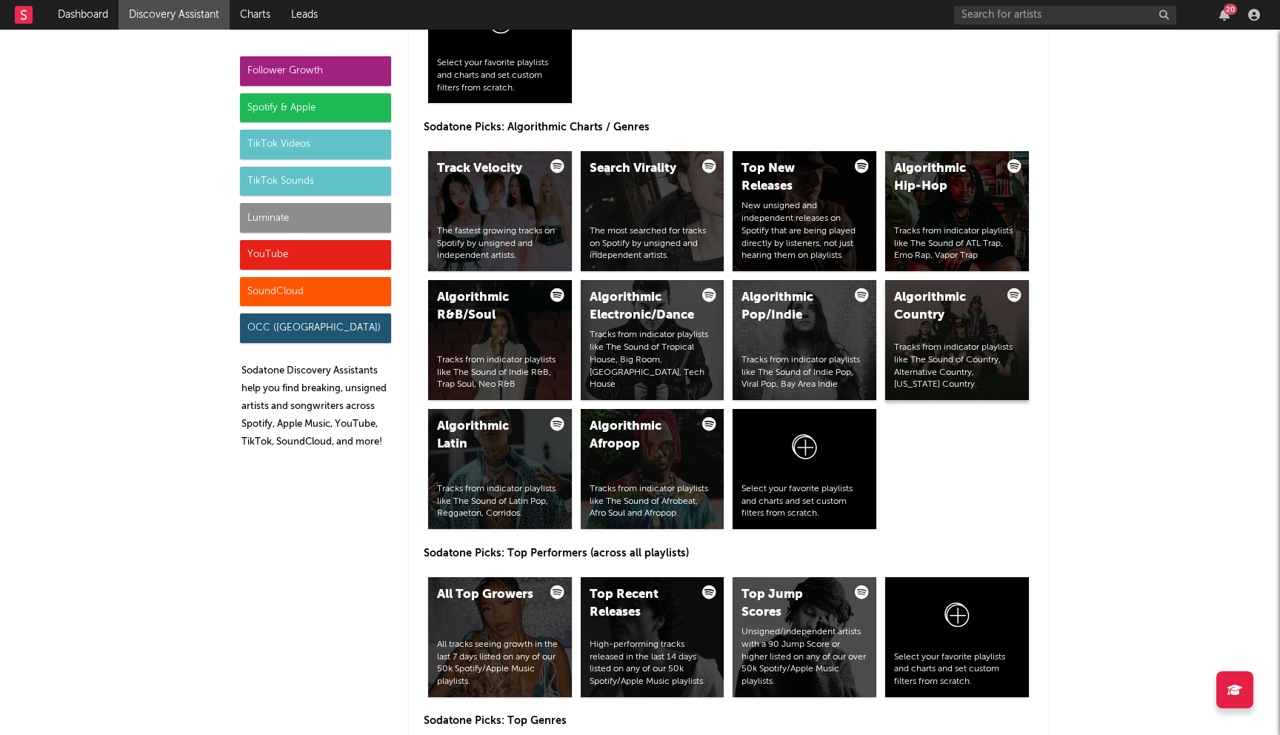
click at [965, 313] on div "Algorithmic Country" at bounding box center [944, 307] width 101 height 36
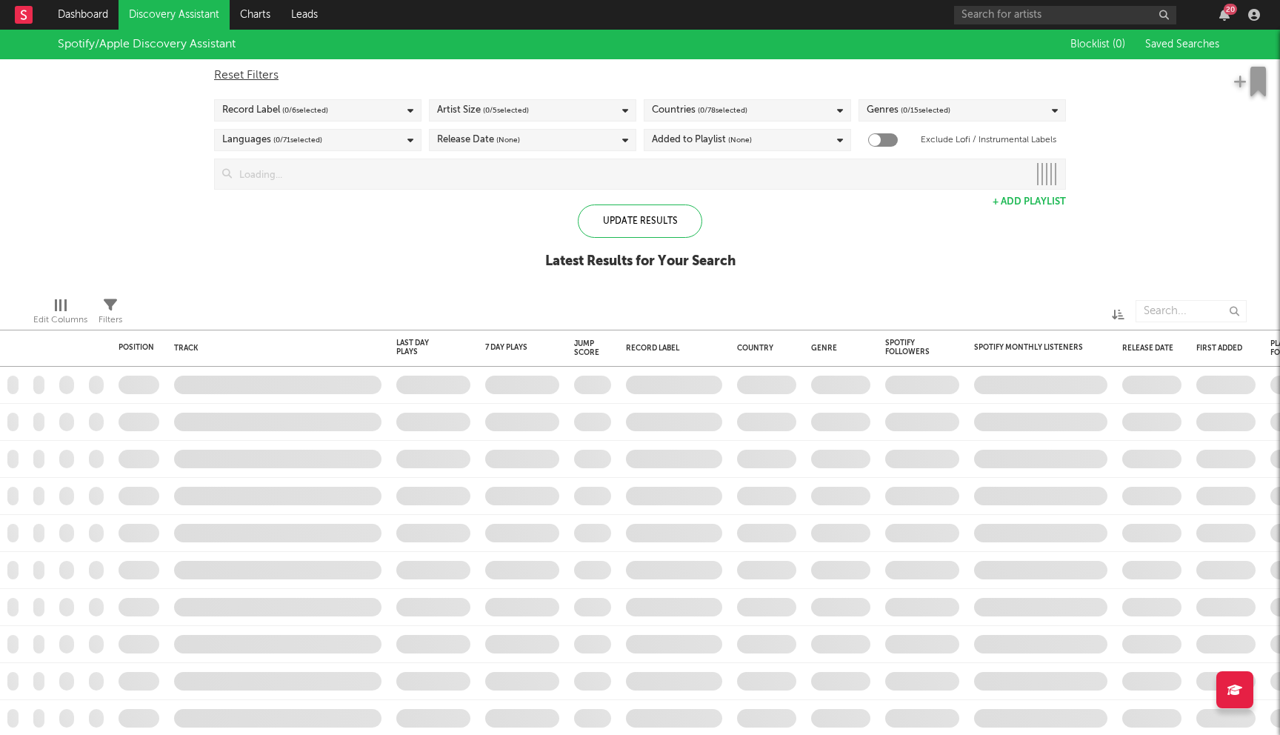
checkbox input "true"
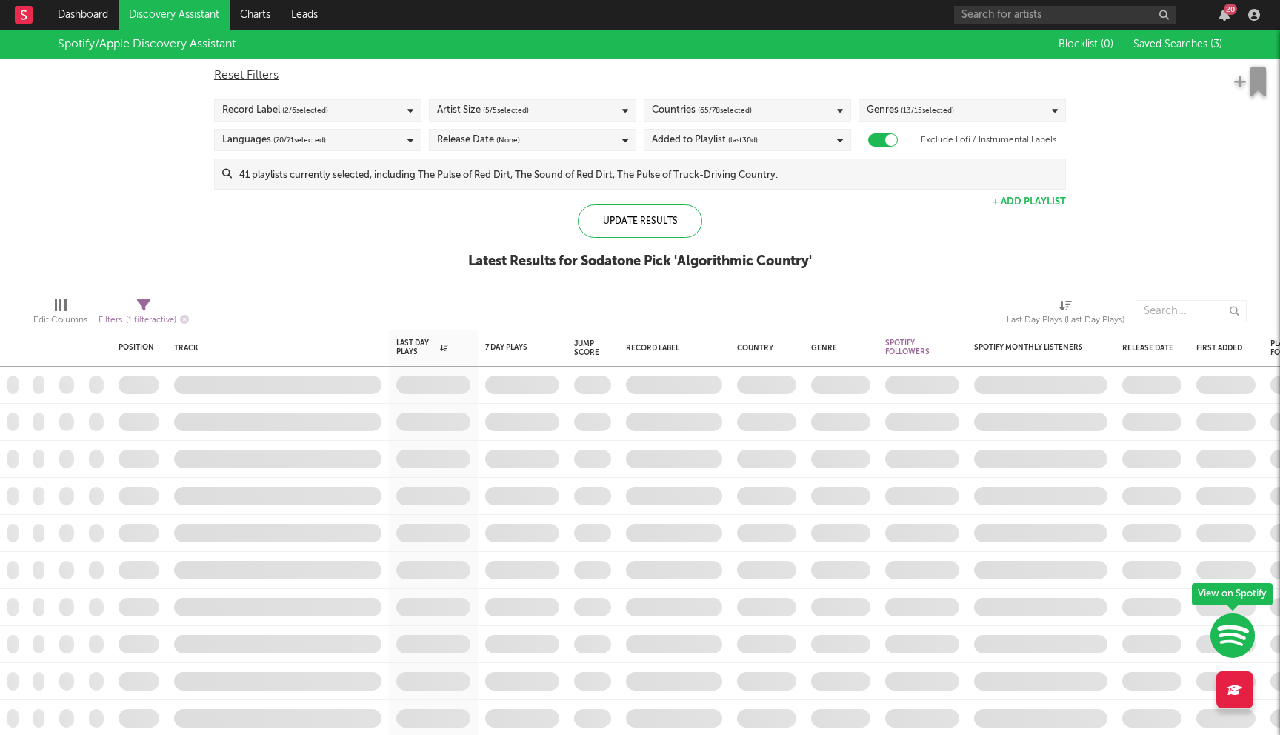
click at [472, 182] on input at bounding box center [648, 174] width 833 height 30
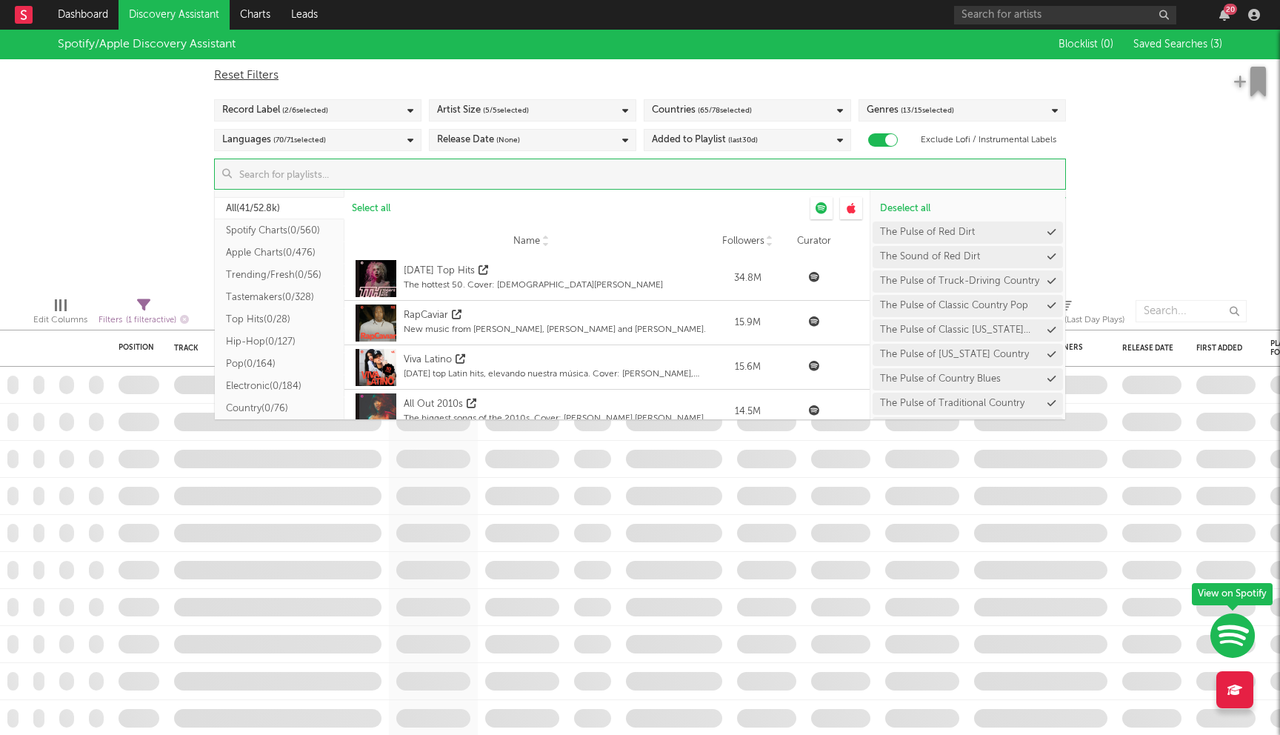
scroll to position [144, 0]
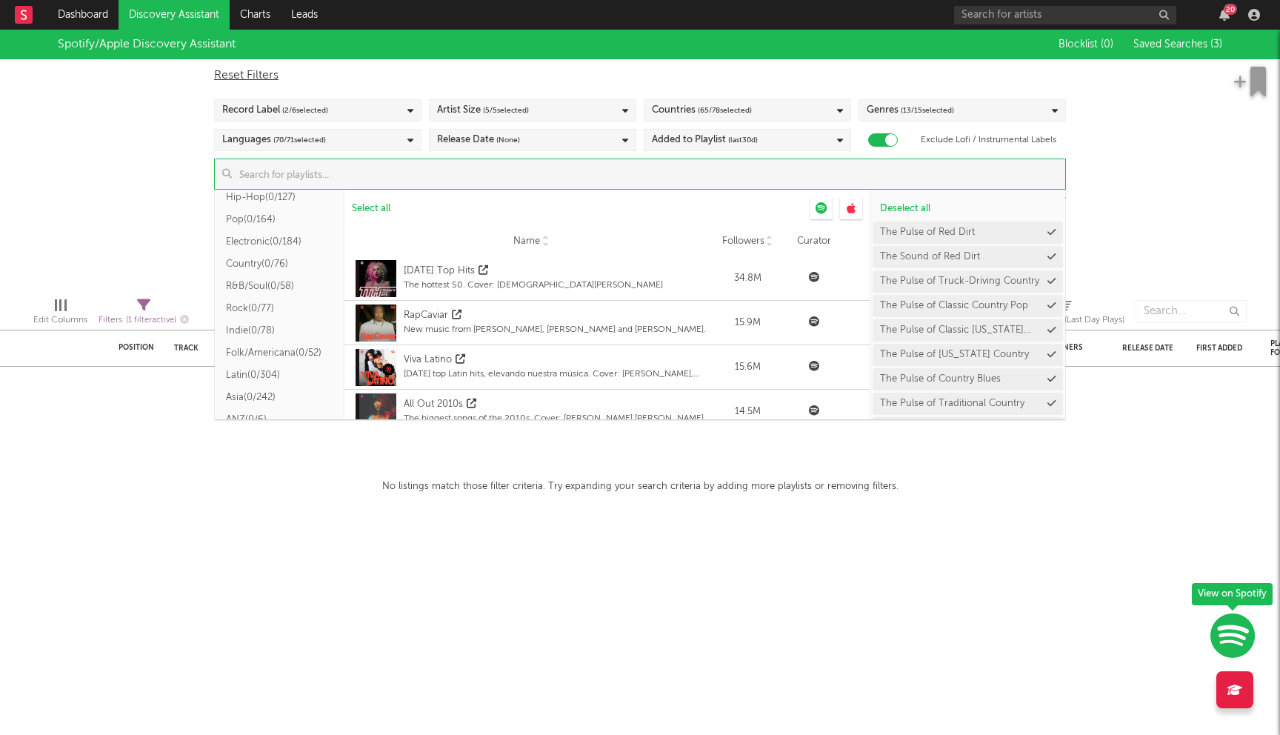
click at [264, 259] on button "Country ( 0/76 )" at bounding box center [280, 264] width 130 height 22
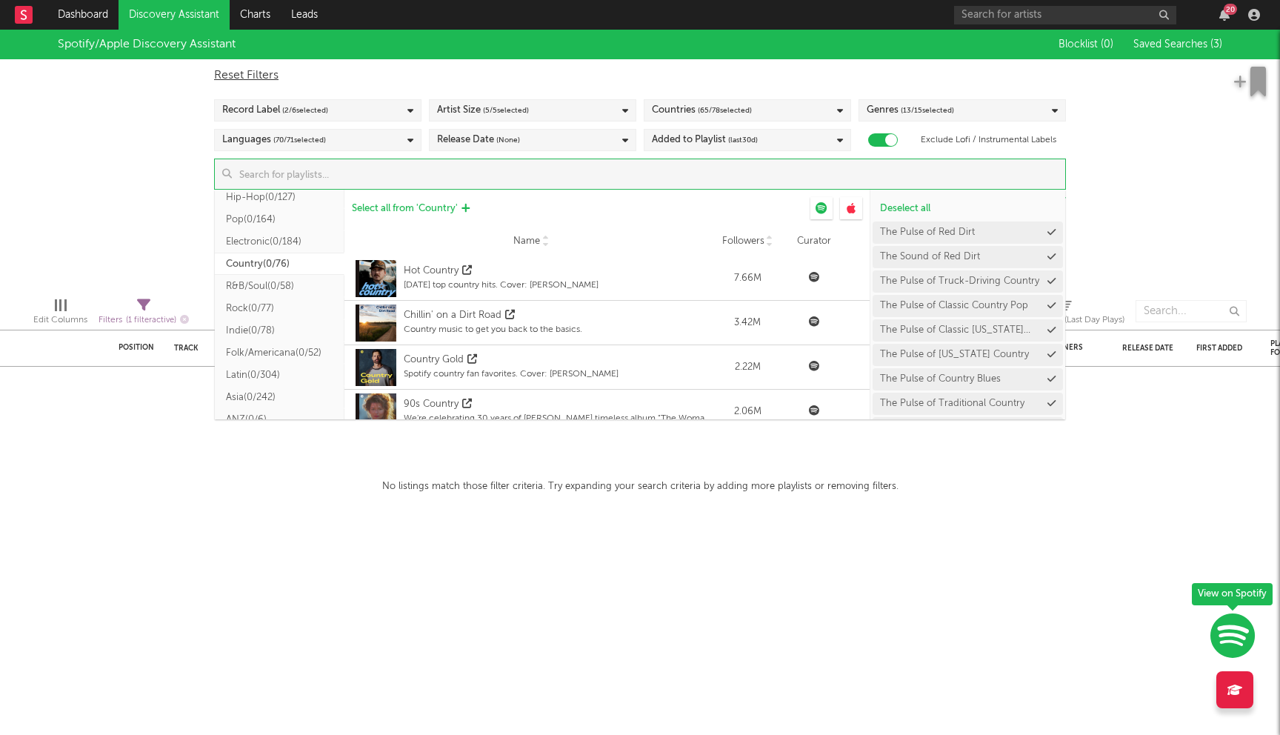
click at [428, 206] on span "Select all from ' Country '" at bounding box center [405, 209] width 106 height 10
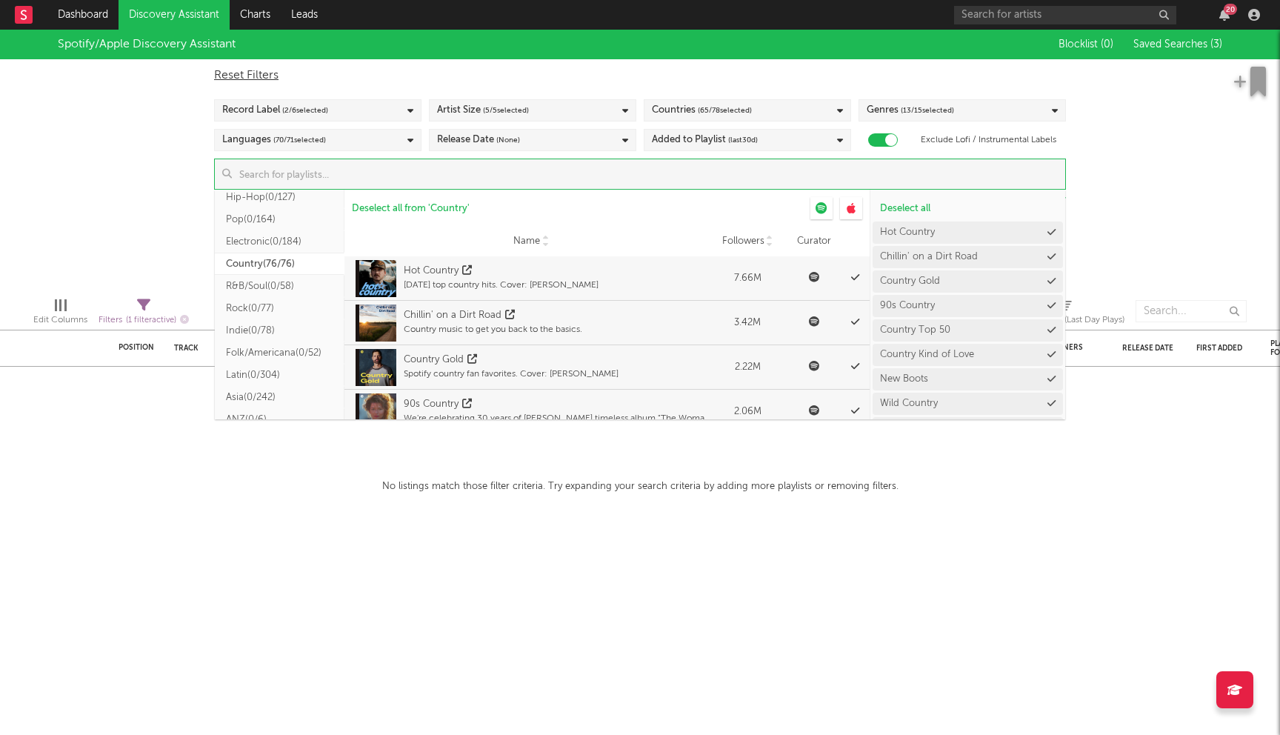
click at [133, 191] on div "Spotify/Apple Discovery Assistant Blocklist ( 0 ) Saved Searches ( 3 ) Reset Fi…" at bounding box center [640, 158] width 1280 height 256
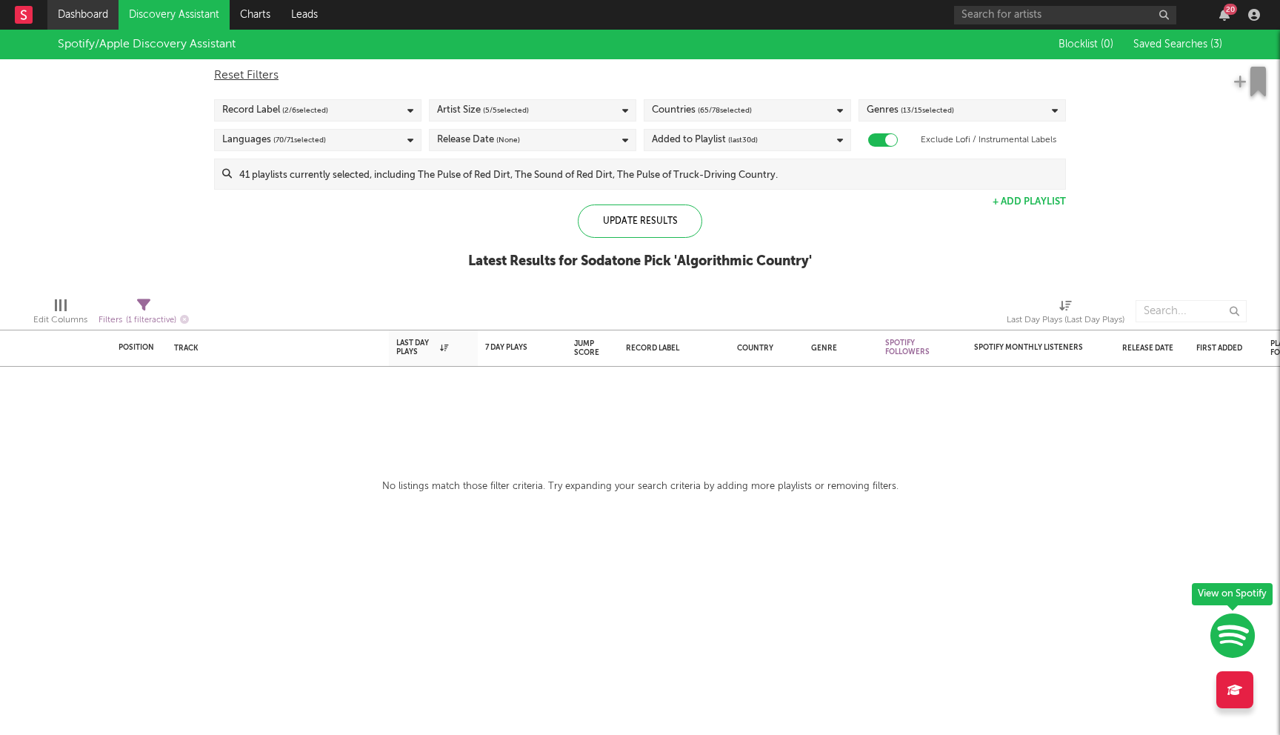
click at [96, 16] on link "Dashboard" at bounding box center [82, 15] width 71 height 30
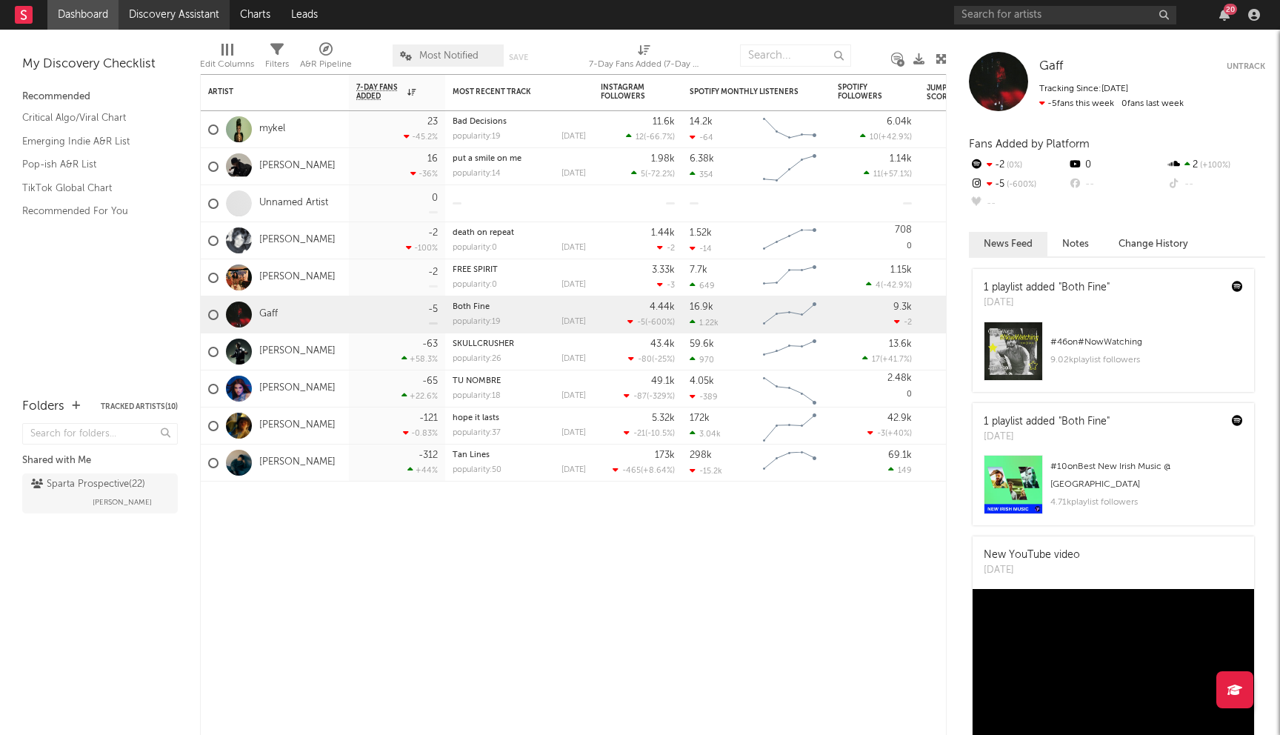
click at [155, 7] on link "Discovery Assistant" at bounding box center [174, 15] width 111 height 30
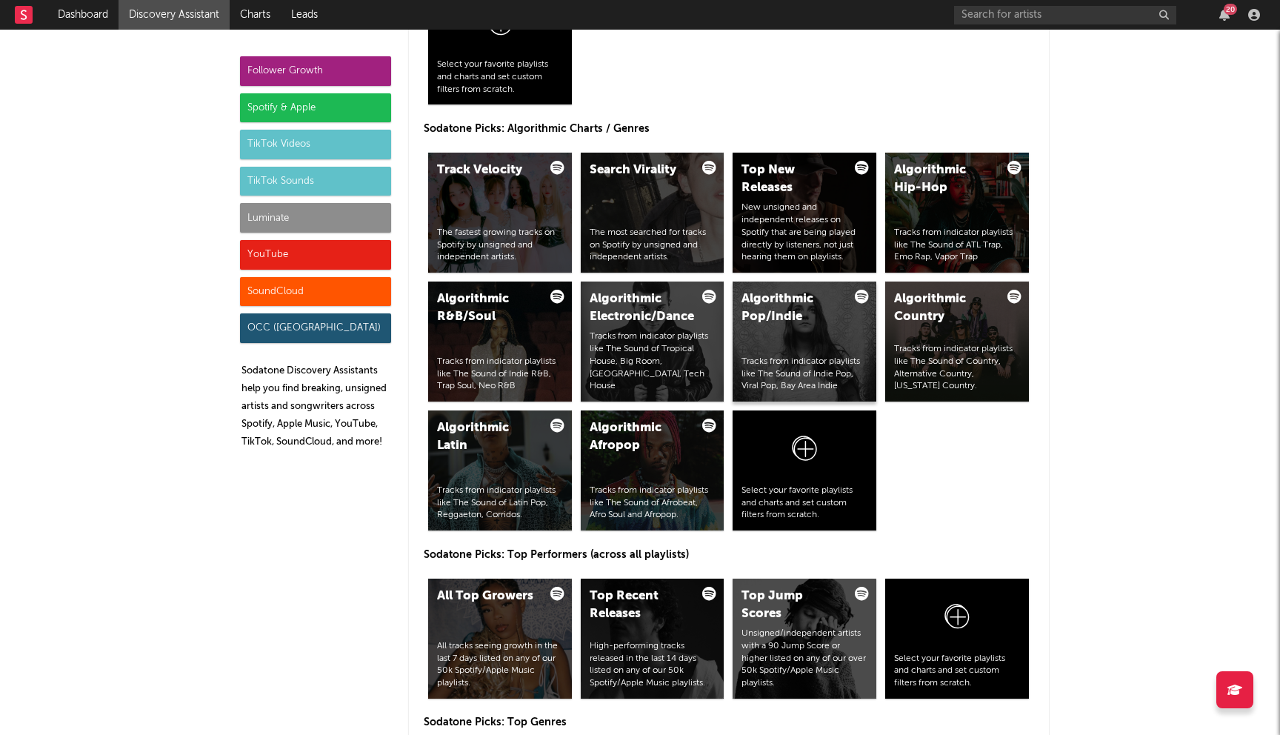
scroll to position [1769, 0]
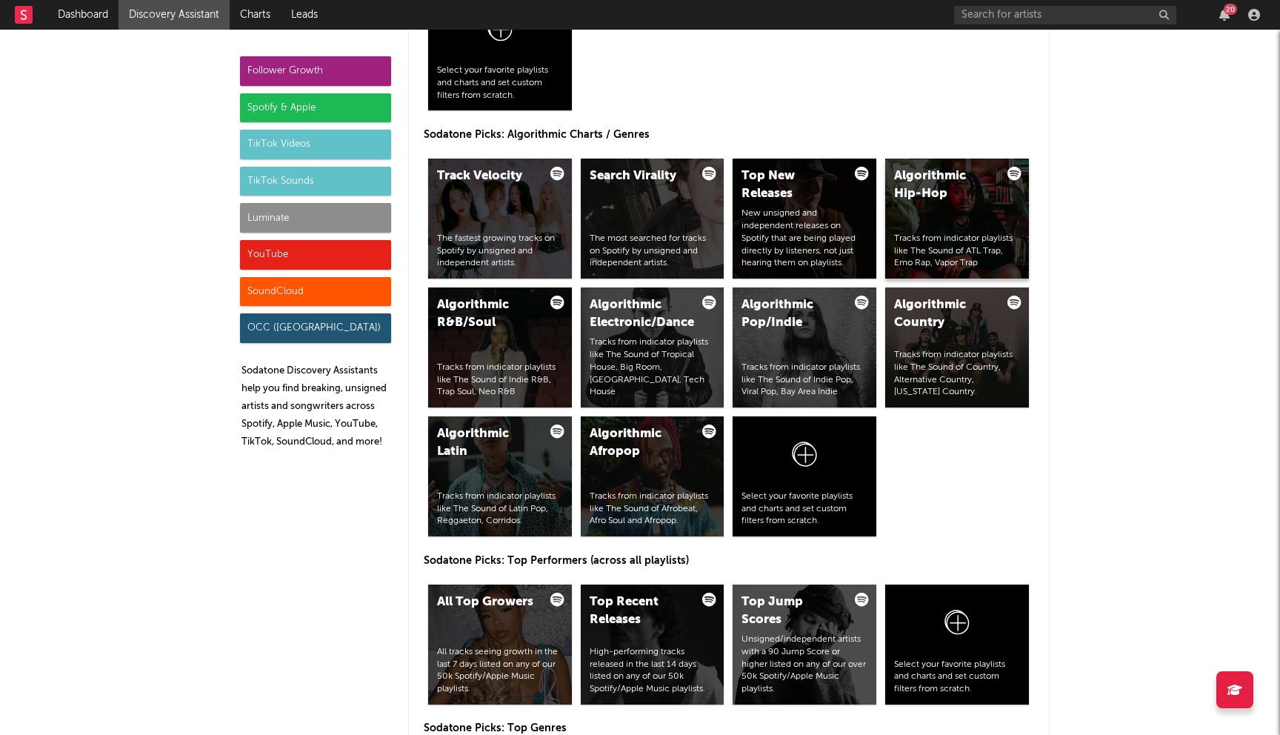
click at [921, 227] on div "Algorithmic Hip-Hop Tracks from indicator playlists like The Sound of ATL Trap,…" at bounding box center [957, 219] width 144 height 120
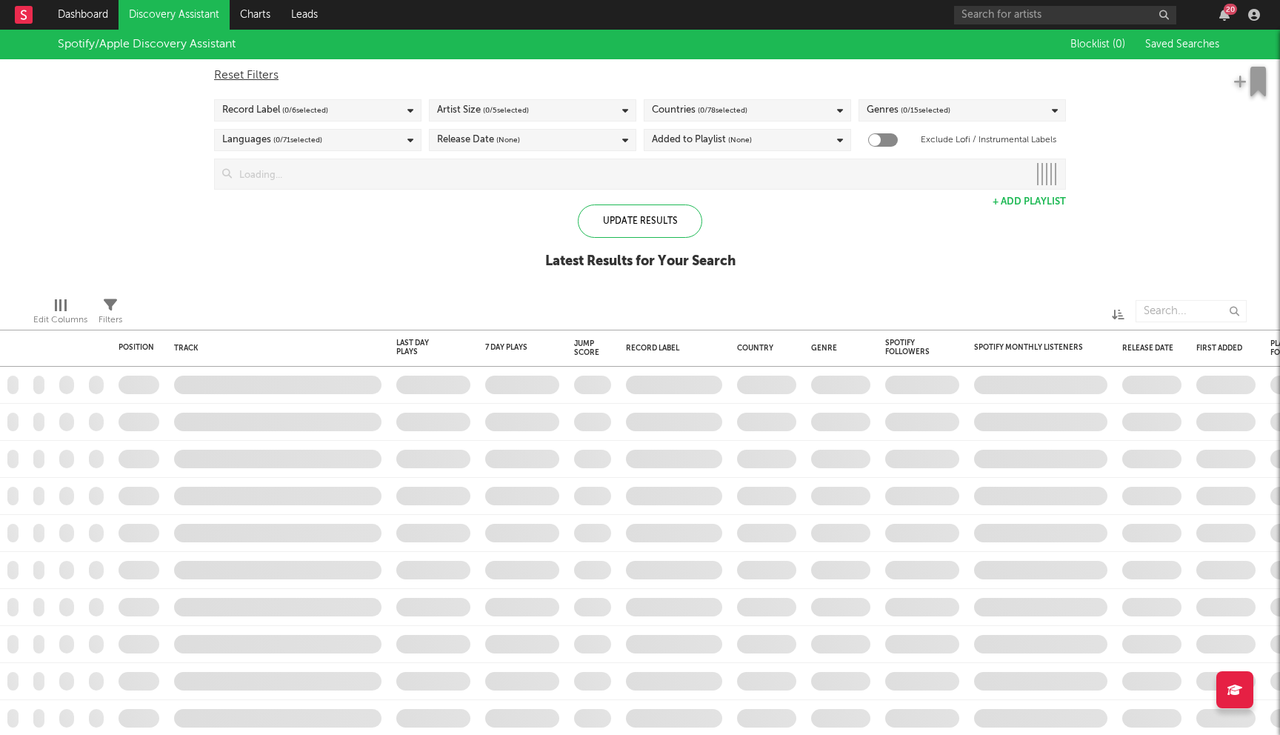
checkbox input "true"
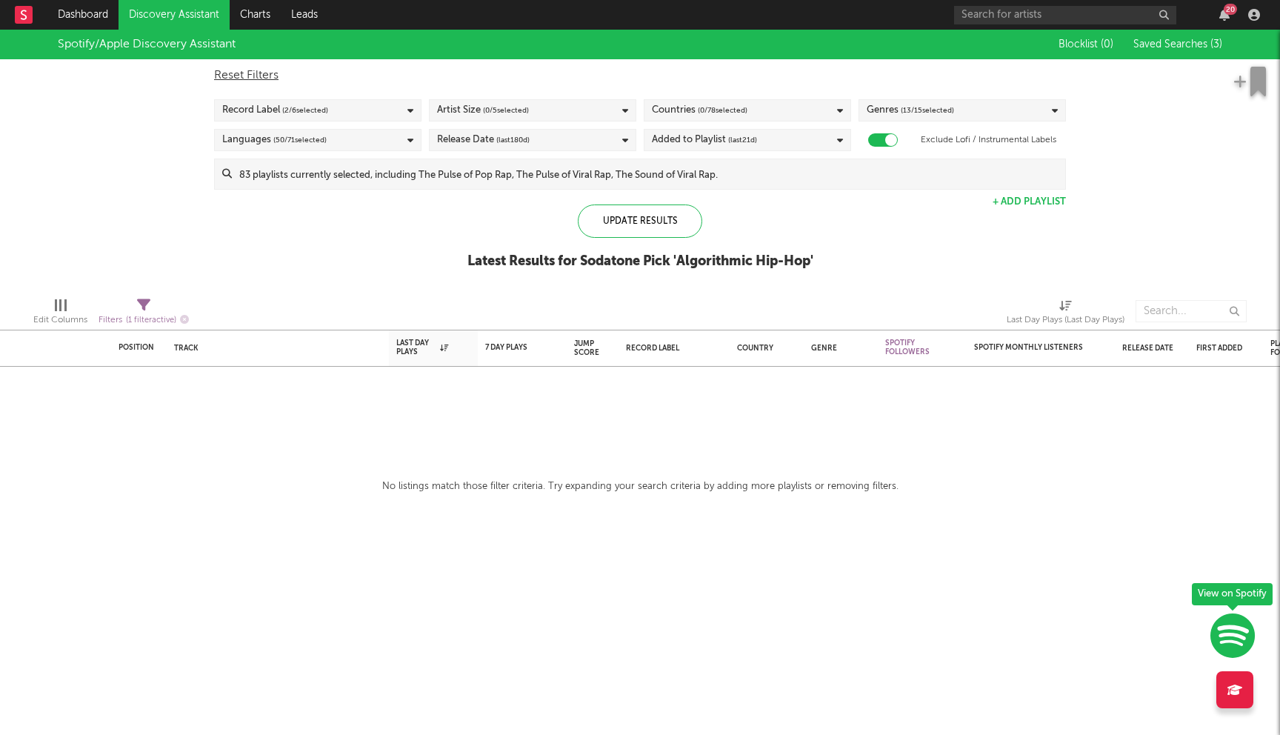
click at [552, 177] on input at bounding box center [648, 174] width 833 height 30
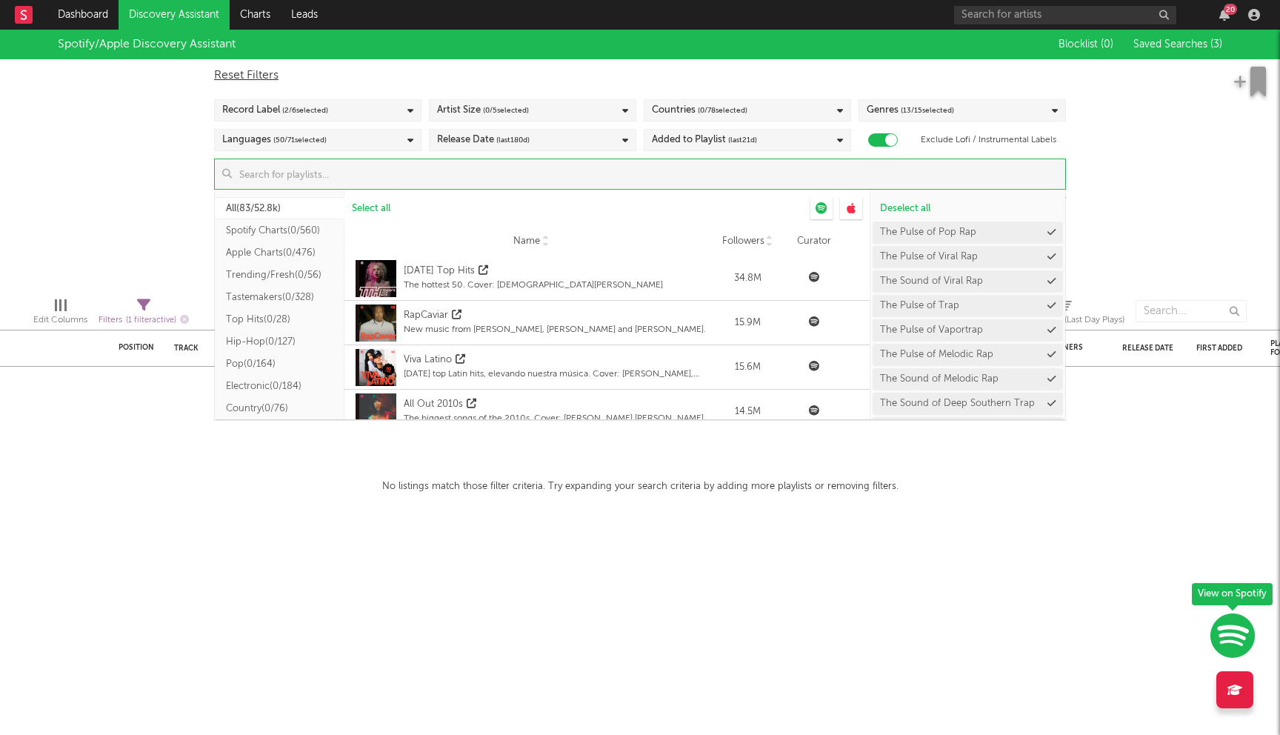
click at [273, 344] on button "Hip-Hop ( 0/127 )" at bounding box center [280, 341] width 130 height 22
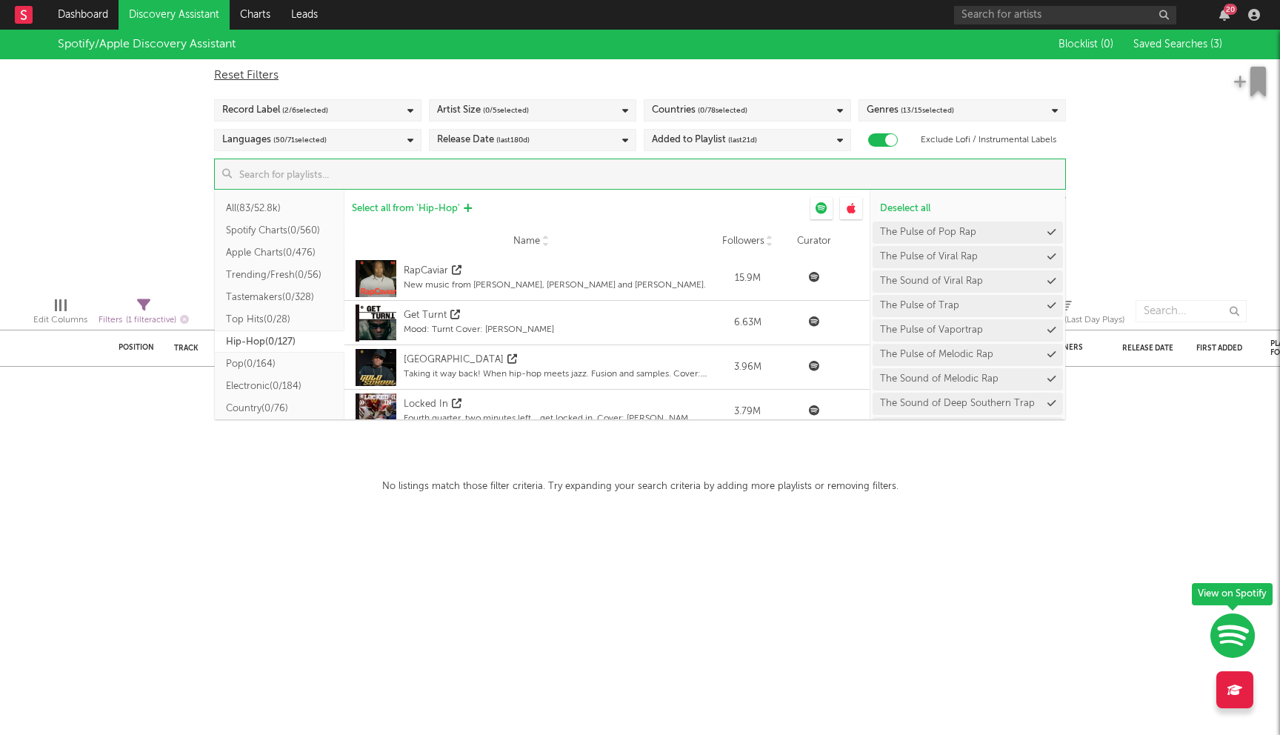
click at [434, 204] on span "Select all from ' Hip-Hop '" at bounding box center [406, 209] width 108 height 10
click at [185, 194] on div "Spotify/Apple Discovery Assistant Blocklist ( 0 ) Saved Searches ( 3 ) Reset Fi…" at bounding box center [640, 158] width 1280 height 256
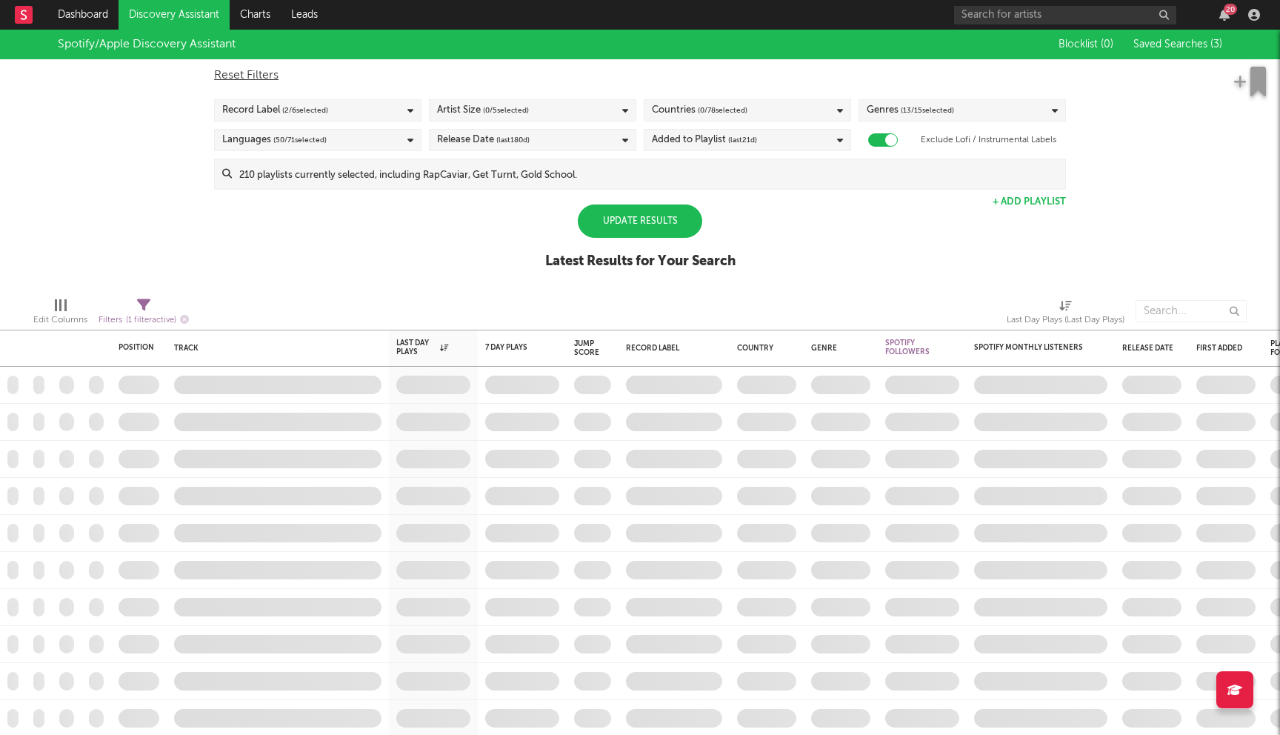
click at [600, 215] on div "Update Results" at bounding box center [640, 220] width 124 height 33
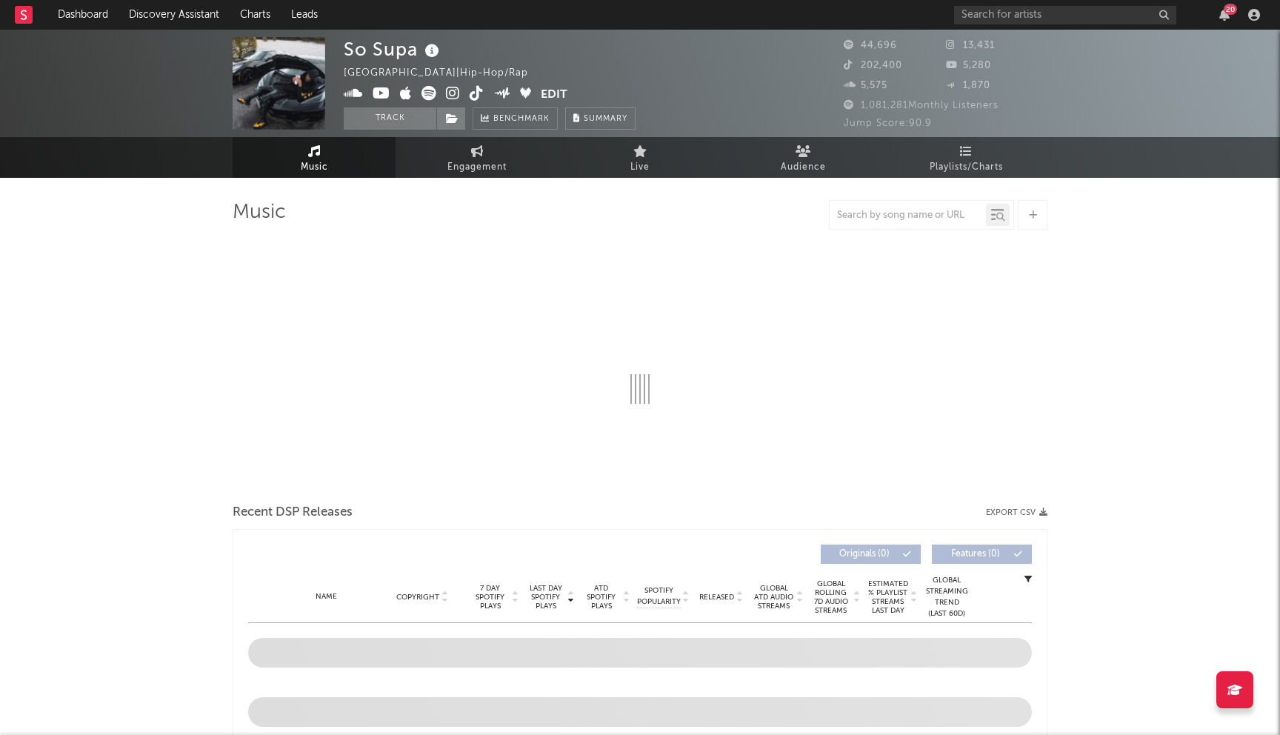
select select "6m"
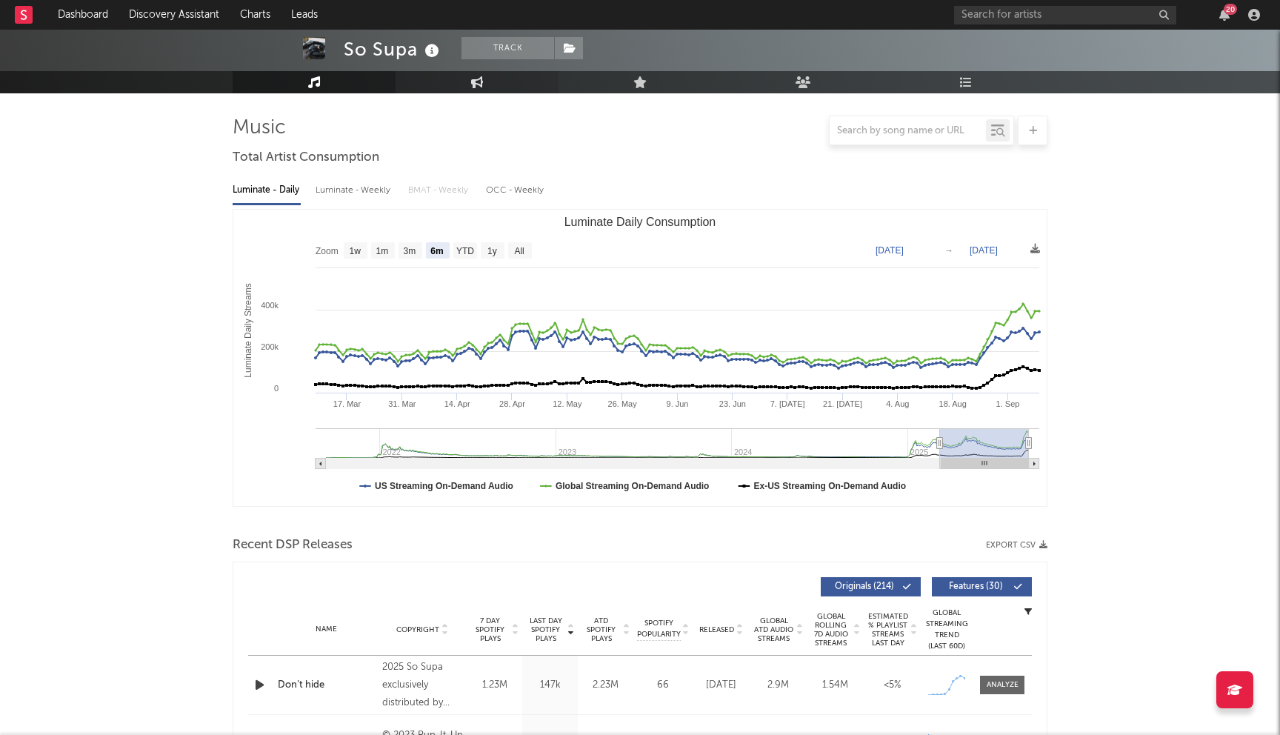
scroll to position [10, 0]
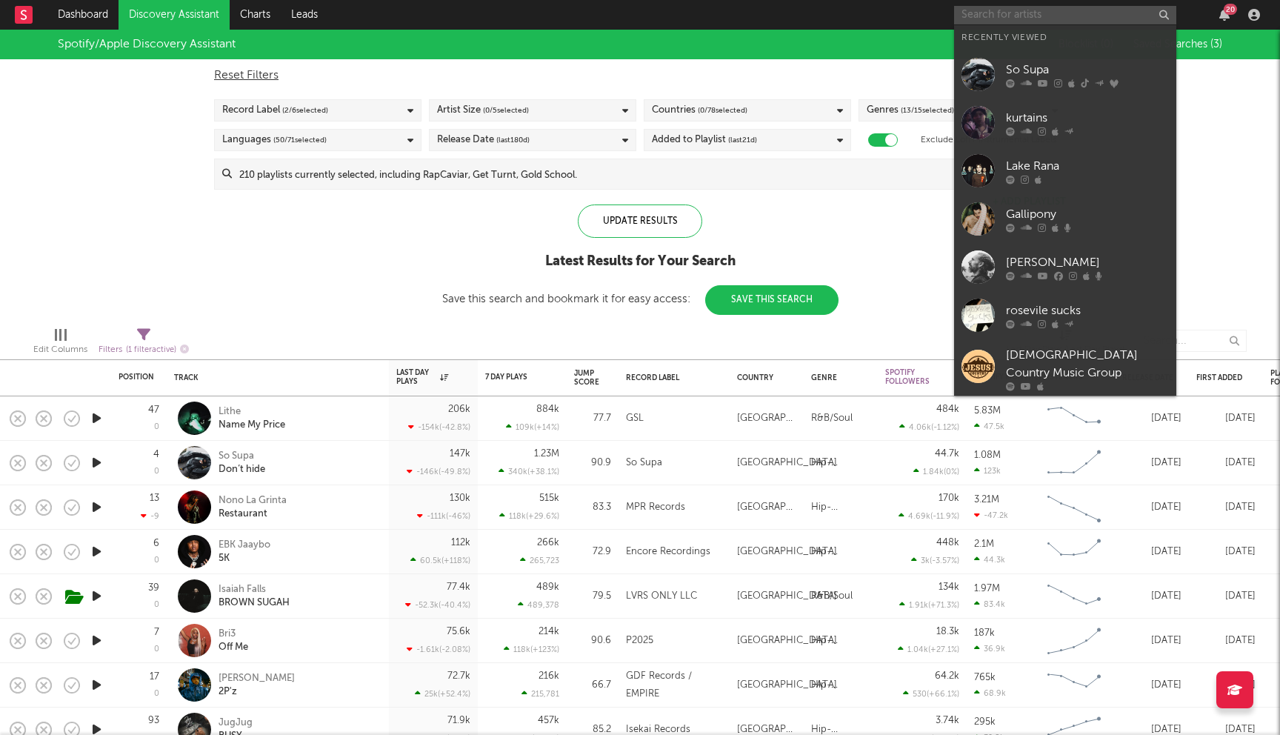
click at [992, 14] on input "text" at bounding box center [1065, 15] width 222 height 19
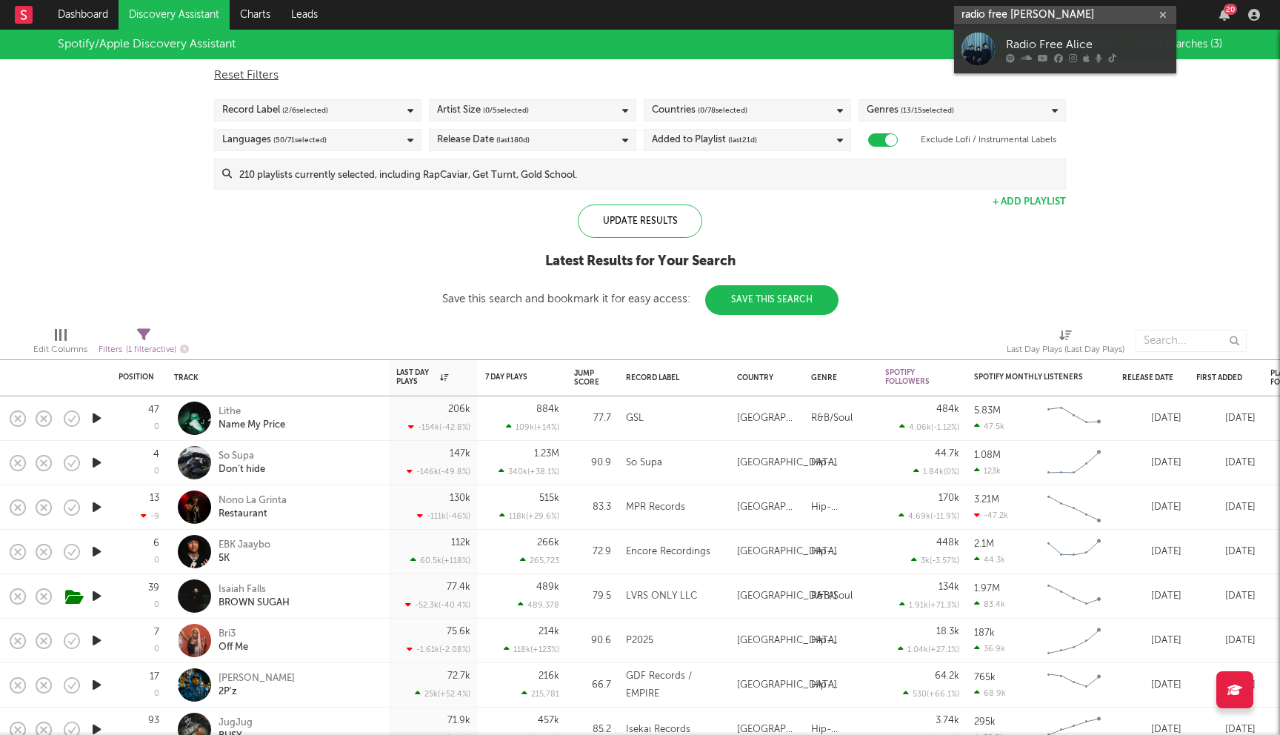
type input "radio free [PERSON_NAME]"
click at [1033, 54] on div at bounding box center [1087, 57] width 163 height 9
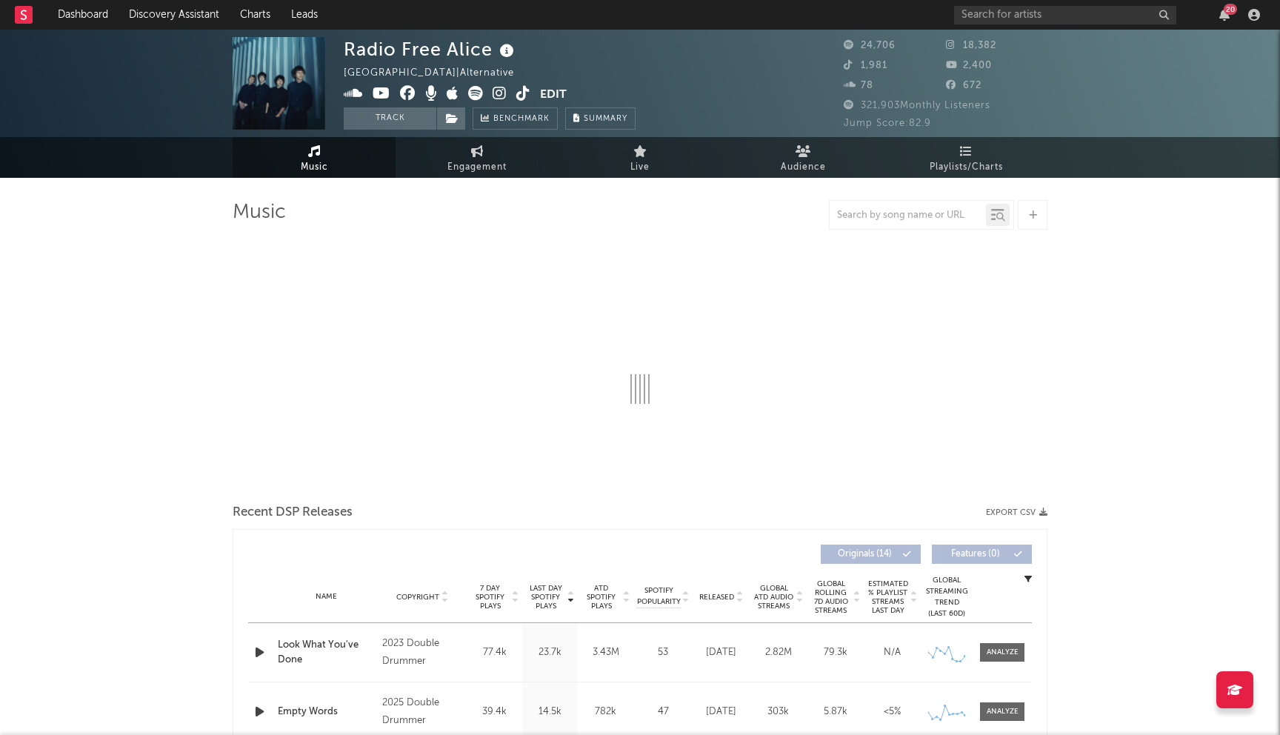
select select "6m"
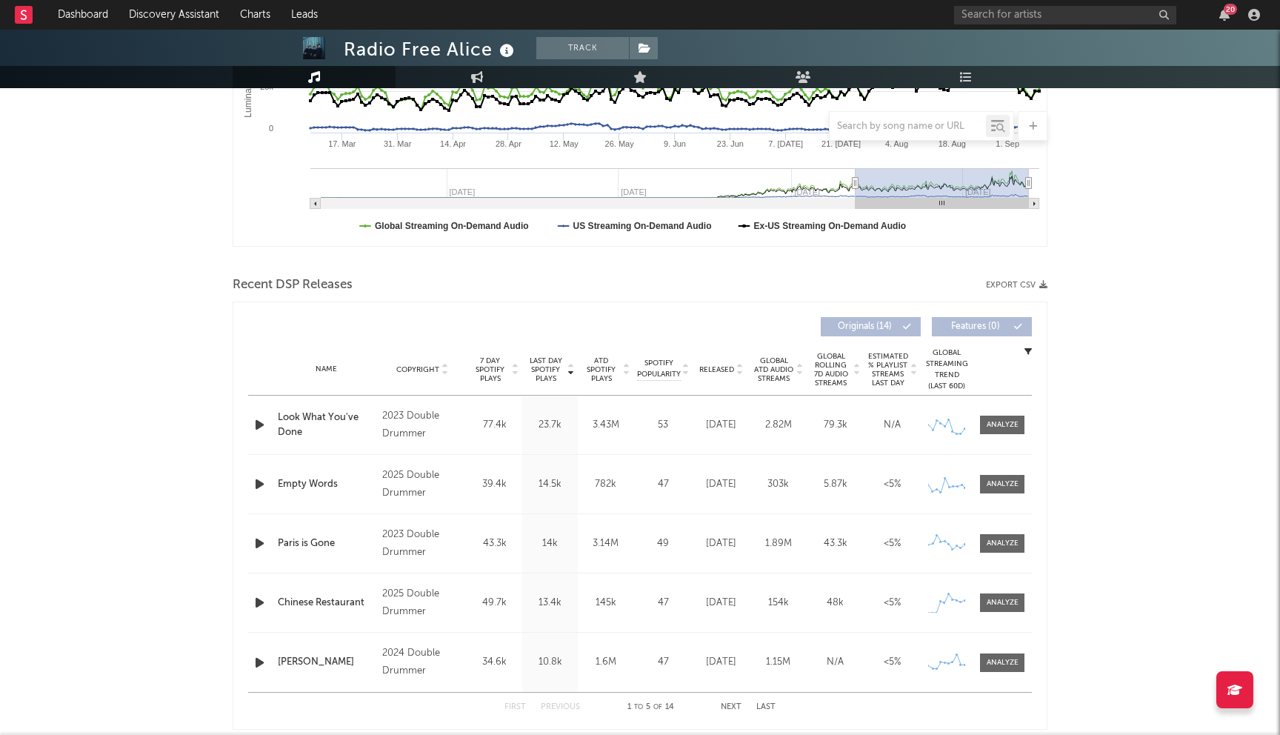
scroll to position [236, 0]
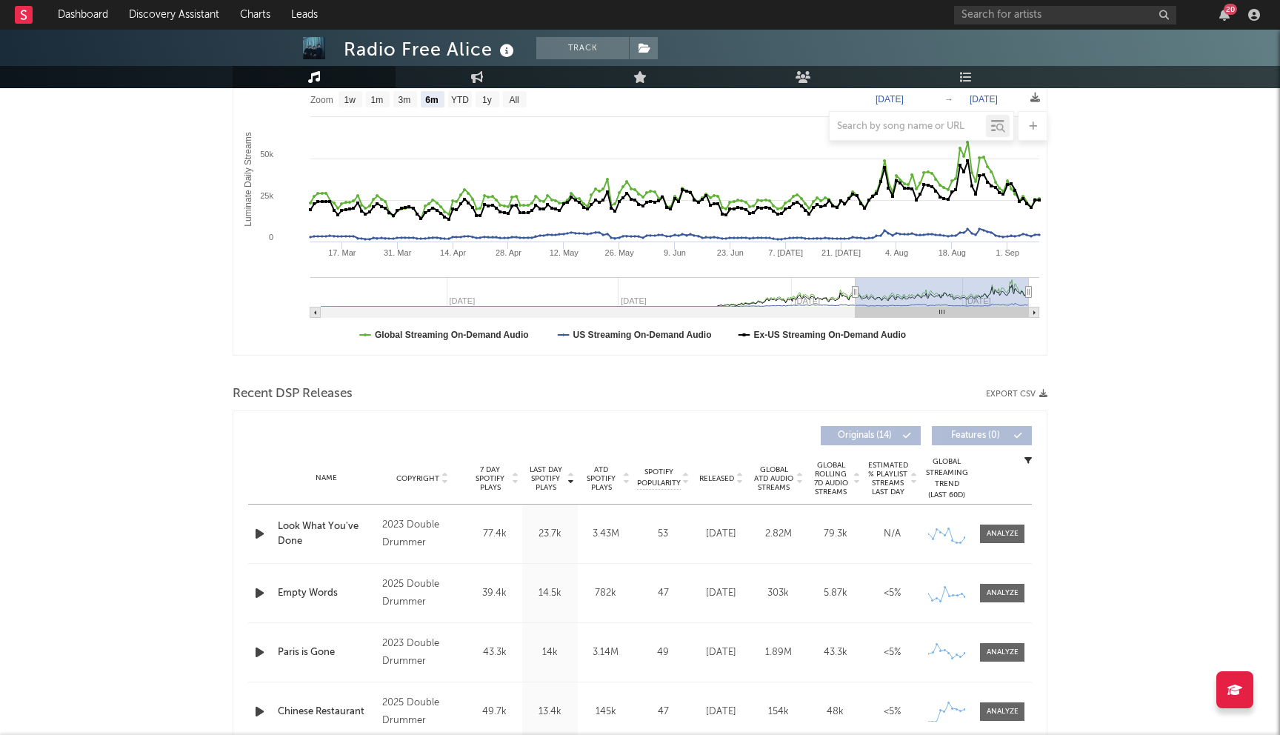
click at [437, 470] on div "Name Copyright Label Album Names Composer Names 7 Day Spotify Plays Last Day Sp…" at bounding box center [640, 479] width 784 height 52
click at [433, 475] on span "Copyright" at bounding box center [417, 478] width 43 height 9
